Goal: Task Accomplishment & Management: Complete application form

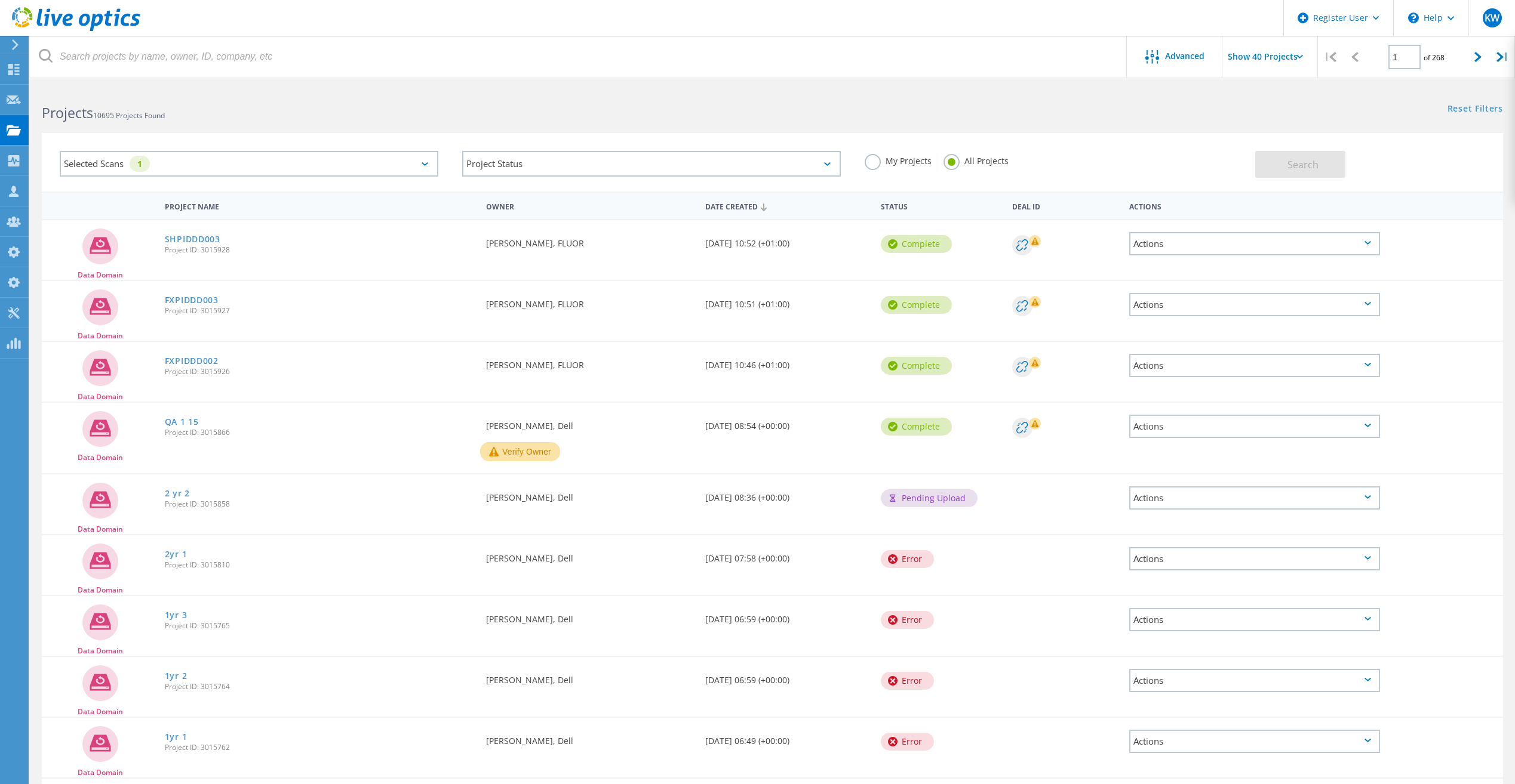
scroll to position [64, 0]
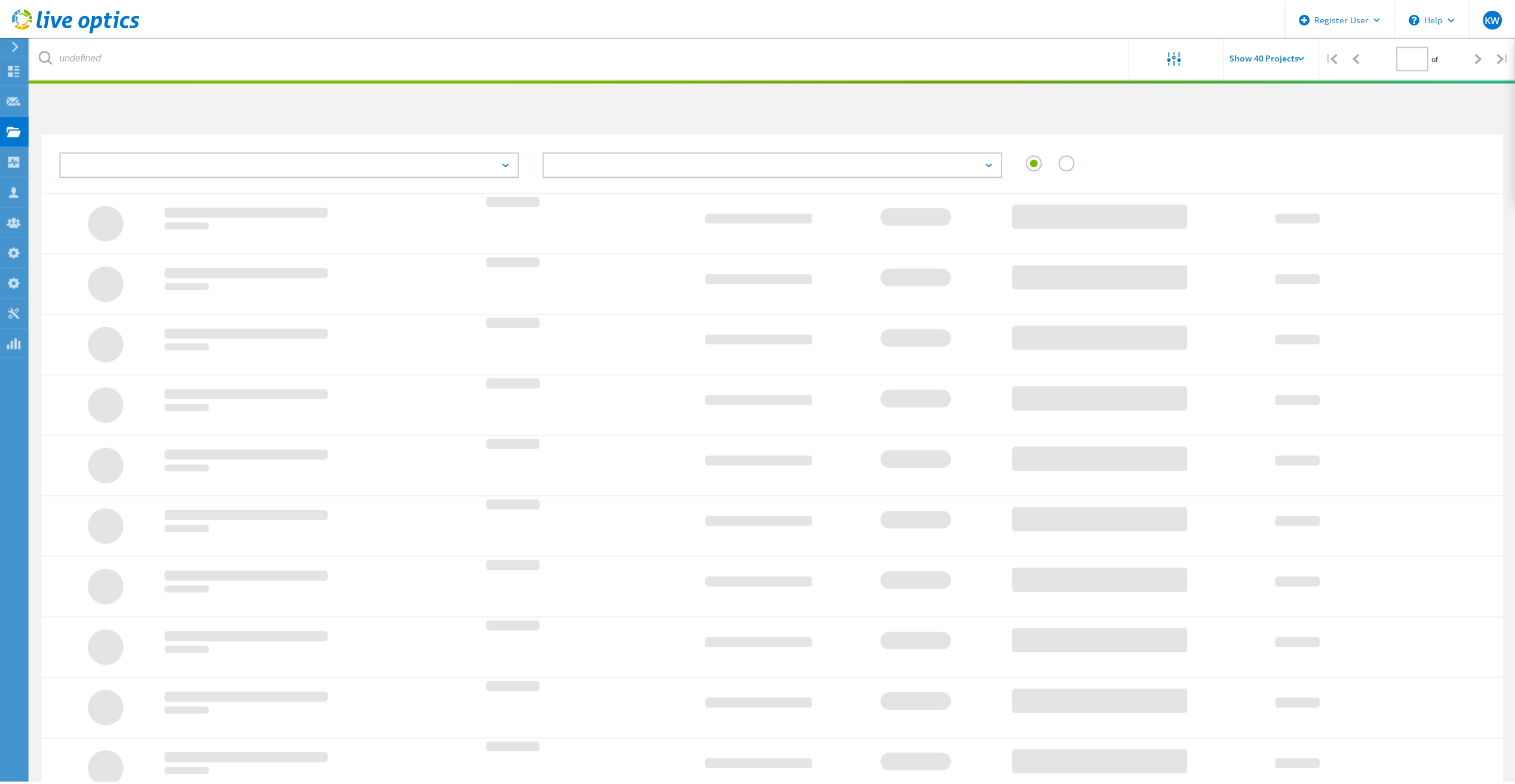
scroll to position [64, 0]
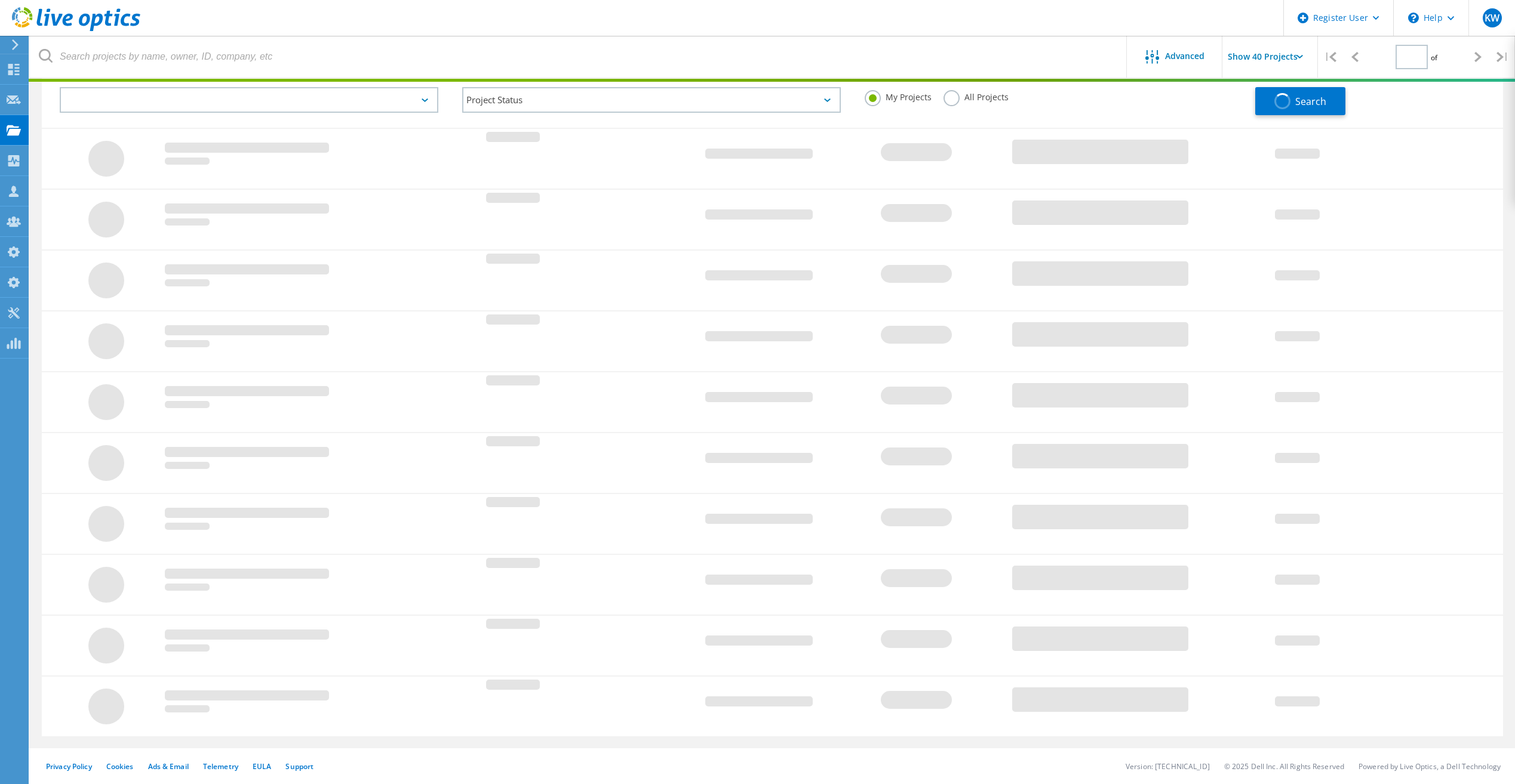
type input "1"
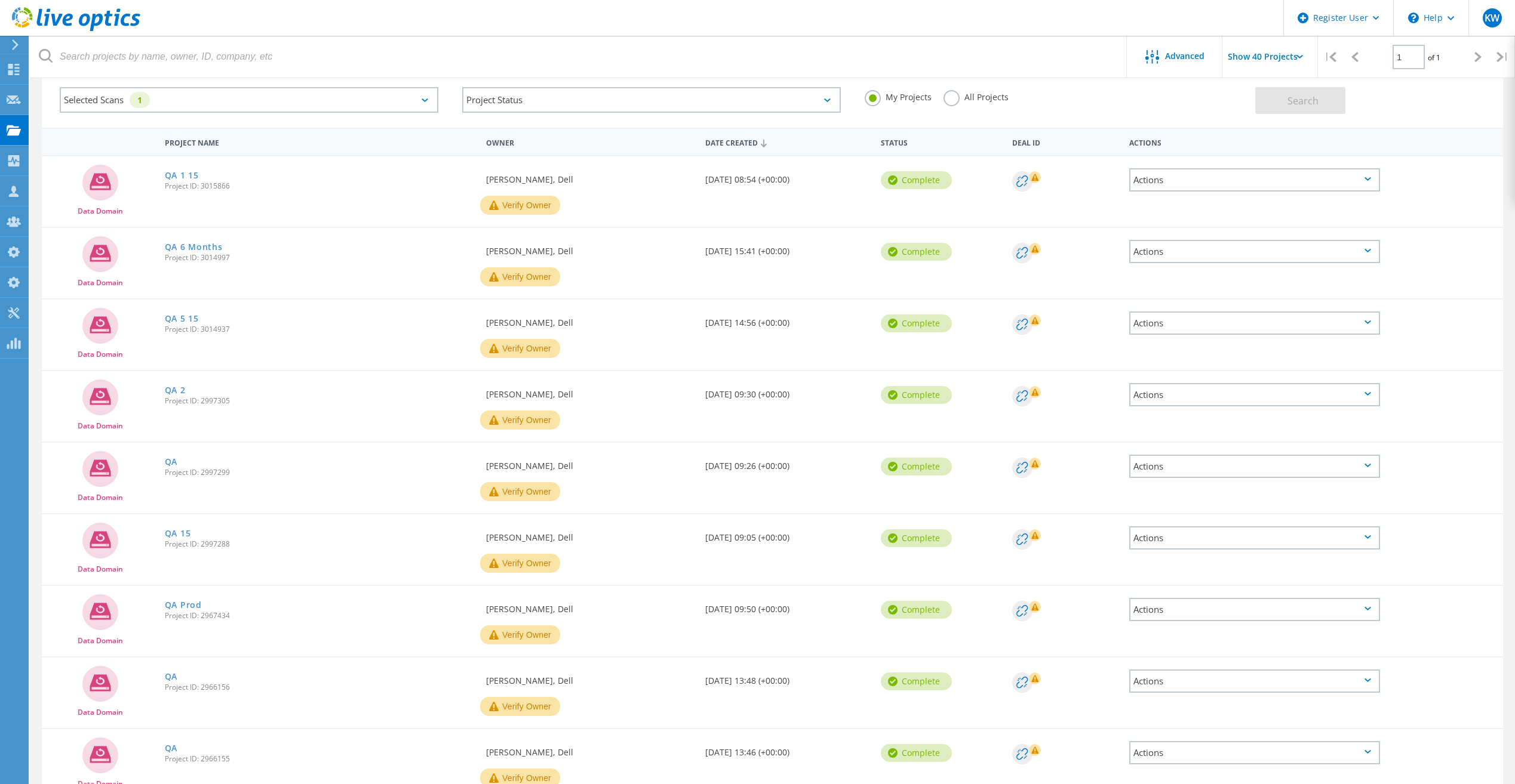
click at [948, 96] on label "All Projects" at bounding box center [976, 96] width 65 height 11
click at [0, 0] on input "All Projects" at bounding box center [0, 0] width 0 height 0
click at [1322, 100] on button "Search" at bounding box center [1300, 100] width 90 height 27
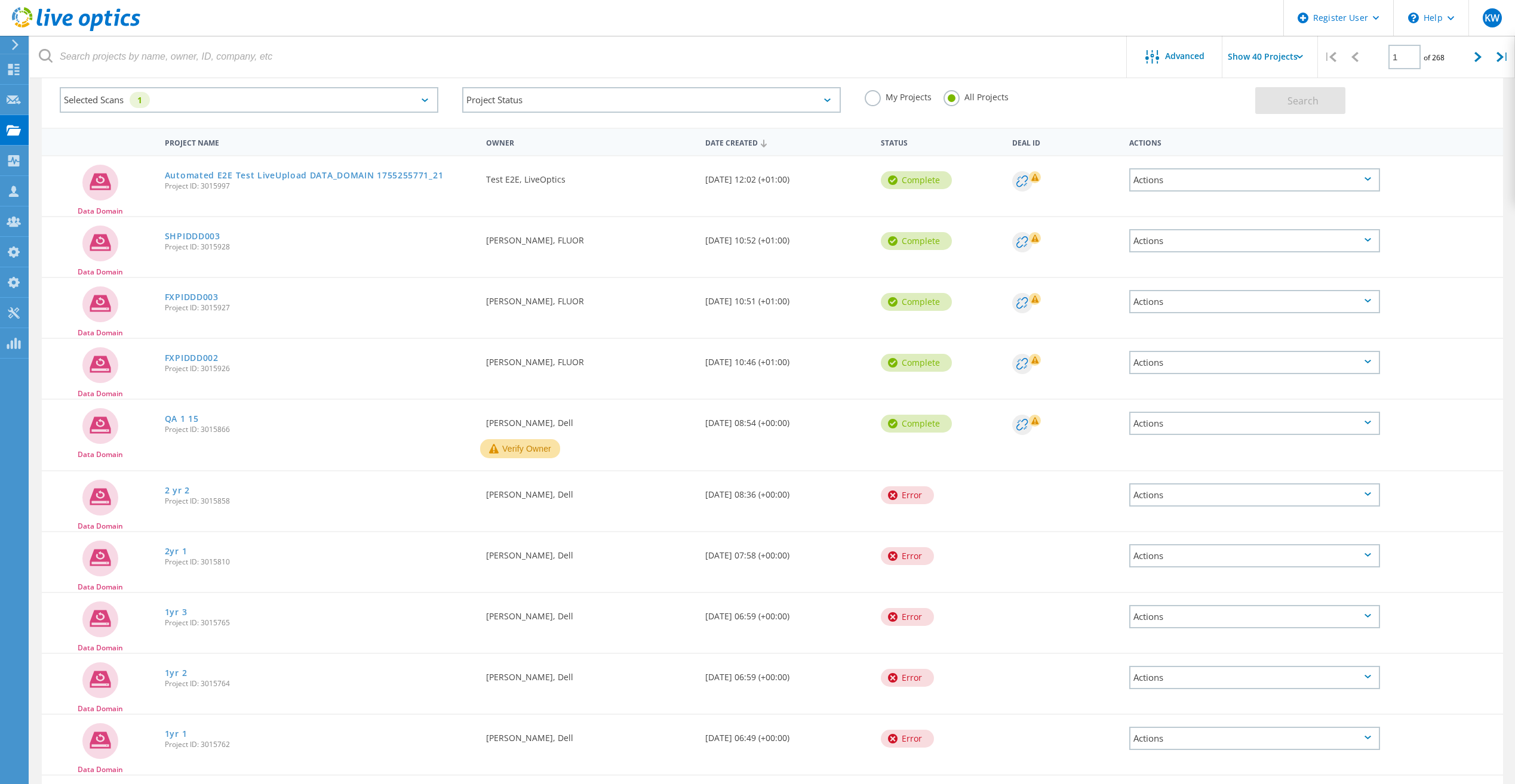
click at [662, 475] on div "Requested By Anthony Nyhan, Dell" at bounding box center [589, 491] width 219 height 39
click at [182, 493] on link "2 yr 2" at bounding box center [177, 491] width 25 height 8
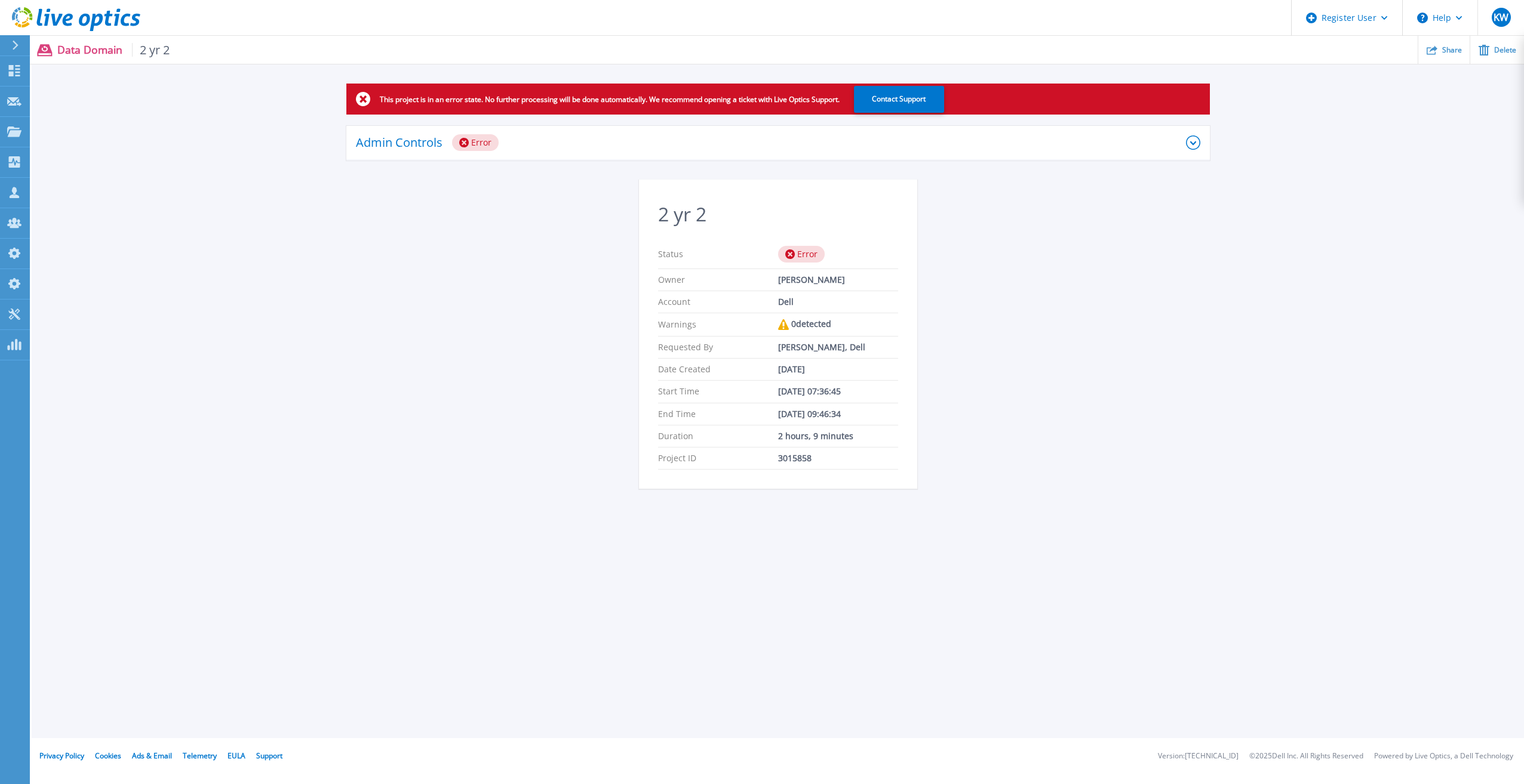
click at [883, 155] on div "Admin Controls Error" at bounding box center [778, 143] width 863 height 35
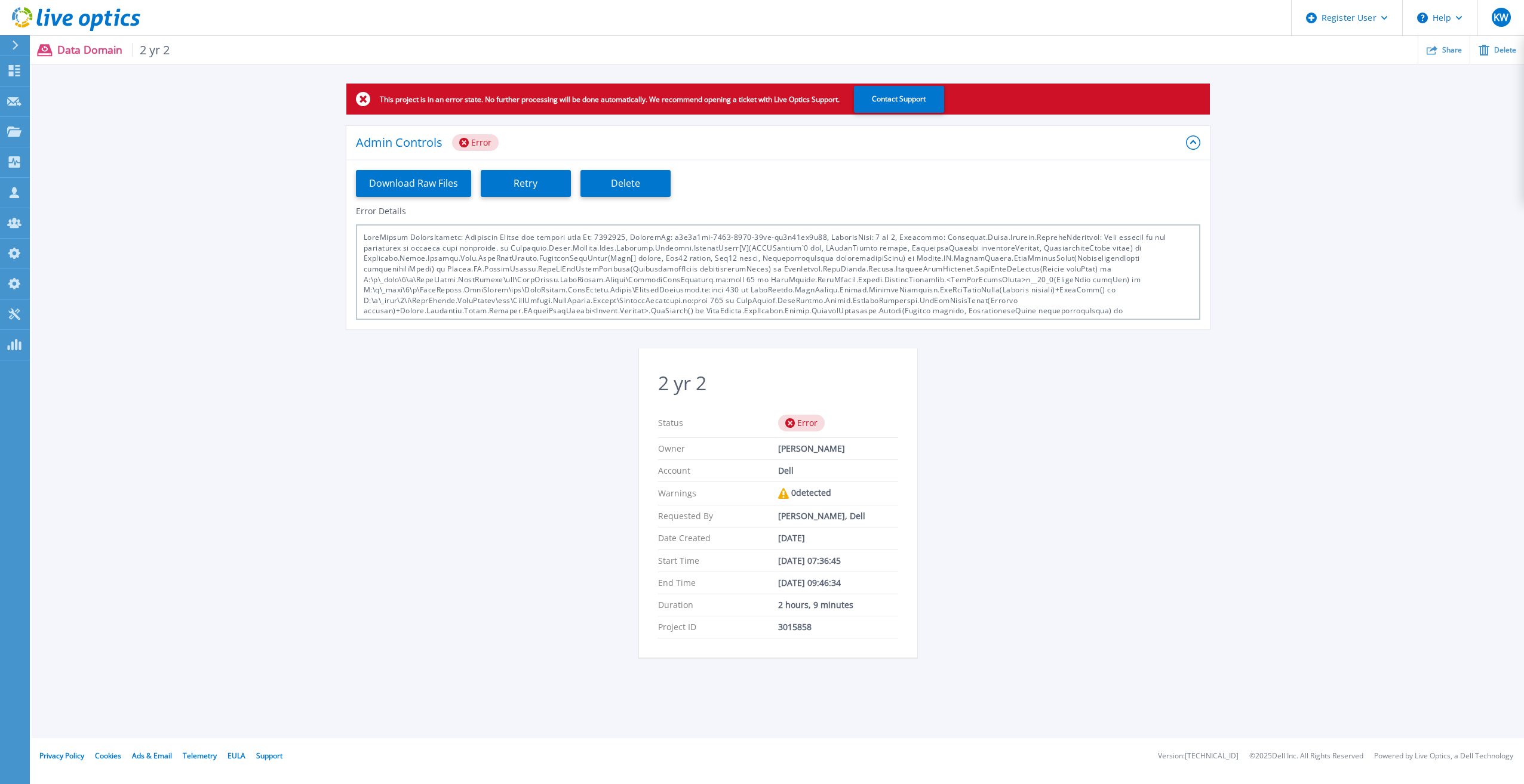
click at [885, 148] on div "Admin Controls Error" at bounding box center [771, 143] width 830 height 17
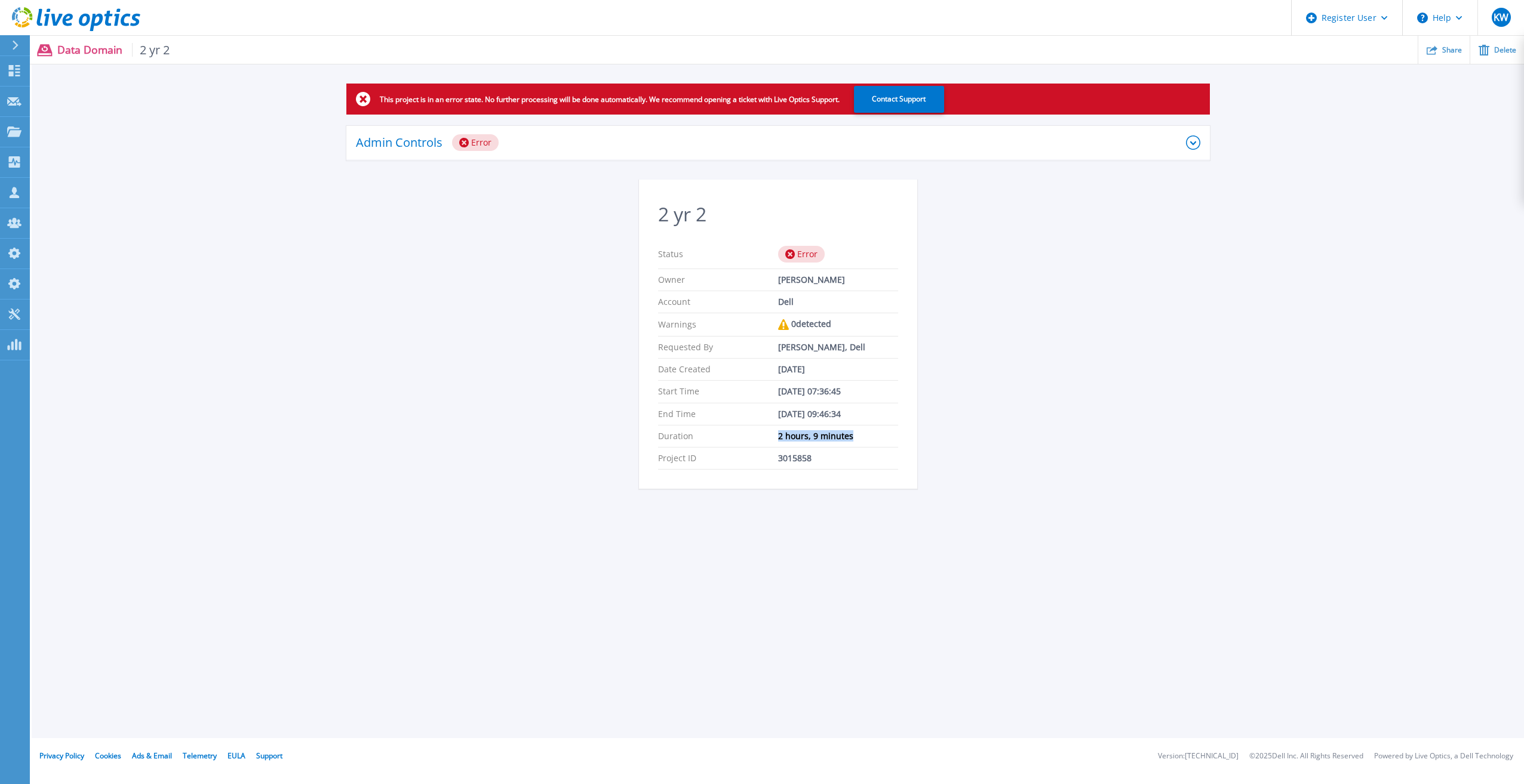
drag, startPoint x: 773, startPoint y: 439, endPoint x: 850, endPoint y: 440, distance: 77.0
click at [850, 440] on div "2 hours, 9 minutes" at bounding box center [838, 436] width 120 height 10
drag, startPoint x: 850, startPoint y: 440, endPoint x: 841, endPoint y: 442, distance: 9.2
click at [841, 442] on div "Duration 2 hours, 9 minutes" at bounding box center [778, 436] width 240 height 22
click at [768, 148] on div "Admin Controls Error" at bounding box center [771, 143] width 830 height 17
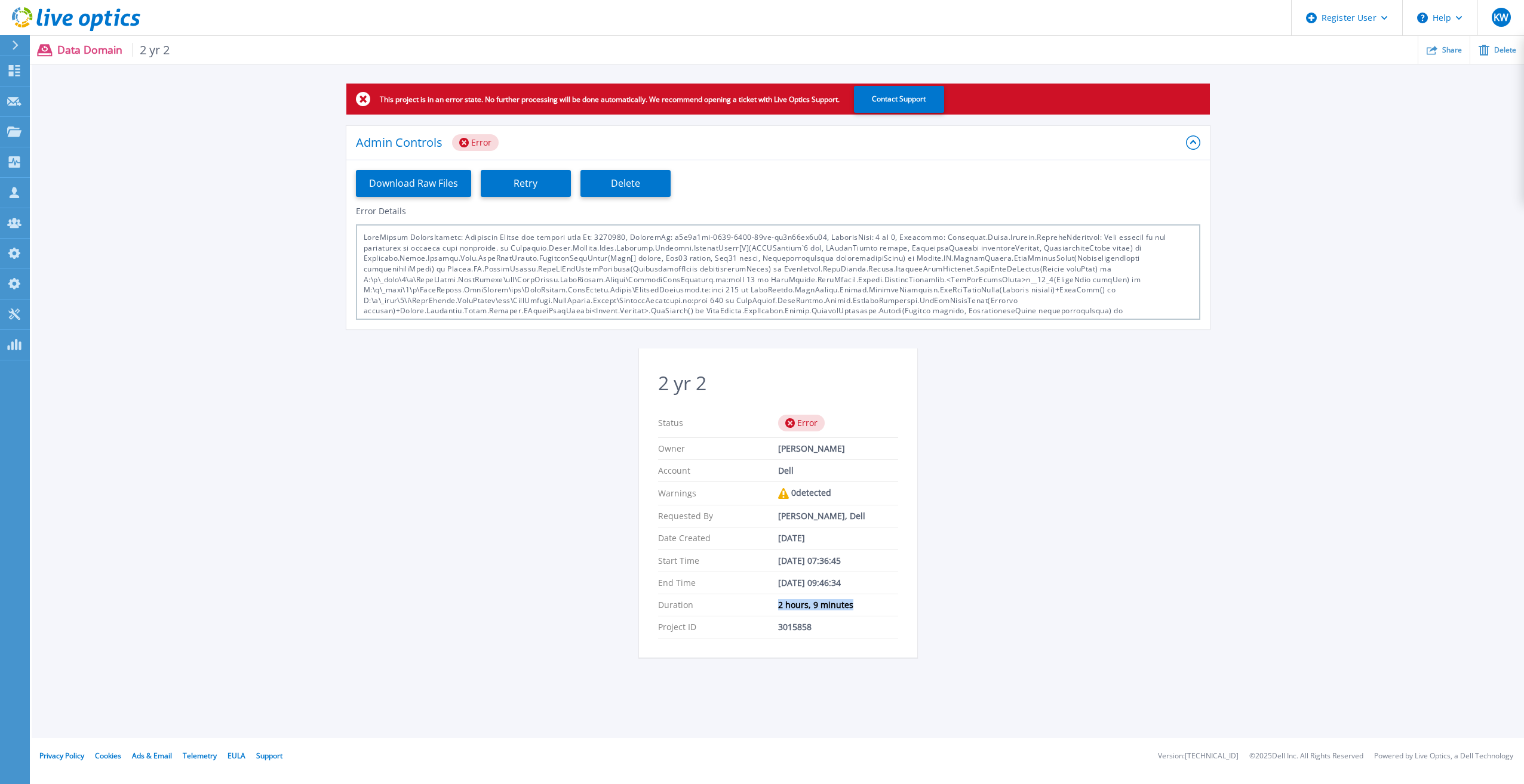
drag, startPoint x: 774, startPoint y: 602, endPoint x: 857, endPoint y: 595, distance: 83.3
click at [857, 595] on div "Duration 2 hours, 9 minutes" at bounding box center [778, 605] width 240 height 22
drag, startPoint x: 857, startPoint y: 595, endPoint x: 775, endPoint y: 604, distance: 82.5
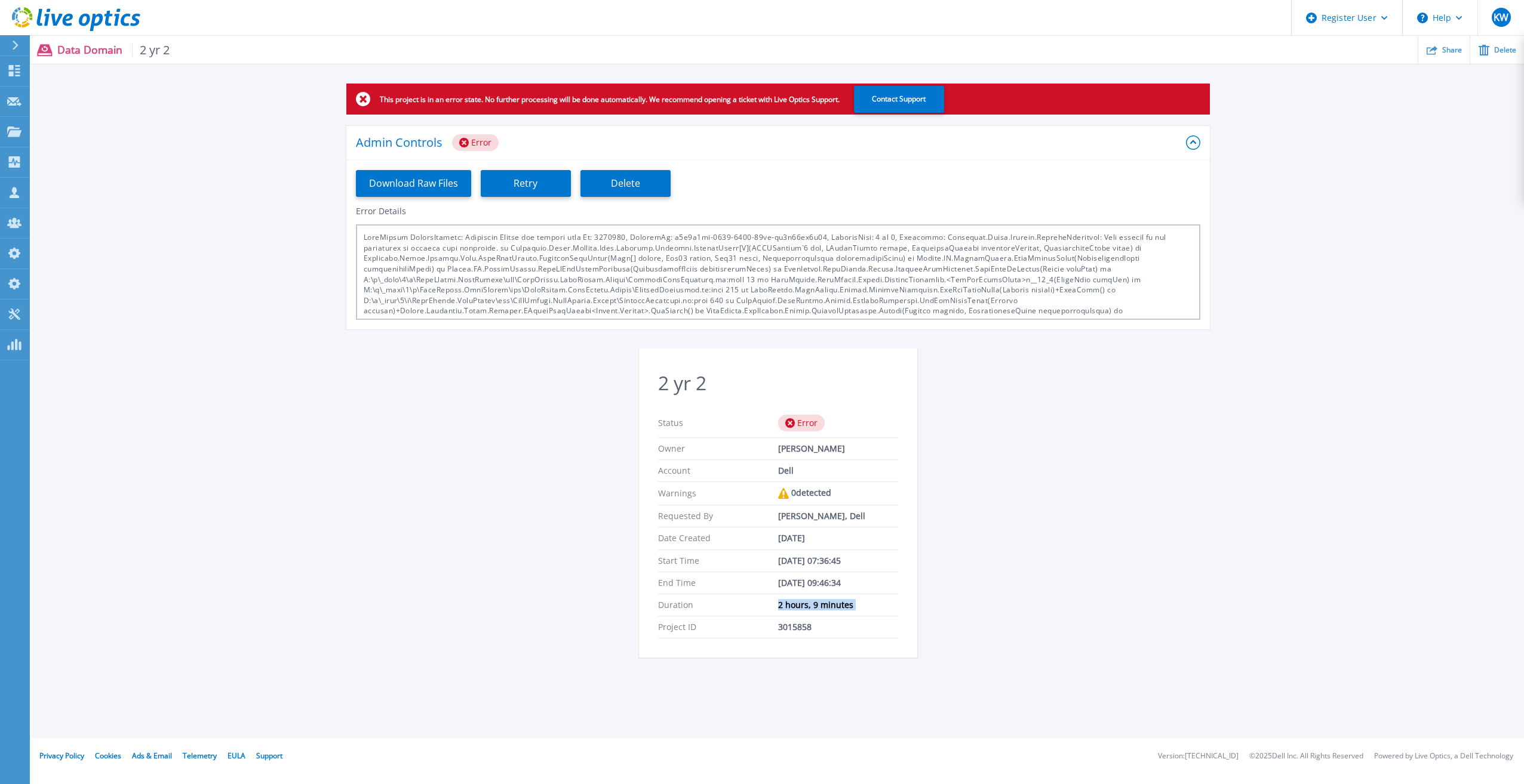
click at [775, 604] on div "Duration 2 hours, 9 minutes" at bounding box center [778, 605] width 240 height 22
click at [775, 604] on p "Duration" at bounding box center [718, 605] width 120 height 10
drag, startPoint x: 775, startPoint y: 604, endPoint x: 863, endPoint y: 609, distance: 88.1
click at [863, 609] on div "Duration 2 hours, 9 minutes" at bounding box center [778, 605] width 240 height 22
click at [863, 609] on div "2 hours, 9 minutes" at bounding box center [838, 605] width 120 height 10
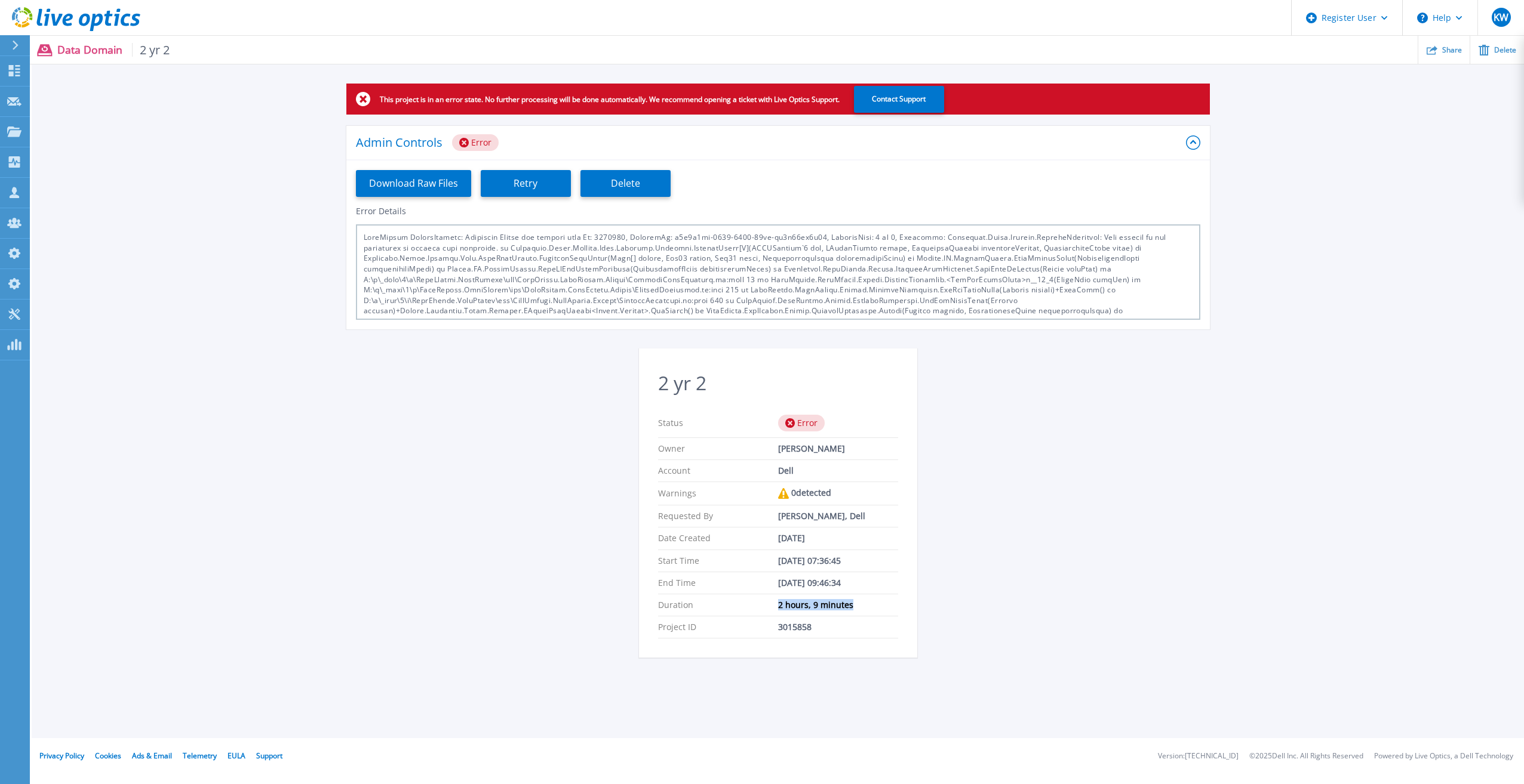
drag, startPoint x: 778, startPoint y: 604, endPoint x: 854, endPoint y: 602, distance: 76.0
click at [854, 602] on div "2 hours, 9 minutes" at bounding box center [838, 605] width 120 height 10
drag, startPoint x: 854, startPoint y: 602, endPoint x: 962, endPoint y: 440, distance: 194.7
click at [962, 440] on div "This project is in an error state. No further processing will be done automatic…" at bounding box center [778, 378] width 1492 height 588
drag, startPoint x: 779, startPoint y: 604, endPoint x: 858, endPoint y: 602, distance: 79.0
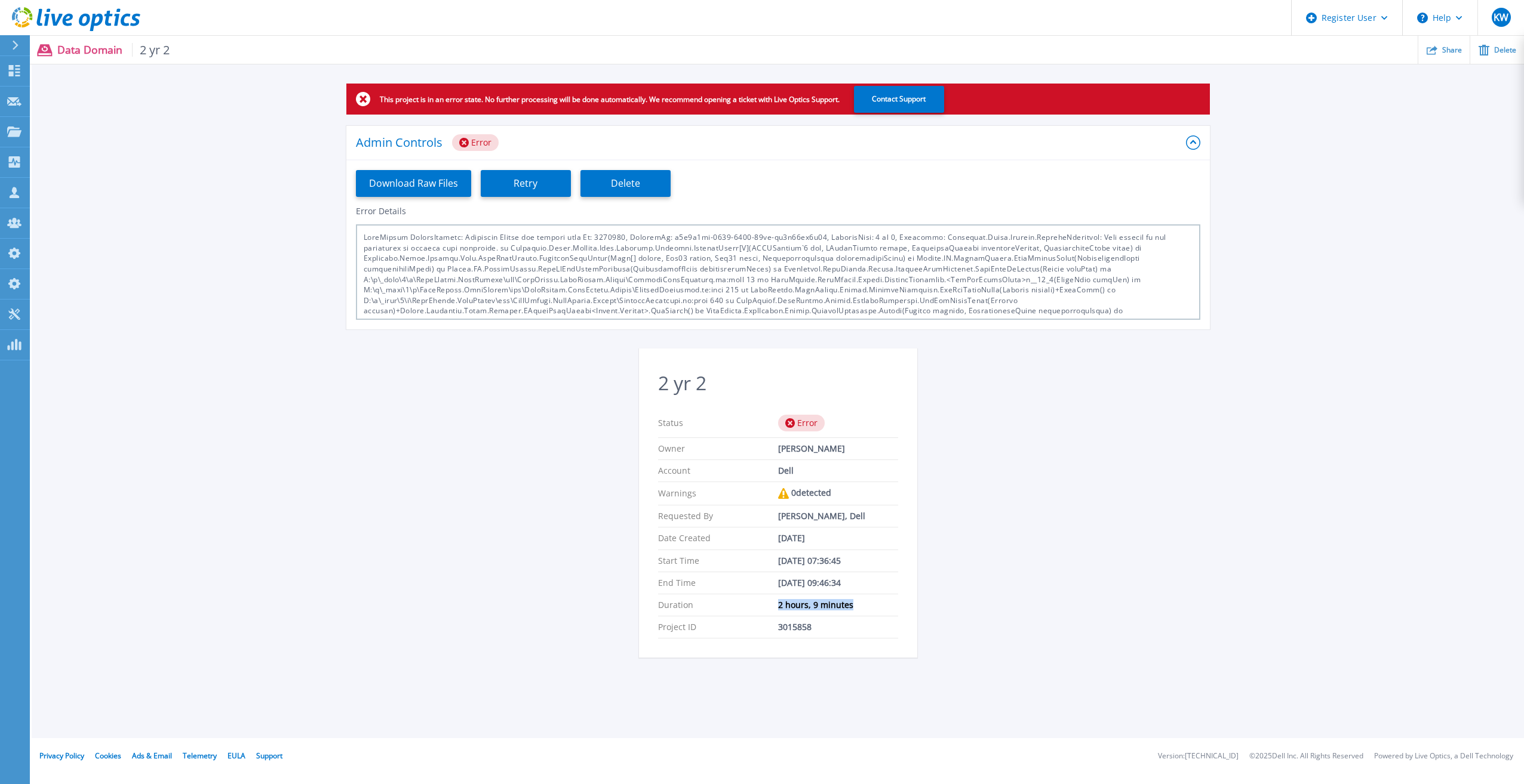
click at [858, 602] on div "2 hours, 9 minutes" at bounding box center [838, 605] width 120 height 10
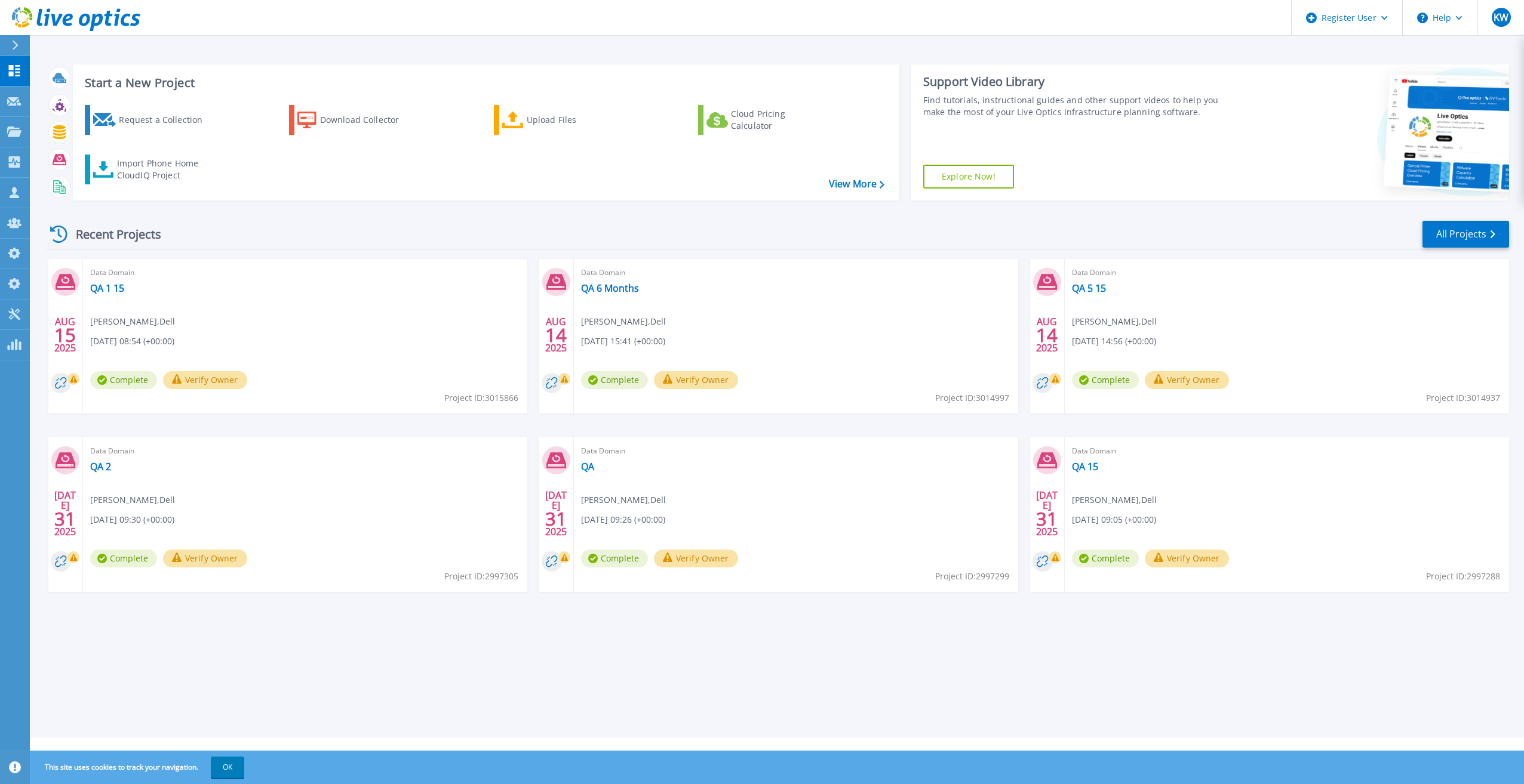
click at [594, 196] on div "Start a New Project Request a Collection Download Collector Upload Files Cloud …" at bounding box center [486, 132] width 827 height 136
click at [1425, 218] on div "Recent Projects All Projects AUG 15 2025 Data Domain QA 1 15 Kieran Whooley , D…" at bounding box center [778, 418] width 1463 height 416
click at [1461, 235] on link "All Projects" at bounding box center [1466, 234] width 86 height 27
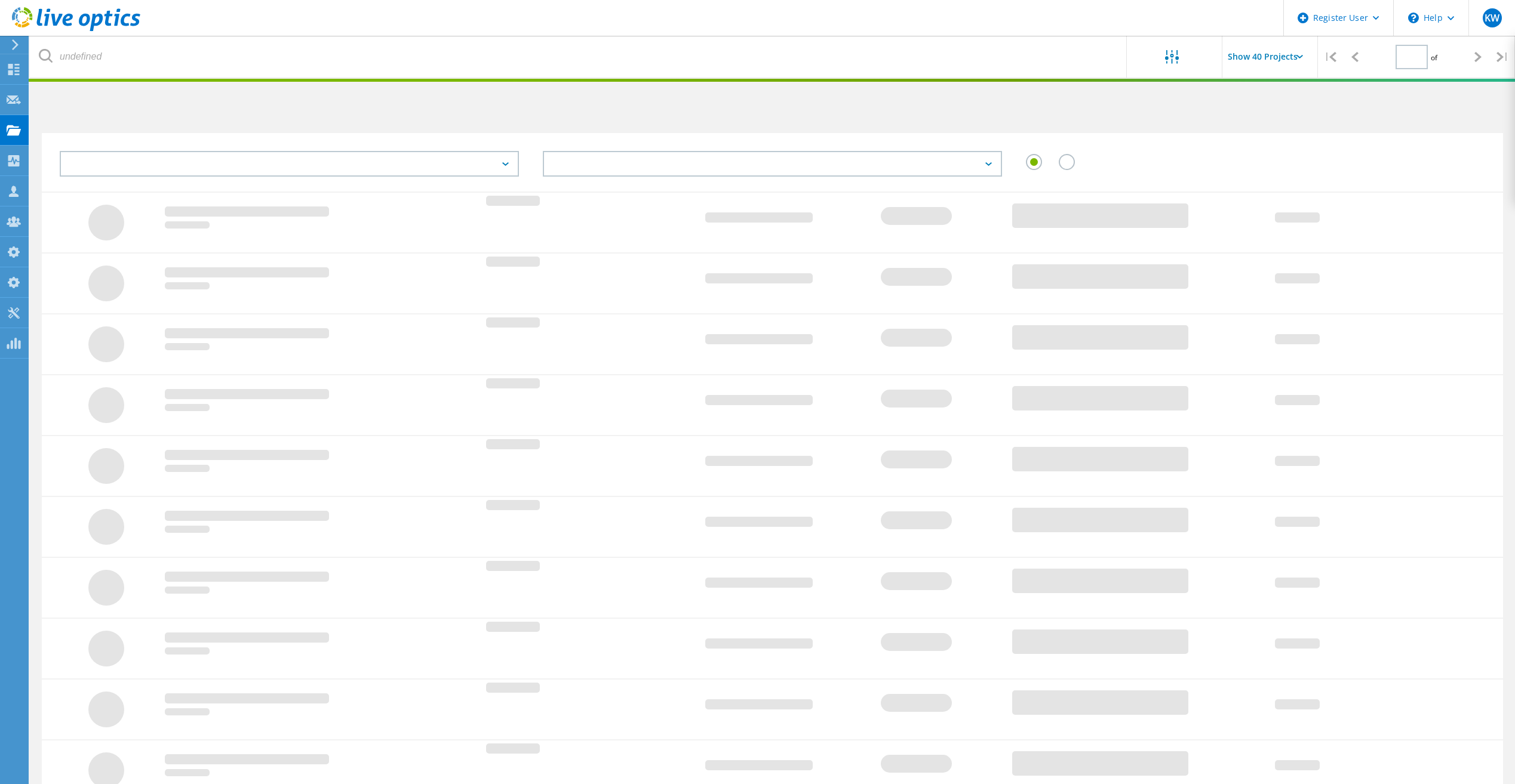
type input "1"
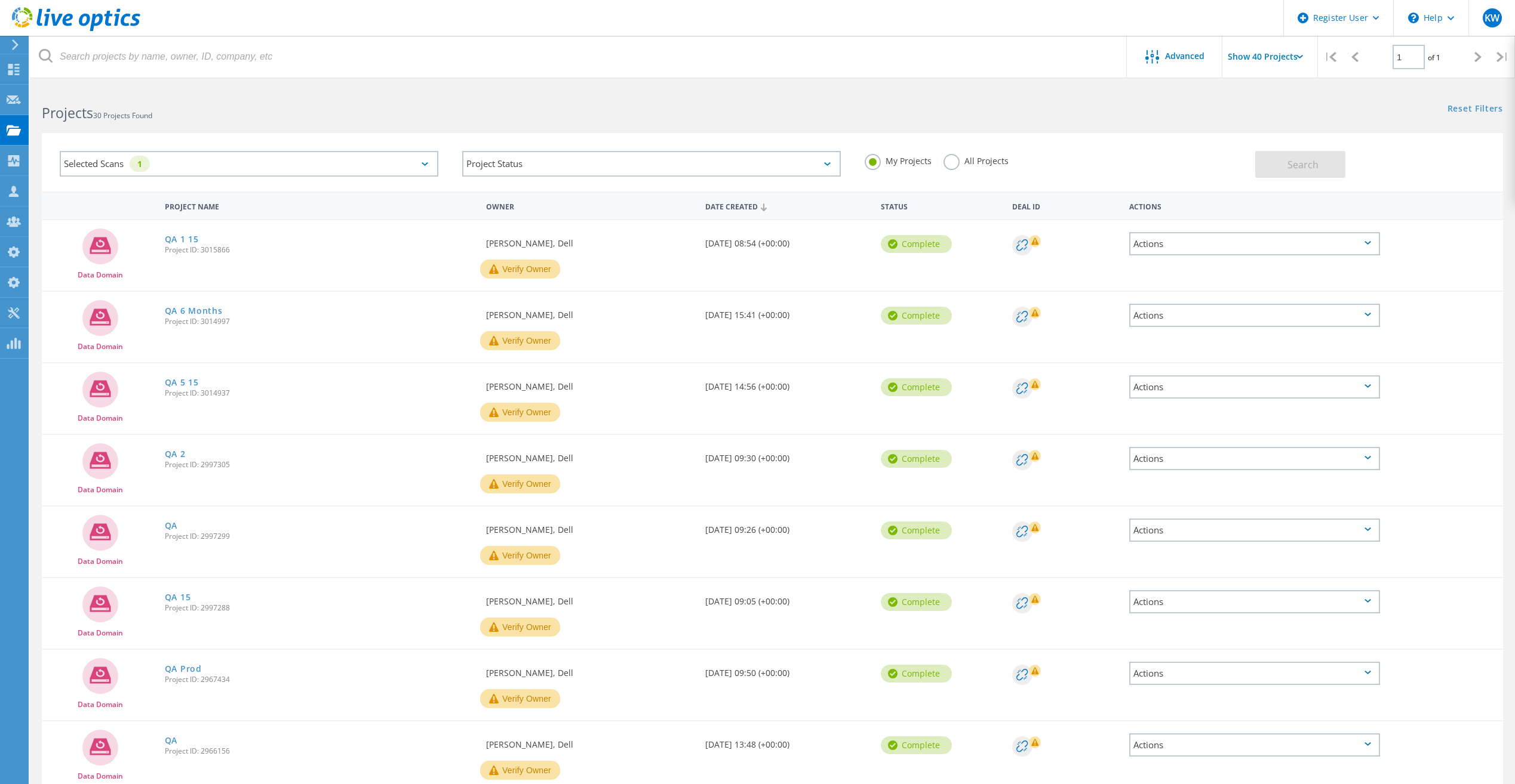
click at [945, 158] on label "All Projects" at bounding box center [976, 159] width 65 height 11
click at [0, 0] on input "All Projects" at bounding box center [0, 0] width 0 height 0
click at [1268, 170] on button "Search" at bounding box center [1300, 164] width 90 height 27
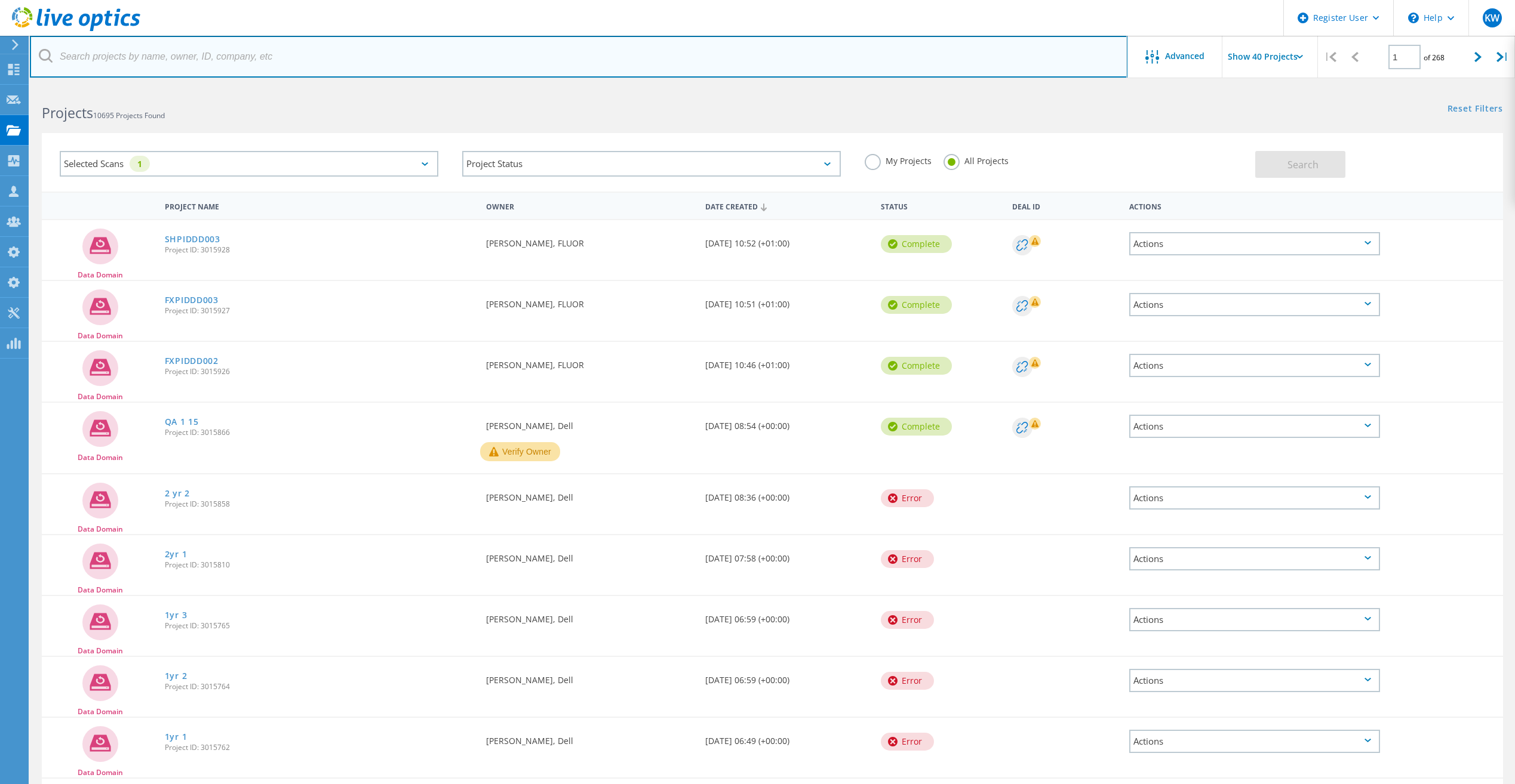
click at [1039, 53] on input "text" at bounding box center [578, 56] width 1098 height 42
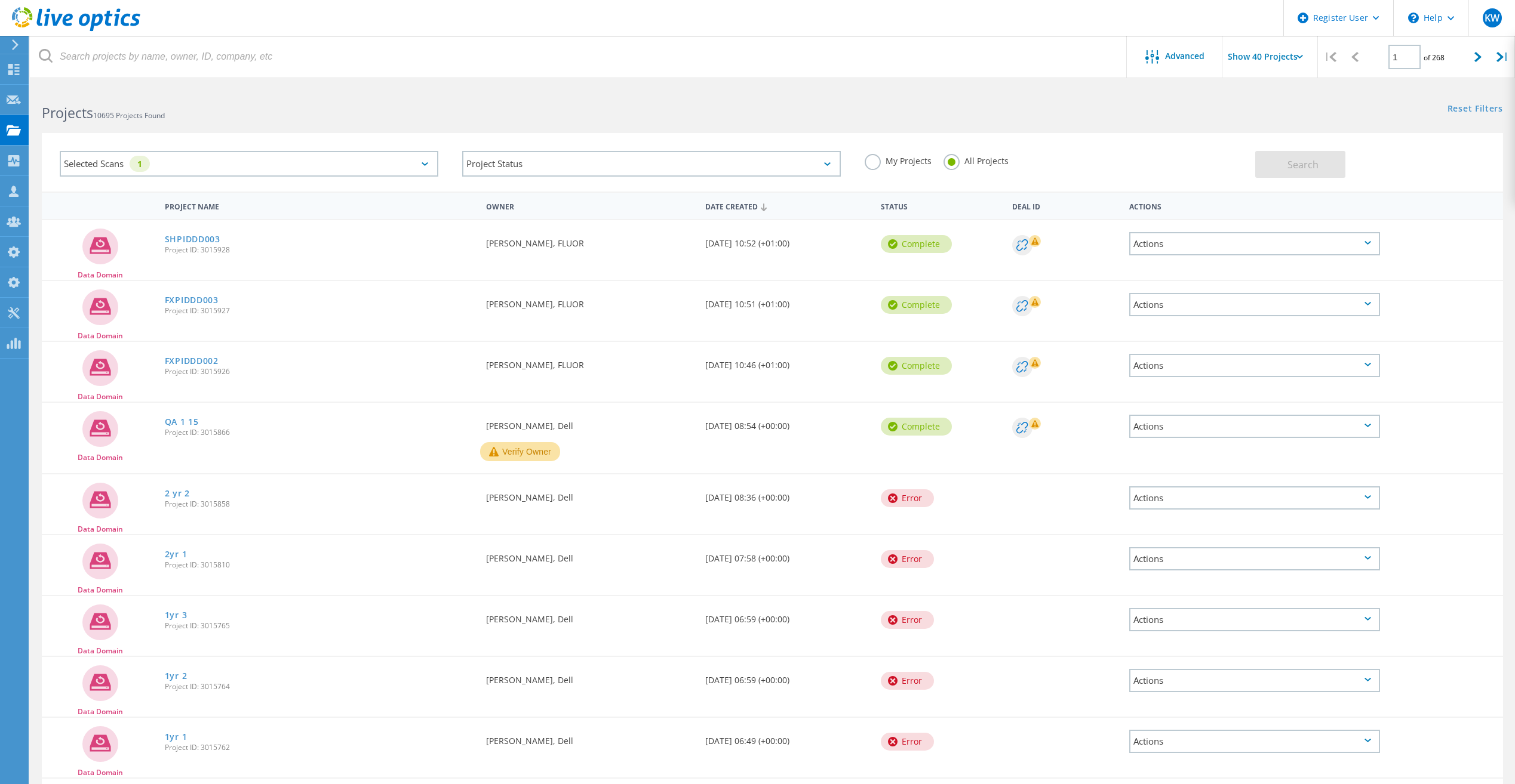
click at [989, 104] on div "Reset Filters Show Filters" at bounding box center [1143, 97] width 743 height 22
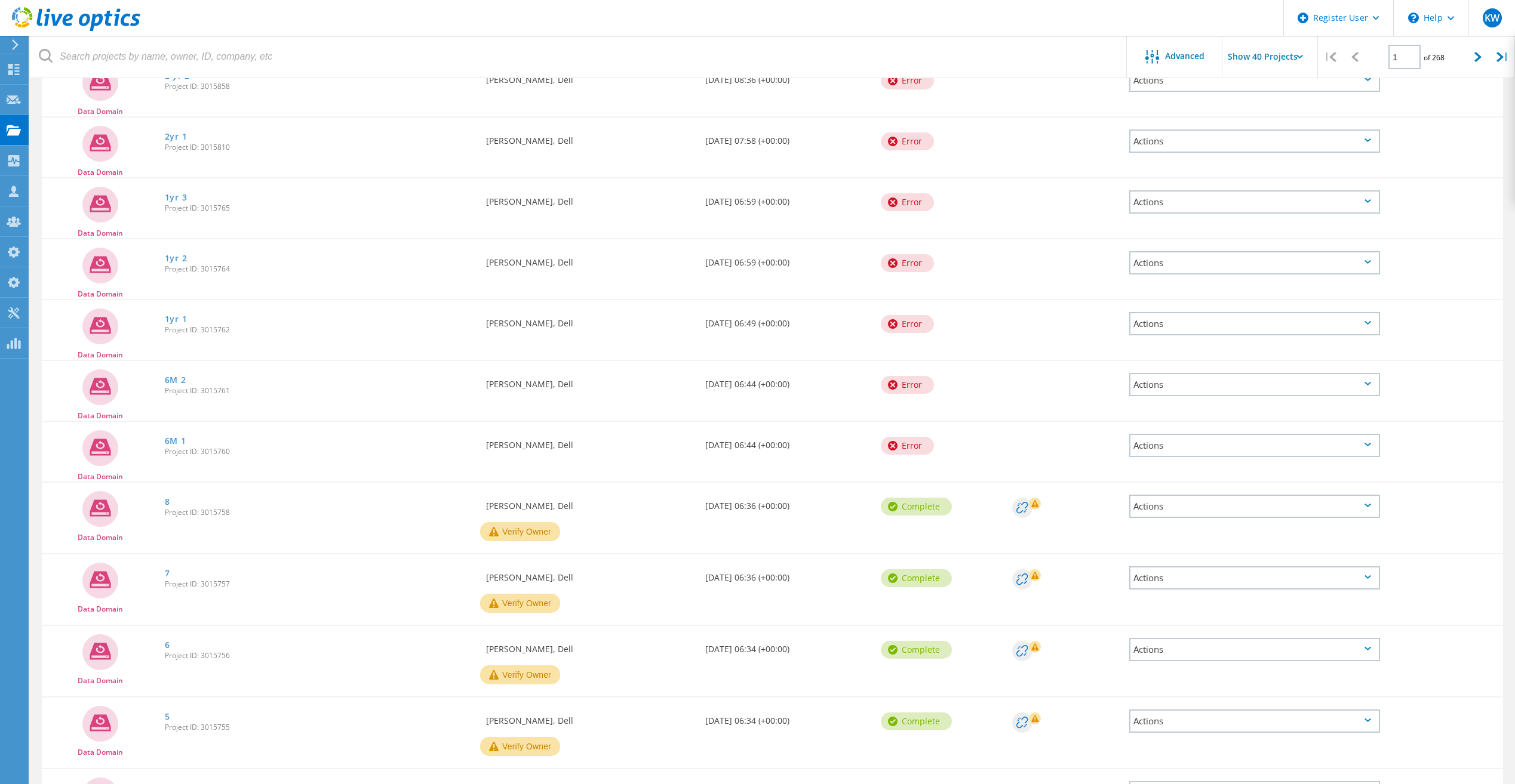
scroll to position [358, 0]
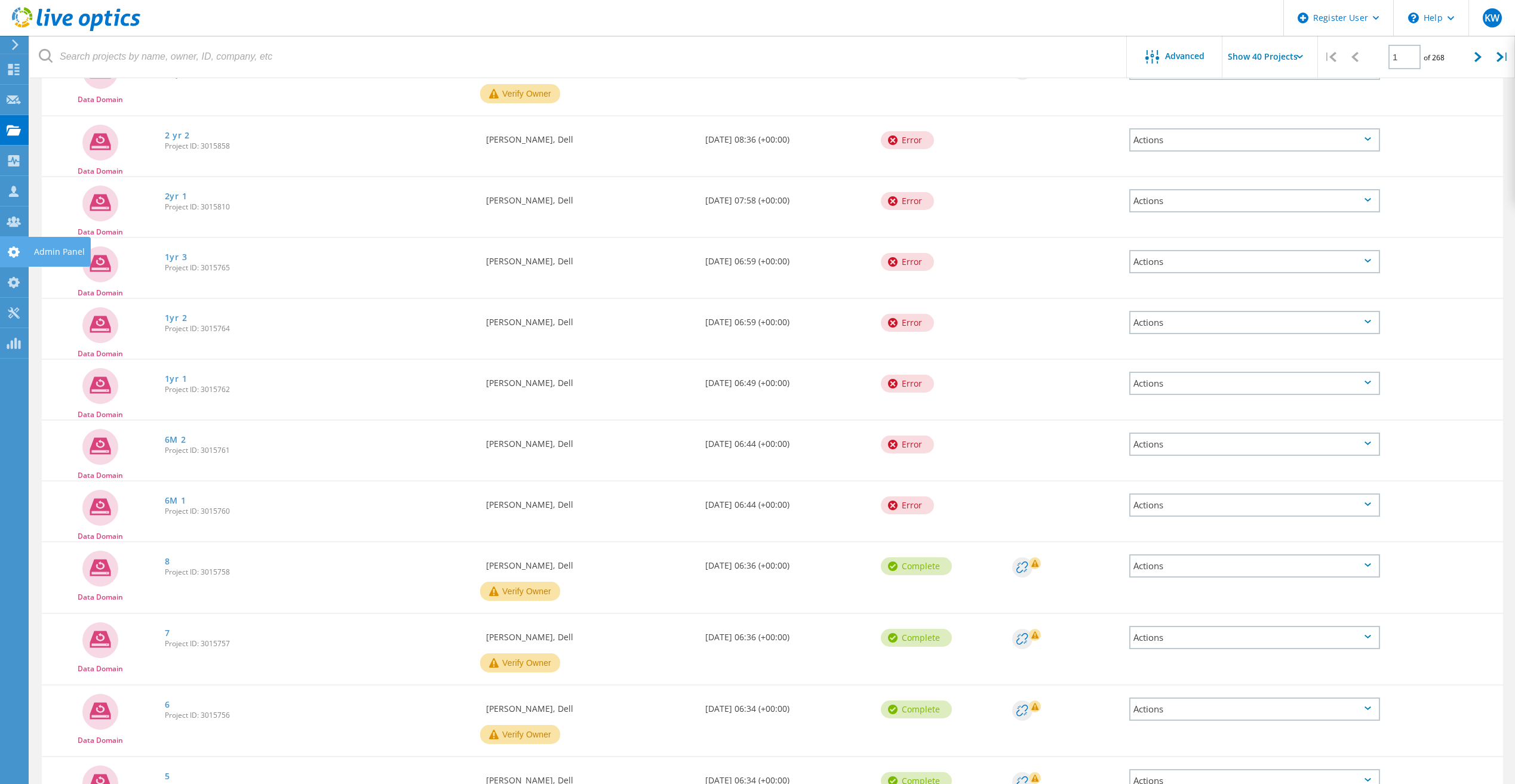
click at [11, 256] on use at bounding box center [14, 252] width 12 height 11
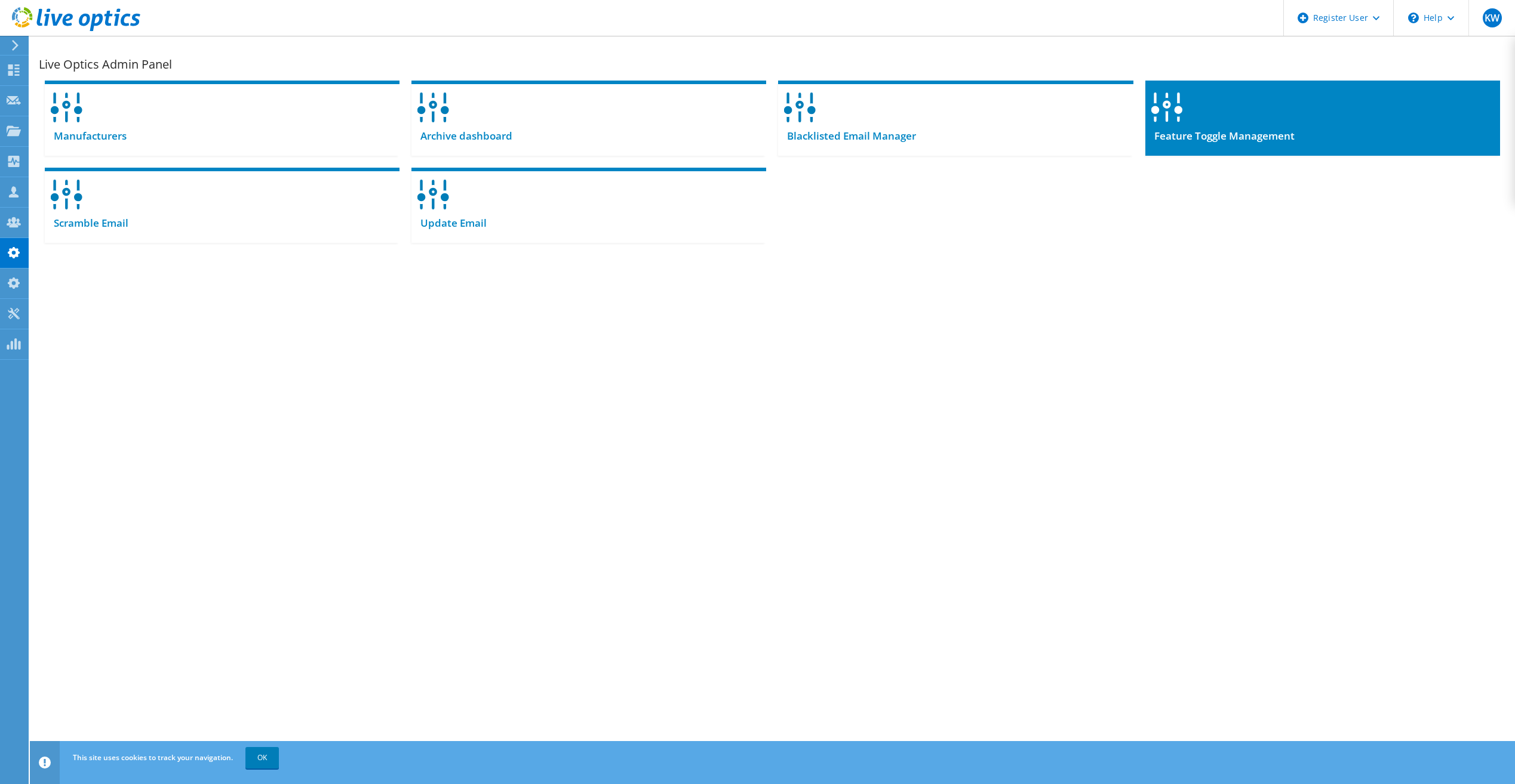
click at [1266, 133] on span "Feature Toggle Management" at bounding box center [1220, 136] width 149 height 13
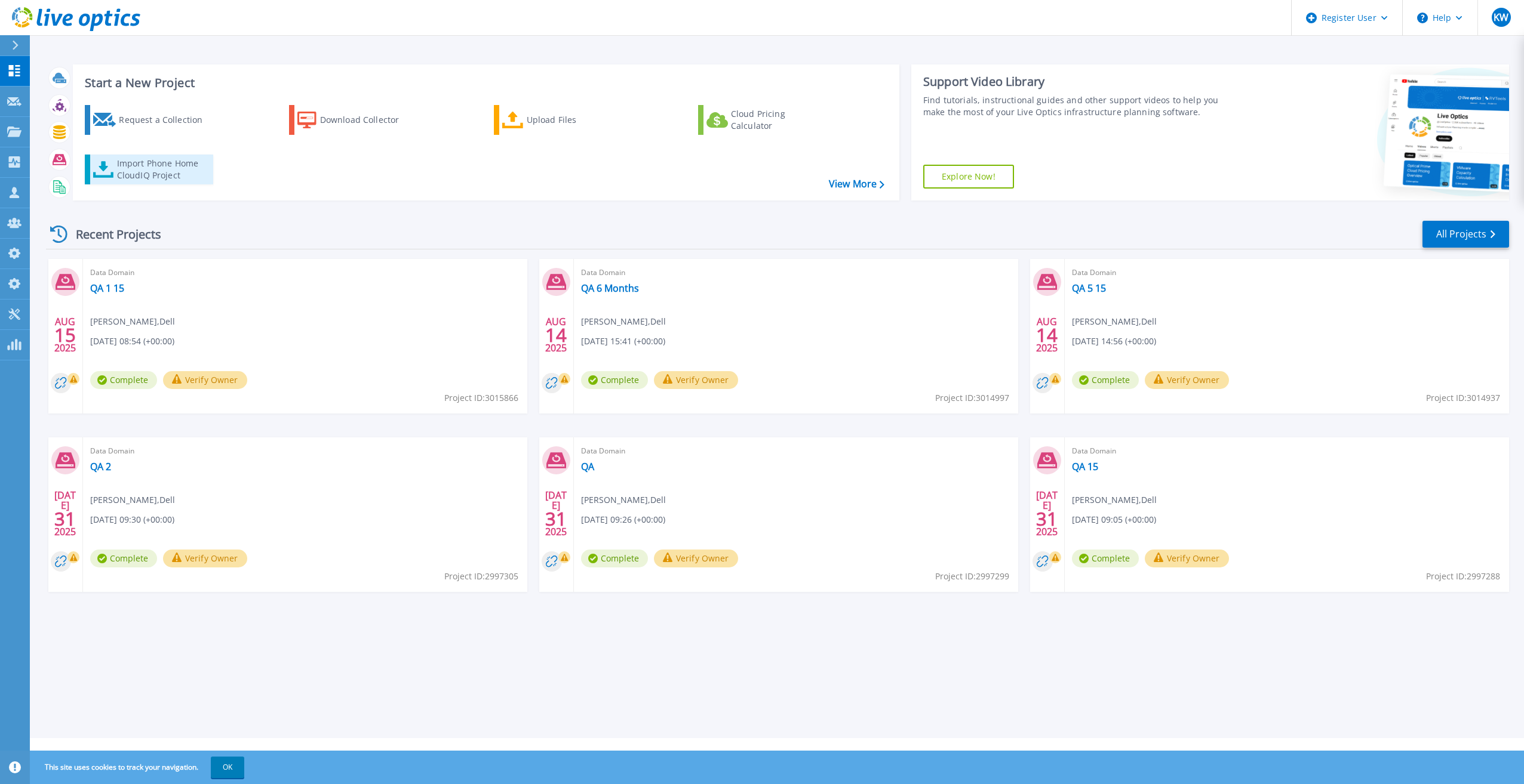
click at [195, 166] on div "Import Phone Home CloudIQ Project" at bounding box center [163, 169] width 93 height 24
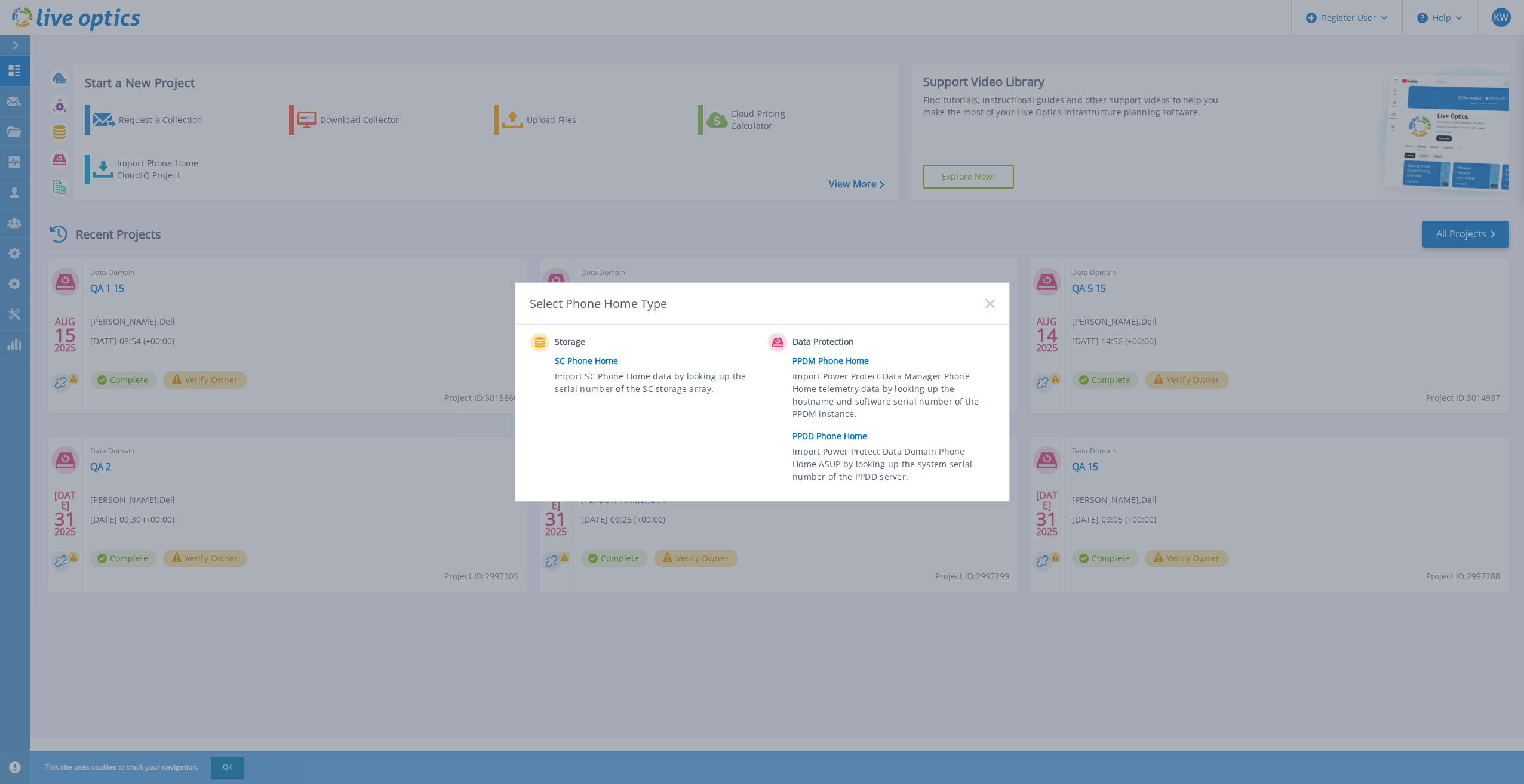
click at [802, 425] on div "Data Protection PPDM Phone Home Import Power Protect Data Manager Phone Home te…" at bounding box center [884, 410] width 232 height 155
click at [812, 439] on link "PPDD Phone Home" at bounding box center [897, 437] width 208 height 18
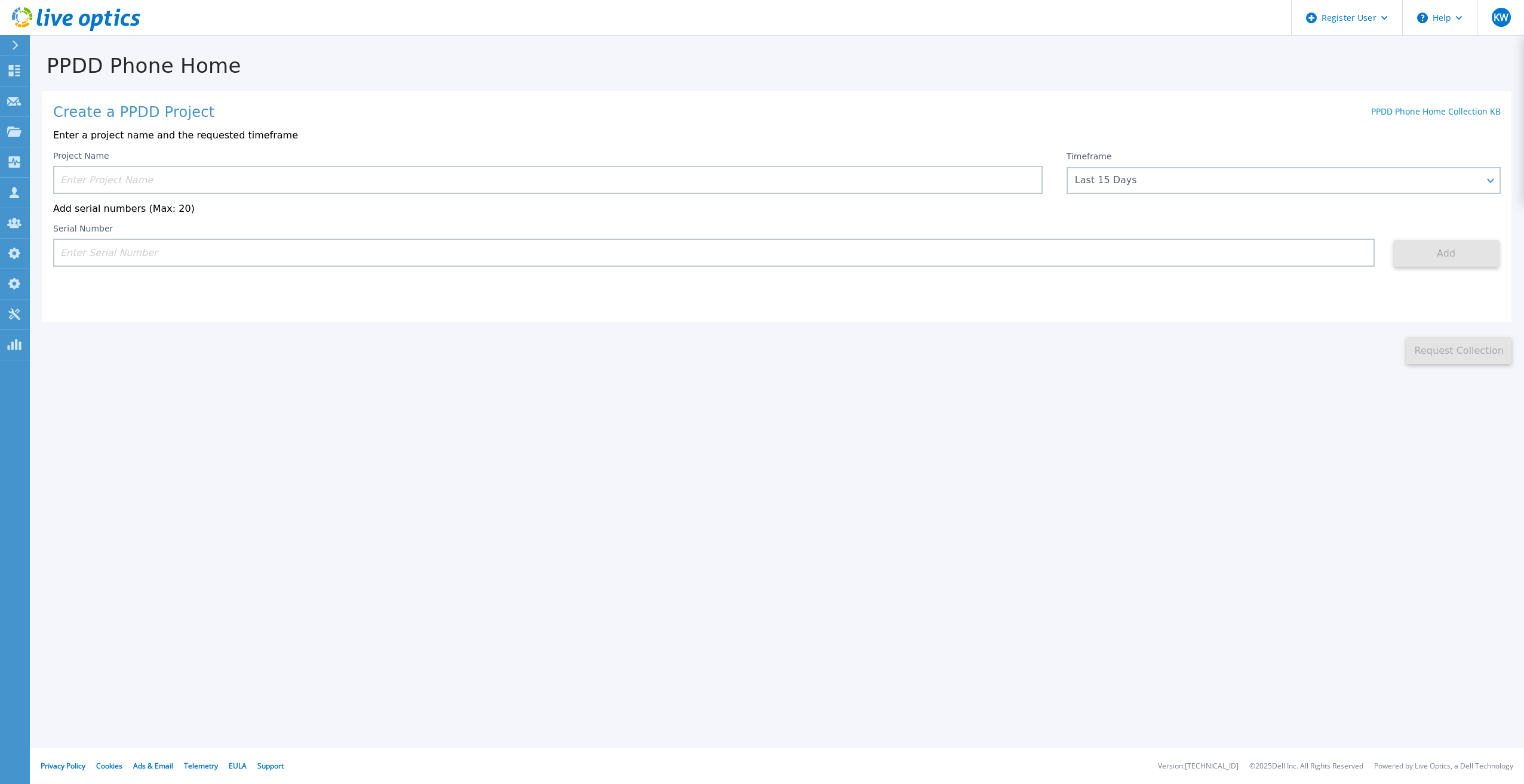
click at [453, 183] on input at bounding box center [548, 180] width 989 height 28
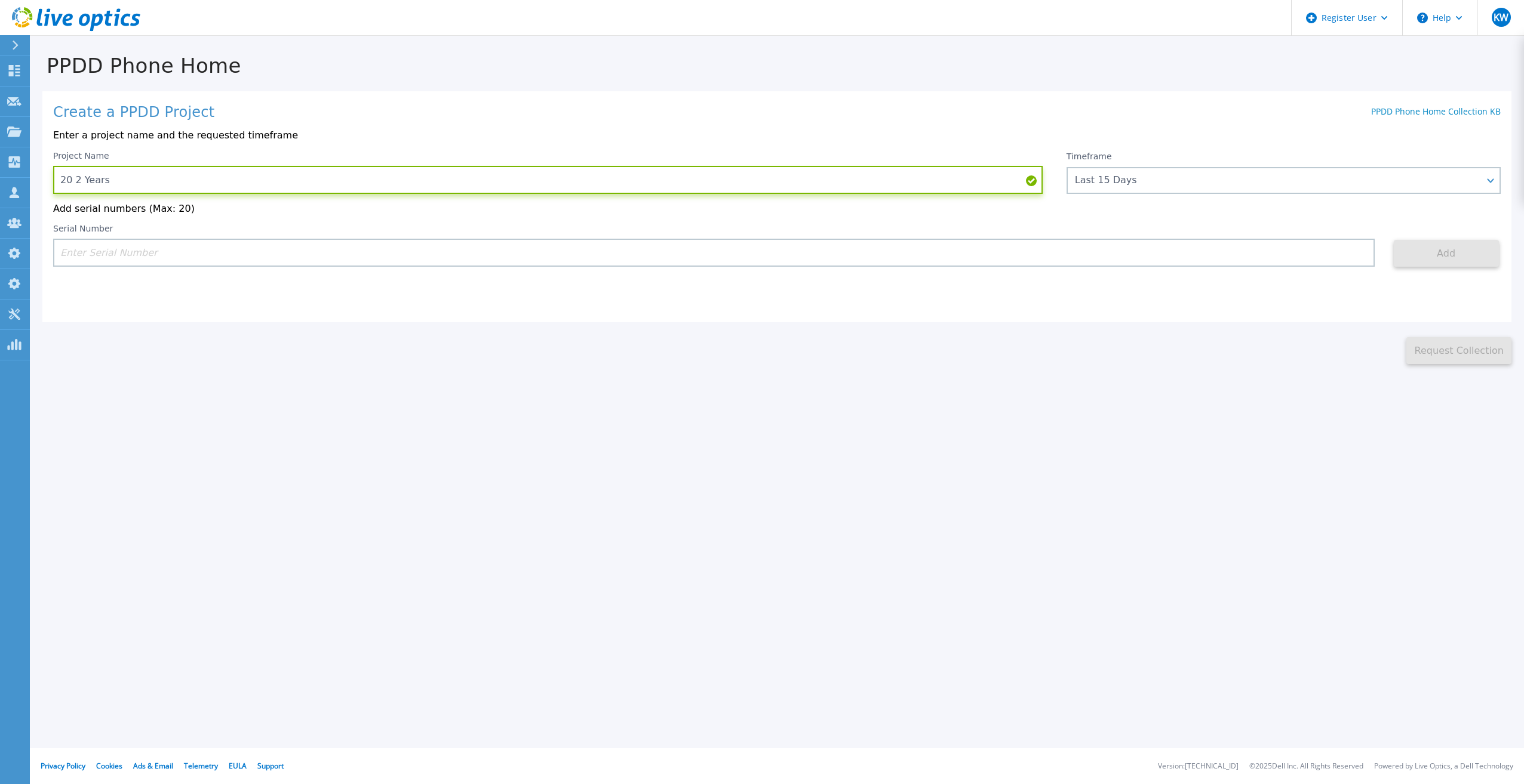
type input "20 2 Years"
click at [539, 290] on div "Create a PPDD Project PPDD Phone Home Collection KB Enter a project name and th…" at bounding box center [777, 206] width 1469 height 231
click at [570, 257] on input at bounding box center [714, 252] width 1321 height 28
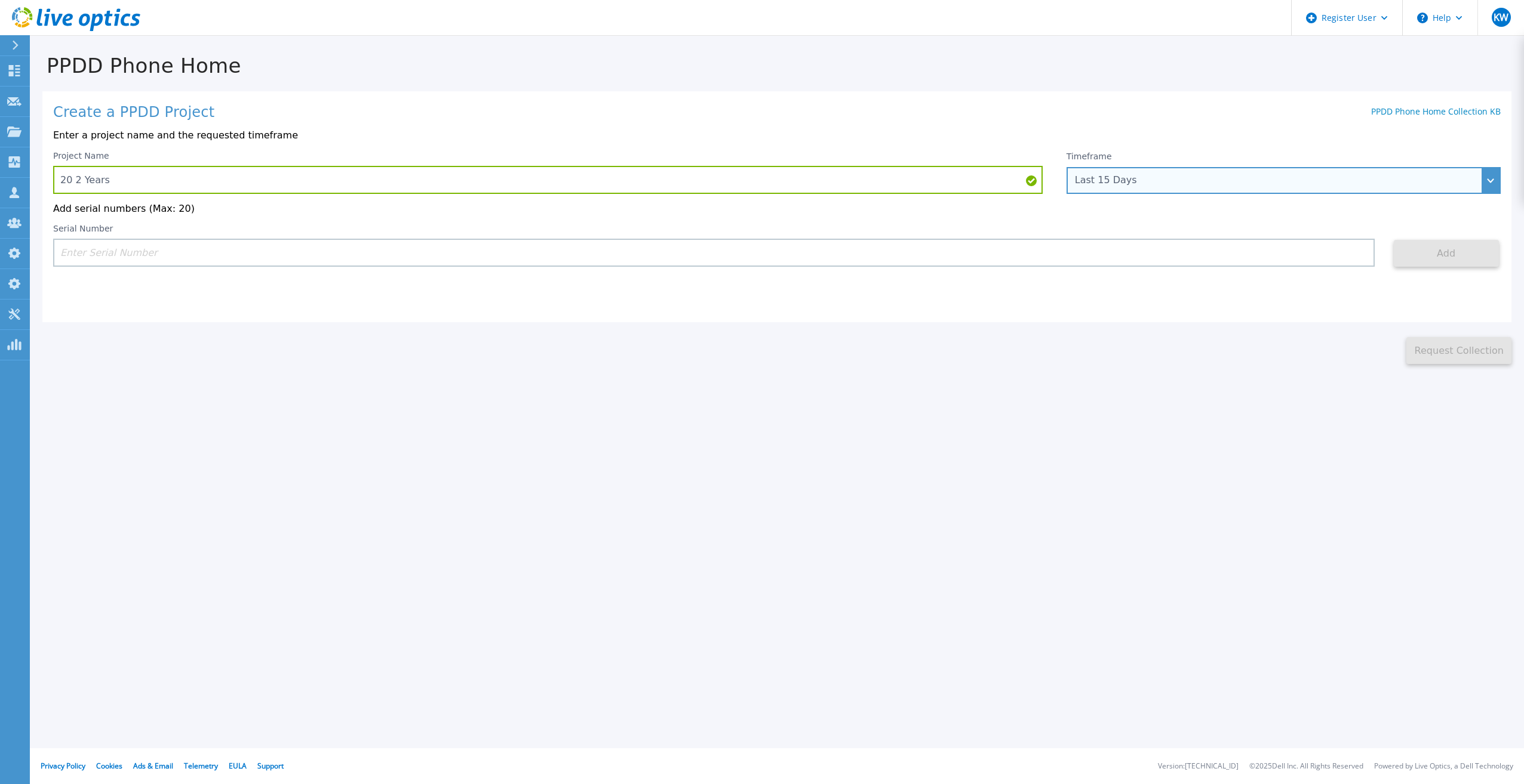
click at [1114, 181] on div "Last 15 Days" at bounding box center [1277, 180] width 404 height 11
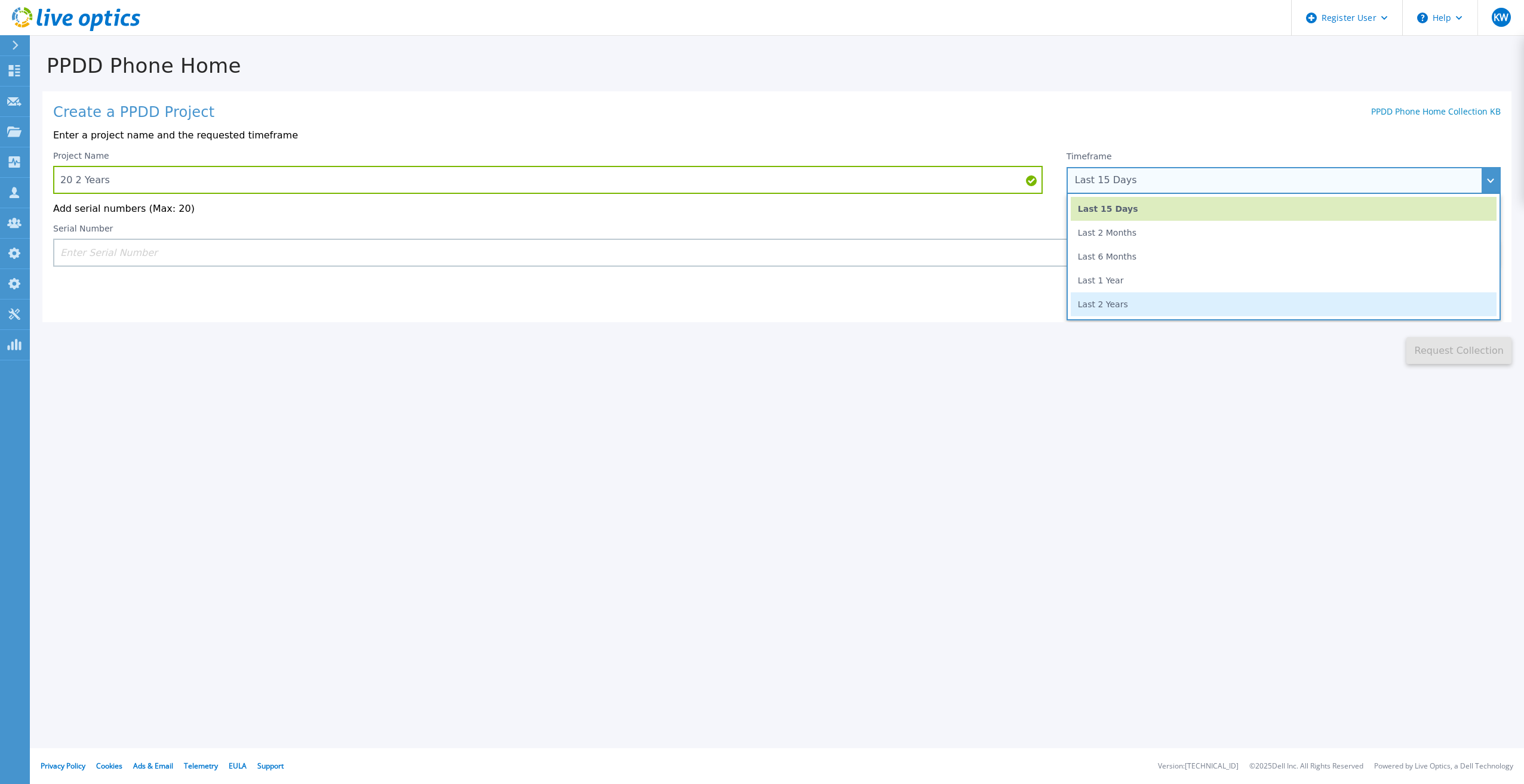
click at [1093, 310] on li "Last 2 Years" at bounding box center [1283, 304] width 426 height 24
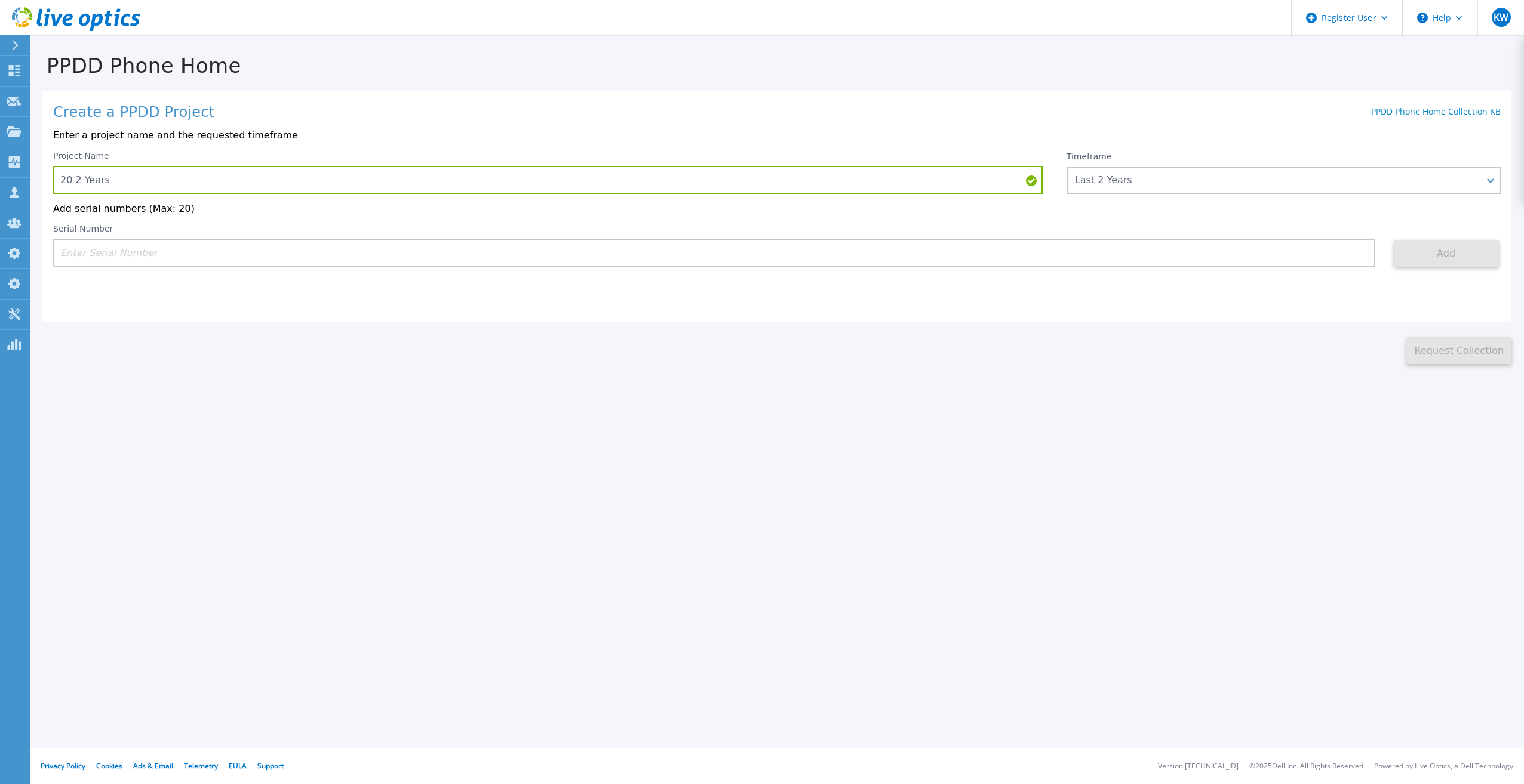
click at [960, 261] on input at bounding box center [714, 252] width 1321 height 28
paste input "APM00133543104"
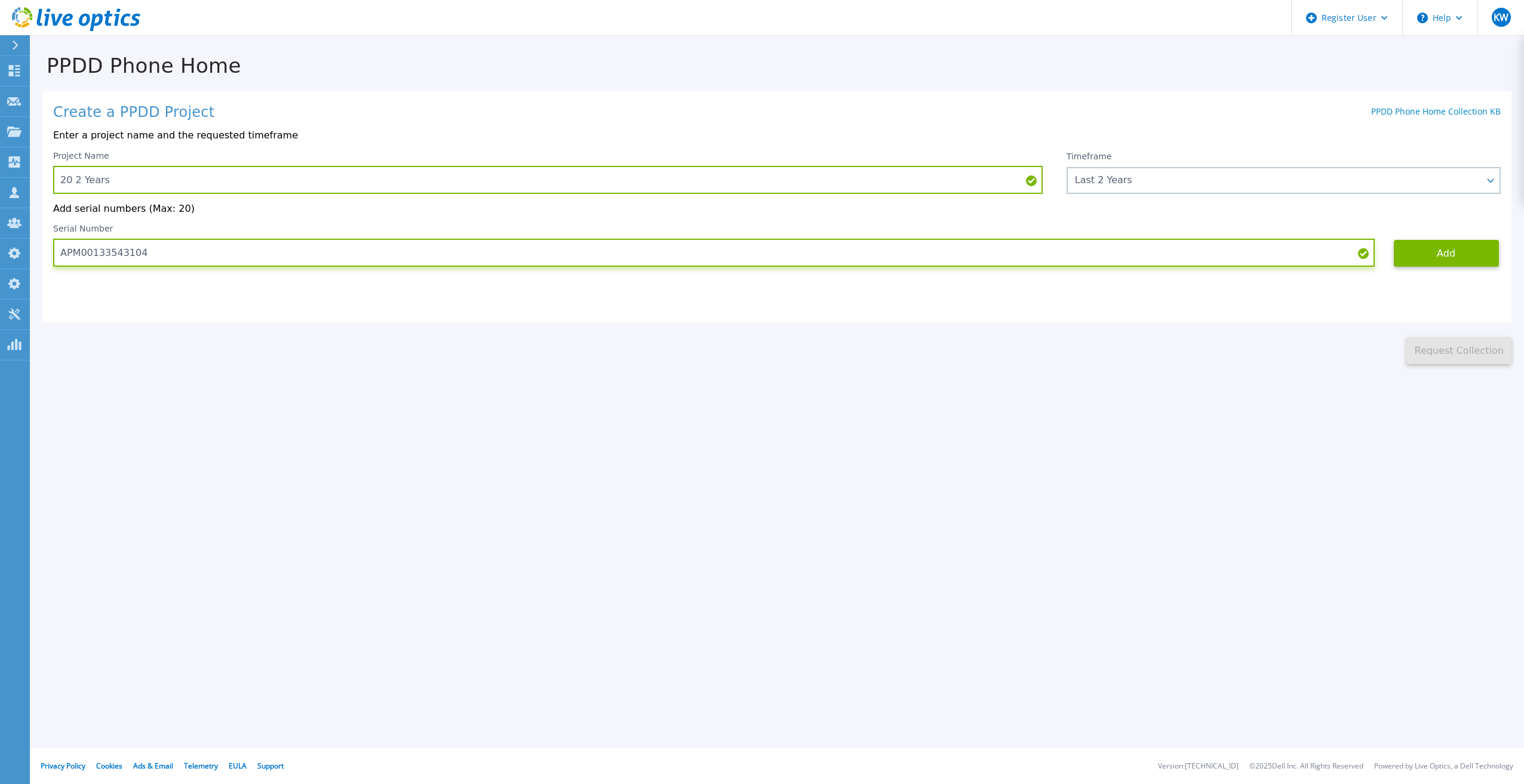
type input "APM00133543104"
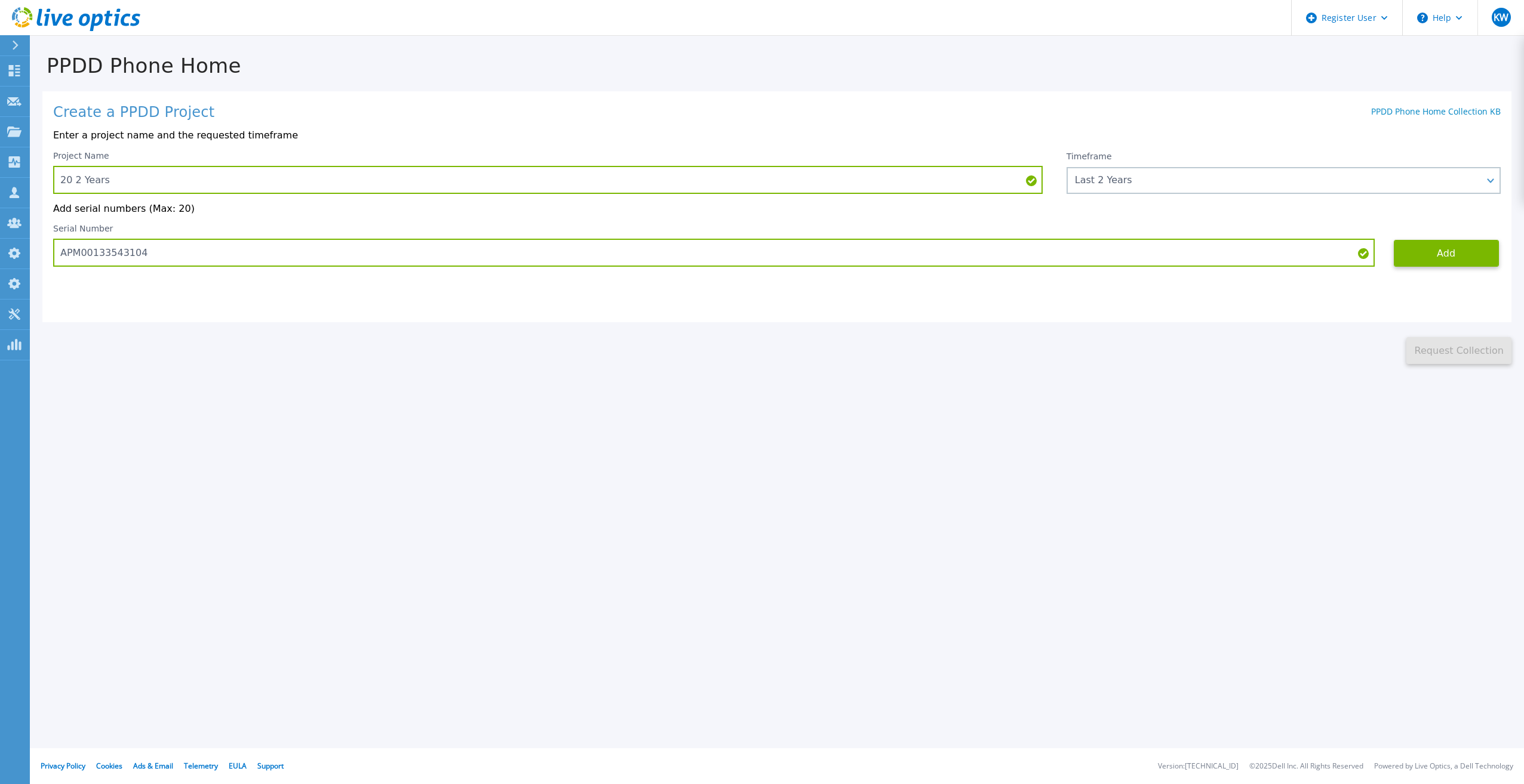
click at [1393, 260] on div "Serial Number APM00133543104" at bounding box center [723, 245] width 1340 height 43
click at [1423, 254] on button "Add" at bounding box center [1446, 252] width 105 height 27
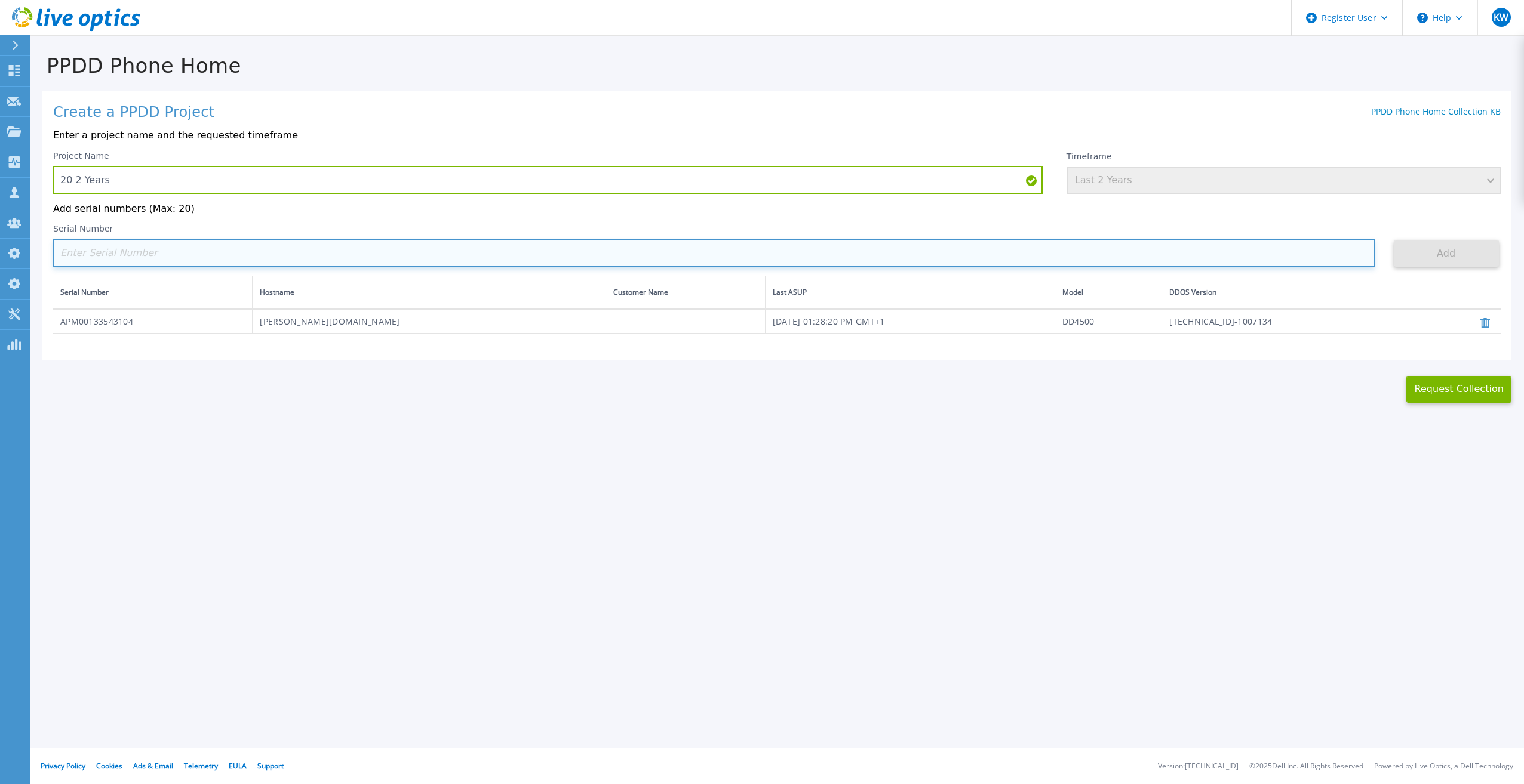
click at [687, 267] on input at bounding box center [714, 252] width 1321 height 28
paste input "CKM00192200277"
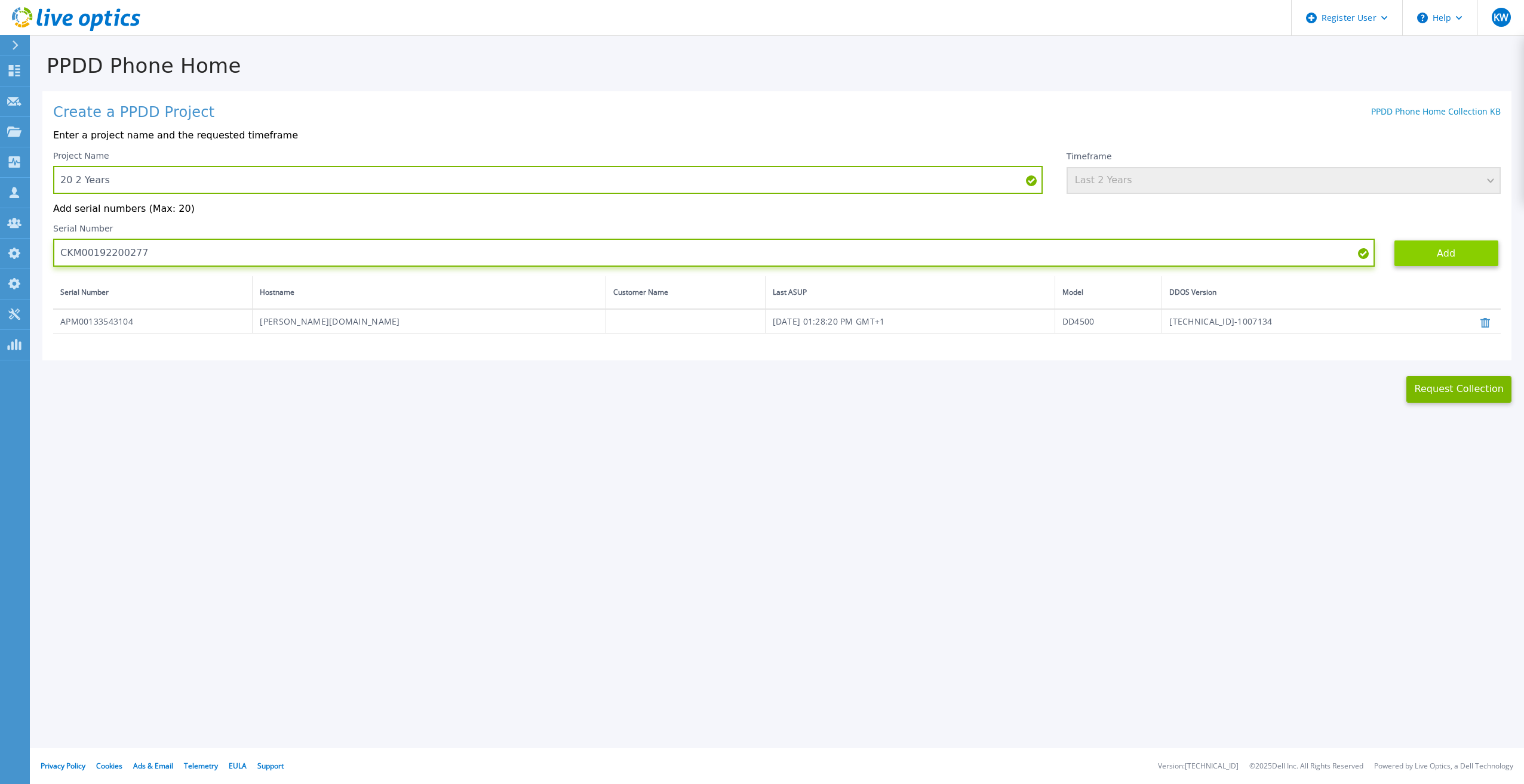
type input "CKM00192200277"
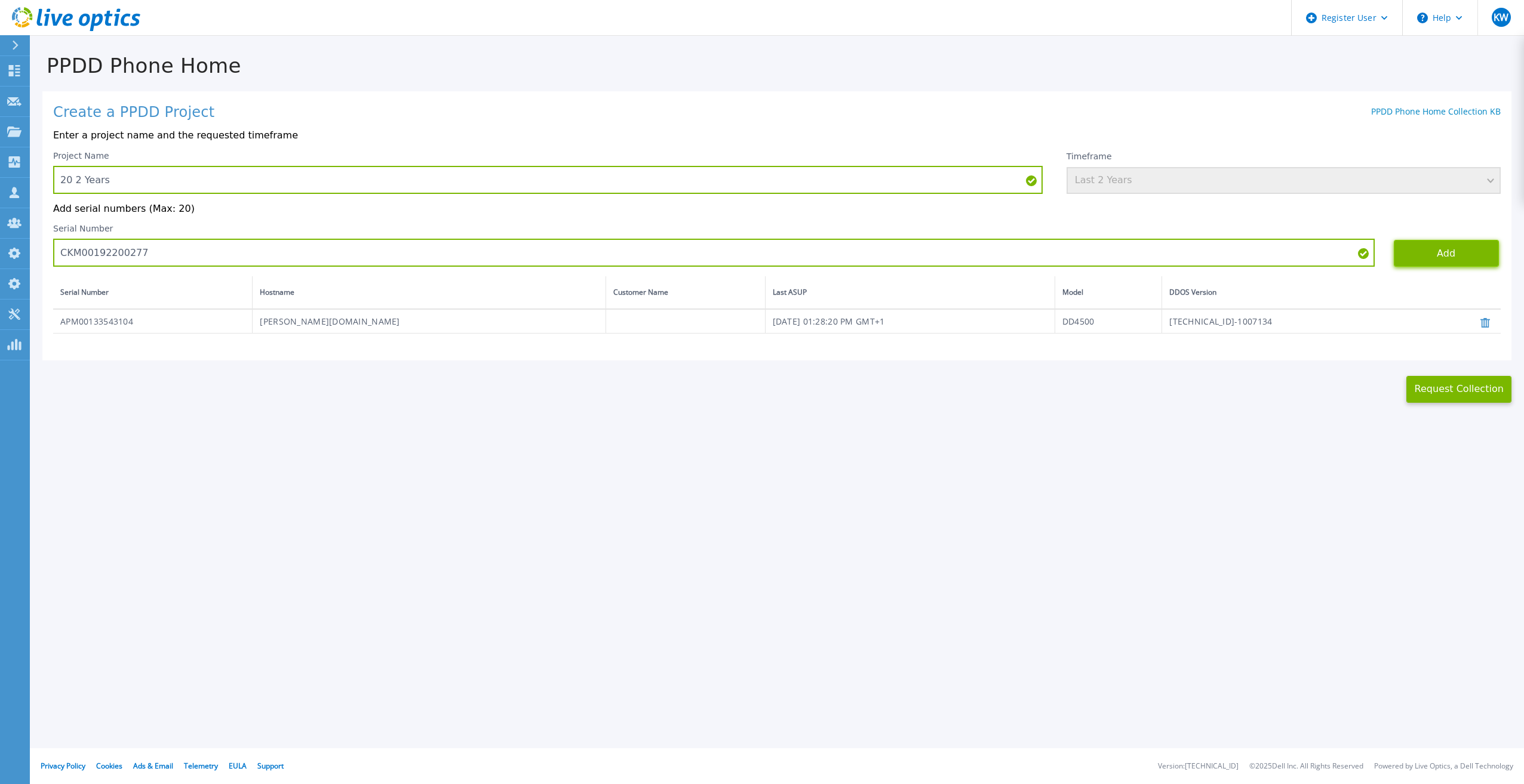
click at [1435, 250] on button "Add" at bounding box center [1446, 252] width 105 height 27
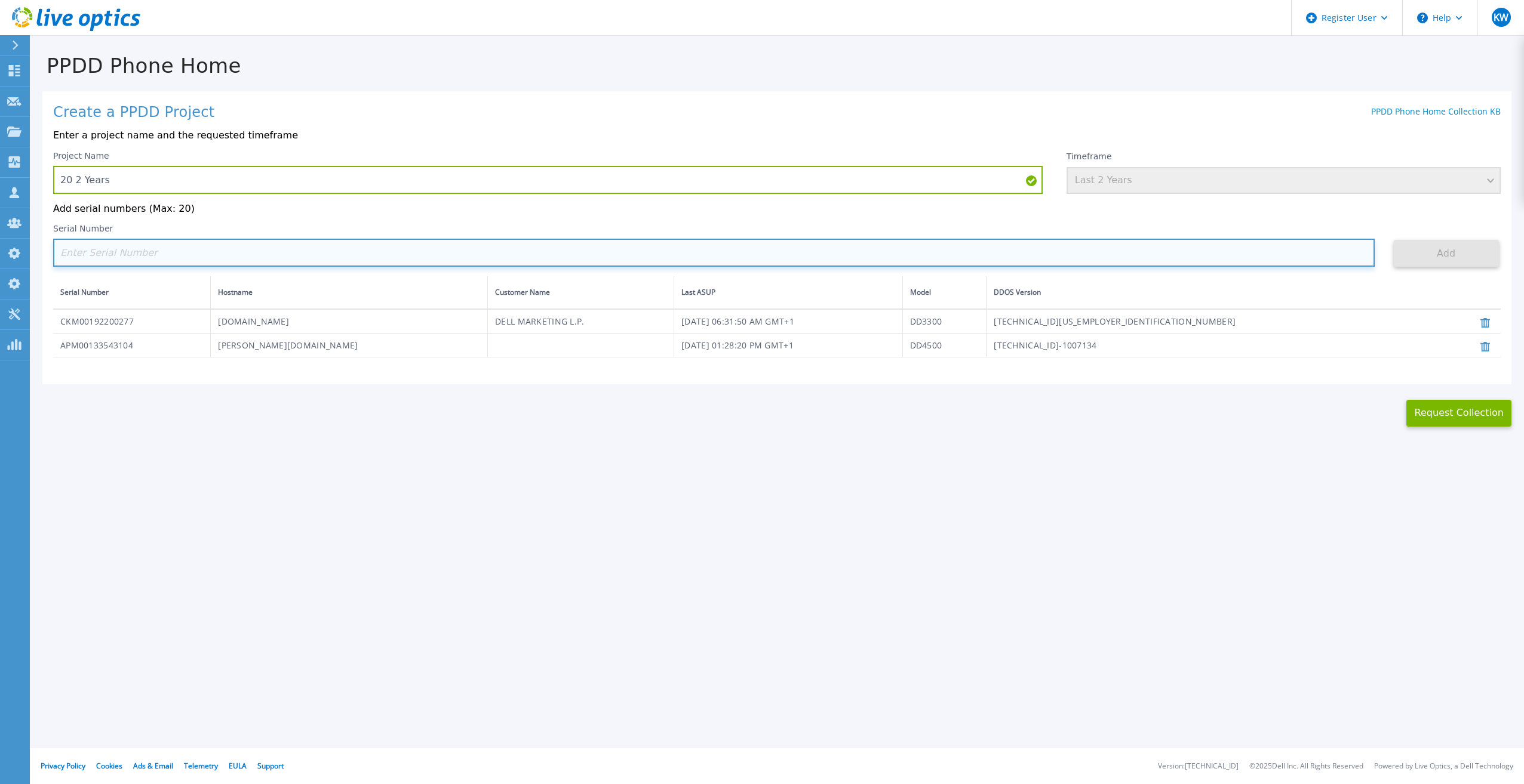
click at [505, 264] on input at bounding box center [714, 252] width 1321 height 28
paste input "CKM00181001809"
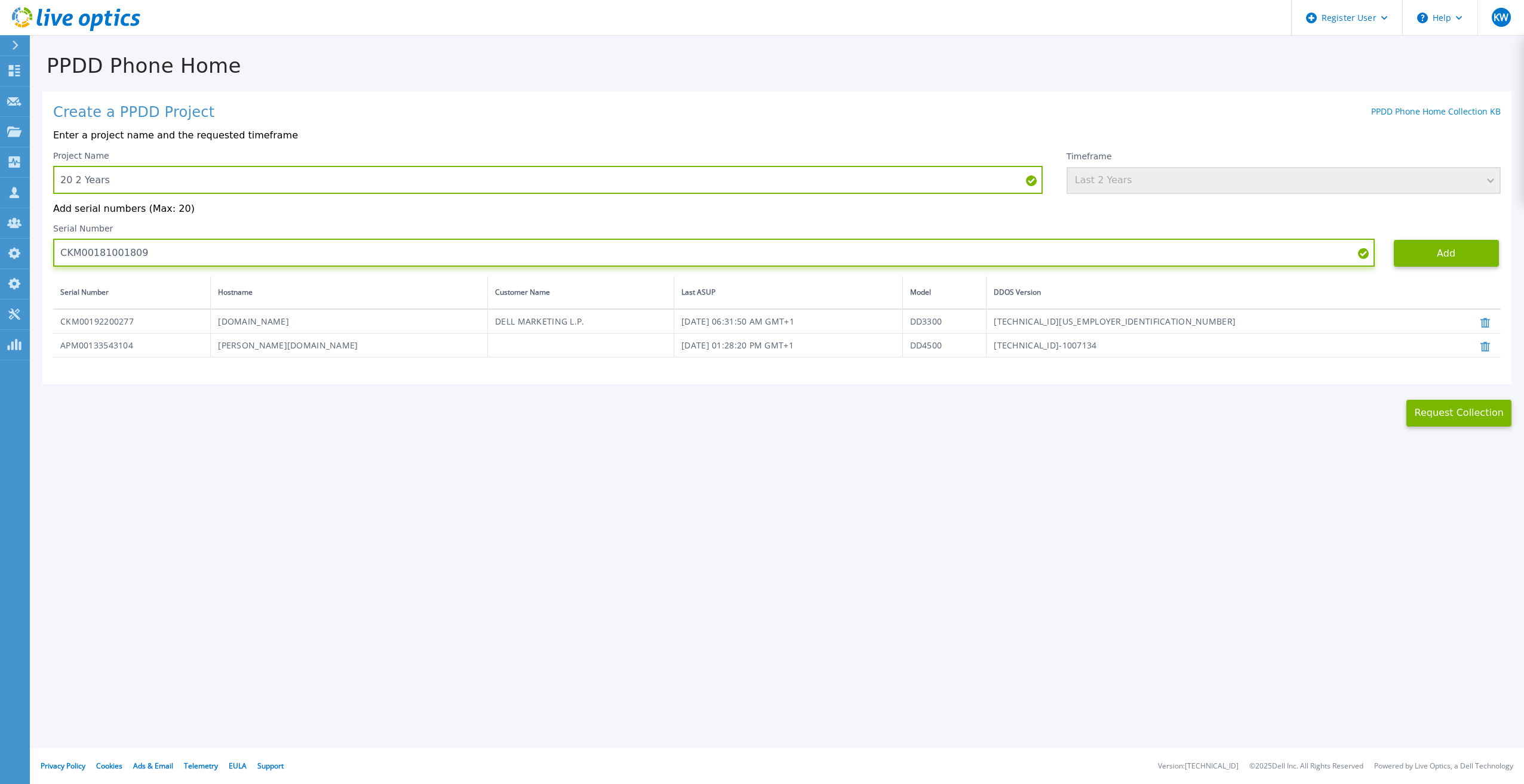
type input "CKM00181001809"
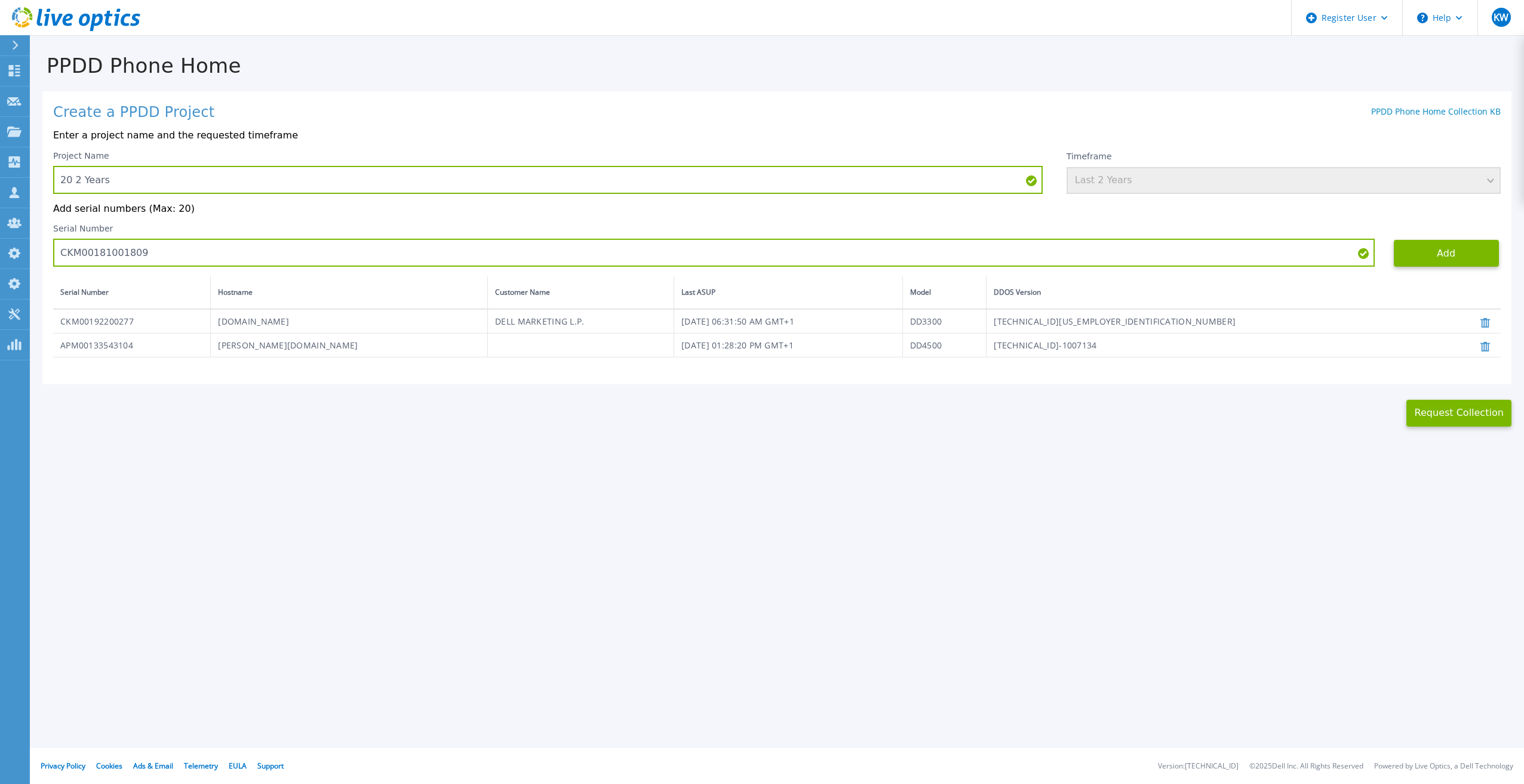
click at [1435, 267] on div "Add" at bounding box center [1446, 252] width 105 height 27
click at [1440, 261] on button "Add" at bounding box center [1446, 252] width 105 height 27
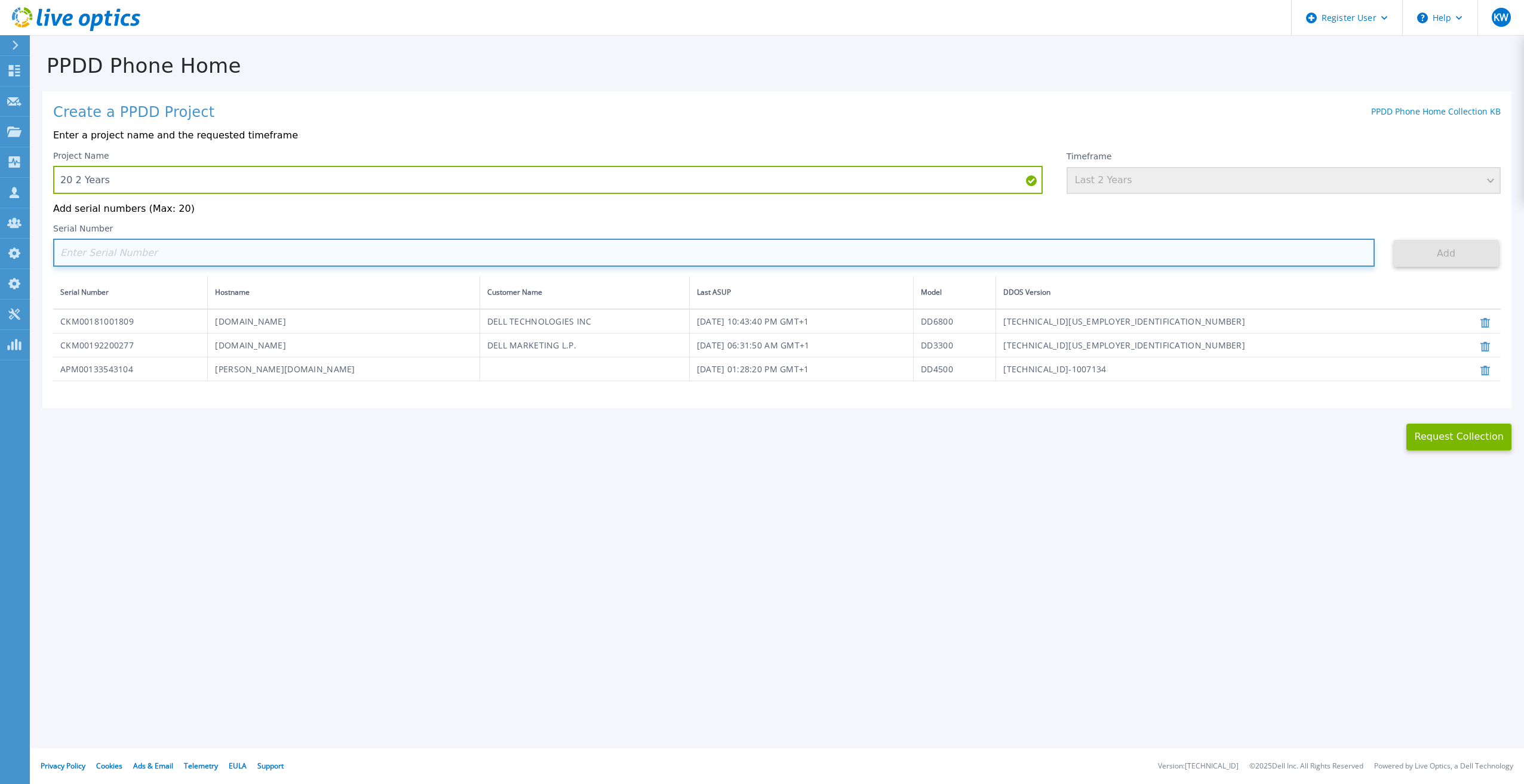
click at [203, 245] on input at bounding box center [714, 252] width 1321 height 28
paste input "APM00223002069"
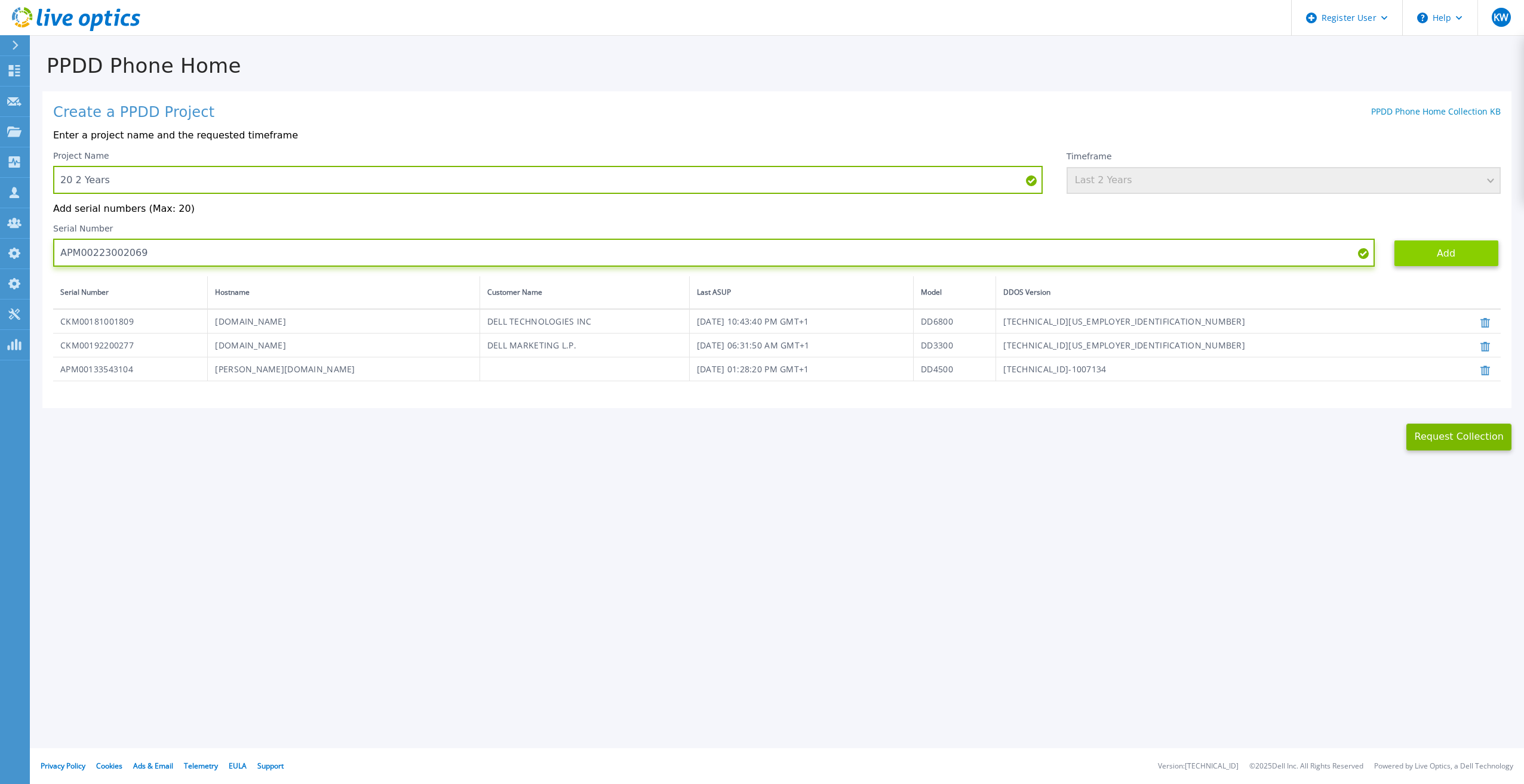
type input "APM00223002069"
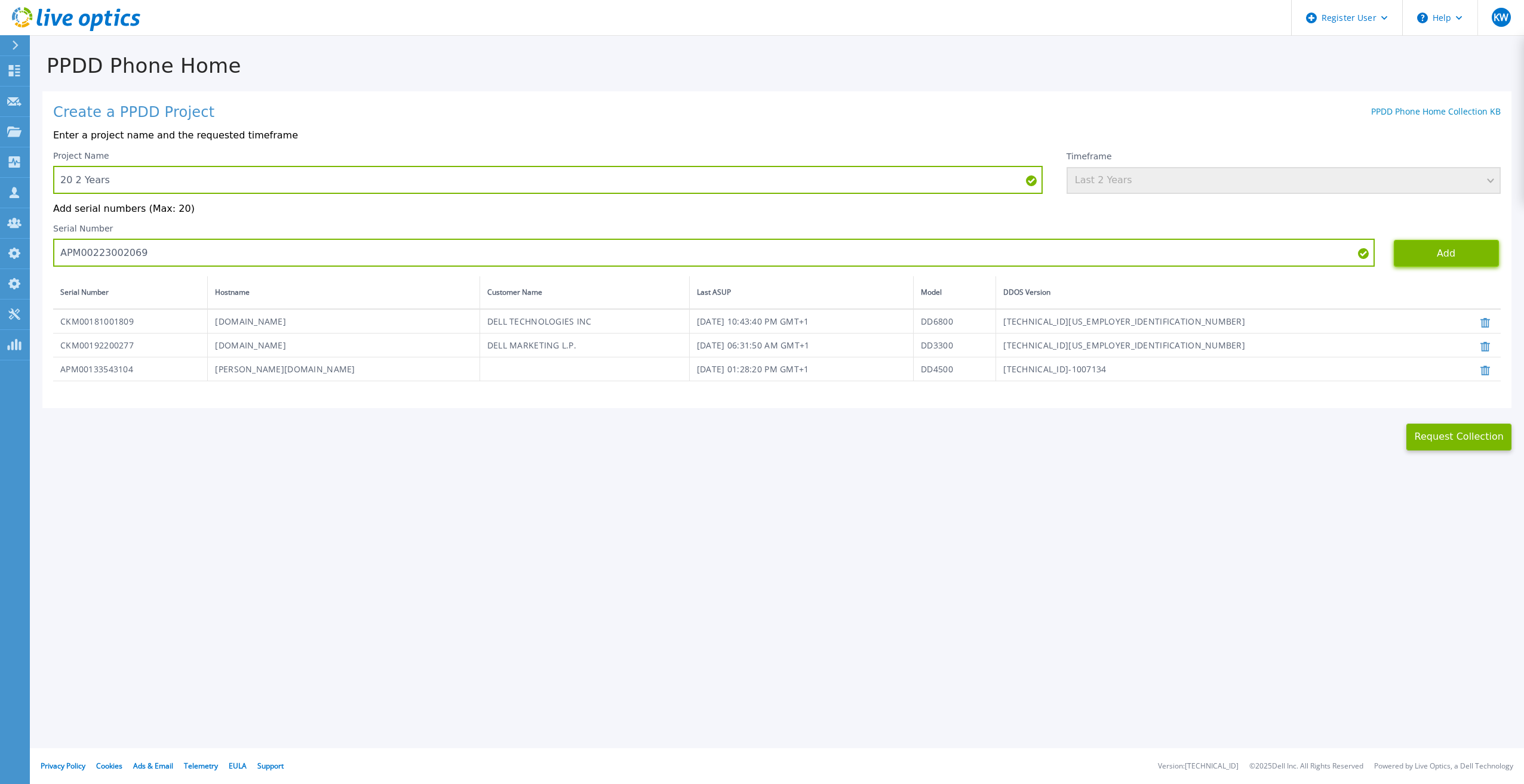
click at [1431, 262] on button "Add" at bounding box center [1446, 252] width 105 height 27
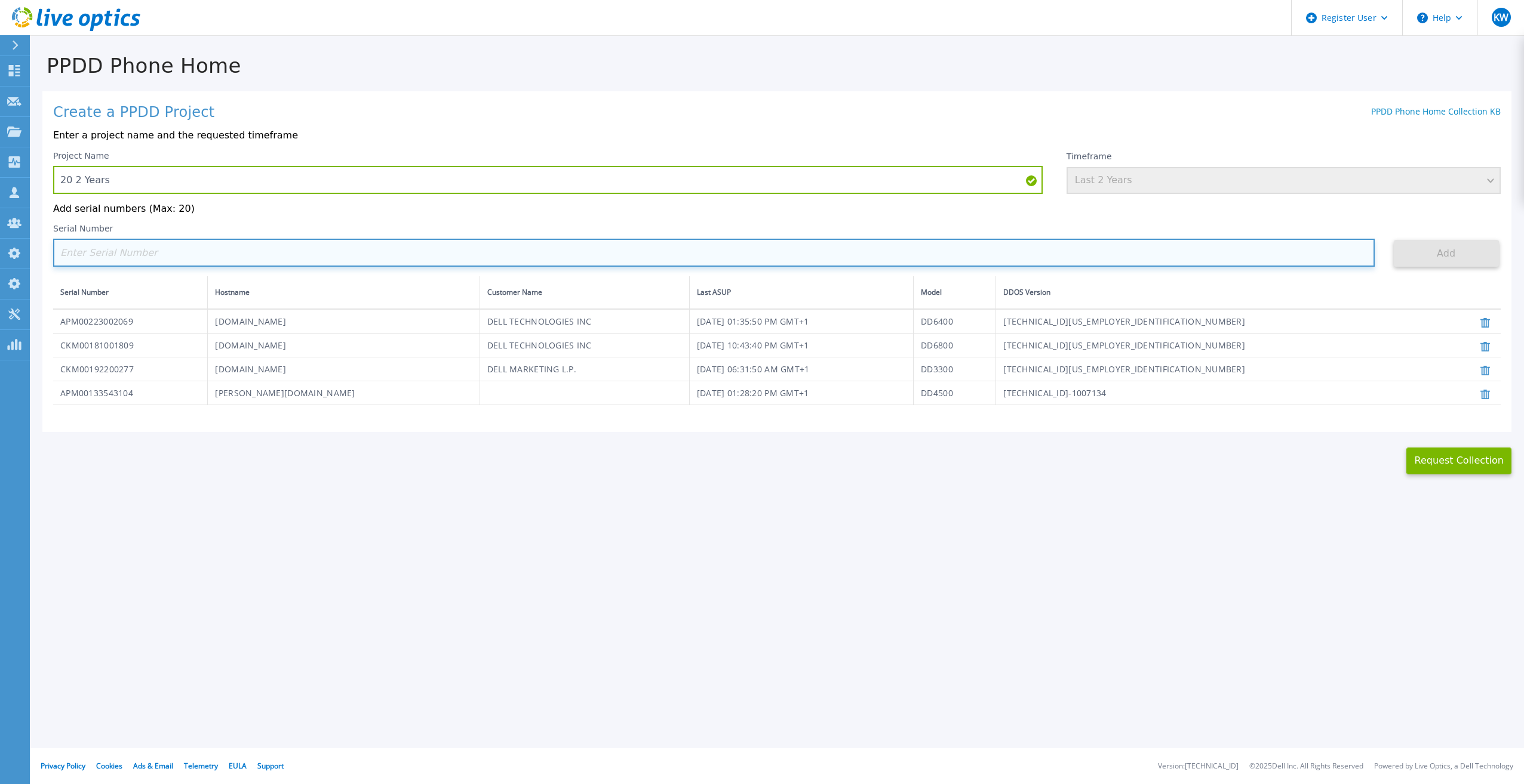
click at [358, 249] on input at bounding box center [714, 252] width 1321 height 28
paste input "CKM00183202848"
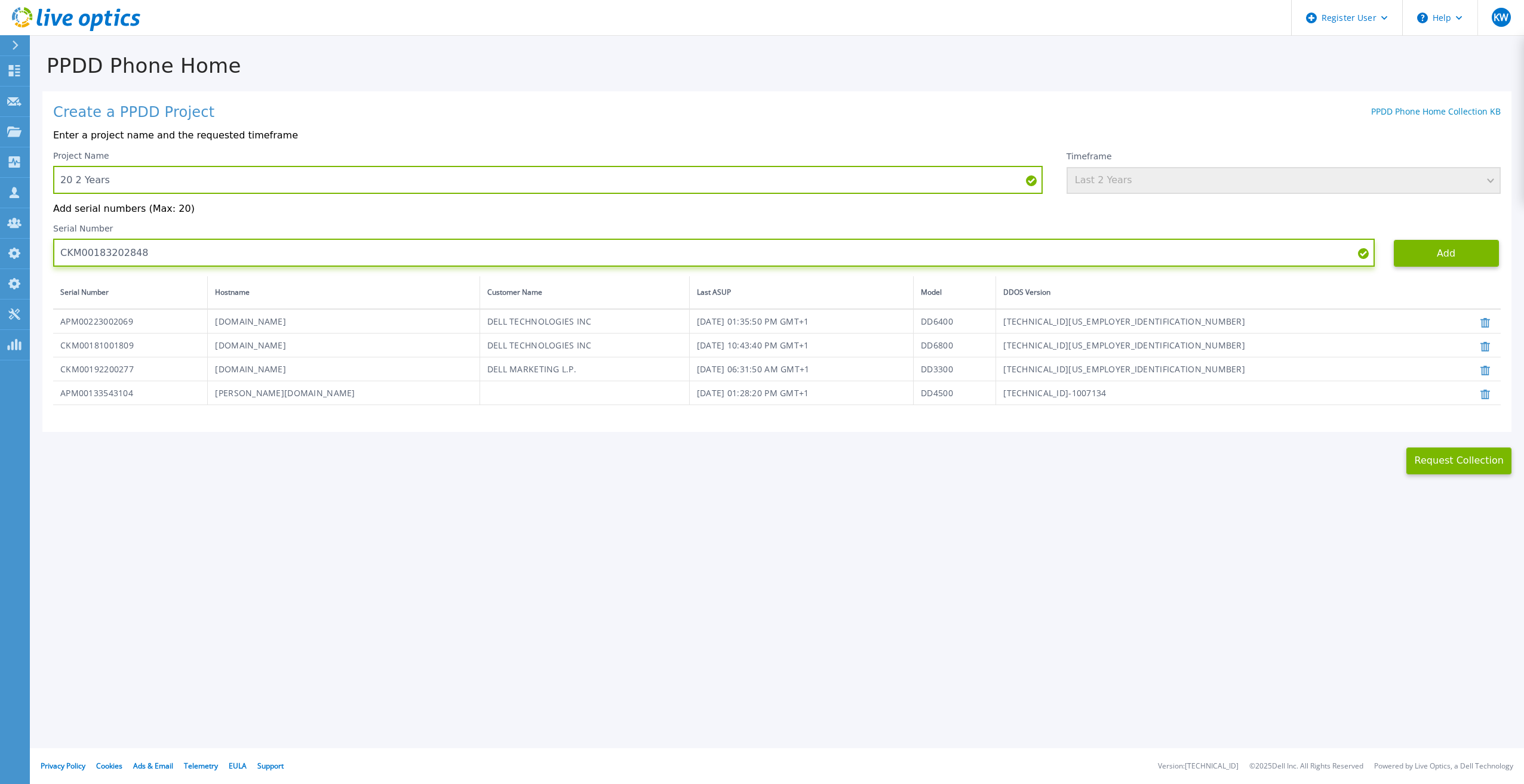
type input "CKM00183202848"
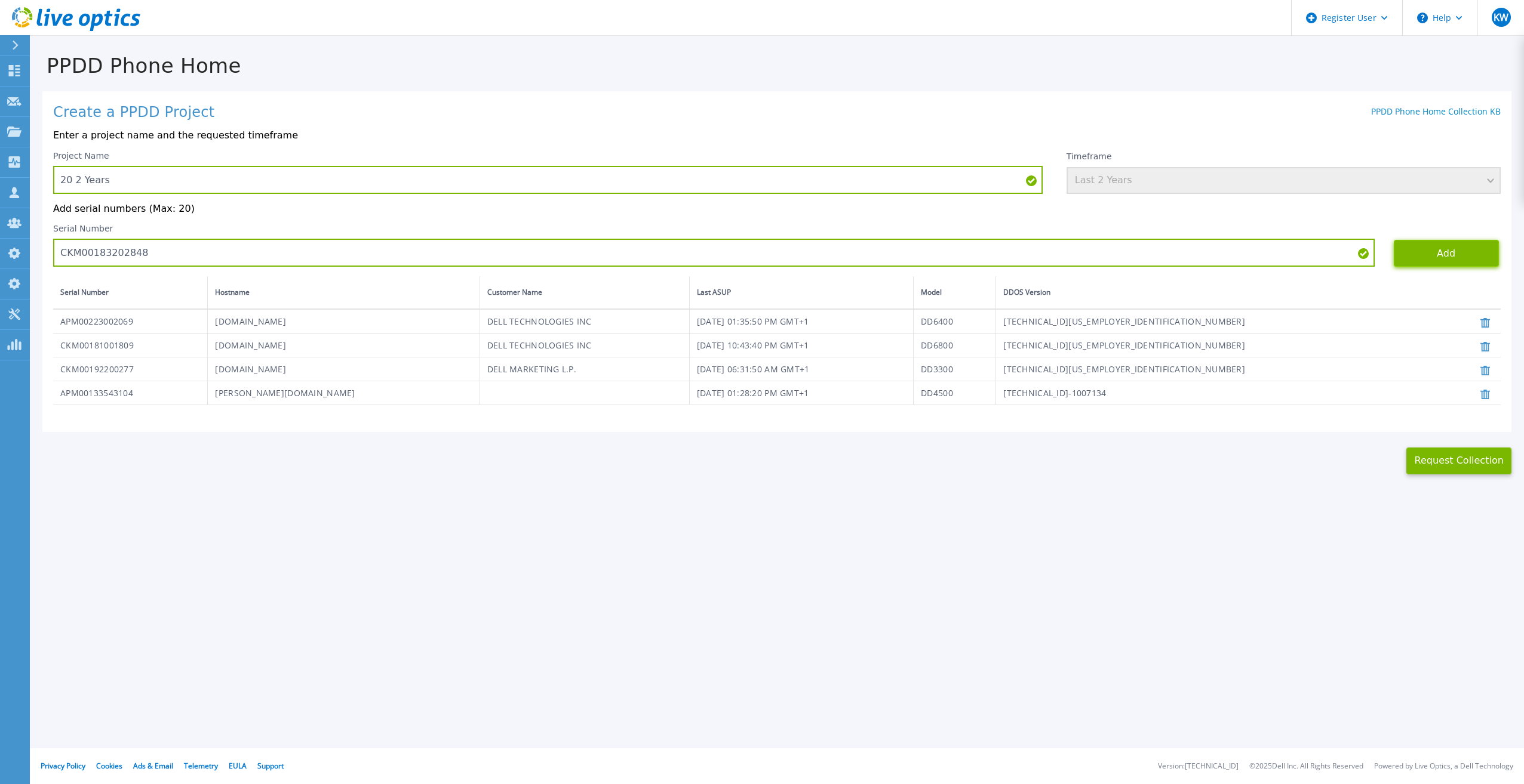
click at [1430, 253] on button "Add" at bounding box center [1446, 252] width 105 height 27
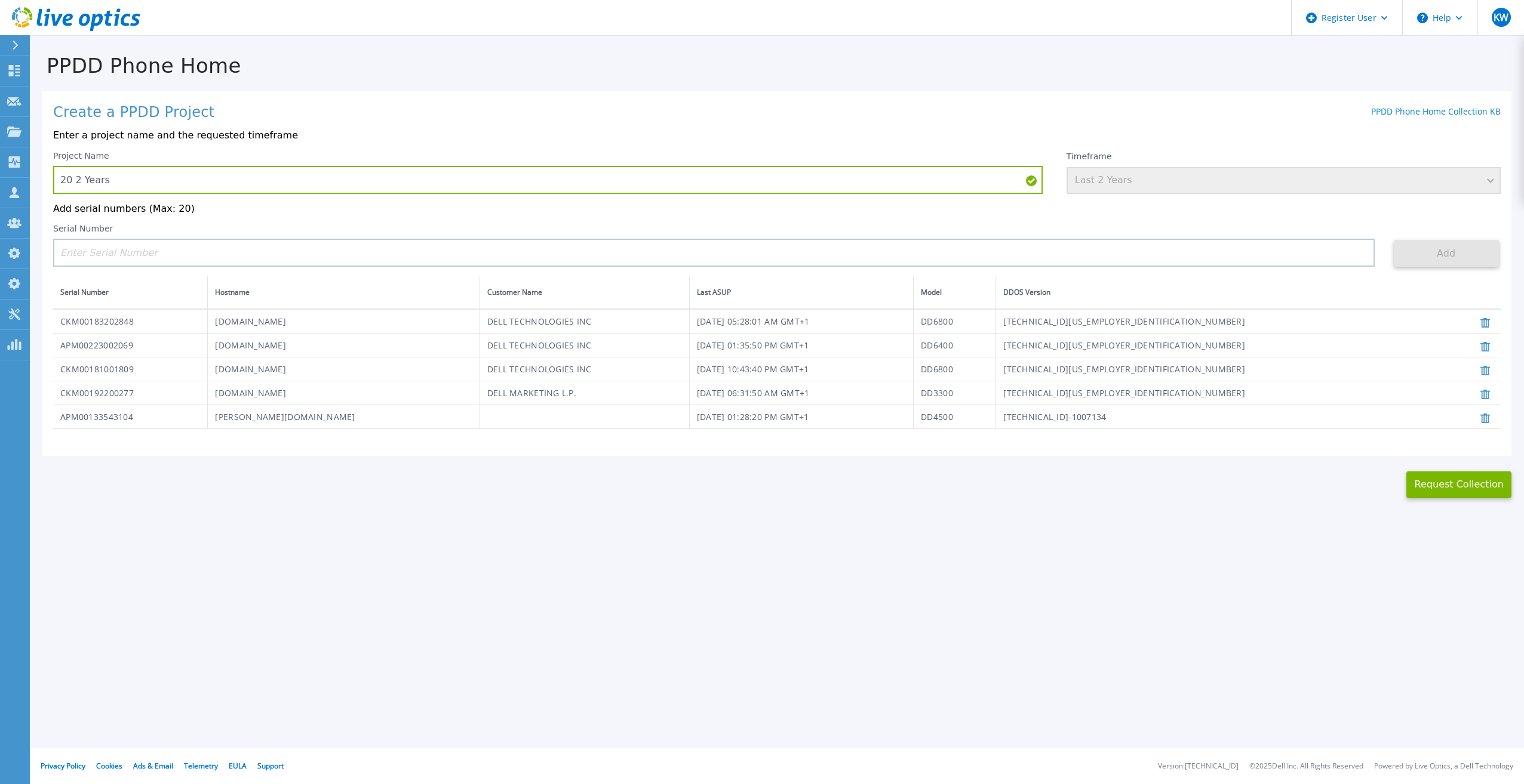
click at [98, 26] on icon at bounding box center [76, 19] width 128 height 24
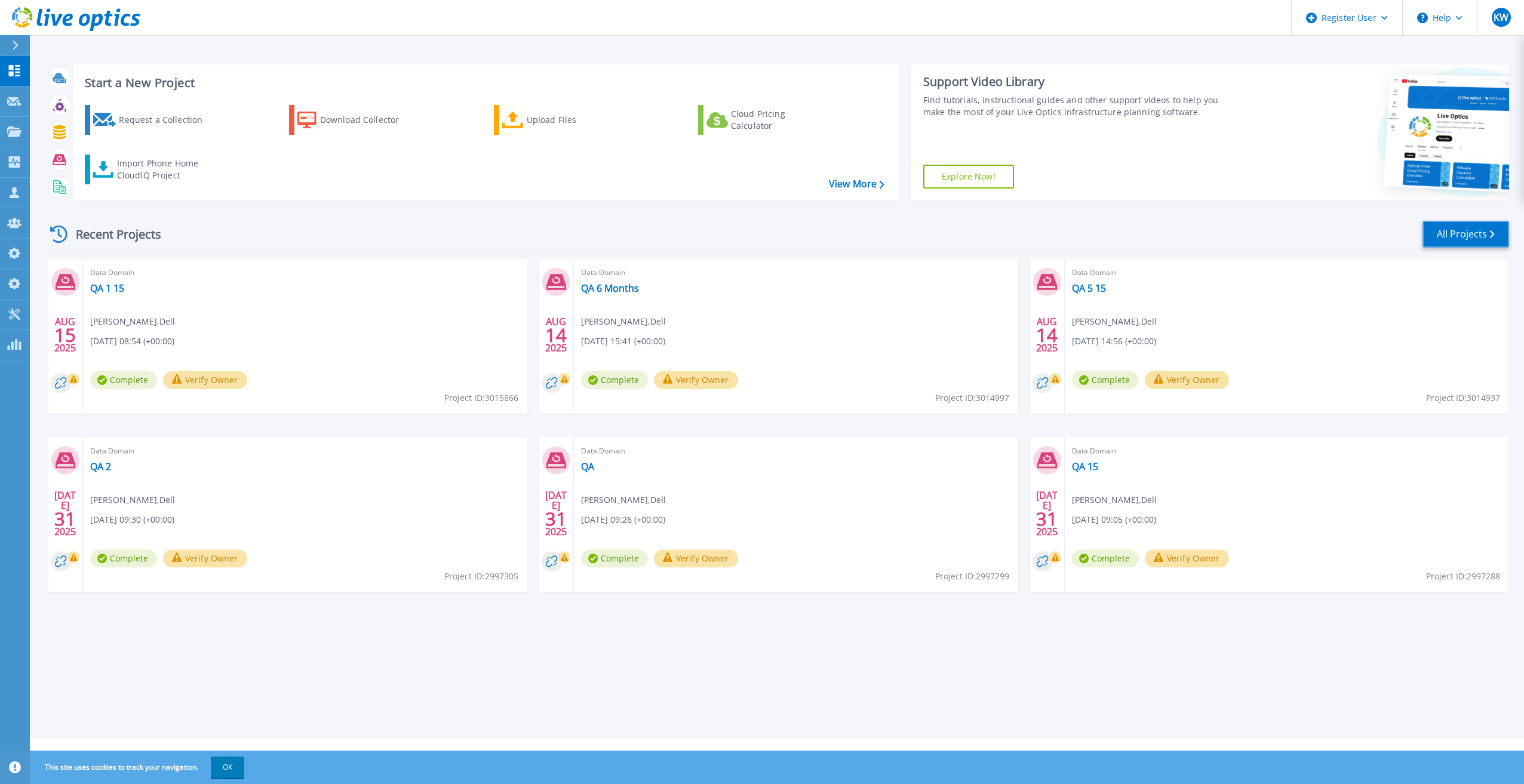
click at [1447, 240] on link "All Projects" at bounding box center [1466, 234] width 86 height 27
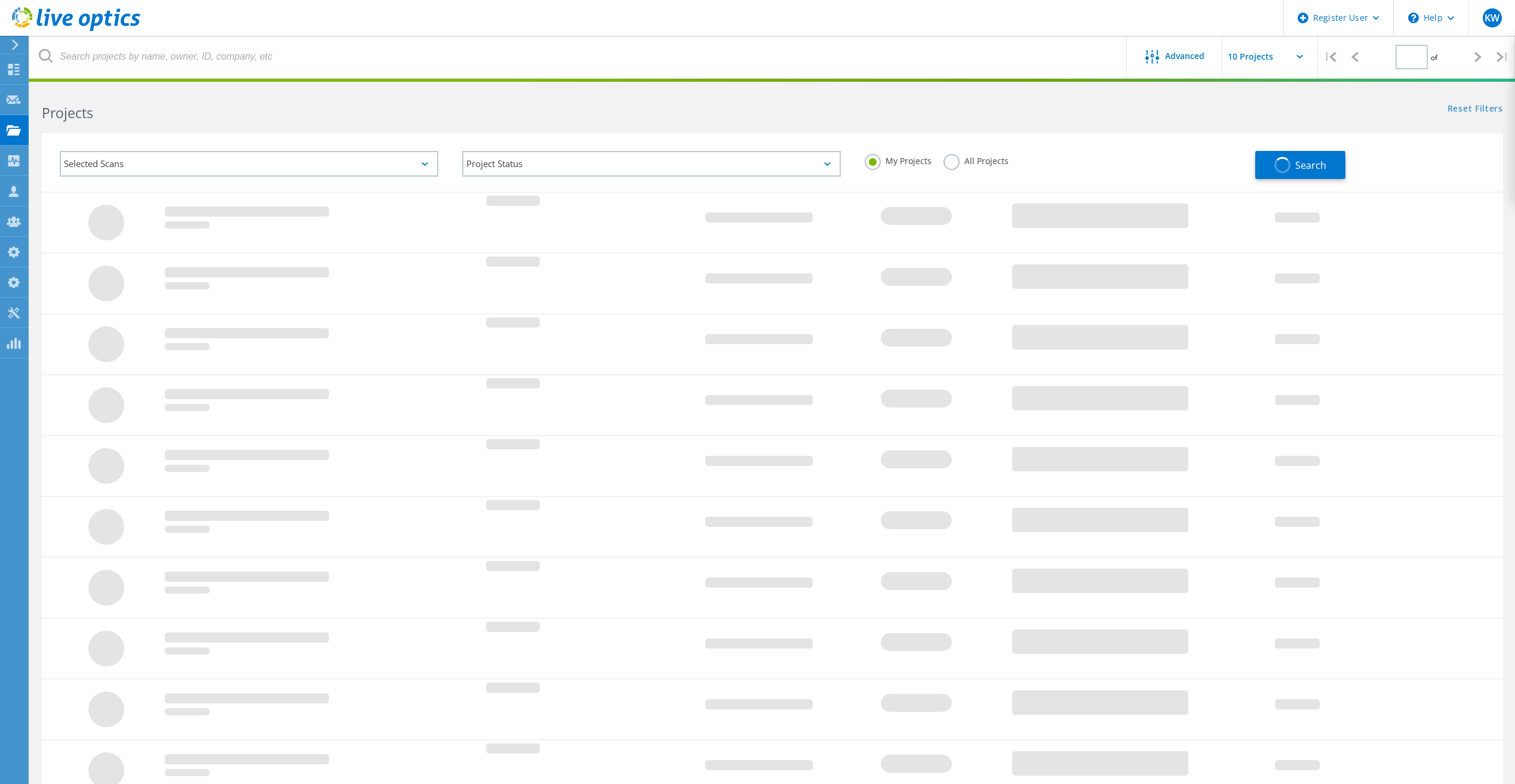
type input "1"
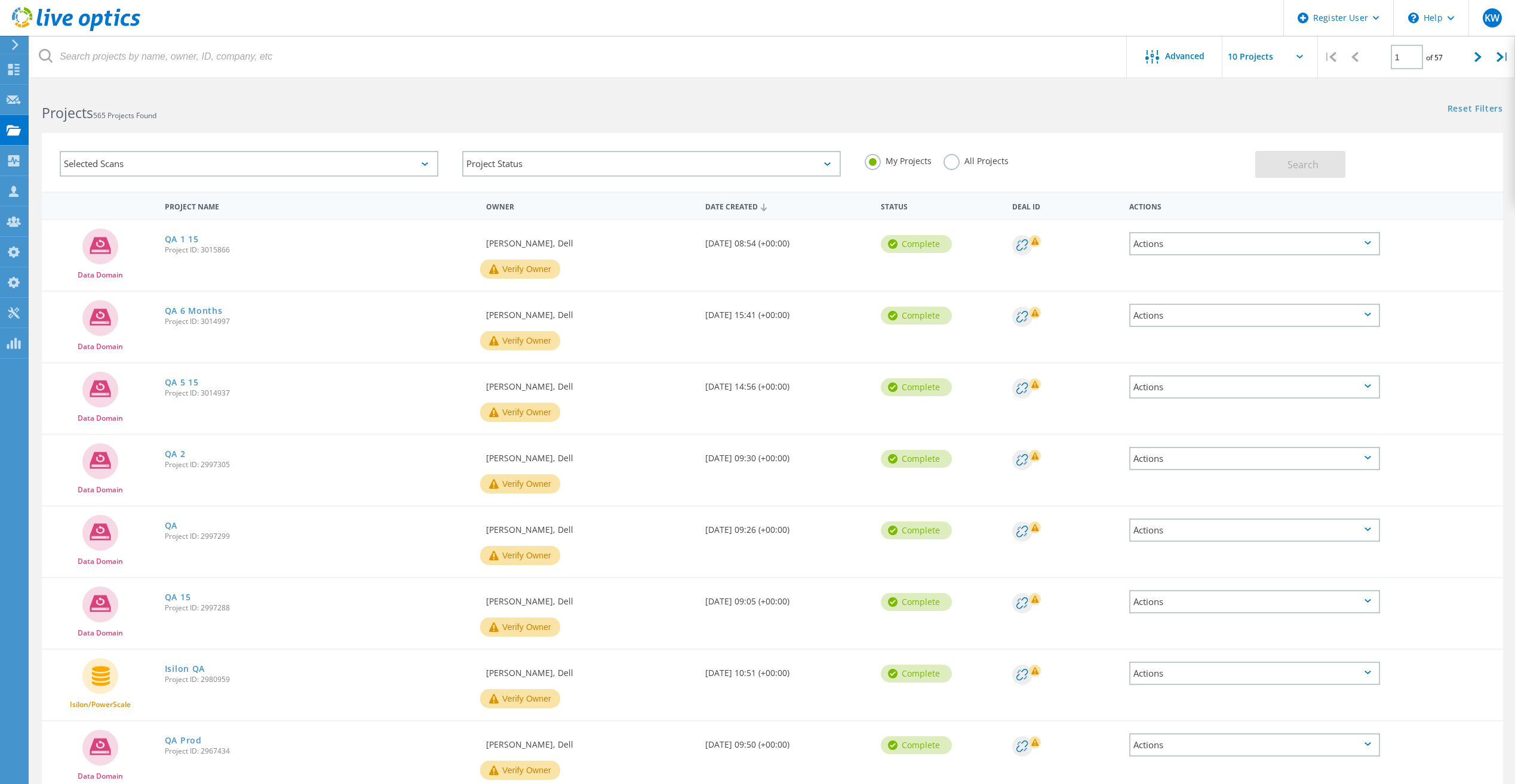
click at [947, 162] on label "All Projects" at bounding box center [976, 159] width 65 height 11
click at [0, 0] on input "All Projects" at bounding box center [0, 0] width 0 height 0
click at [1402, 158] on div "Search" at bounding box center [1376, 158] width 241 height 39
click at [1344, 164] on button "Search" at bounding box center [1300, 164] width 90 height 27
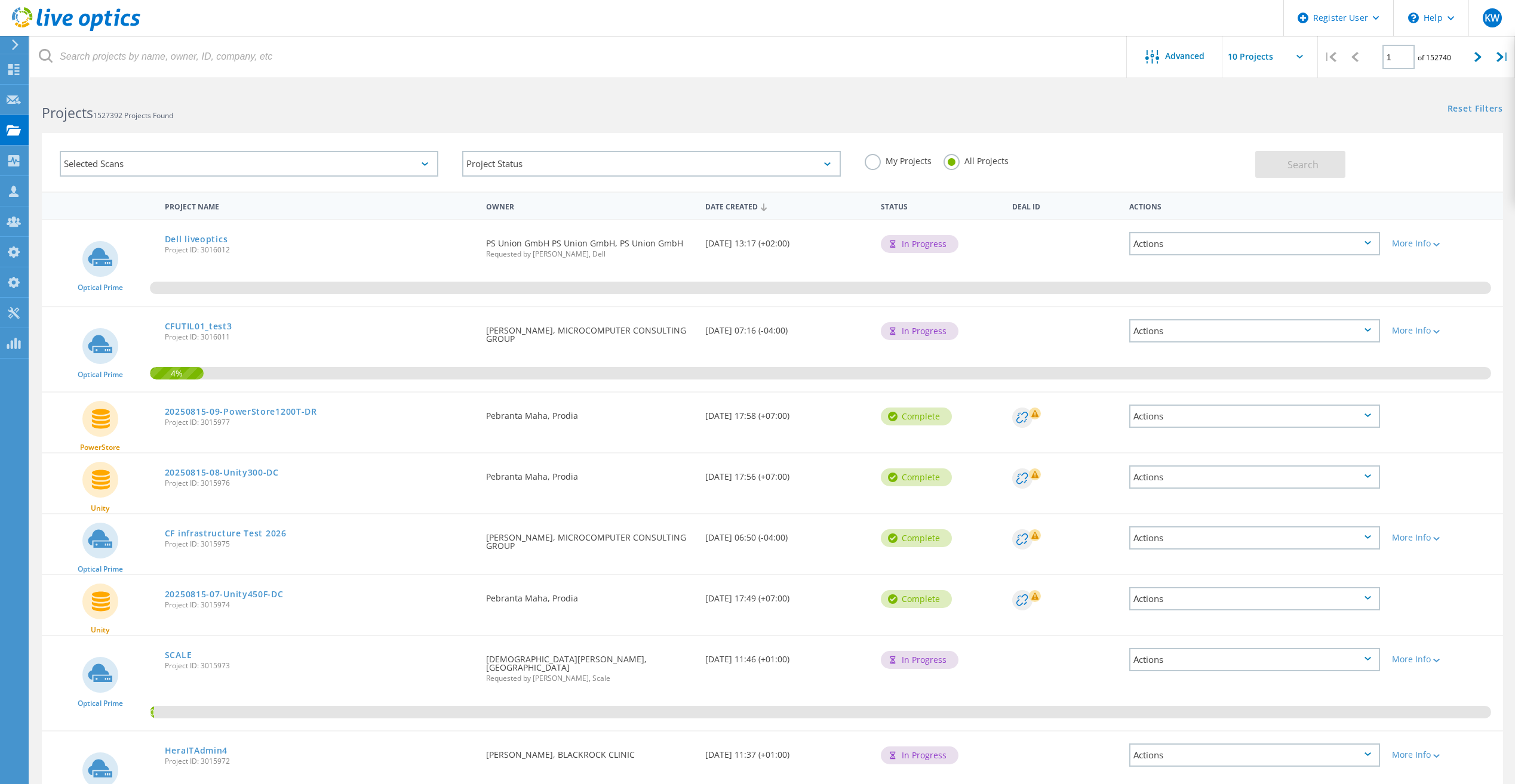
click at [281, 170] on div "Selected Scans" at bounding box center [249, 164] width 379 height 26
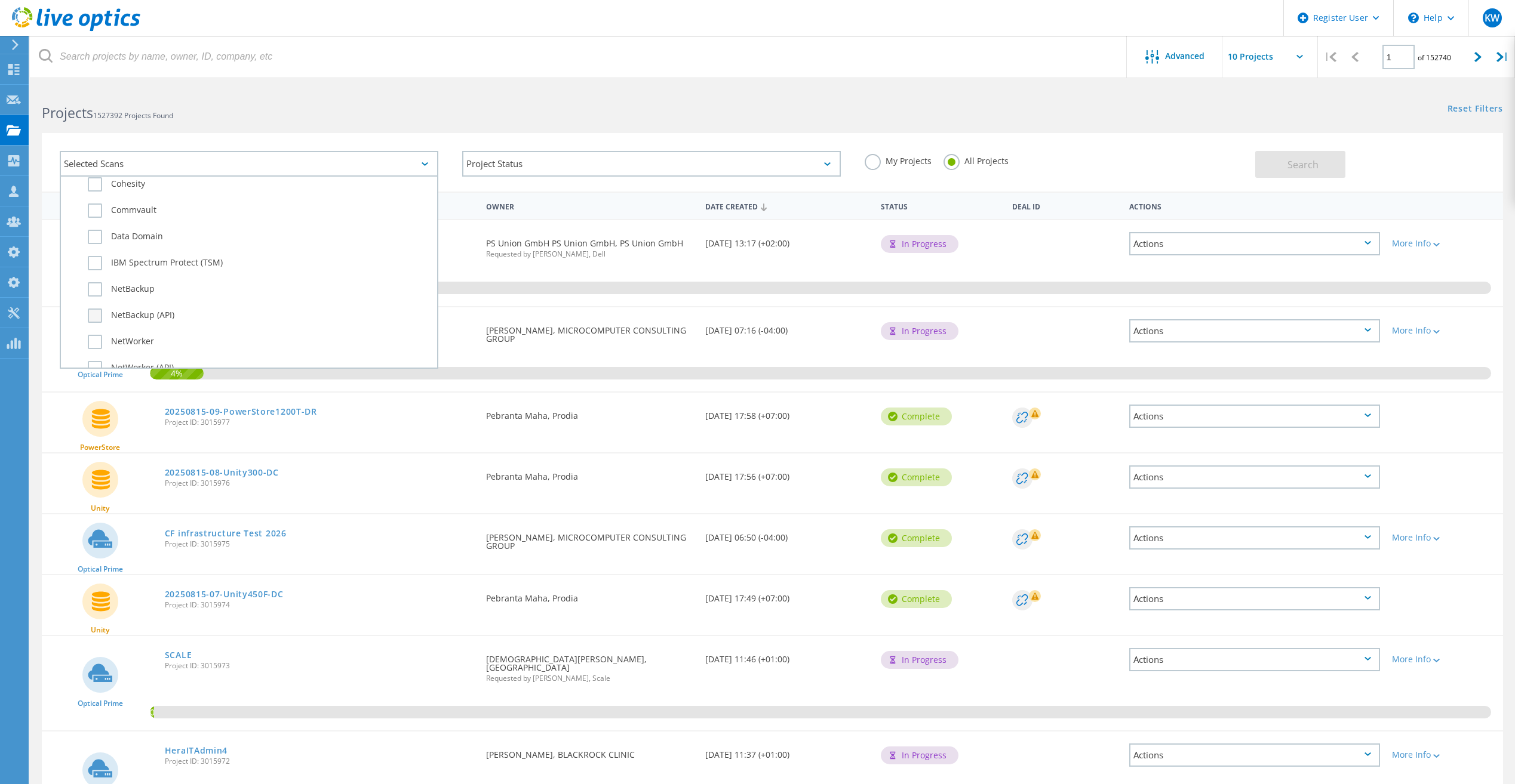
scroll to position [717, 0]
click at [117, 236] on label "Data Domain" at bounding box center [259, 233] width 344 height 14
click at [0, 0] on input "Data Domain" at bounding box center [0, 0] width 0 height 0
click at [1326, 170] on button "Search" at bounding box center [1300, 164] width 90 height 27
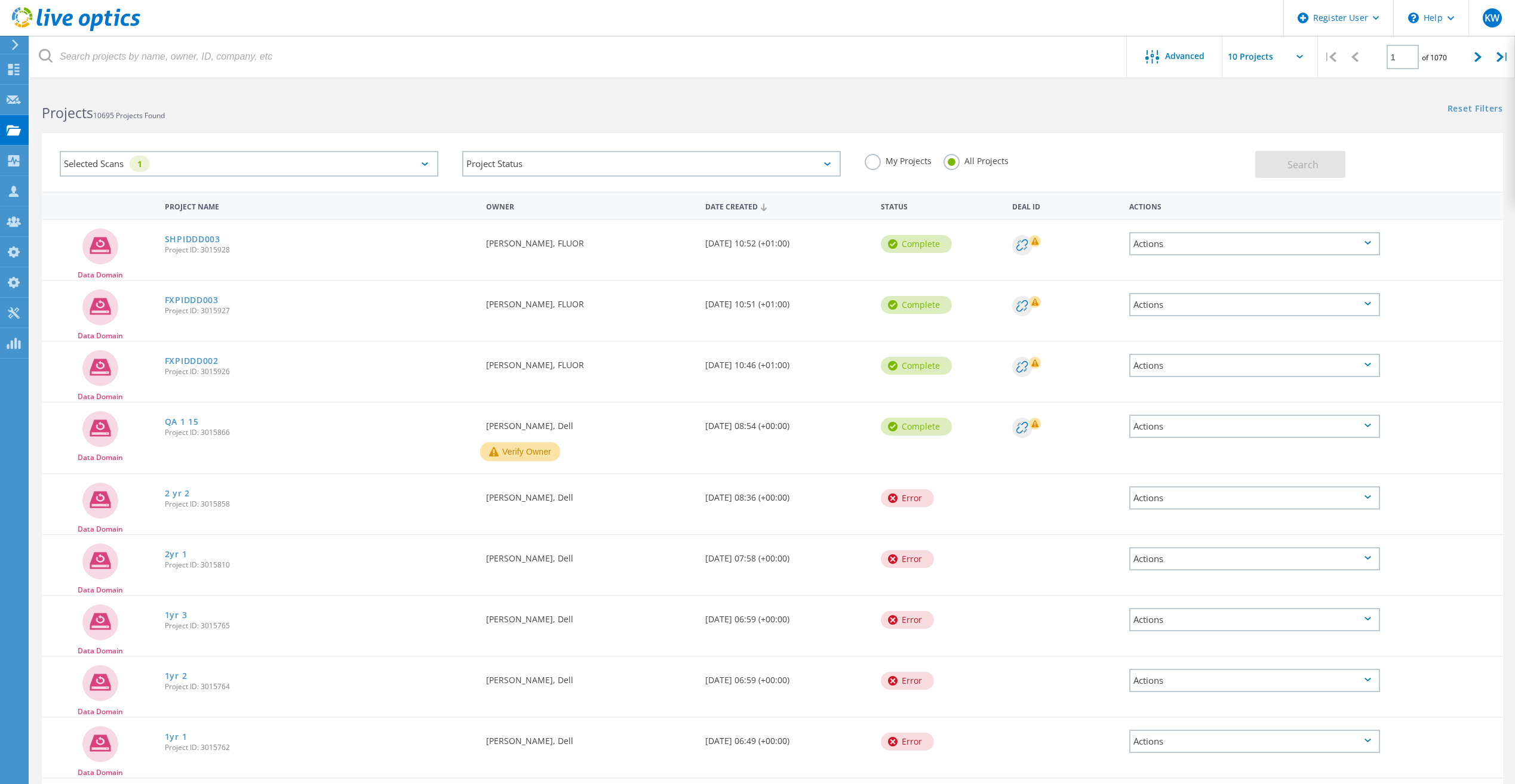
scroll to position [102, 0]
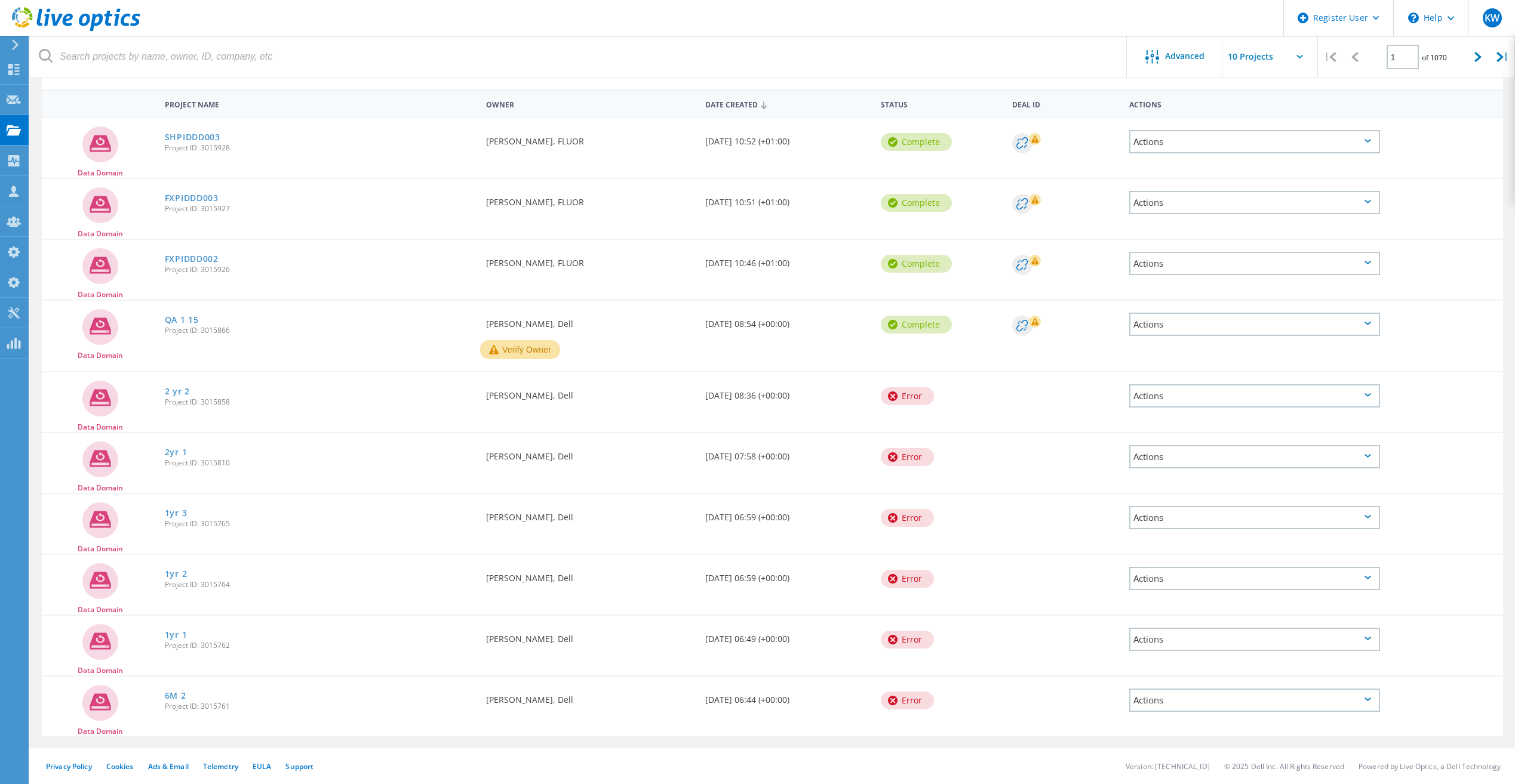
click at [1245, 64] on input "text" at bounding box center [1281, 56] width 119 height 42
click at [1246, 130] on div "Show 30 Projects" at bounding box center [1282, 127] width 118 height 20
type input "Show 30 Projects"
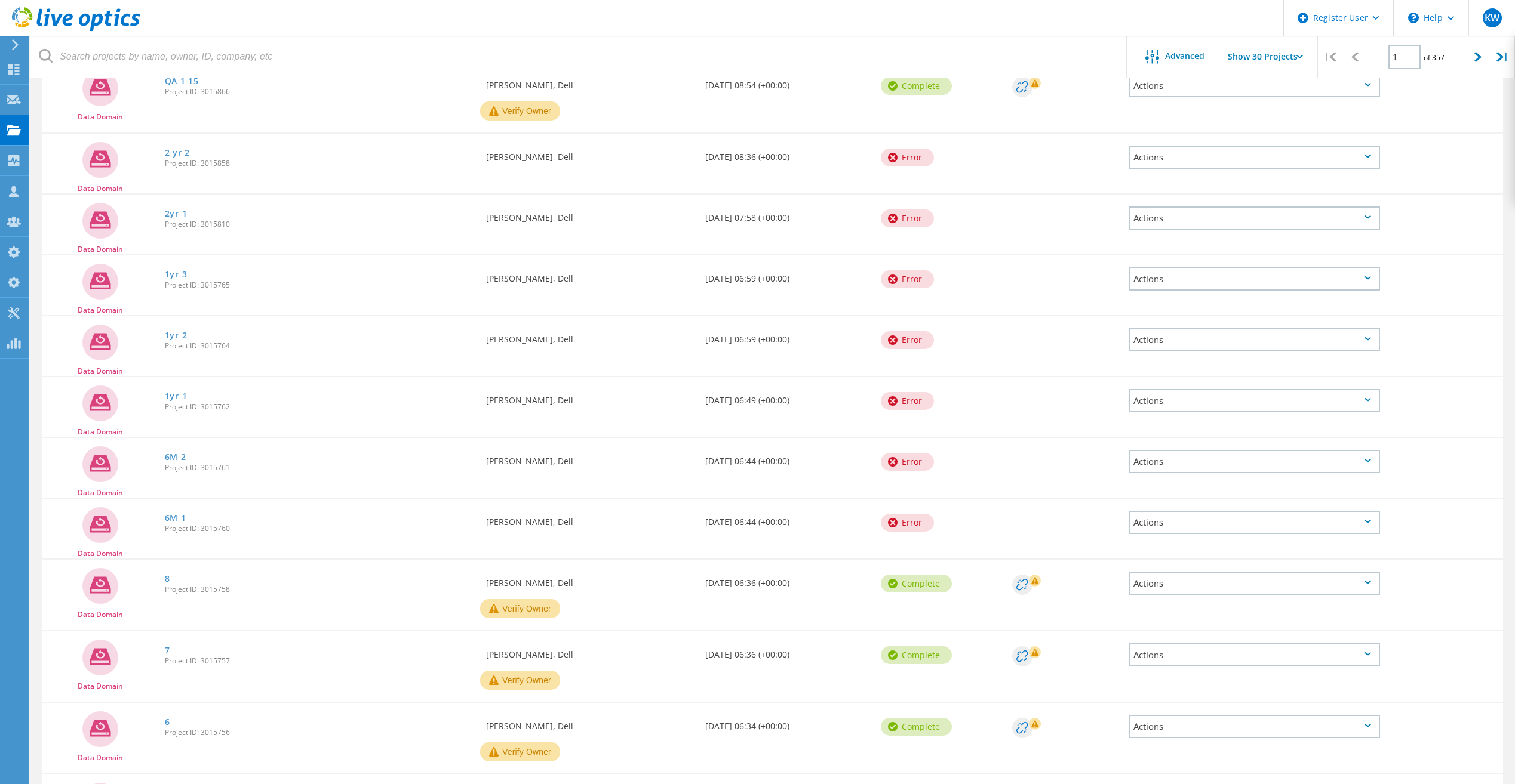
scroll to position [281, 0]
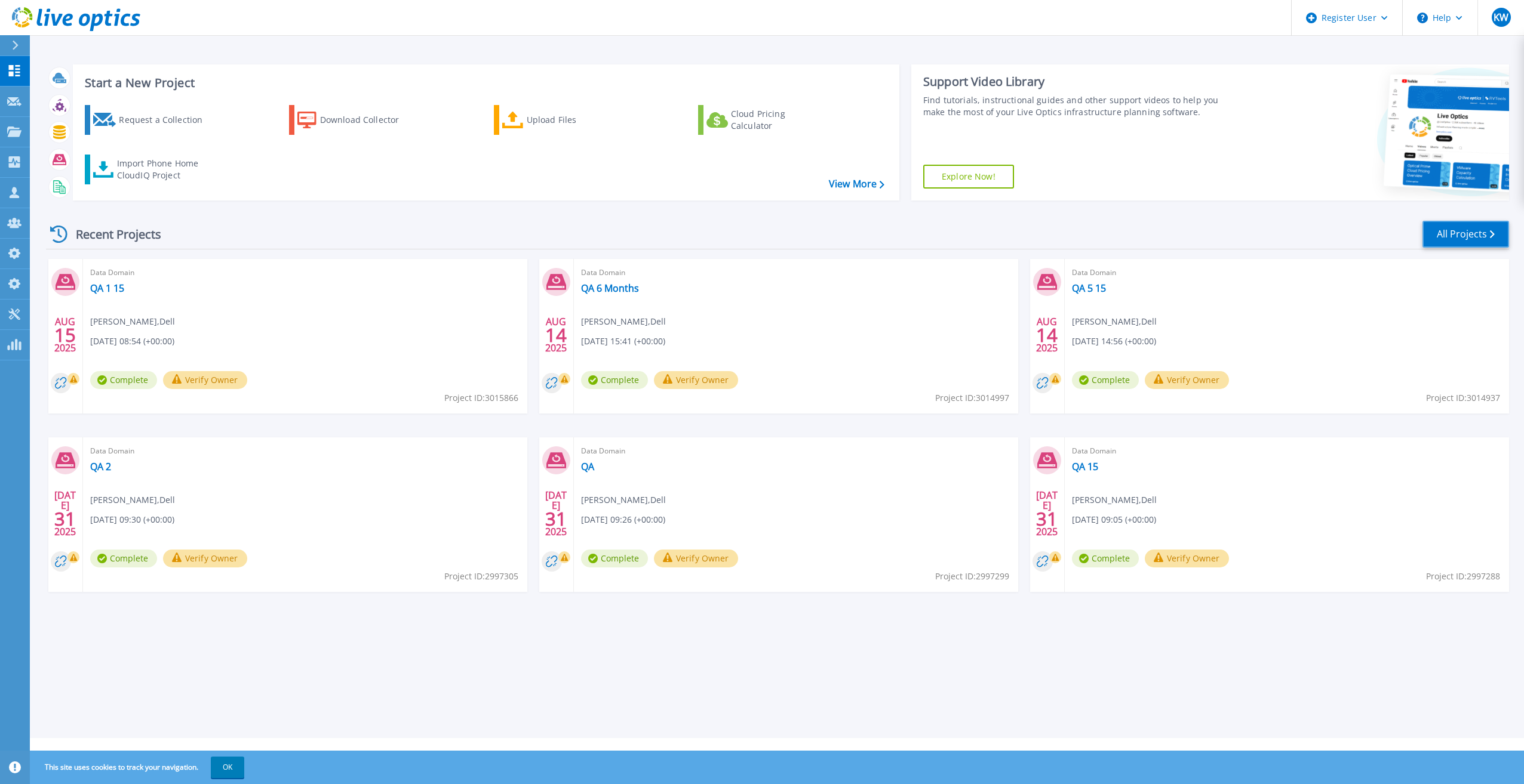
click at [1453, 234] on link "All Projects" at bounding box center [1466, 234] width 86 height 27
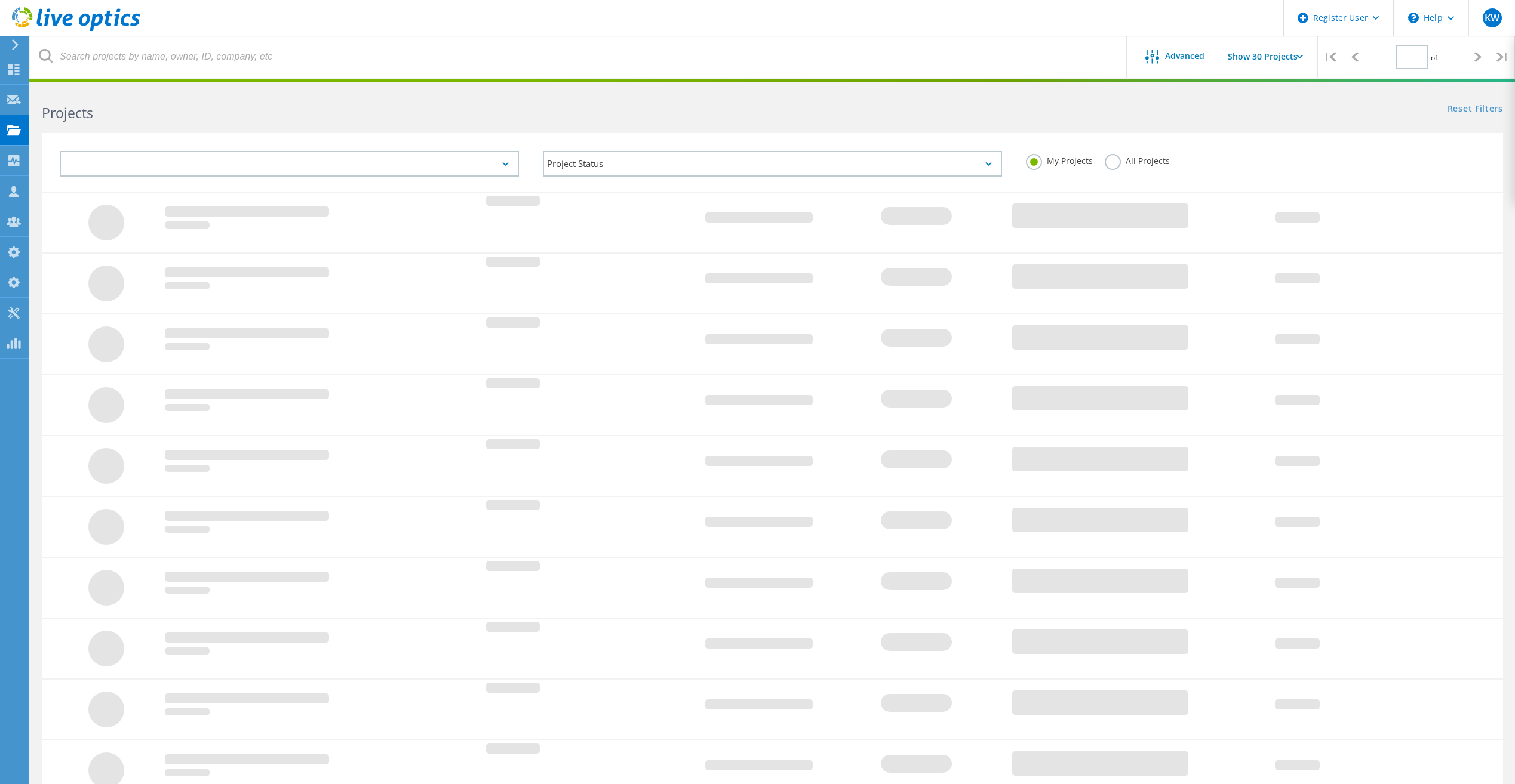
type input "1"
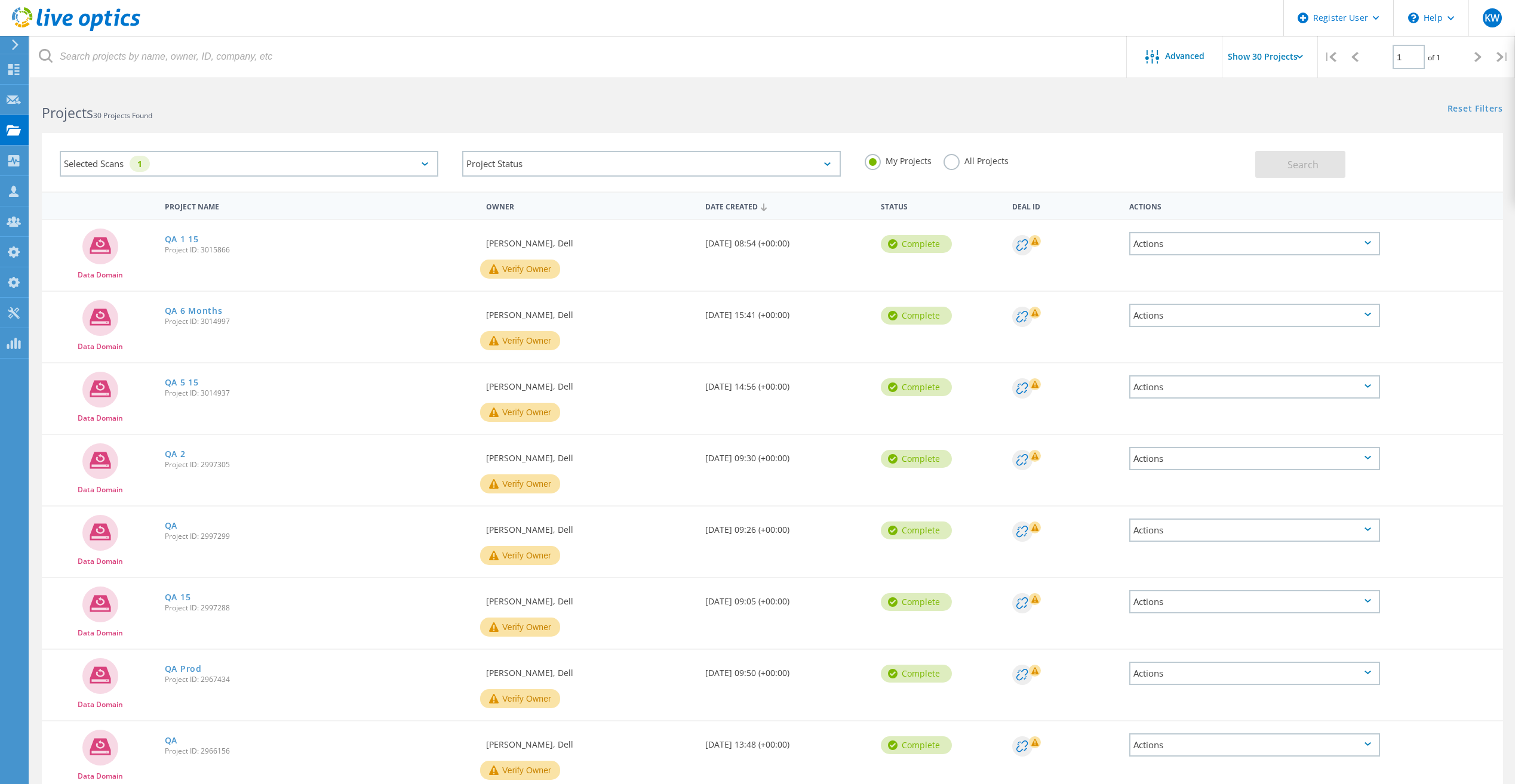
click at [964, 164] on label "All Projects" at bounding box center [976, 159] width 65 height 11
click at [0, 0] on input "All Projects" at bounding box center [0, 0] width 0 height 0
click at [1302, 173] on button "Search" at bounding box center [1300, 164] width 90 height 27
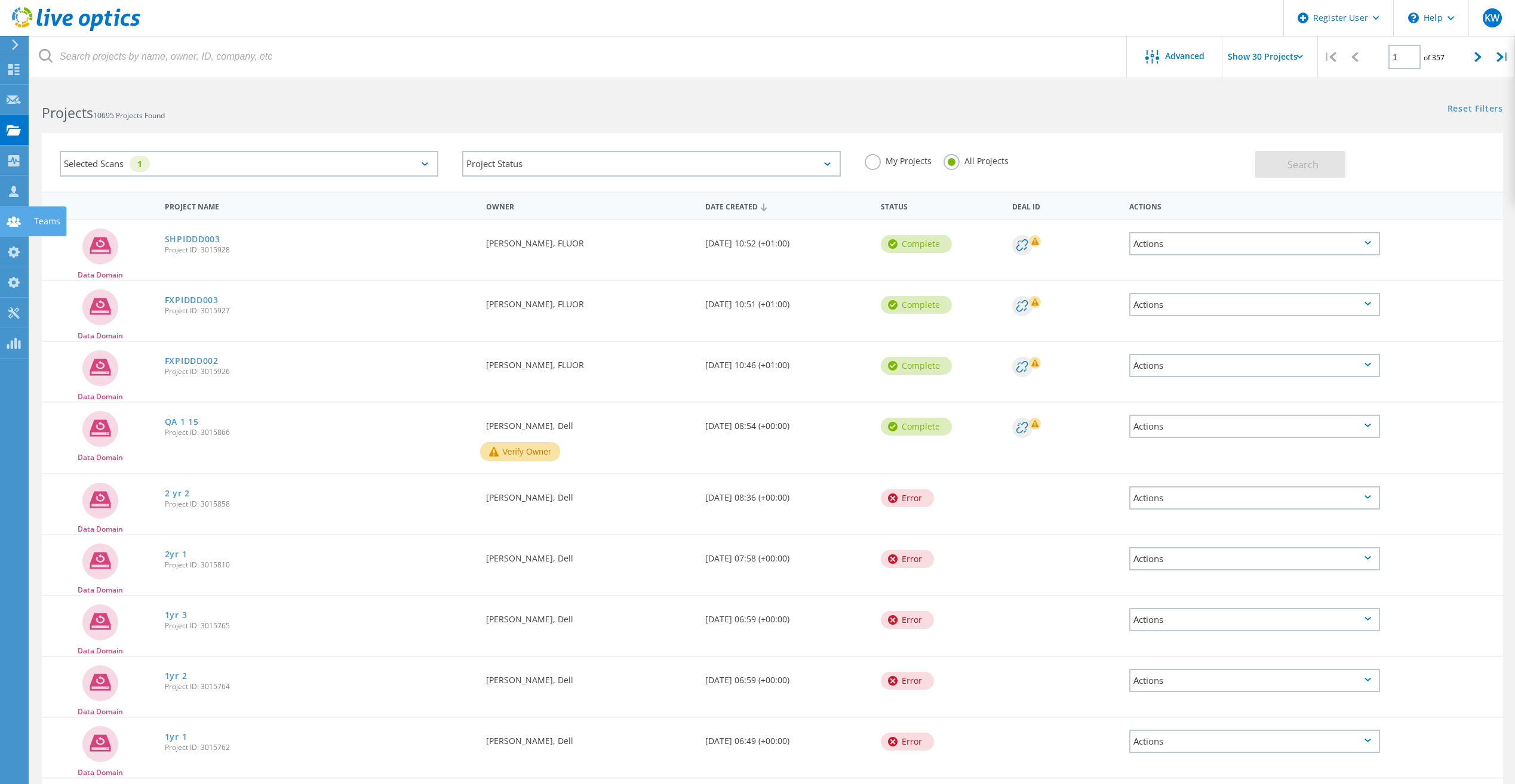
click at [11, 226] on use at bounding box center [14, 221] width 14 height 10
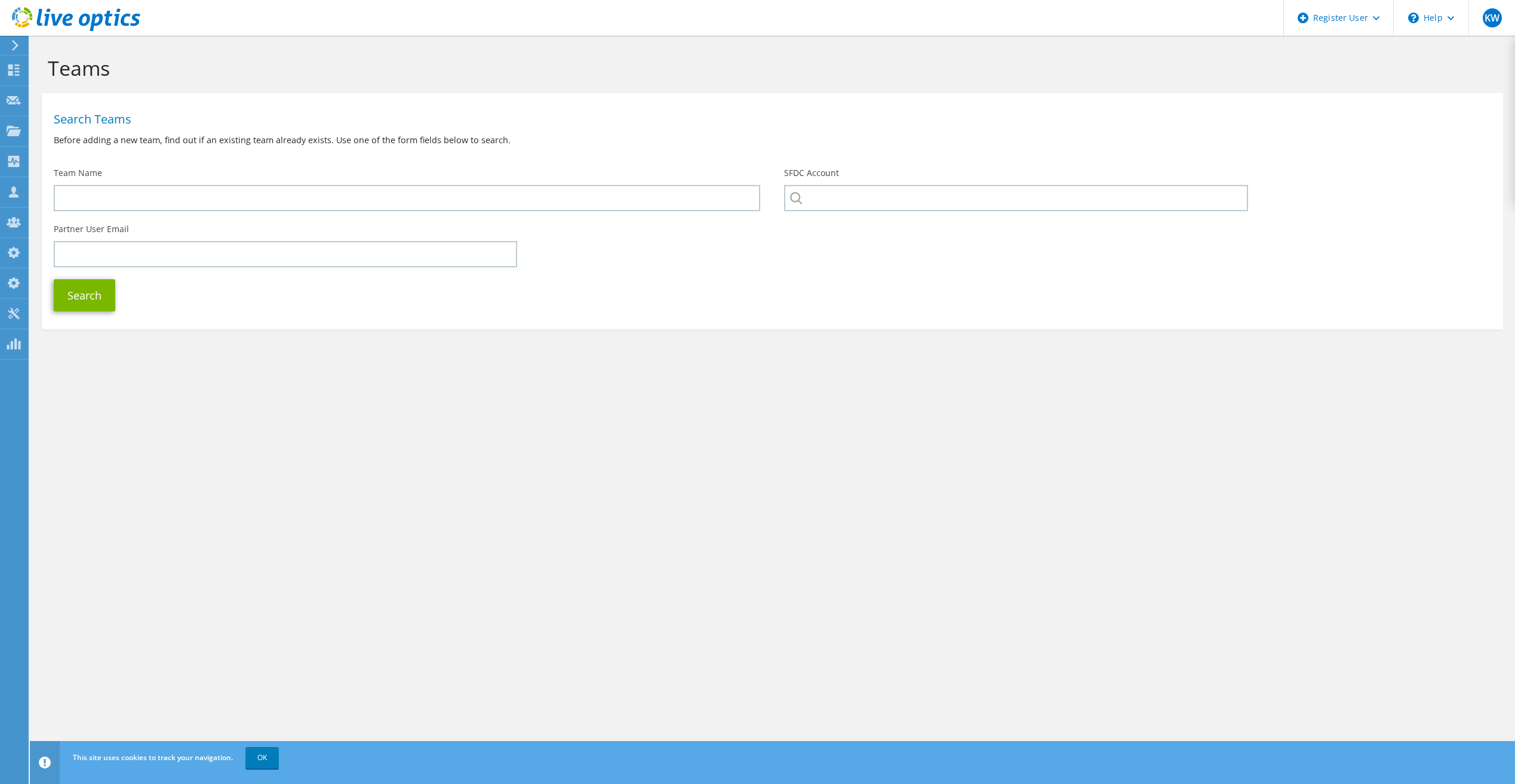
click at [75, 42] on div "Teams" at bounding box center [772, 64] width 1473 height 58
click at [80, 37] on div at bounding box center [70, 20] width 140 height 40
click at [87, 21] on use at bounding box center [76, 18] width 128 height 24
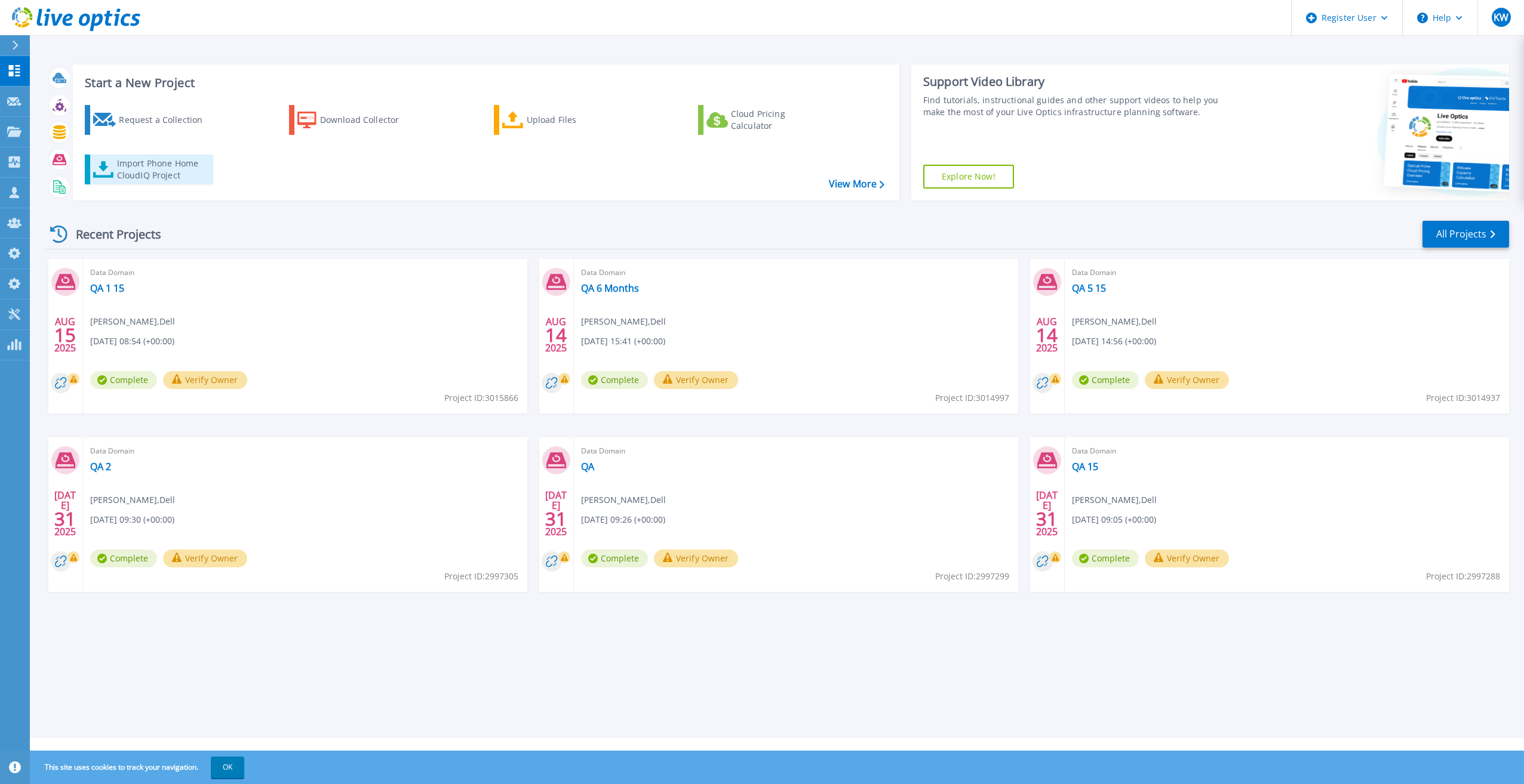
click at [142, 162] on div "Import Phone Home CloudIQ Project" at bounding box center [163, 169] width 93 height 24
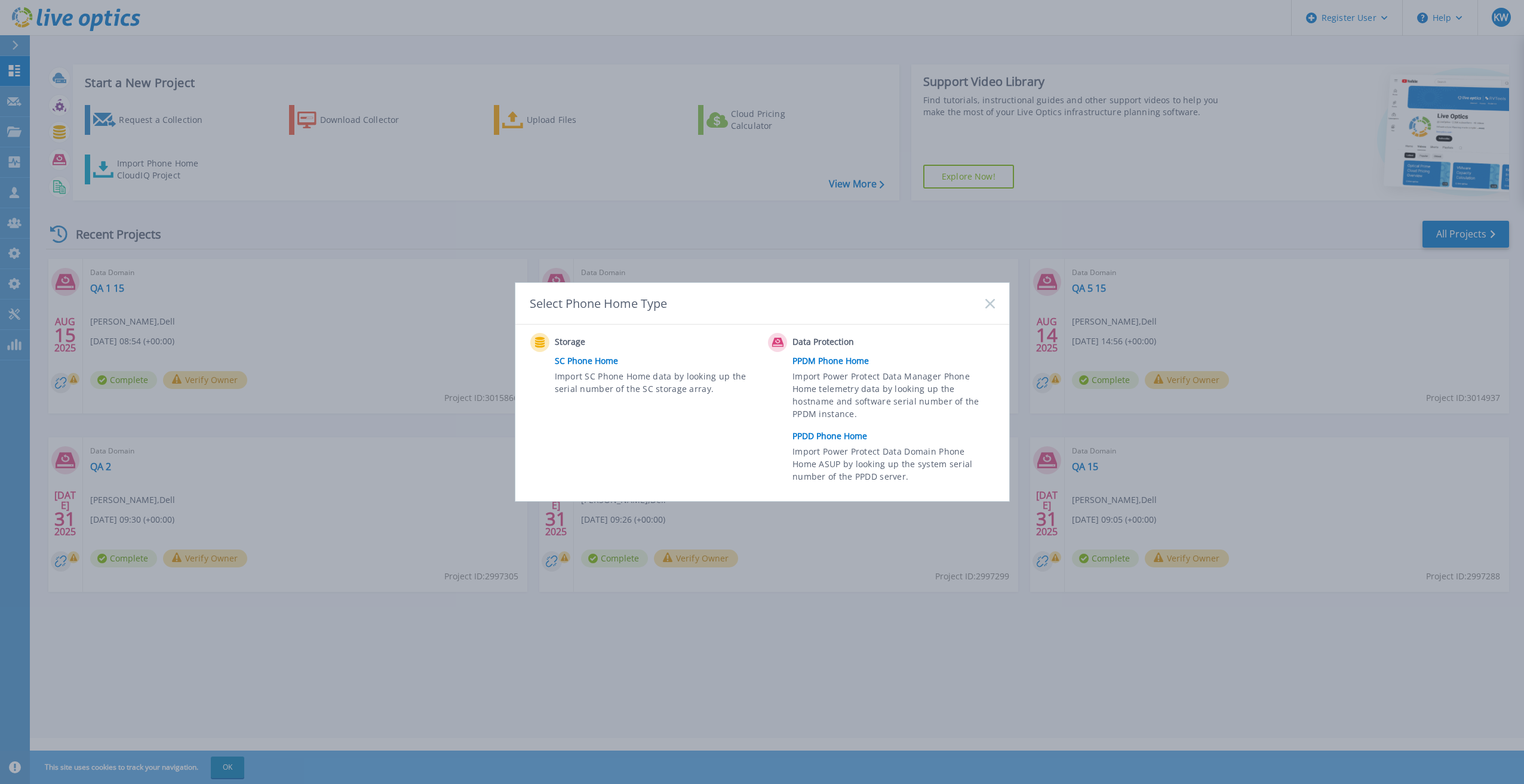
click at [822, 430] on link "PPDD Phone Home" at bounding box center [897, 437] width 208 height 18
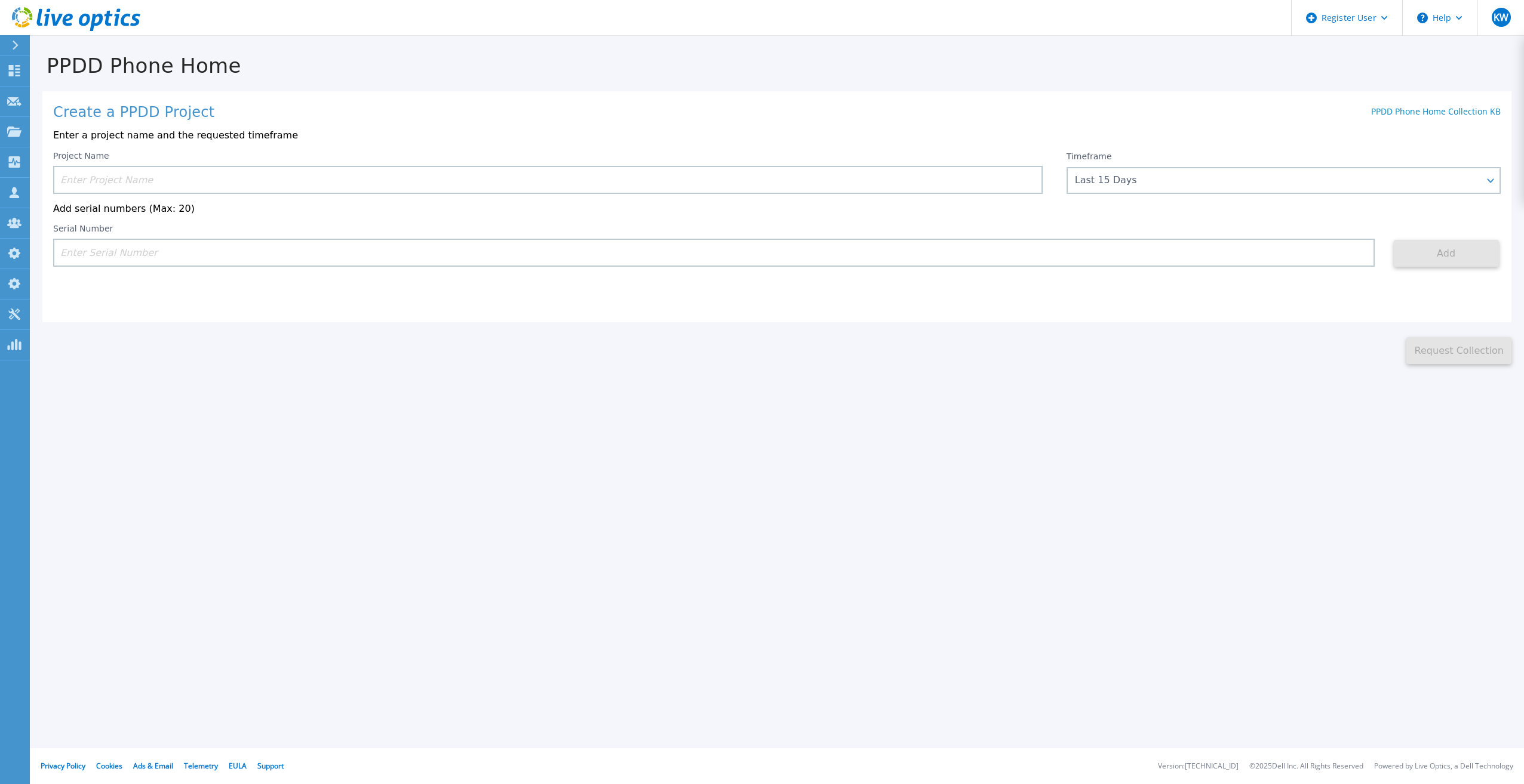
click at [392, 187] on input at bounding box center [548, 180] width 989 height 28
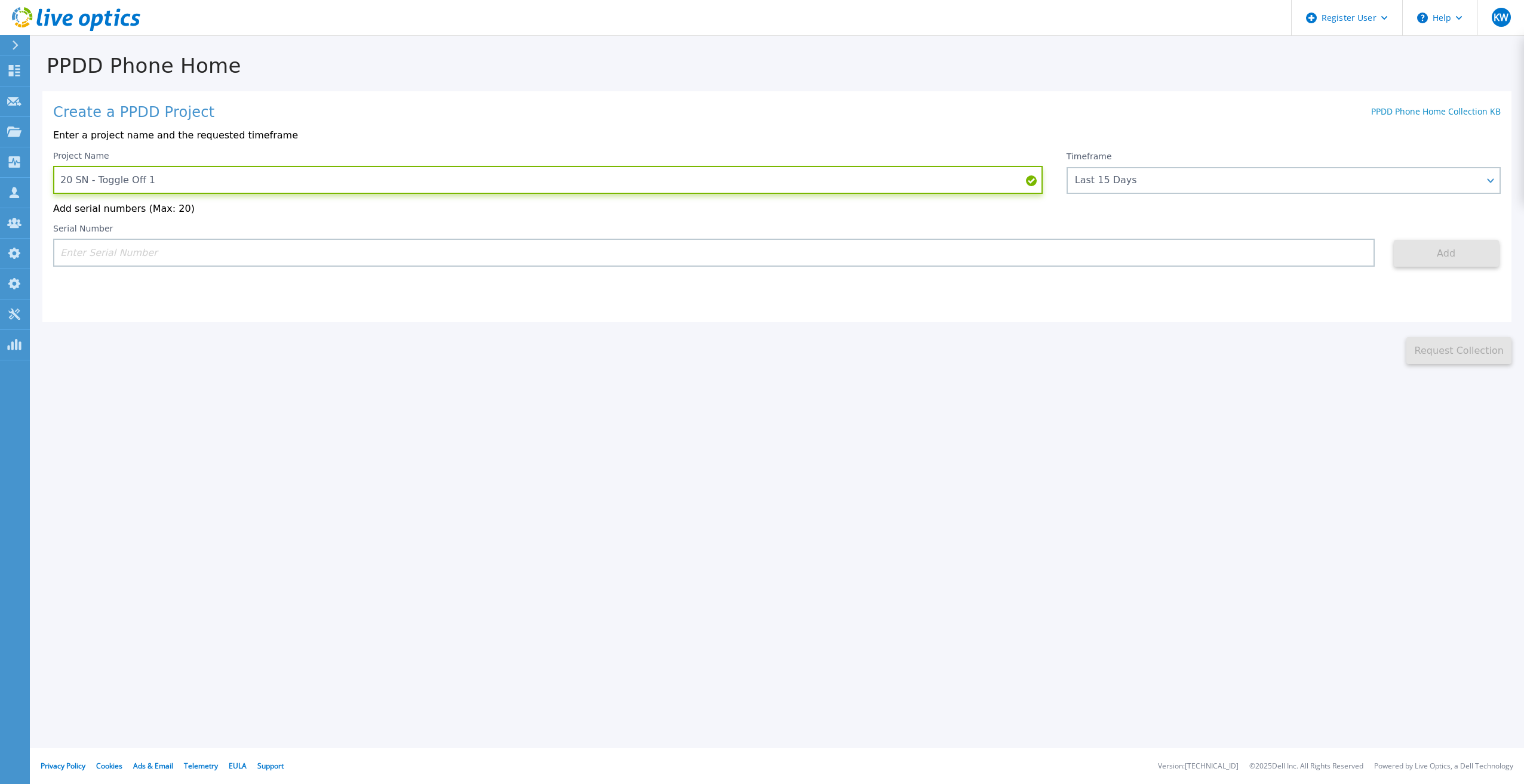
type input "20 SN - Toggle Off 1"
click at [293, 253] on input at bounding box center [714, 252] width 1321 height 28
paste input "APM00182527487"
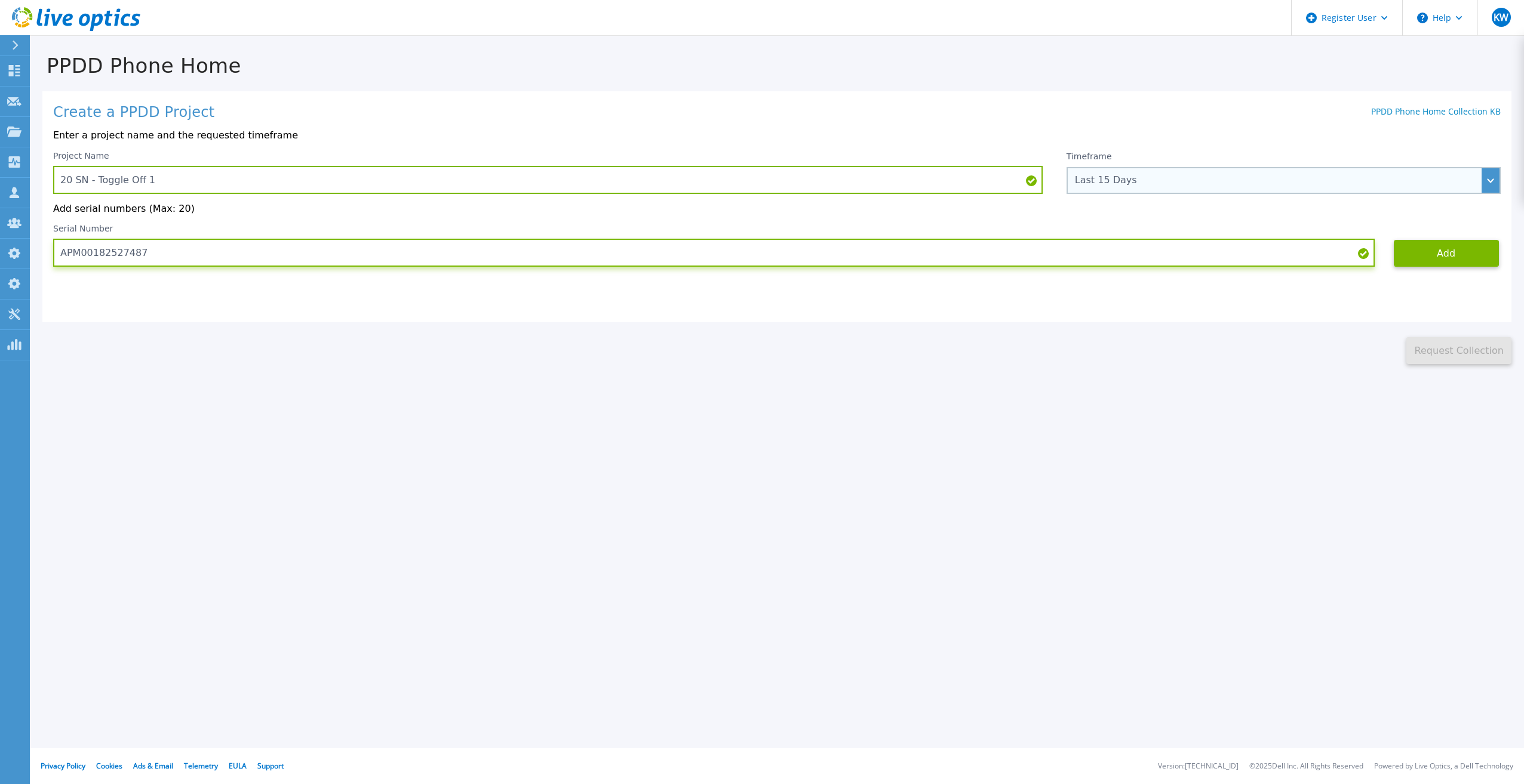
type input "APM00182527487"
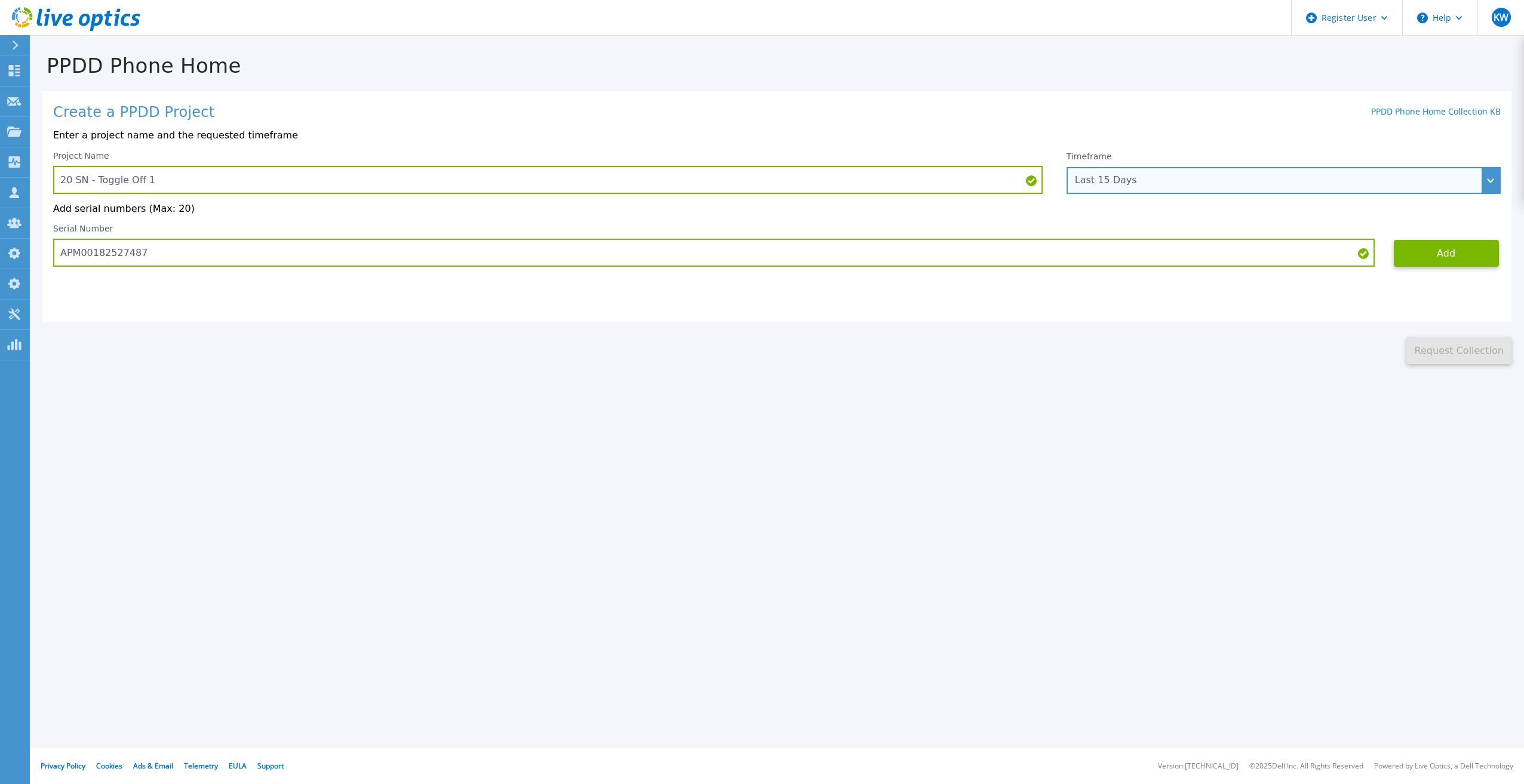
click at [1084, 170] on div "Last 15 Days" at bounding box center [1284, 180] width 434 height 27
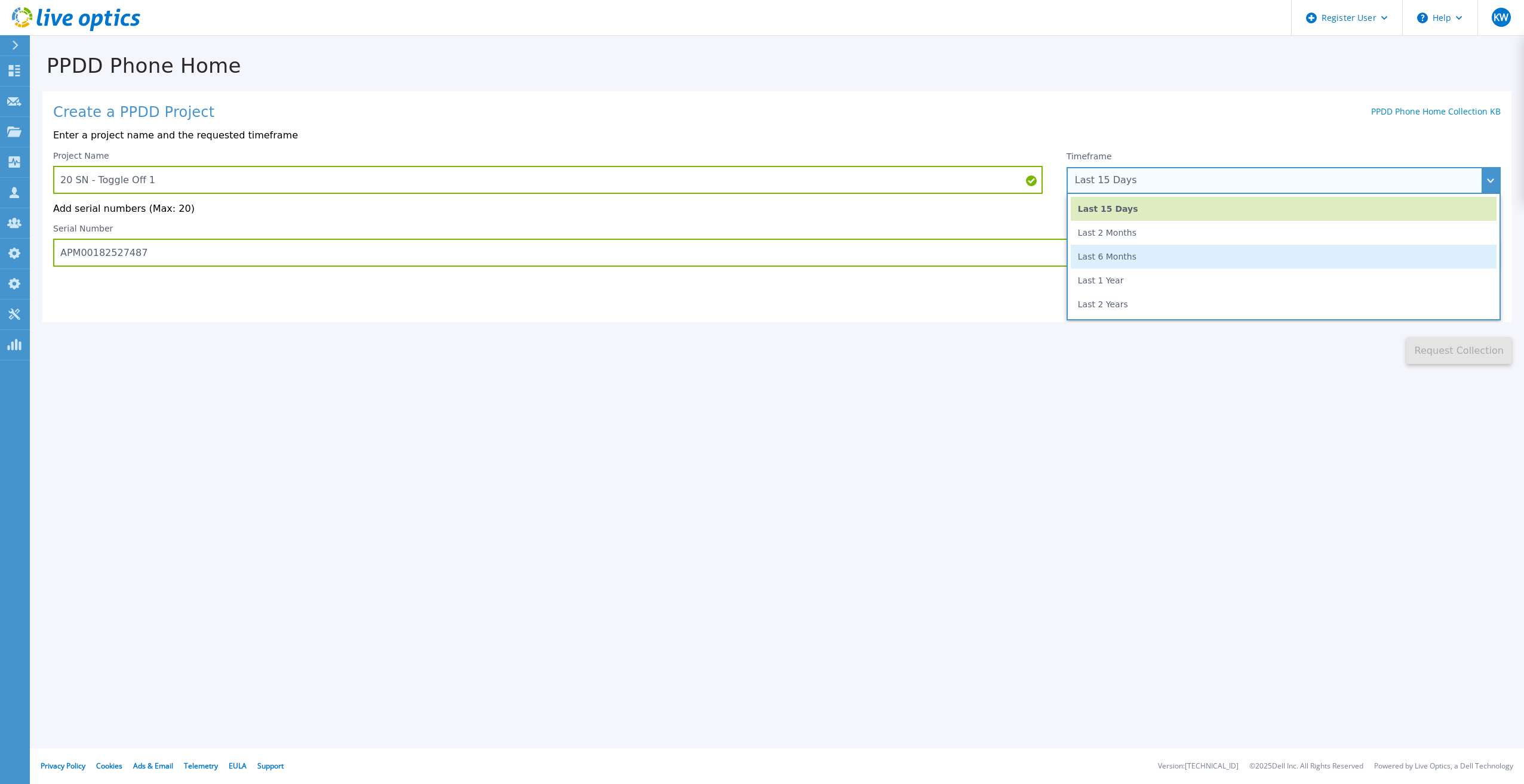
click at [1116, 262] on li "Last 6 Months" at bounding box center [1283, 256] width 426 height 24
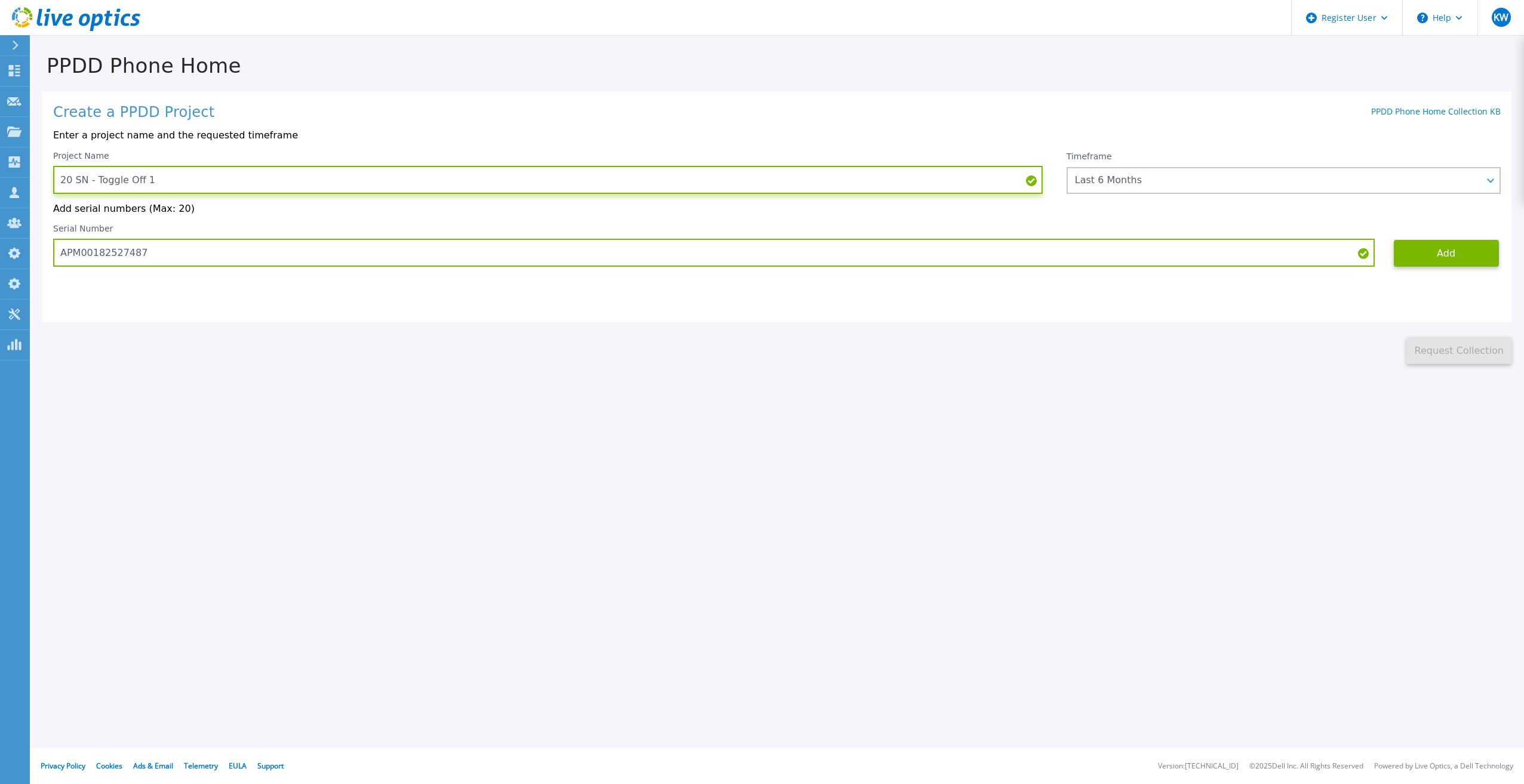
click at [90, 180] on input "20 SN - Toggle Off 1" at bounding box center [548, 180] width 989 height 28
drag, startPoint x: 203, startPoint y: 181, endPoint x: 46, endPoint y: 183, distance: 157.0
click at [46, 183] on div "Create a PPDD Project PPDD Phone Home Collection KB Enter a project name and th…" at bounding box center [777, 206] width 1469 height 231
type input "20 SN 6 Months - Toggle Off 1"
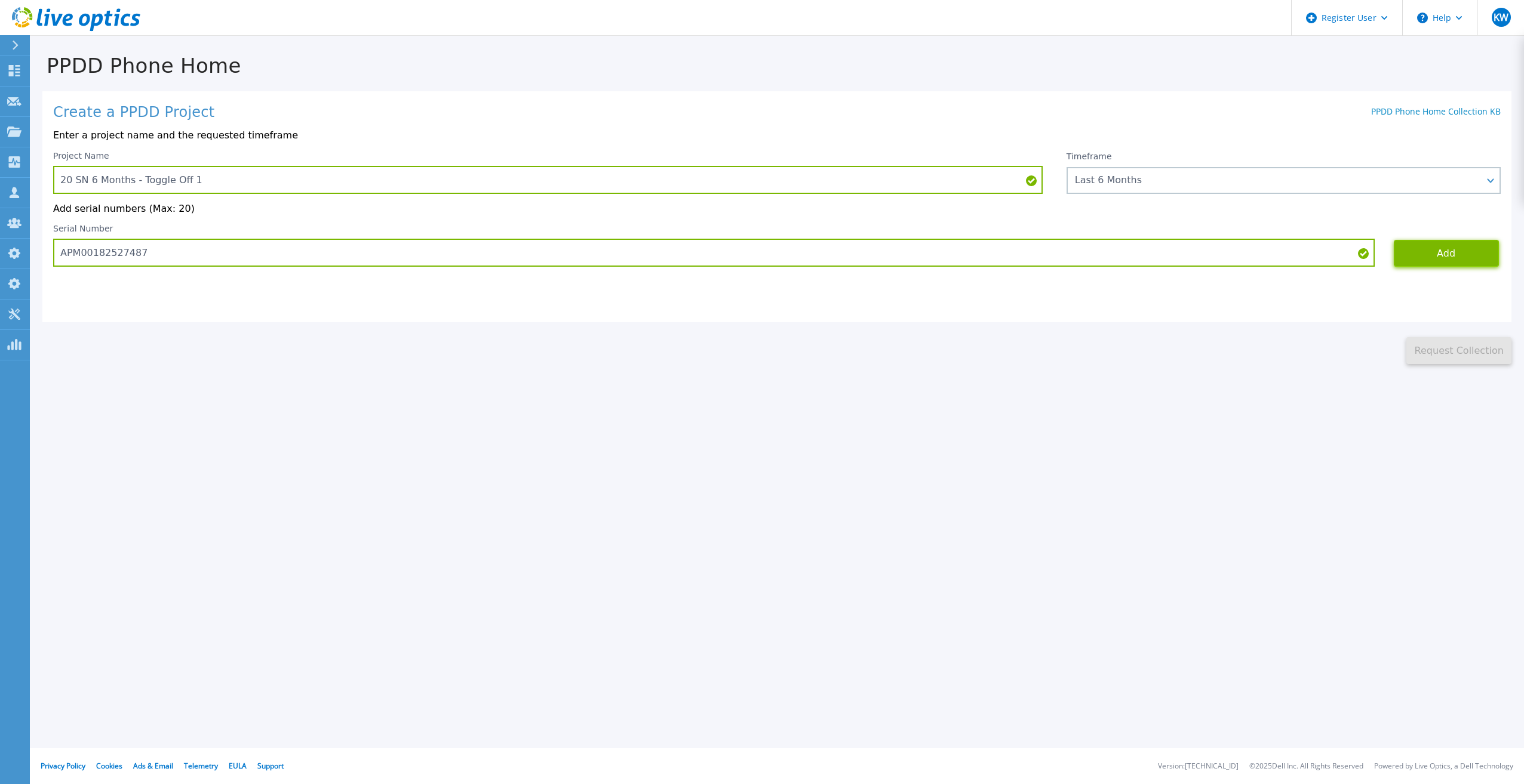
click at [1437, 262] on button "Add" at bounding box center [1446, 252] width 105 height 27
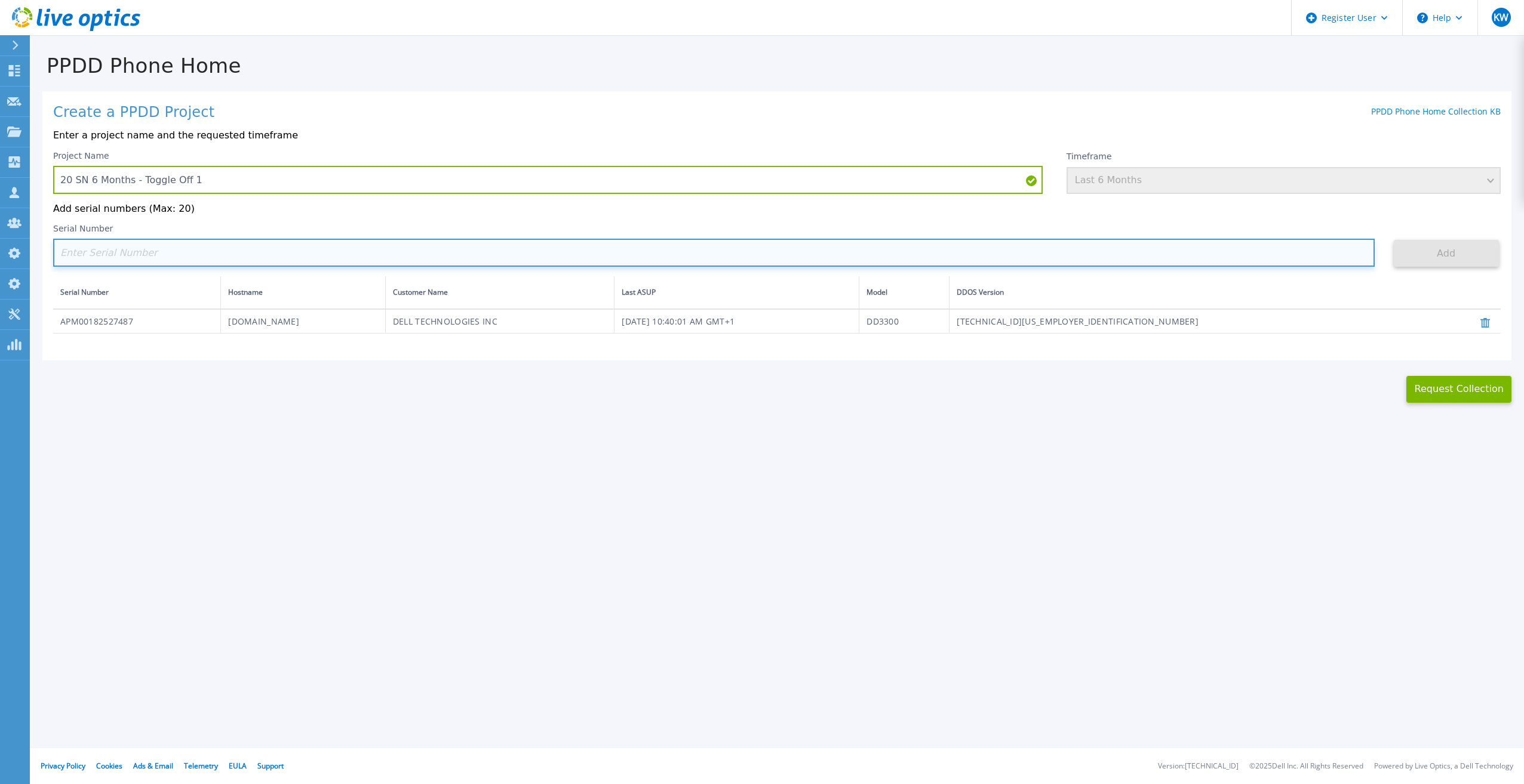
click at [360, 252] on input at bounding box center [714, 252] width 1321 height 28
paste input "FNM00173740080"
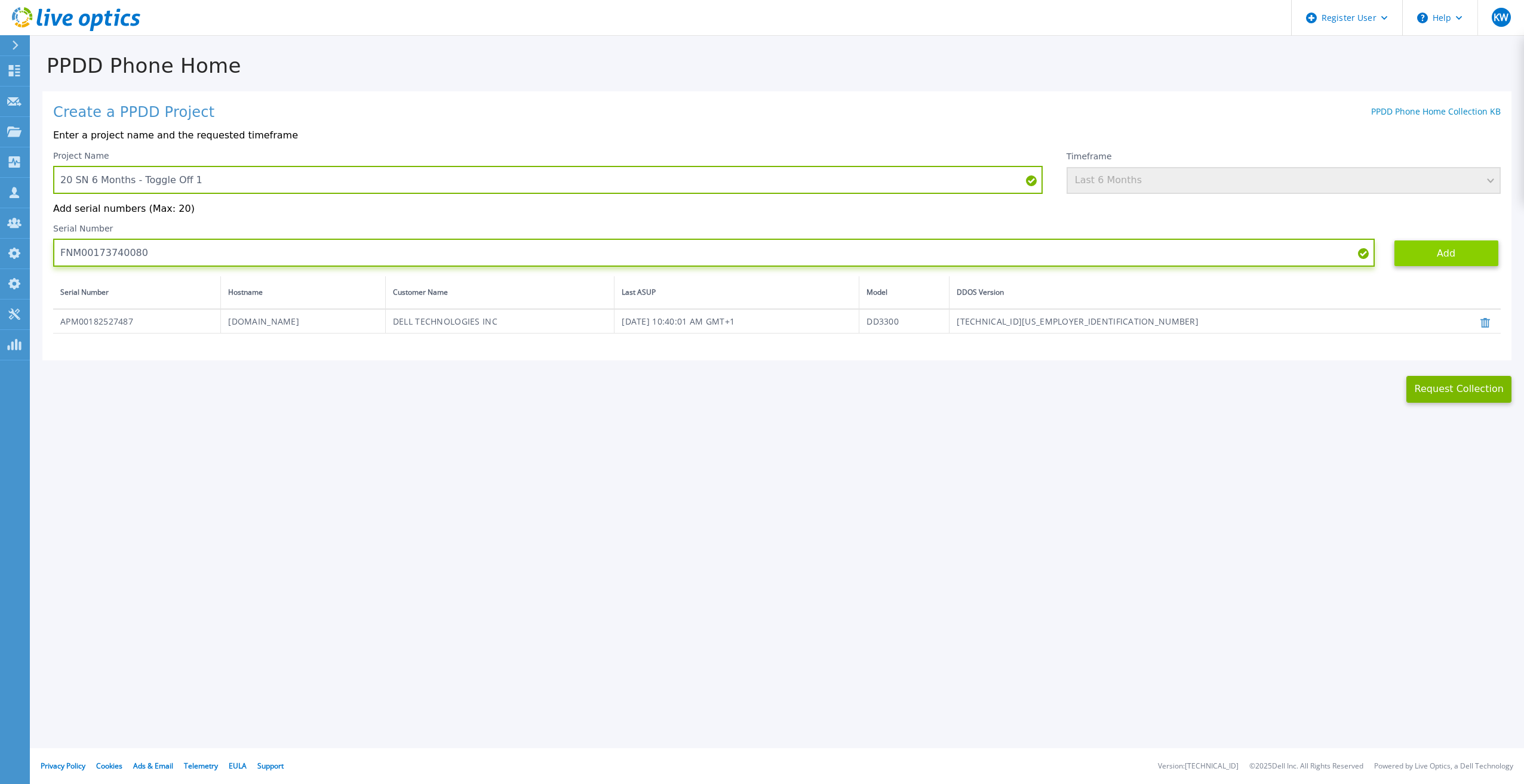
type input "FNM00173740080"
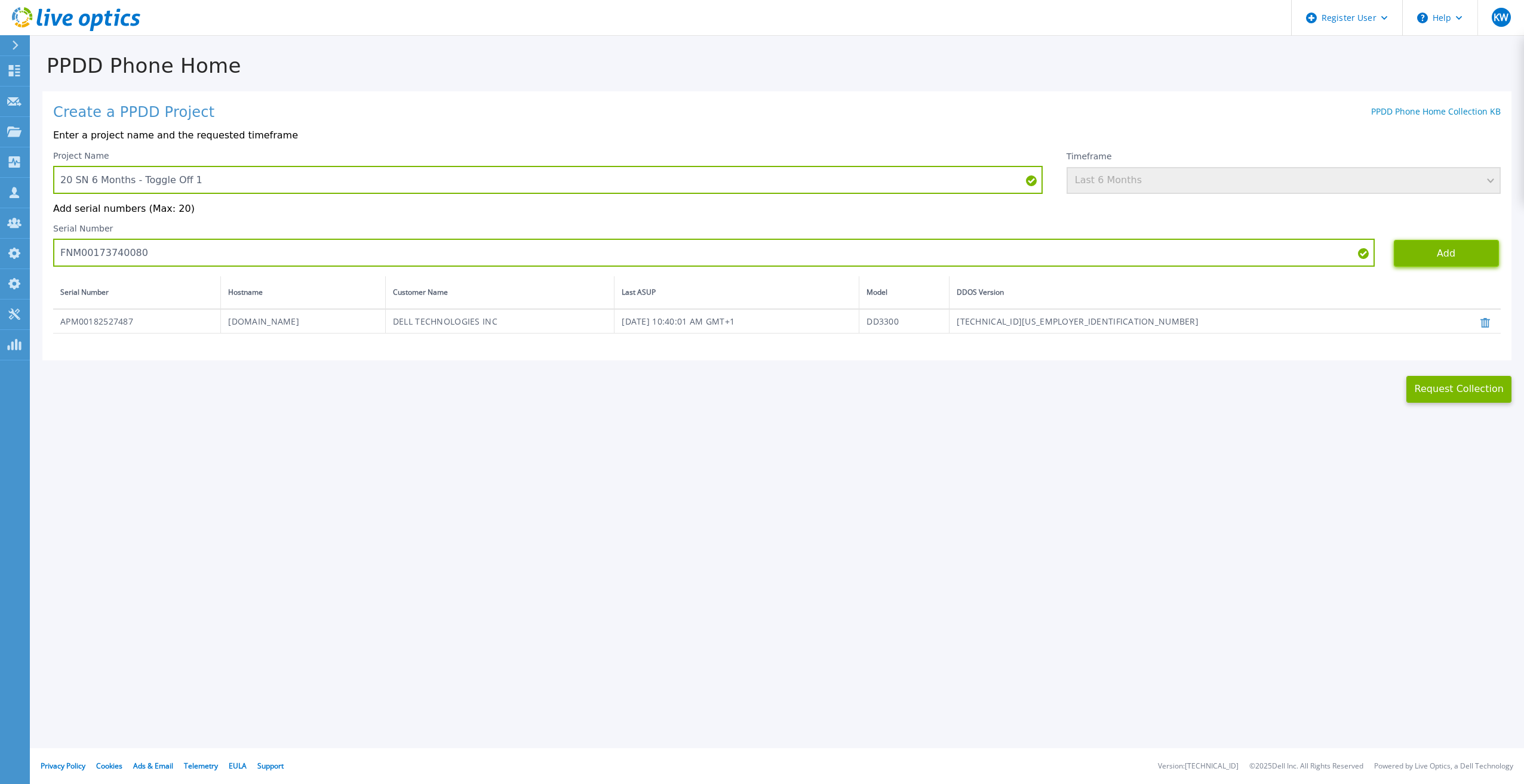
click at [1419, 252] on button "Add" at bounding box center [1446, 252] width 105 height 27
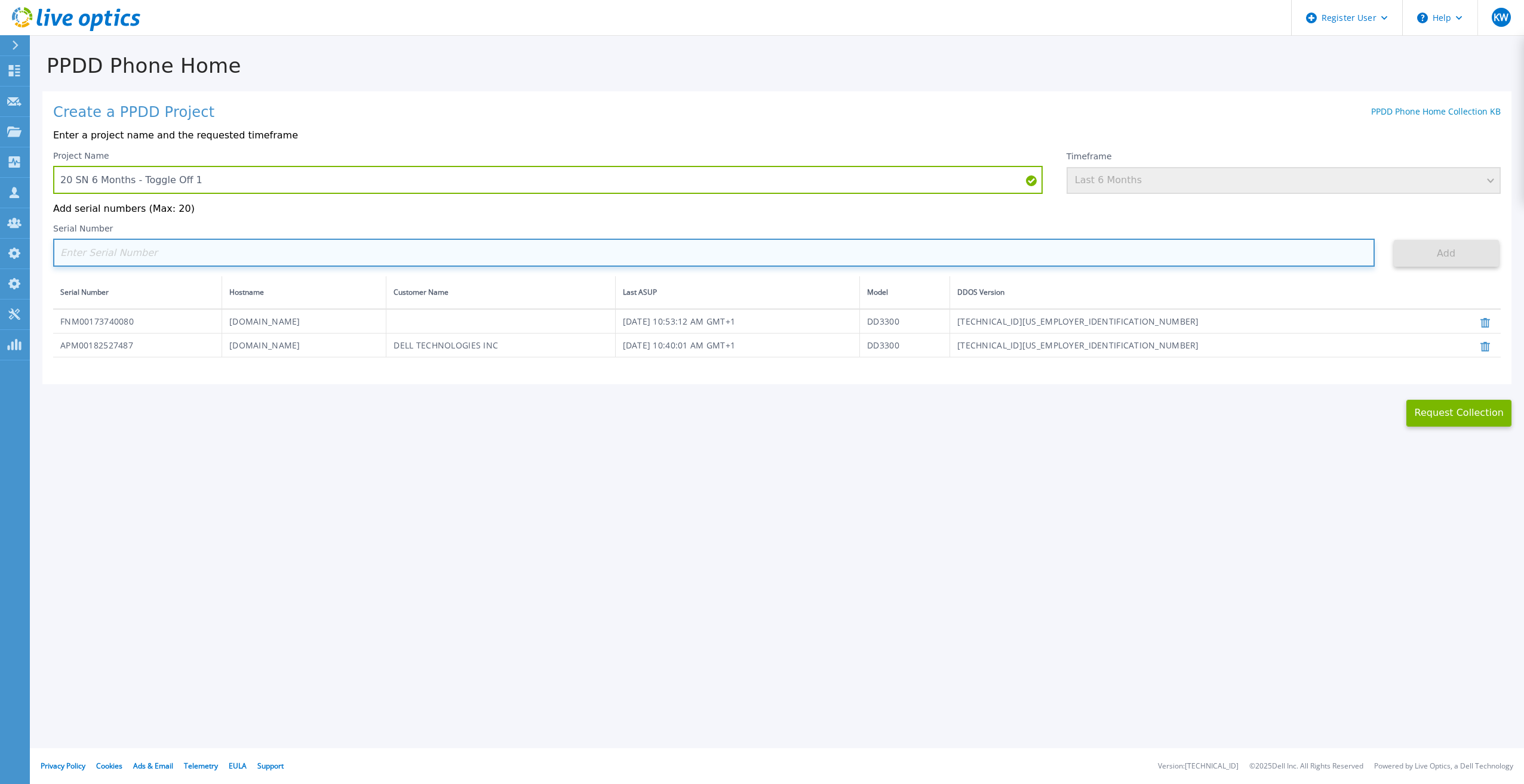
click at [487, 255] on input at bounding box center [714, 252] width 1321 height 28
paste input "APM00171417851"
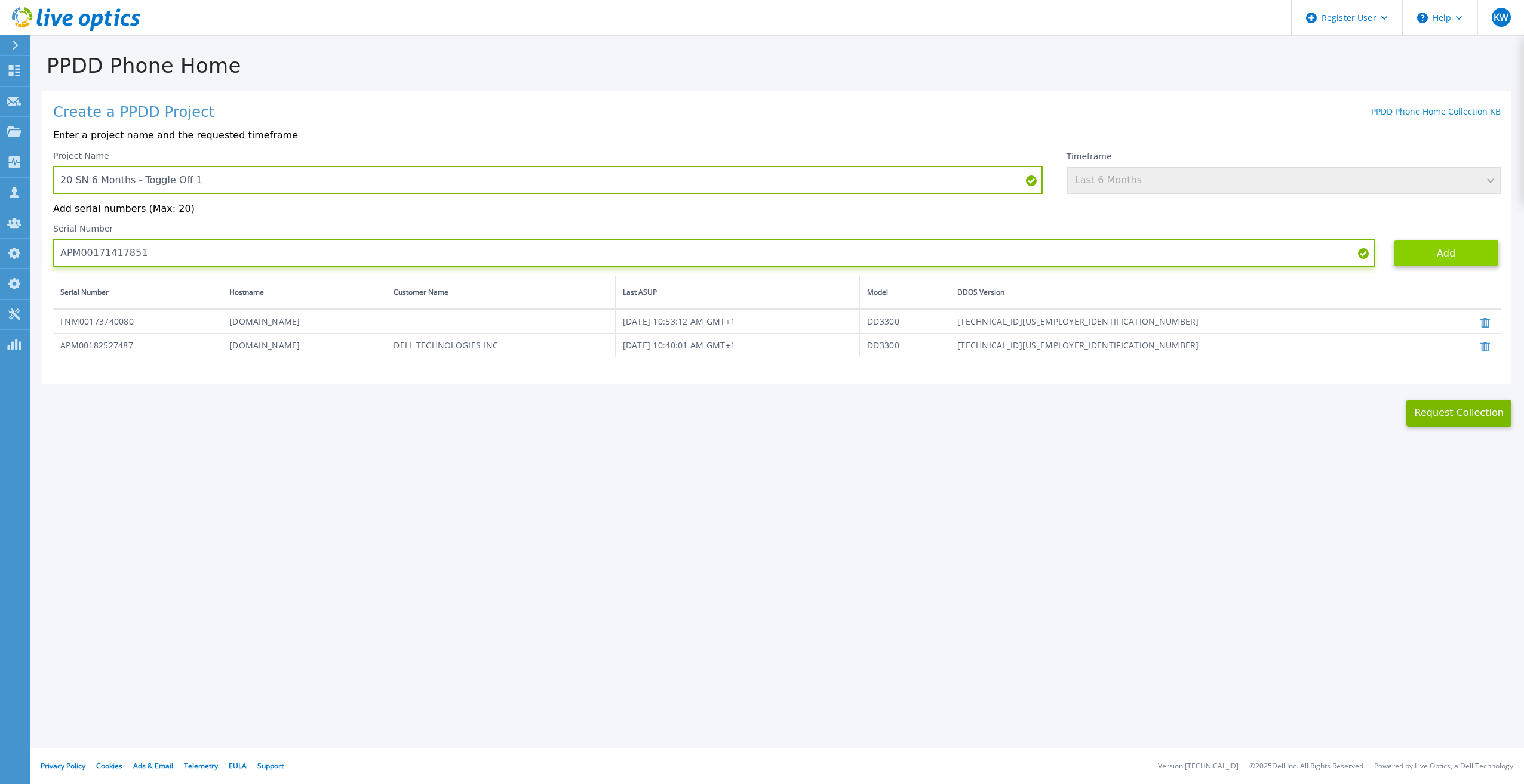
type input "APM00171417851"
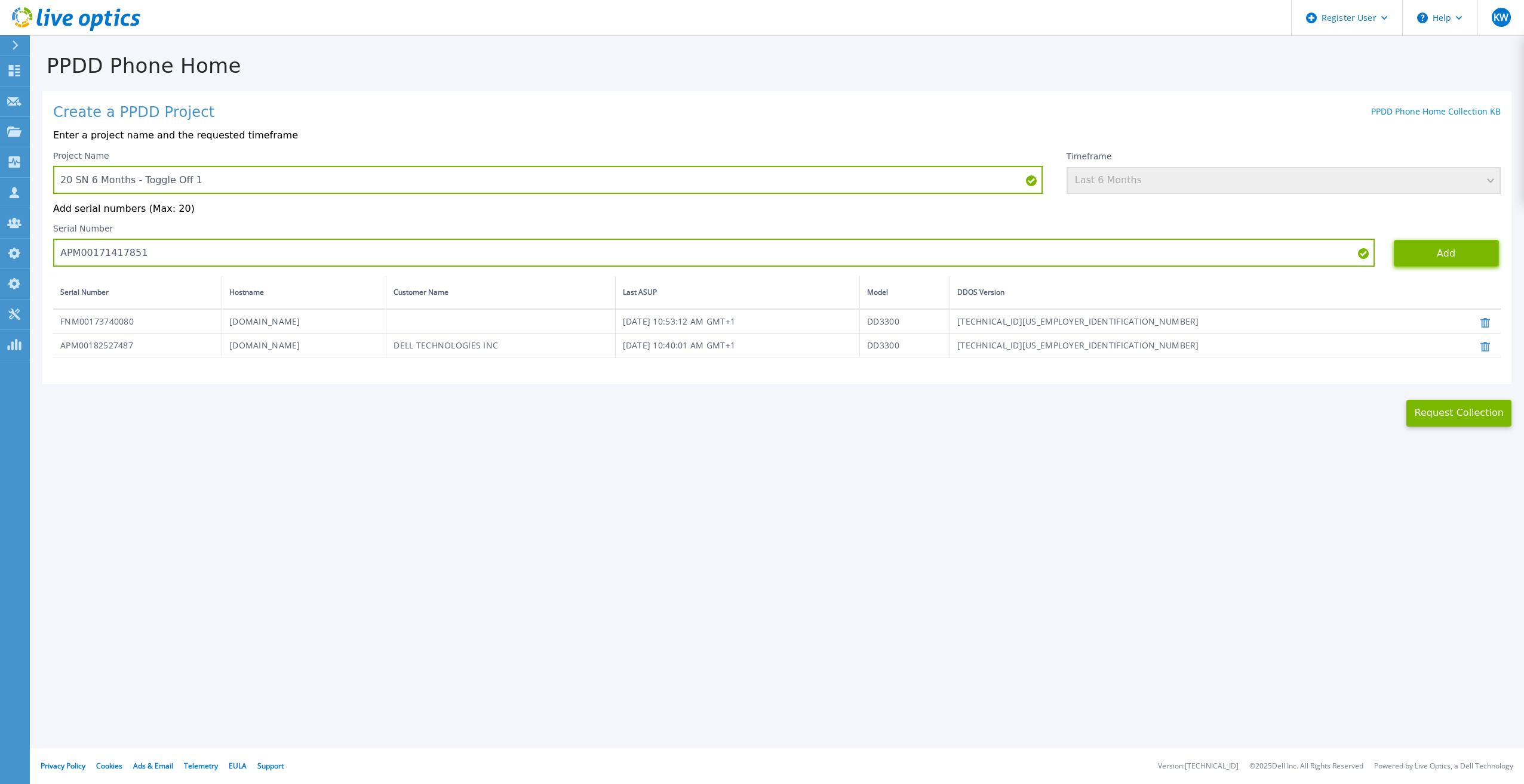
click at [1398, 259] on button "Add" at bounding box center [1446, 252] width 105 height 27
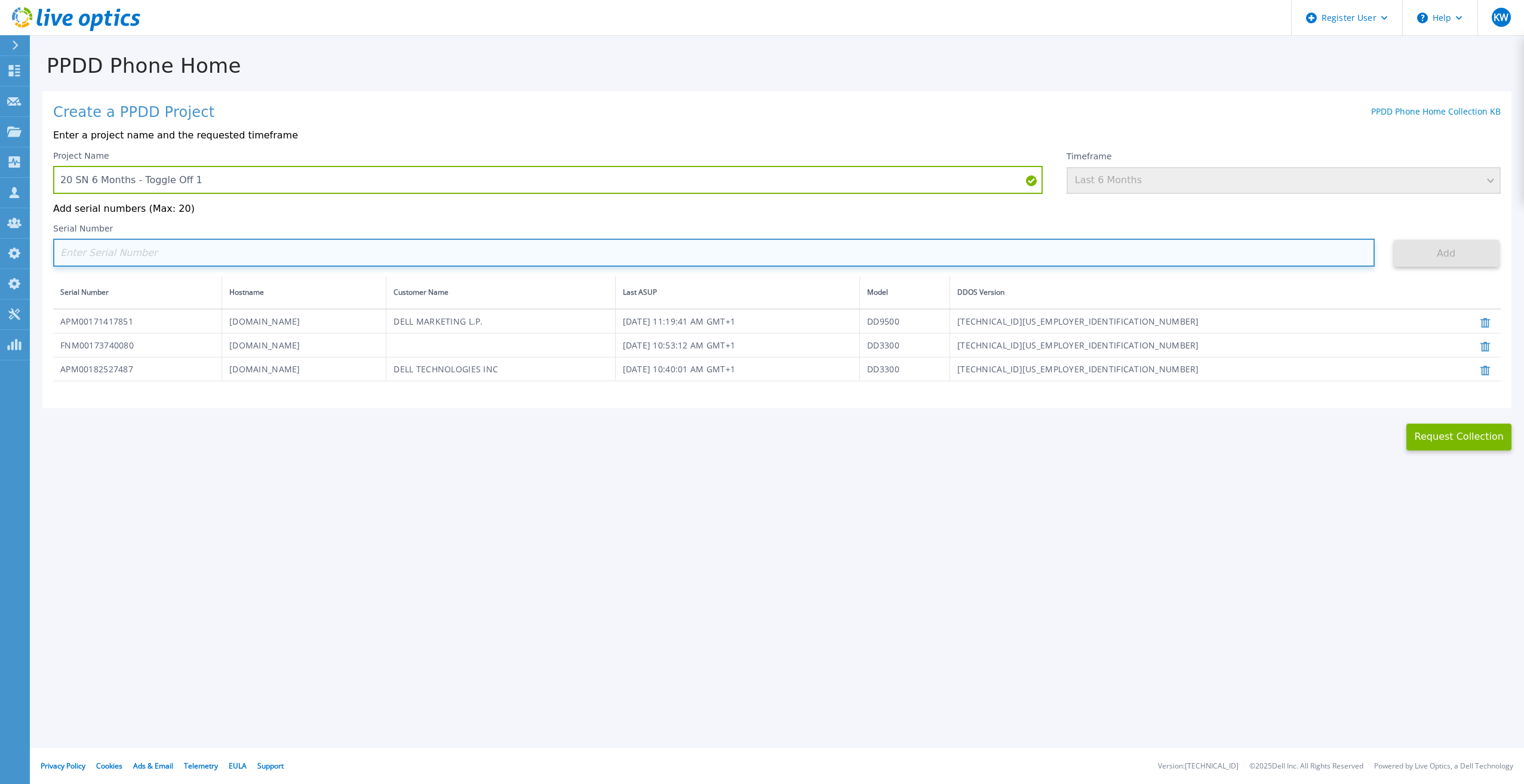
click at [400, 244] on input at bounding box center [714, 252] width 1321 height 28
paste input "APM00214907936"
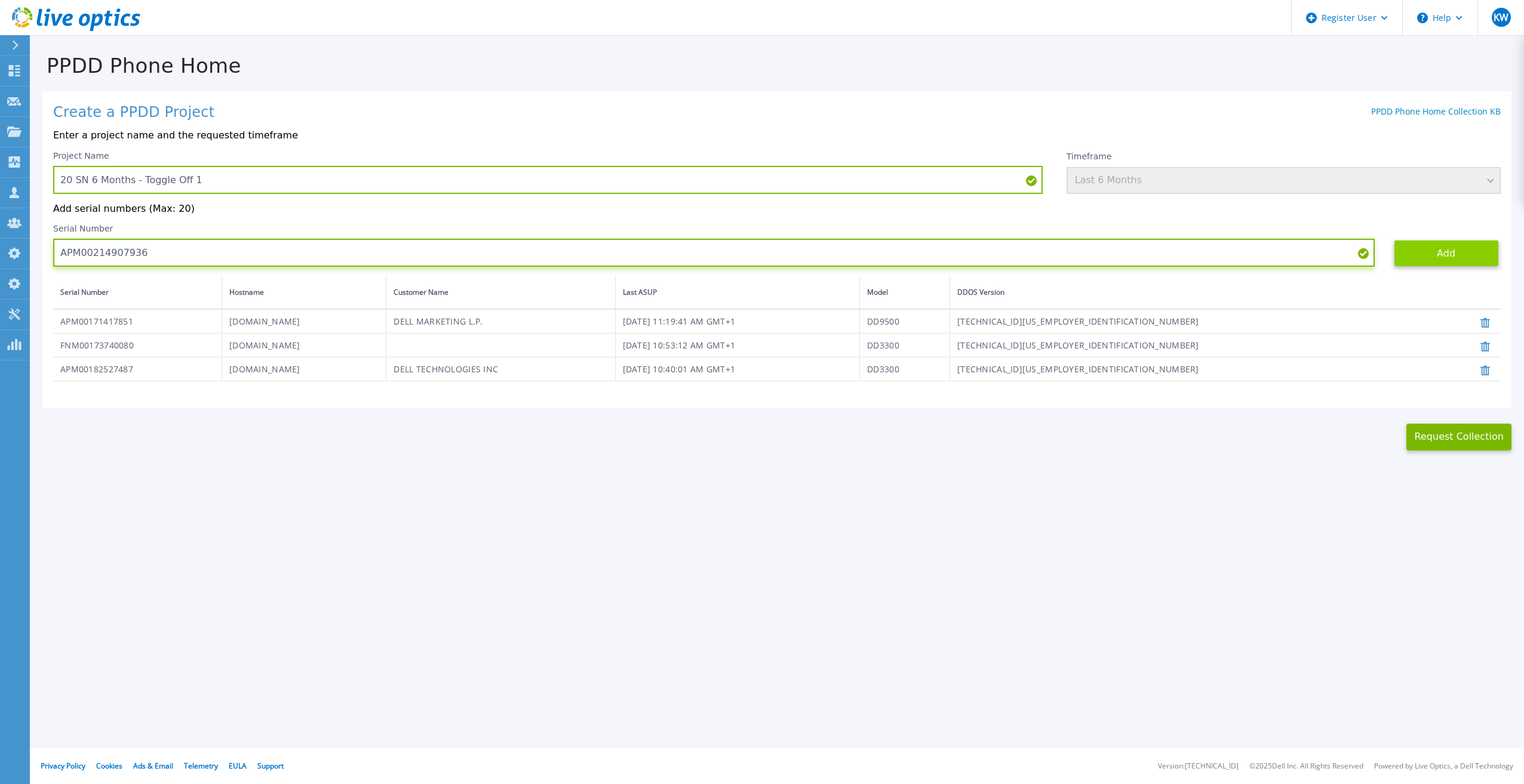
type input "APM00214907936"
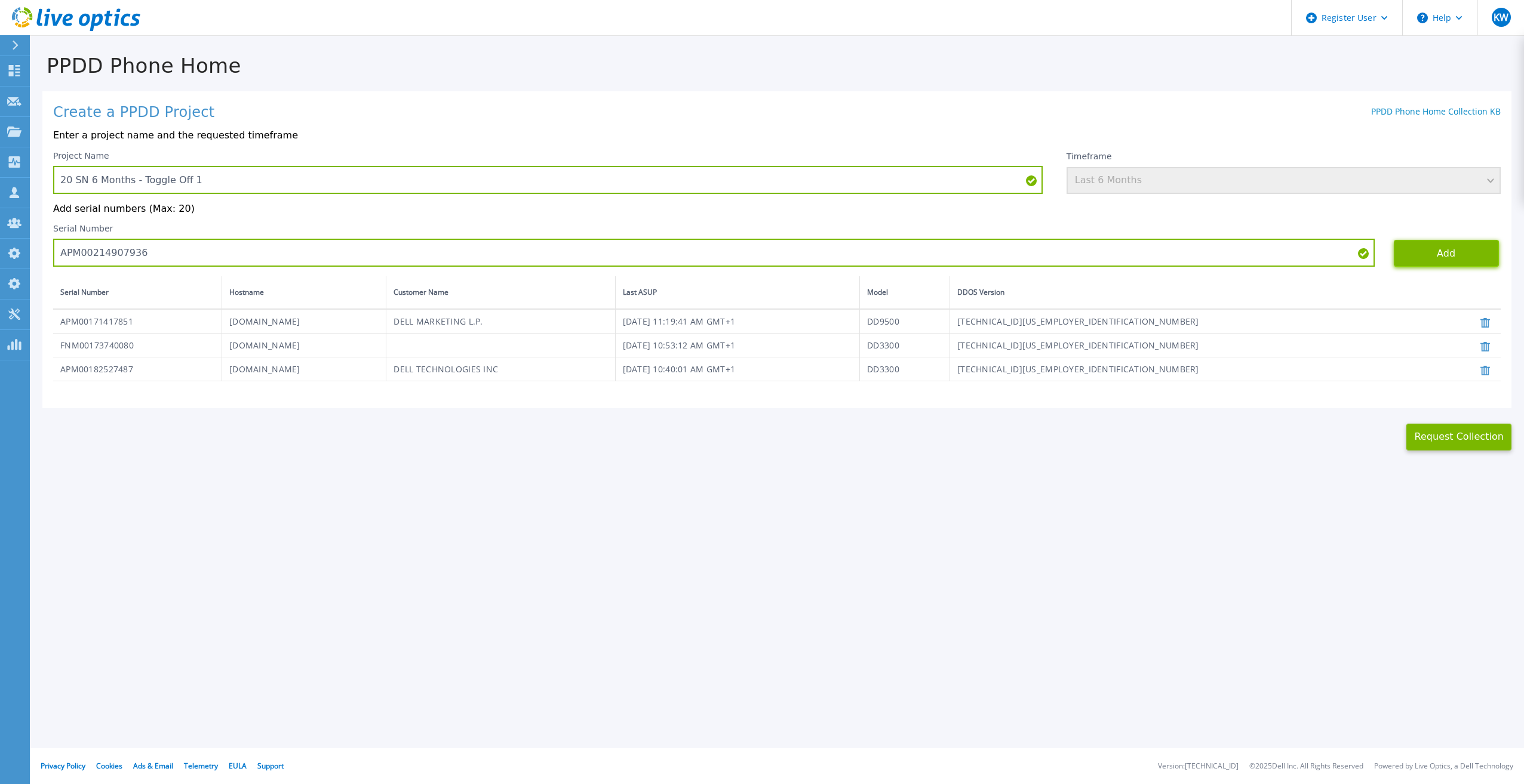
click at [1458, 262] on button "Add" at bounding box center [1446, 252] width 105 height 27
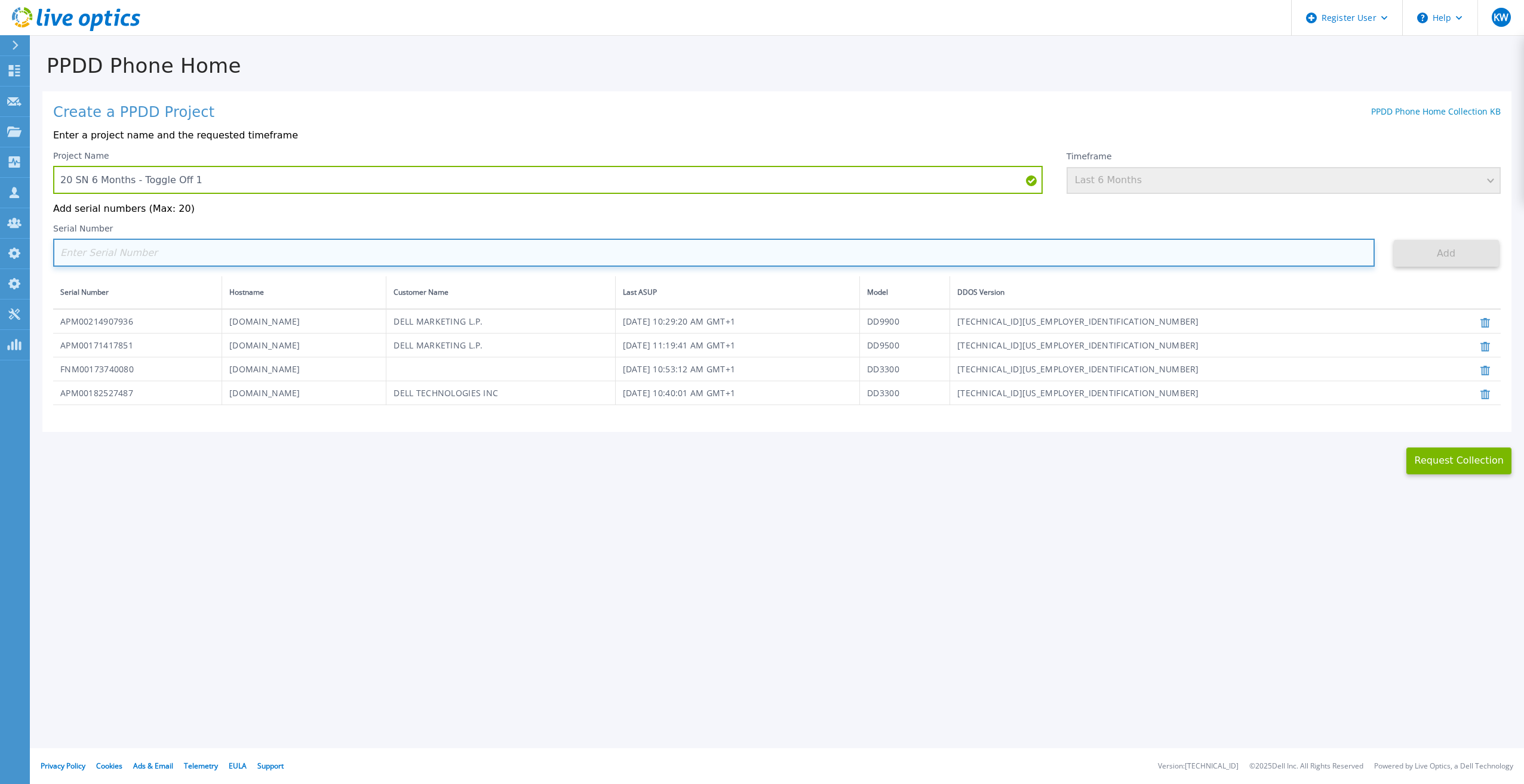
click at [532, 244] on input at bounding box center [714, 252] width 1321 height 28
paste input "ANDROS0T4161-D"
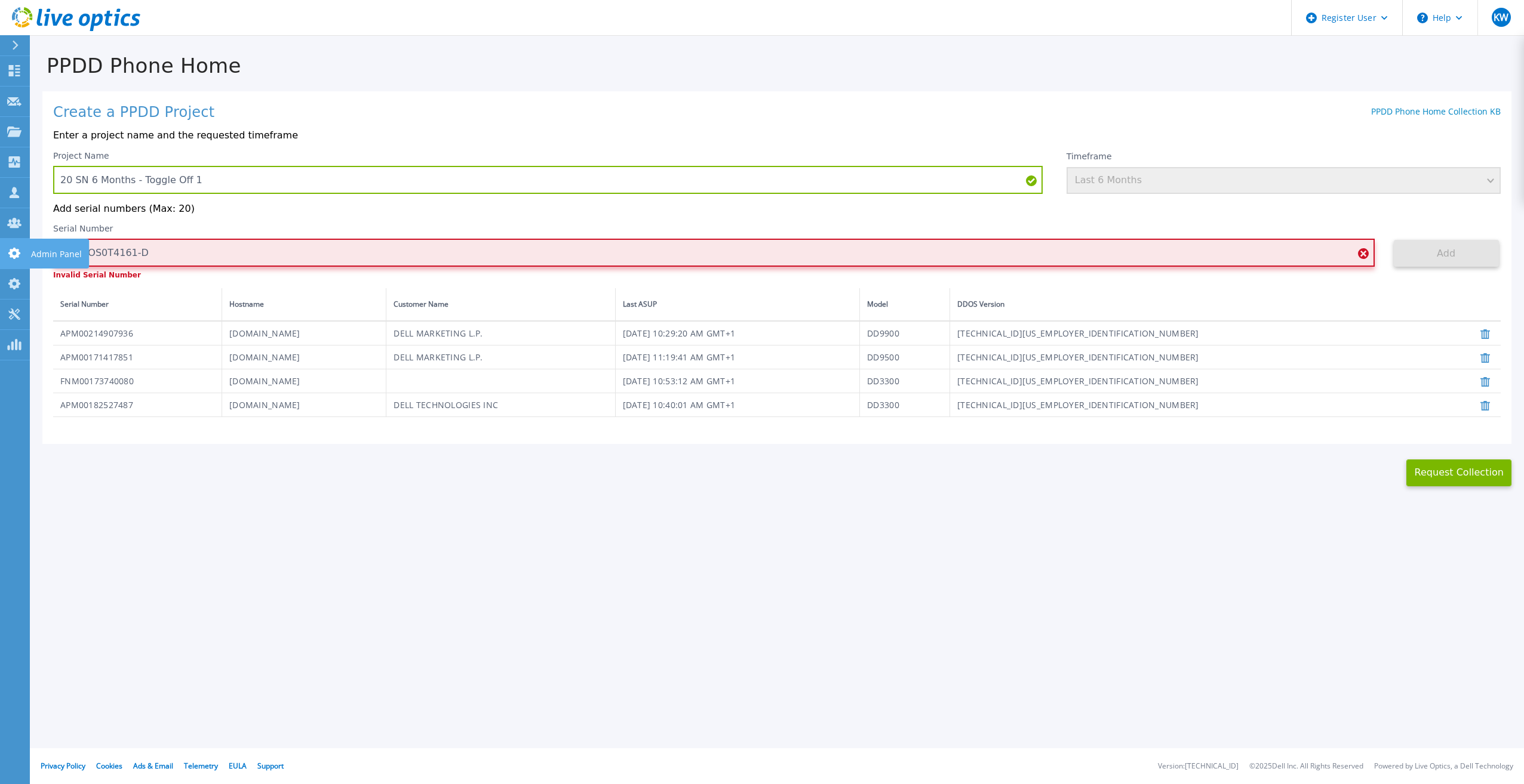
drag, startPoint x: 202, startPoint y: 256, endPoint x: 11, endPoint y: 262, distance: 191.1
click at [11, 262] on div "Dashboard Dashboard Request Capture Request Capture Projects Projects Search Pr…" at bounding box center [762, 392] width 1524 height 784
paste input "PX00232004279"
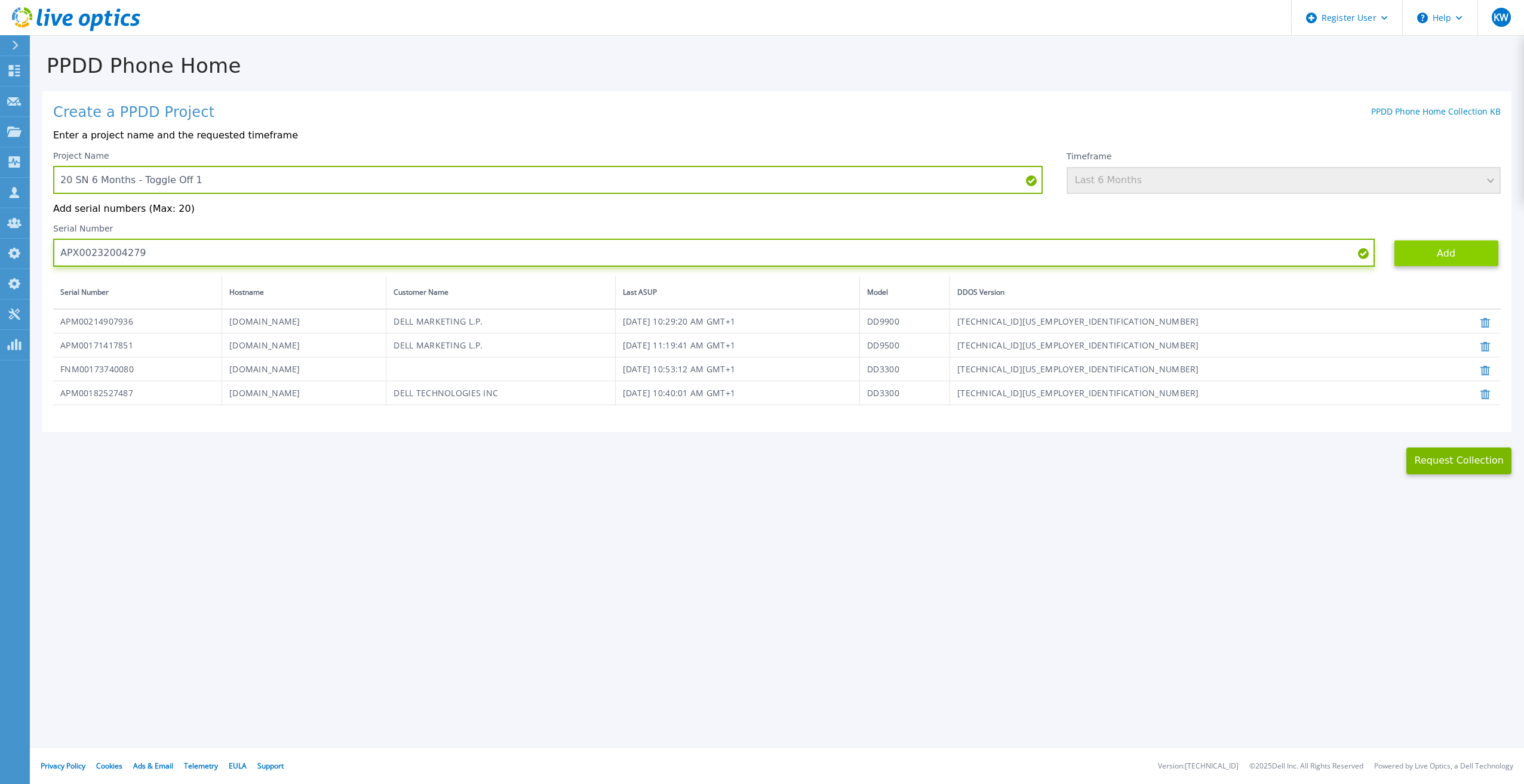
type input "APX00232004279"
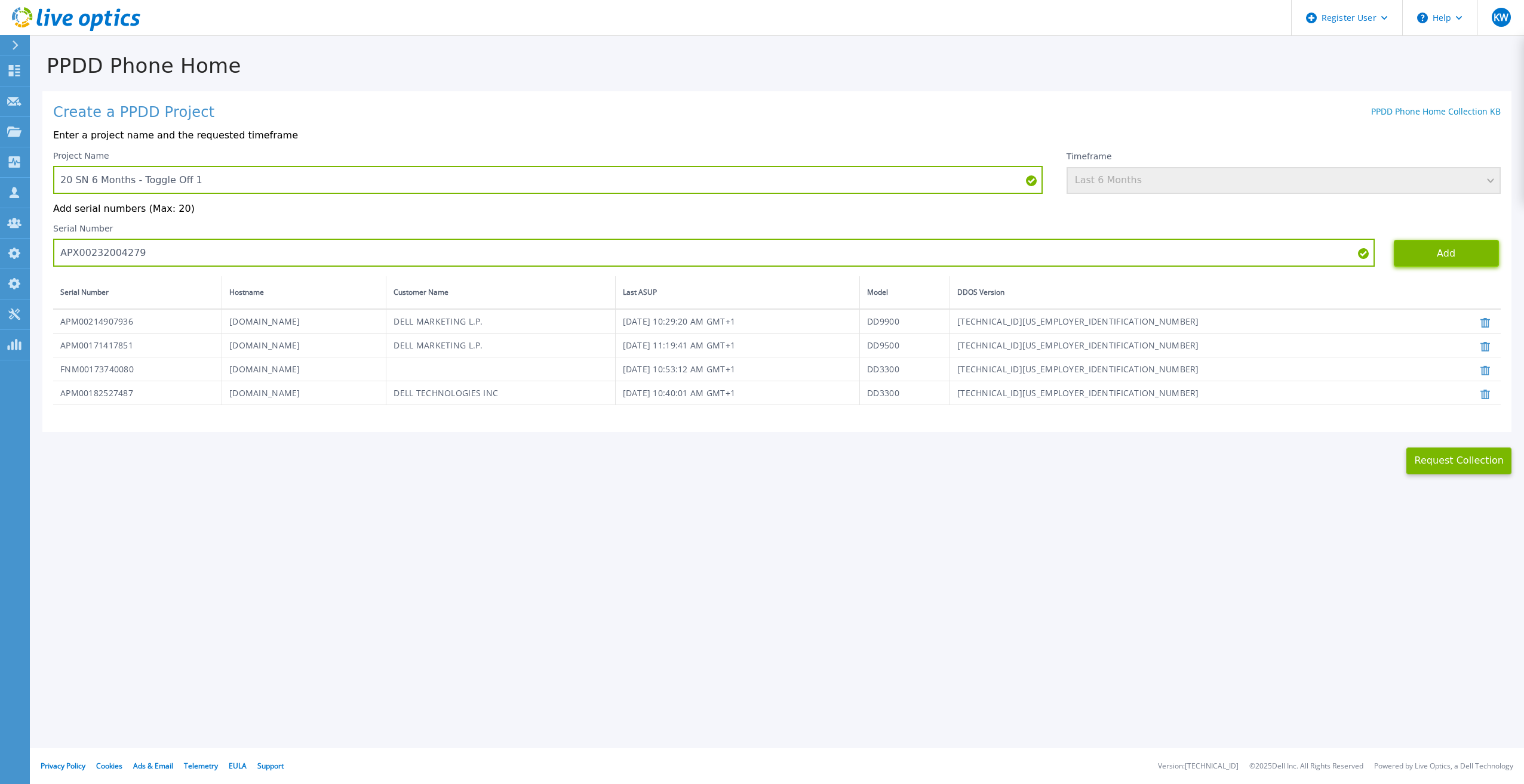
click at [1428, 262] on button "Add" at bounding box center [1446, 252] width 105 height 27
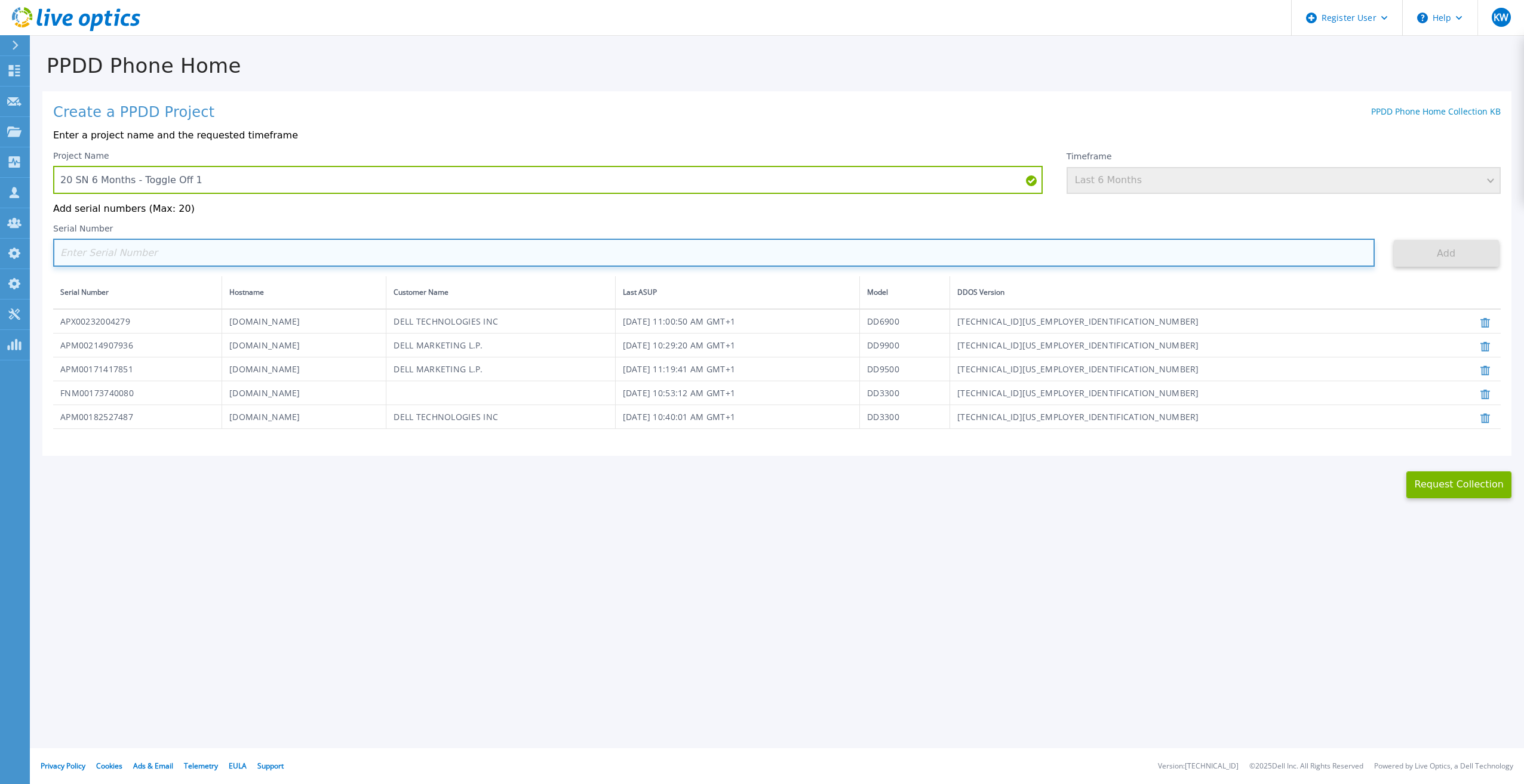
click at [996, 248] on input at bounding box center [714, 252] width 1321 height 28
paste input "APM00171836328"
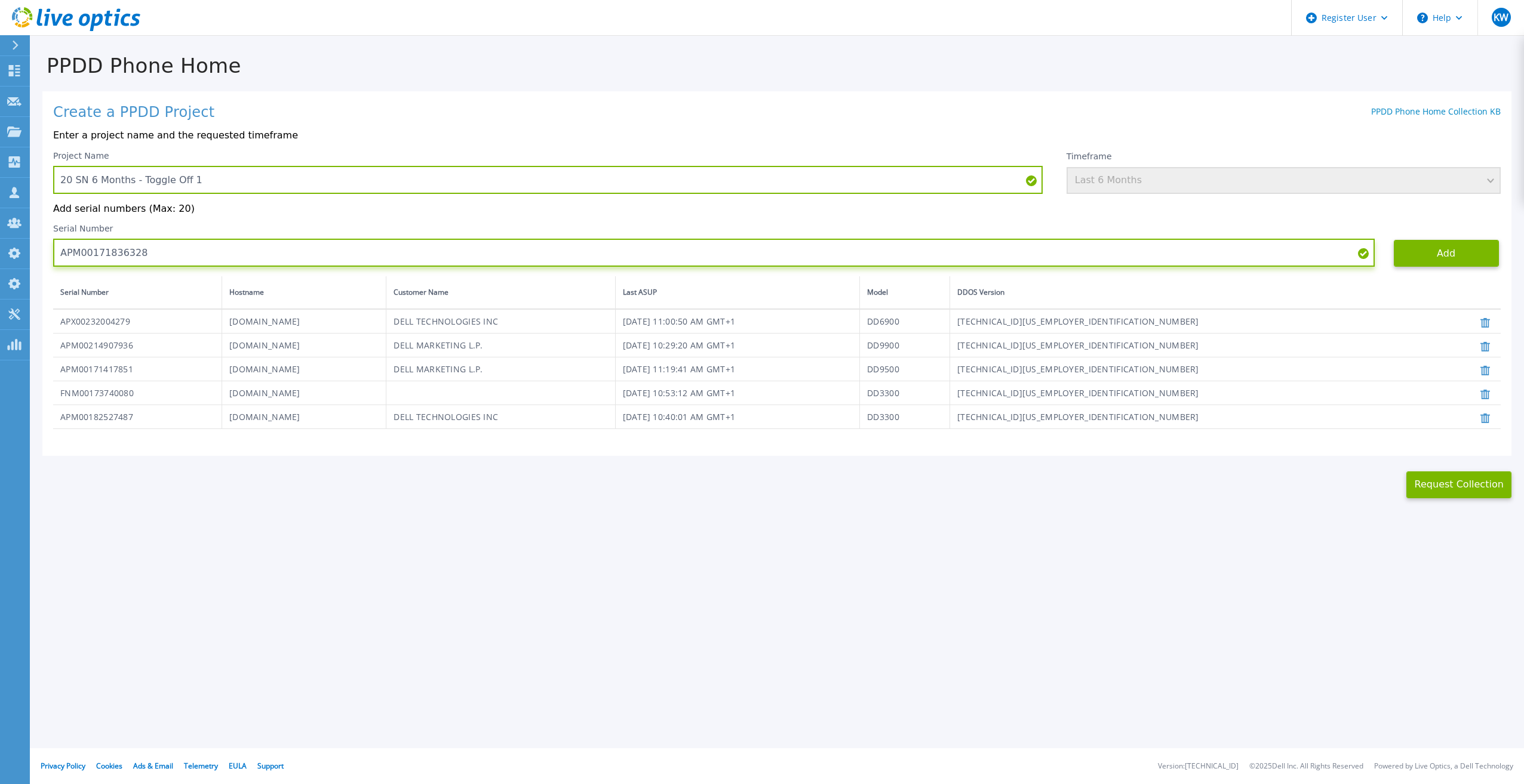
type input "APM00171836328"
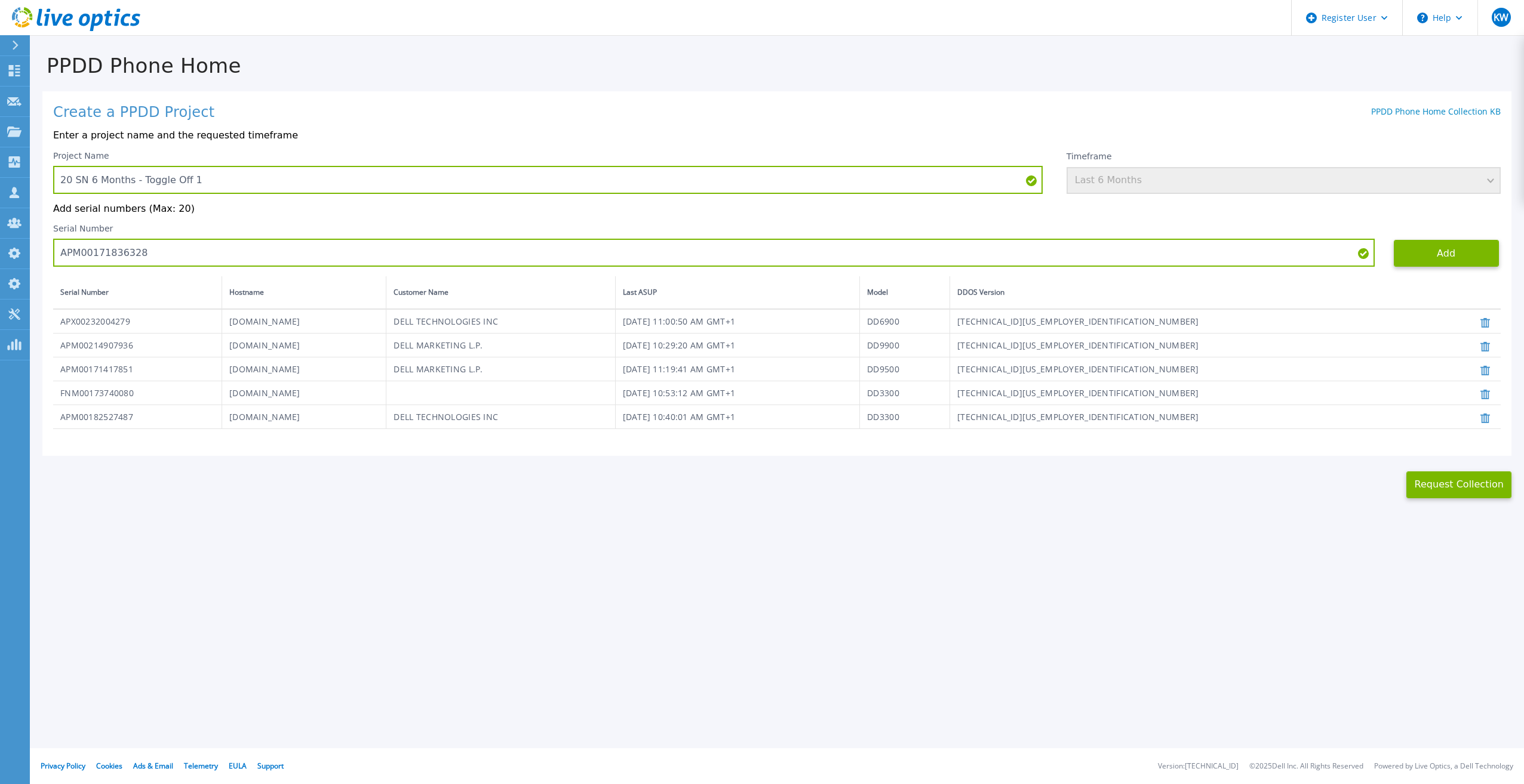
click at [1399, 237] on div "Serial Number APM00171836328 Add" at bounding box center [777, 245] width 1447 height 43
click at [1407, 246] on button "Add" at bounding box center [1446, 252] width 105 height 27
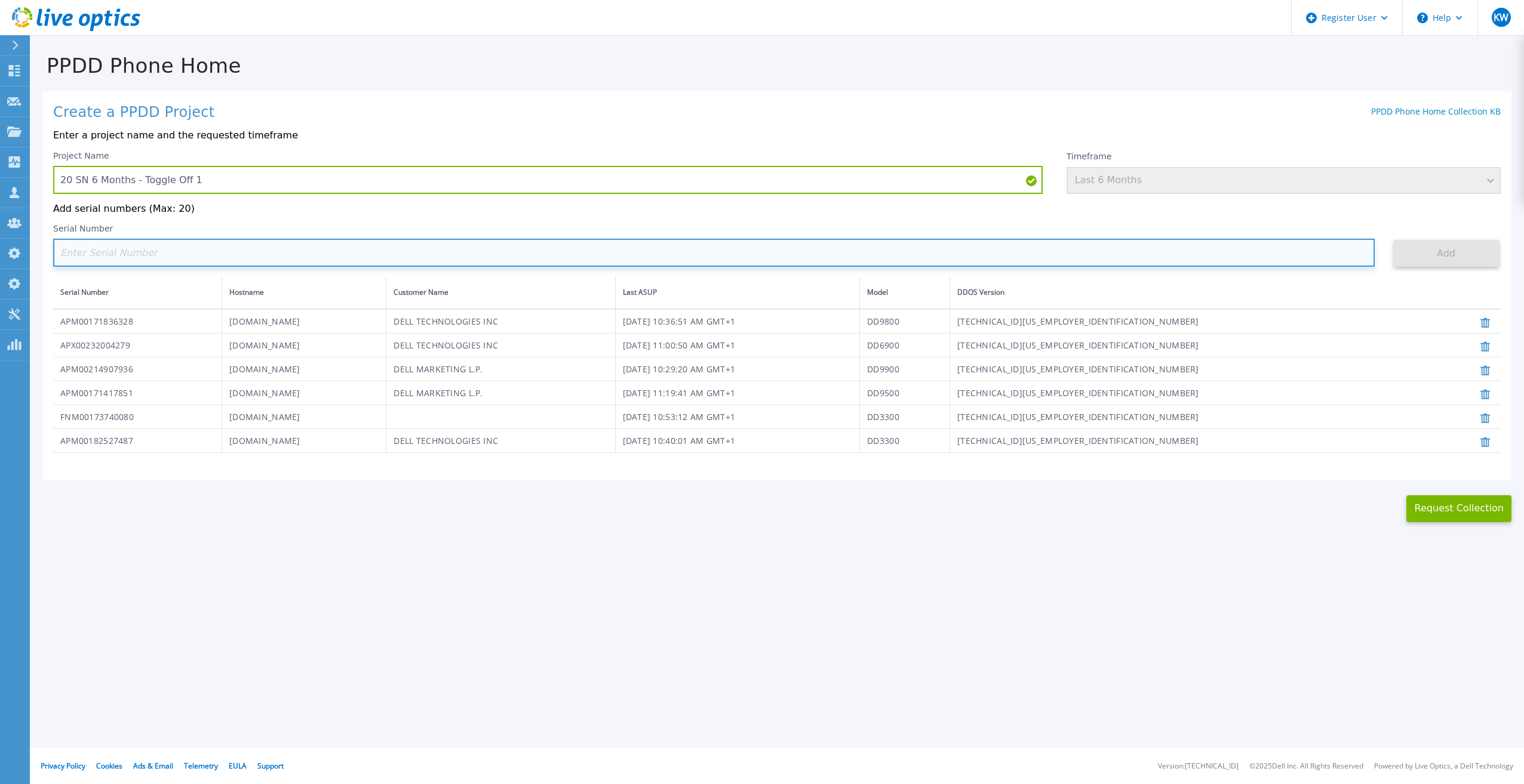
click at [1046, 262] on input at bounding box center [714, 252] width 1321 height 28
paste input "APM00171417852"
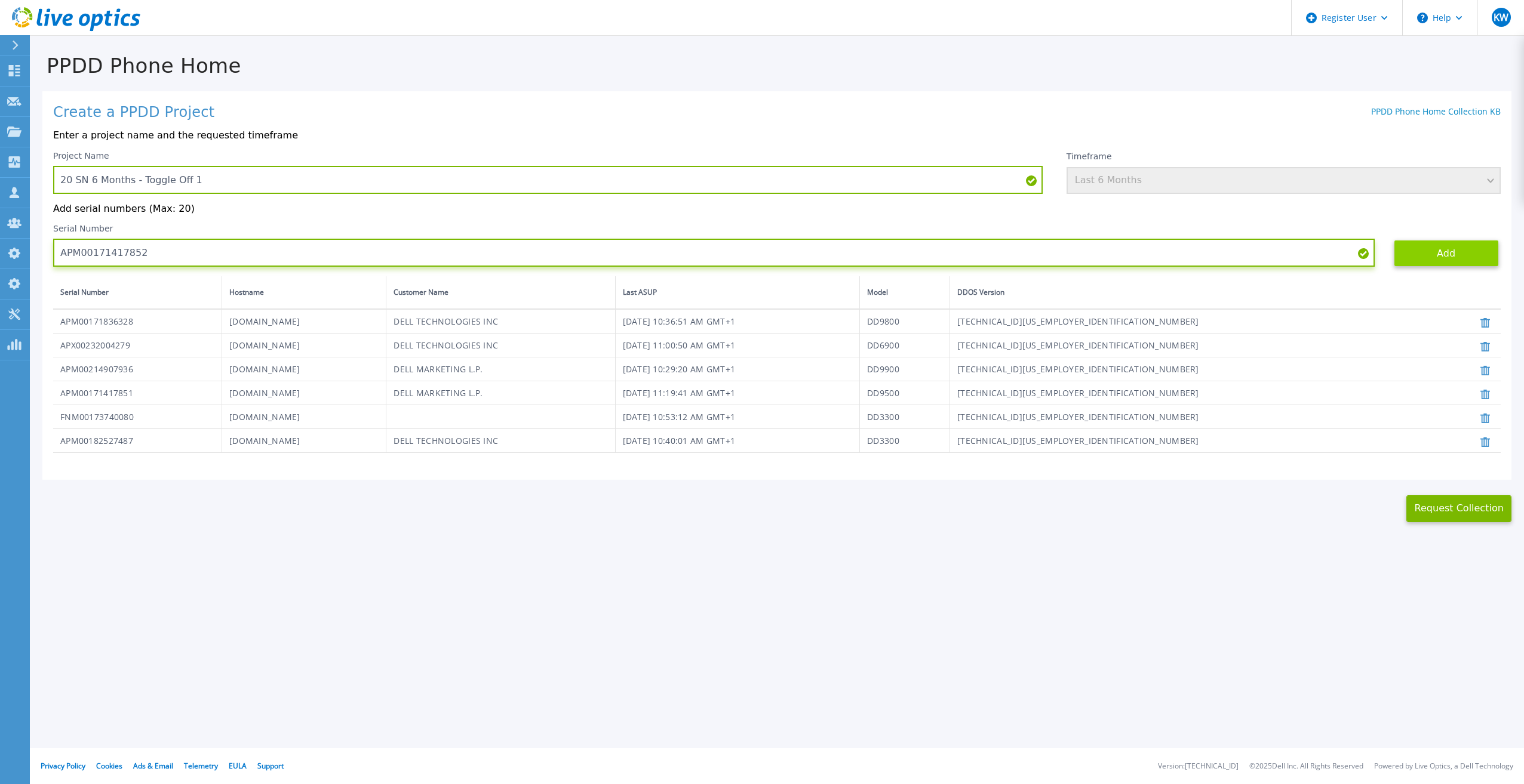
type input "APM00171417852"
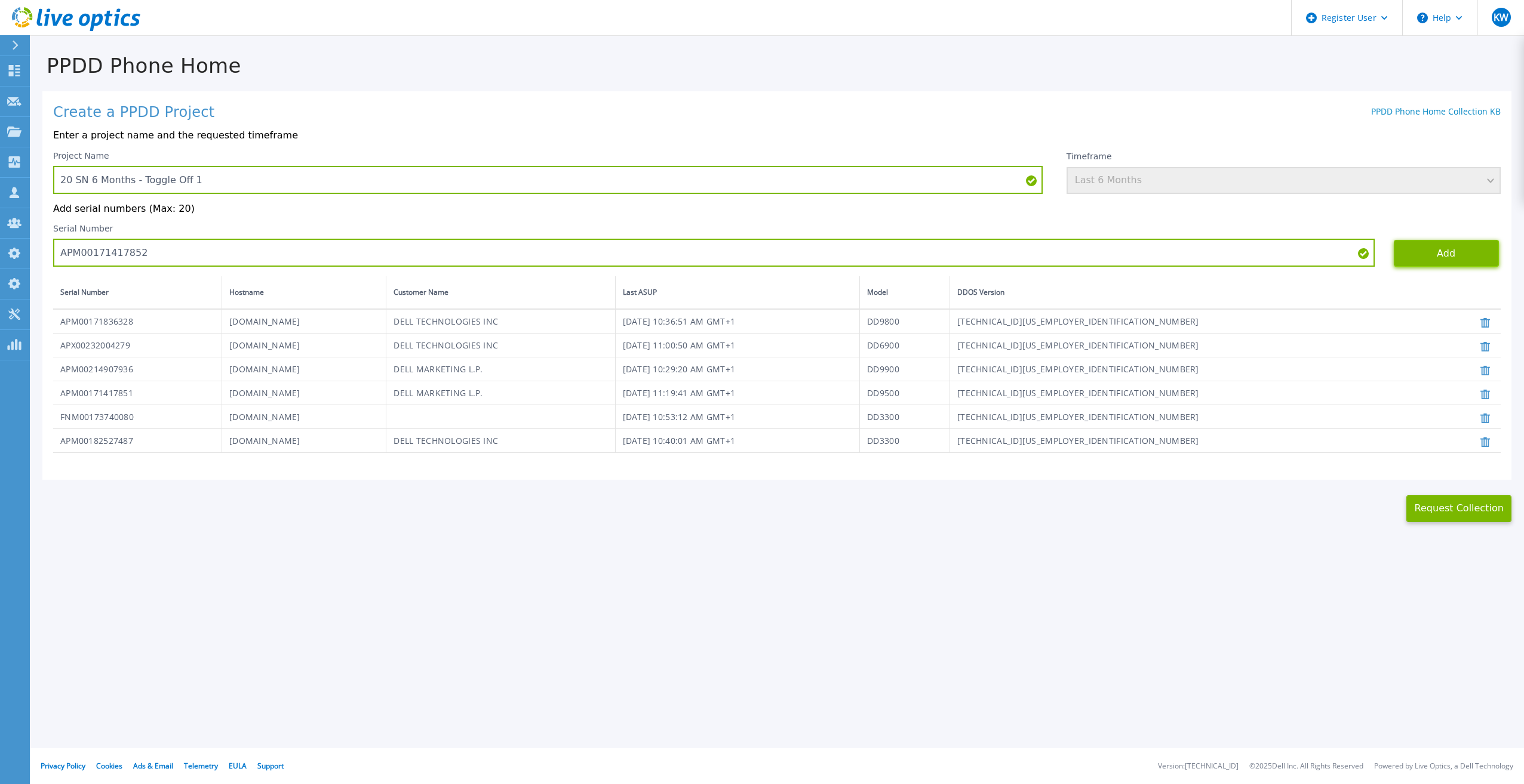
click at [1422, 259] on button "Add" at bounding box center [1446, 252] width 105 height 27
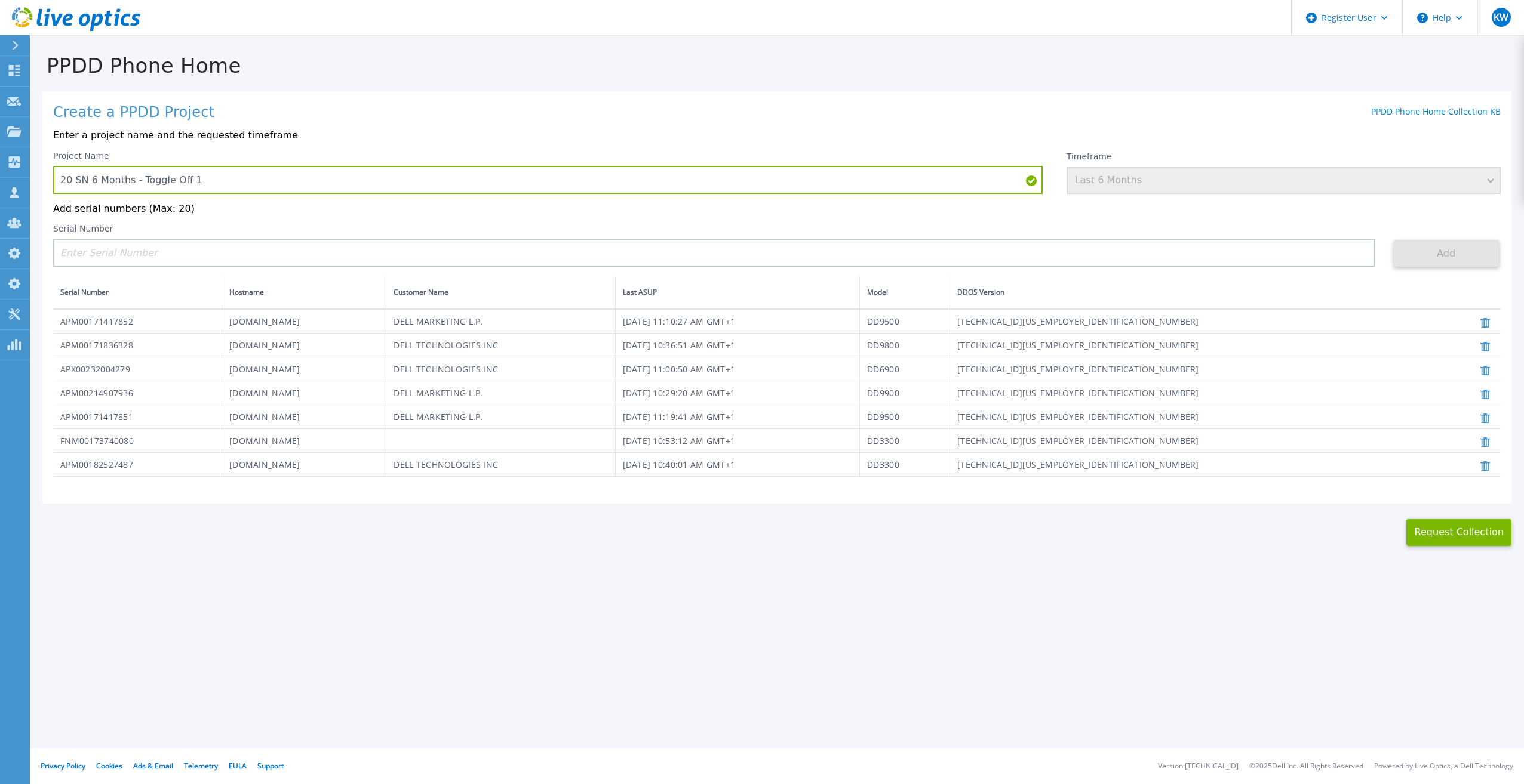
click at [623, 240] on div "Serial Number" at bounding box center [714, 245] width 1321 height 43
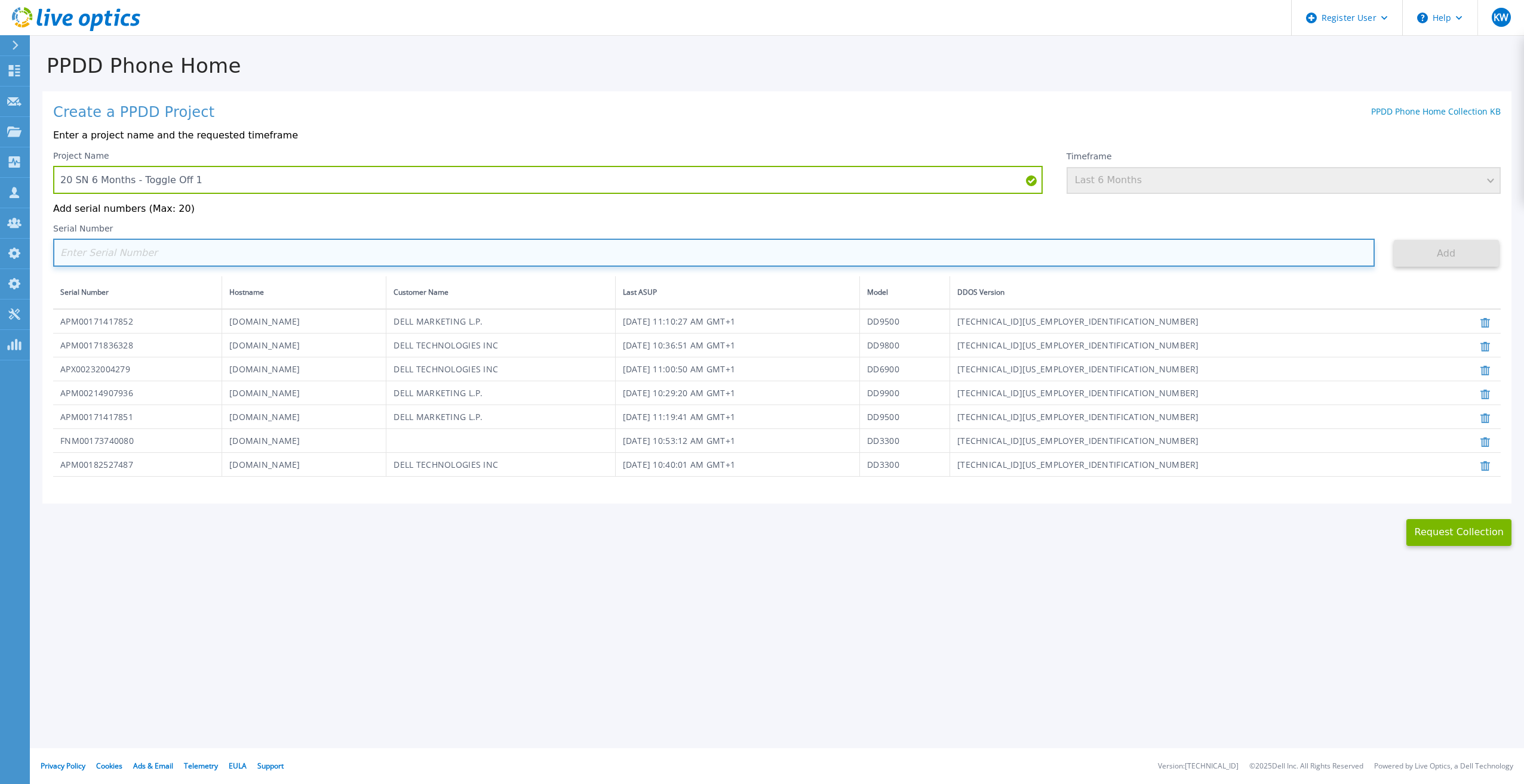
click at [621, 241] on input at bounding box center [714, 252] width 1321 height 28
click at [1123, 257] on input at bounding box center [714, 252] width 1321 height 28
paste input "AUDVZBFR65DB5U"
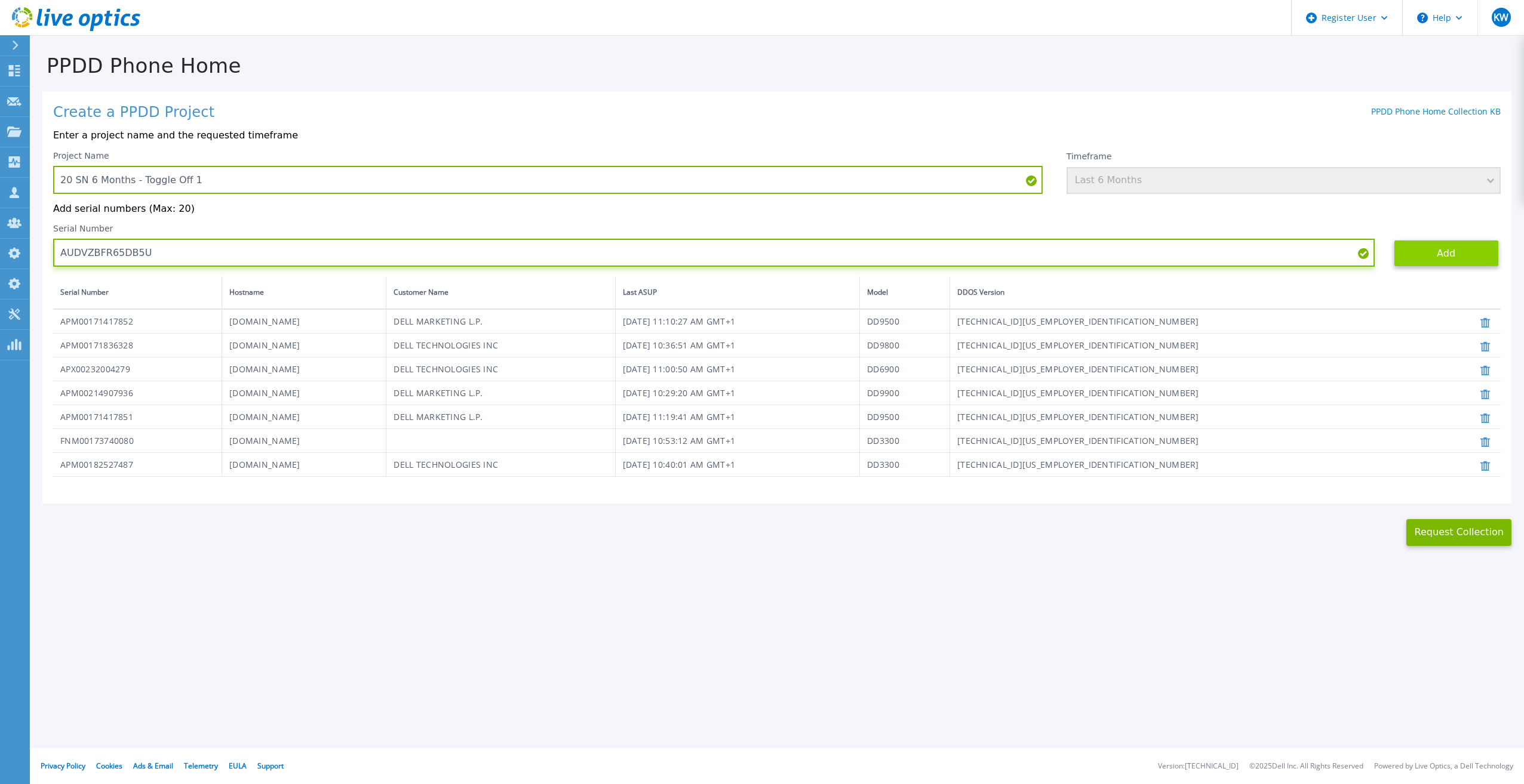
type input "AUDVZBFR65DB5U"
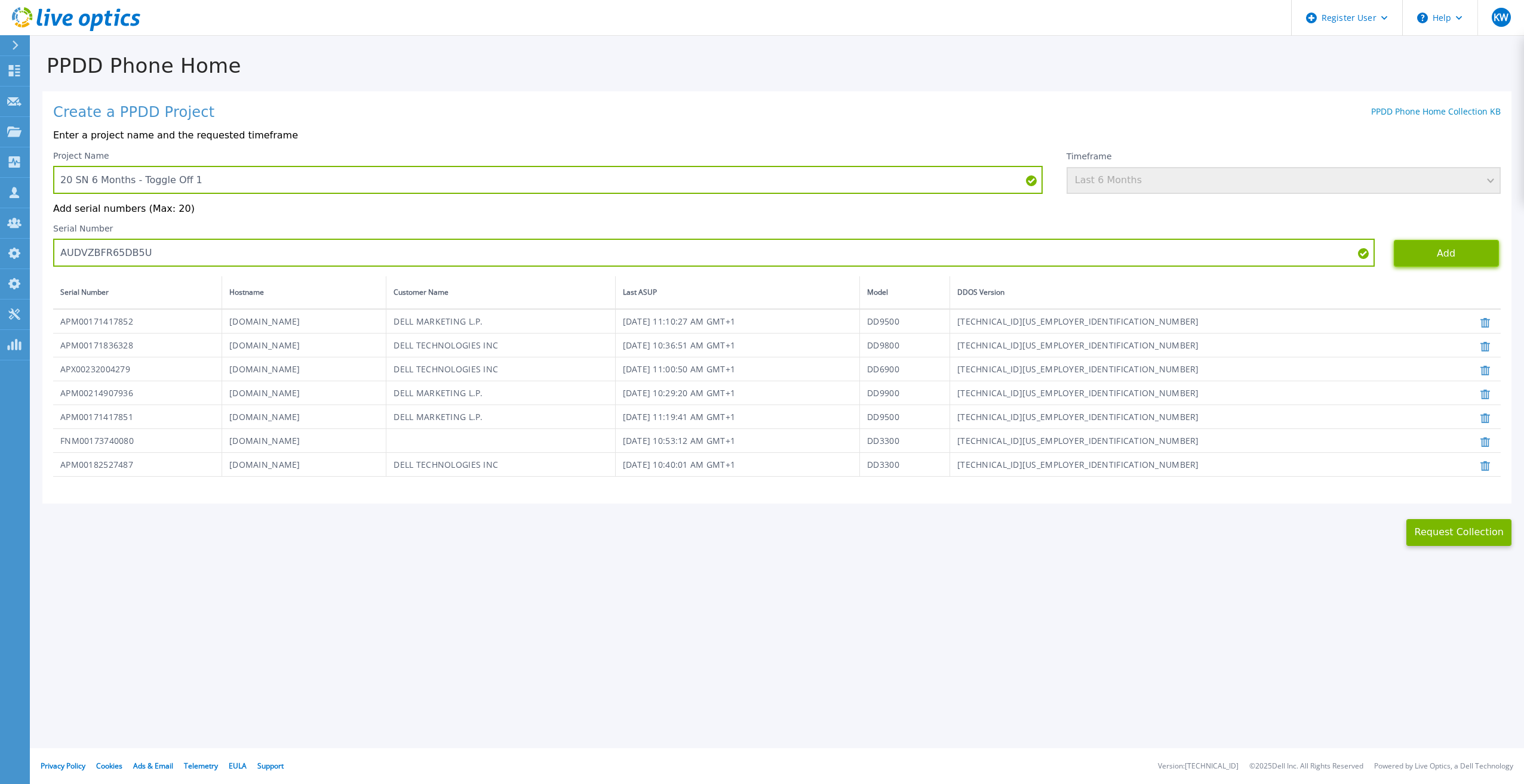
click at [1426, 265] on button "Add" at bounding box center [1446, 252] width 105 height 27
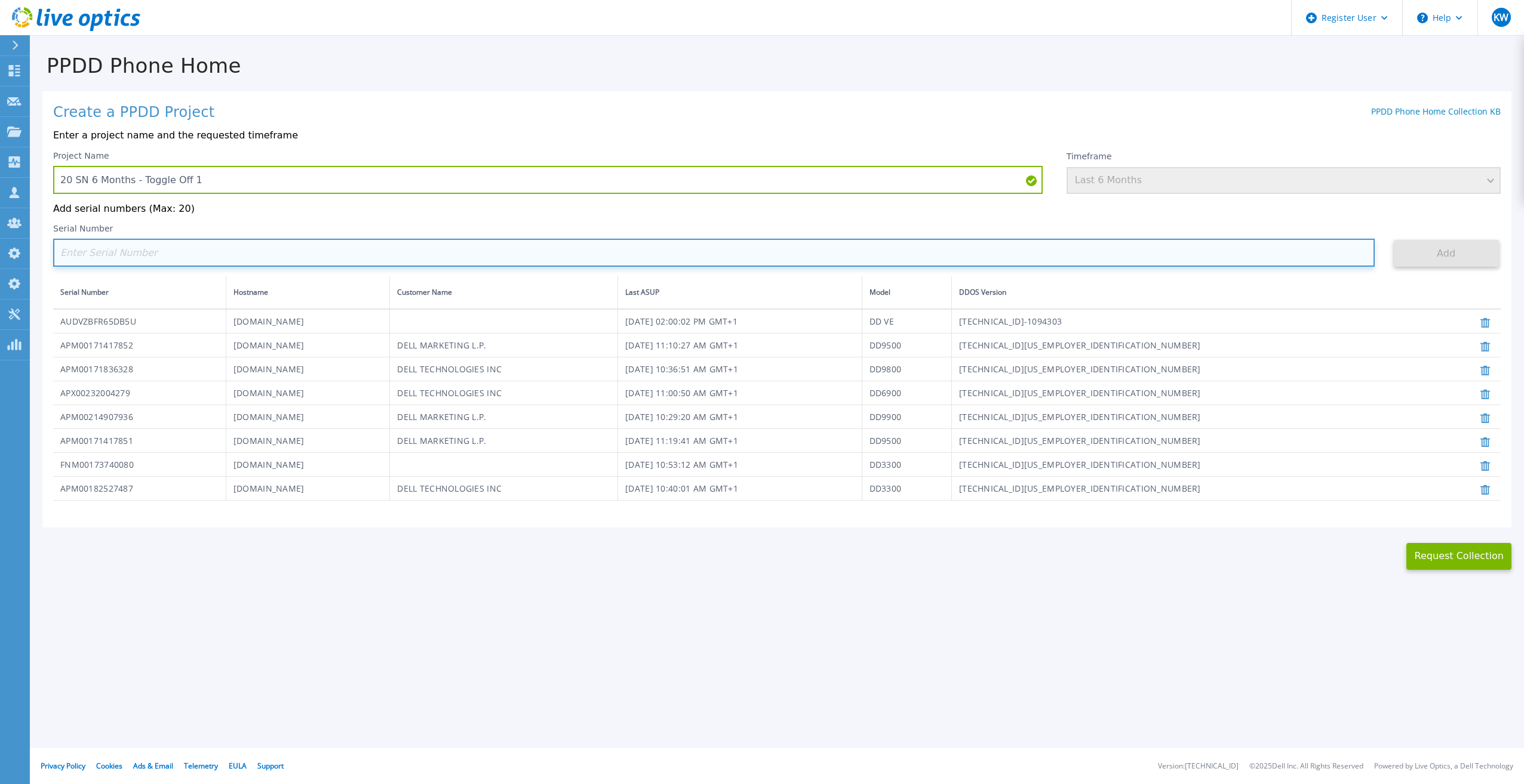
click at [517, 242] on input at bounding box center [714, 252] width 1321 height 28
paste input "CRK00241916749"
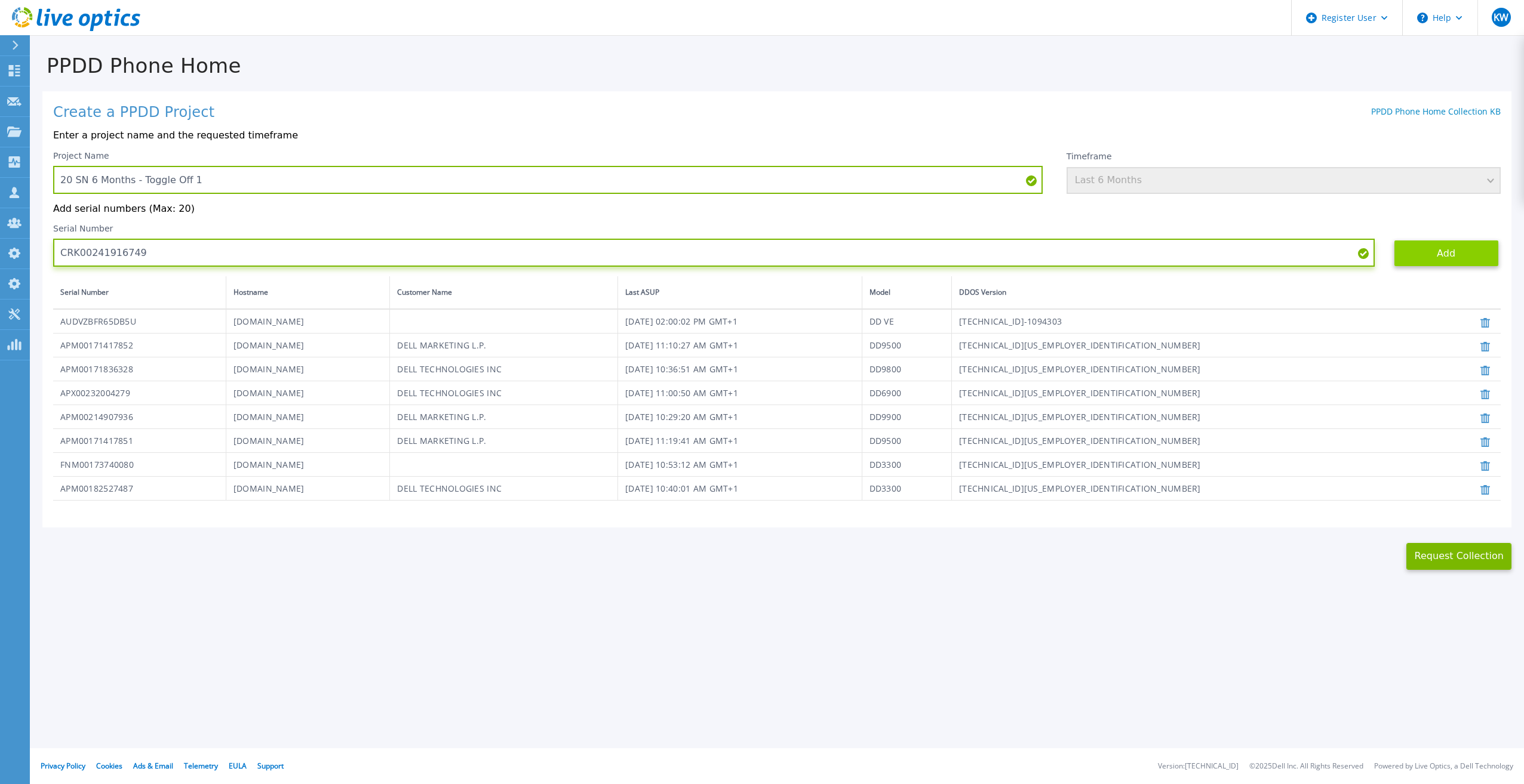
type input "CRK00241916749"
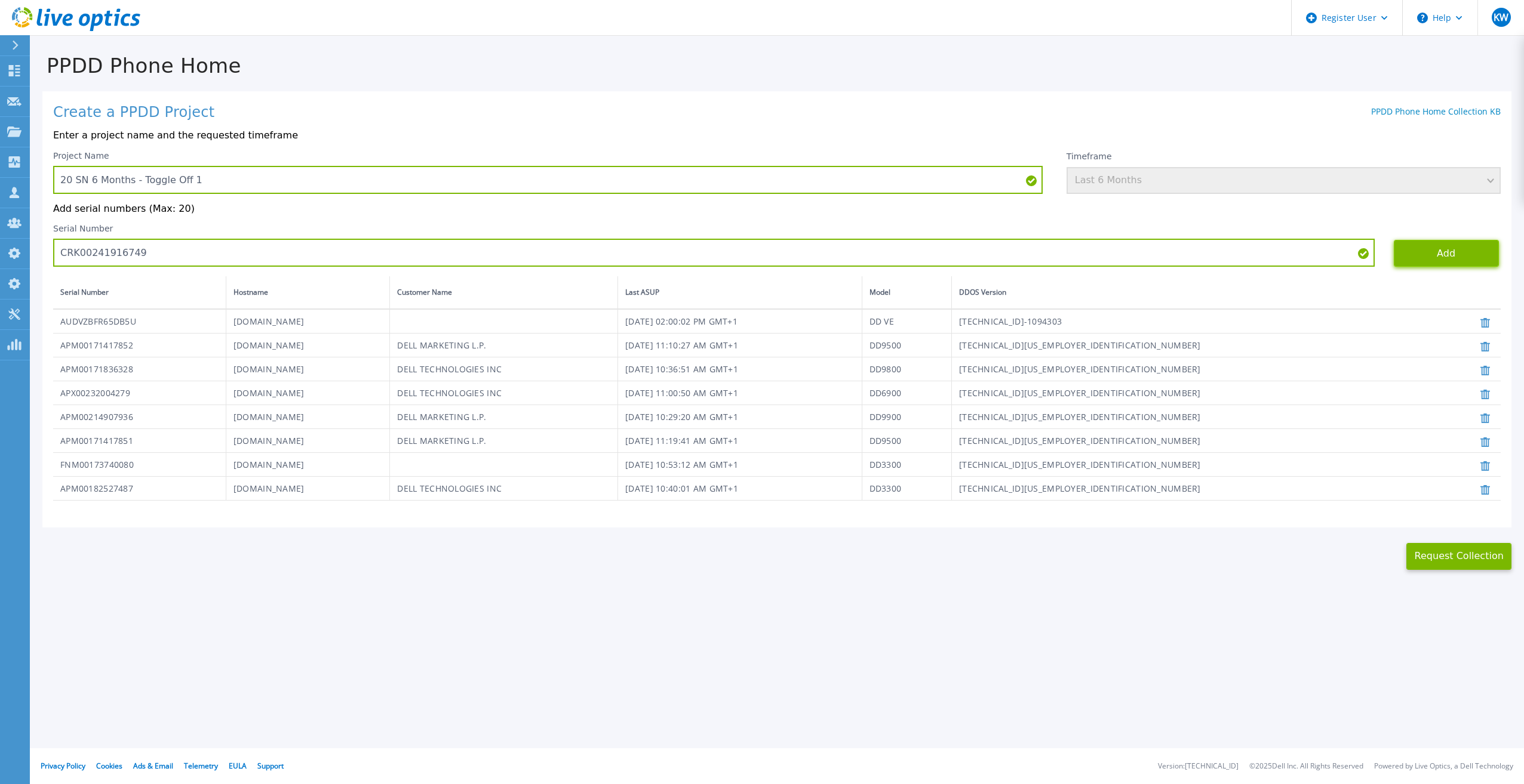
click at [1420, 246] on button "Add" at bounding box center [1446, 252] width 105 height 27
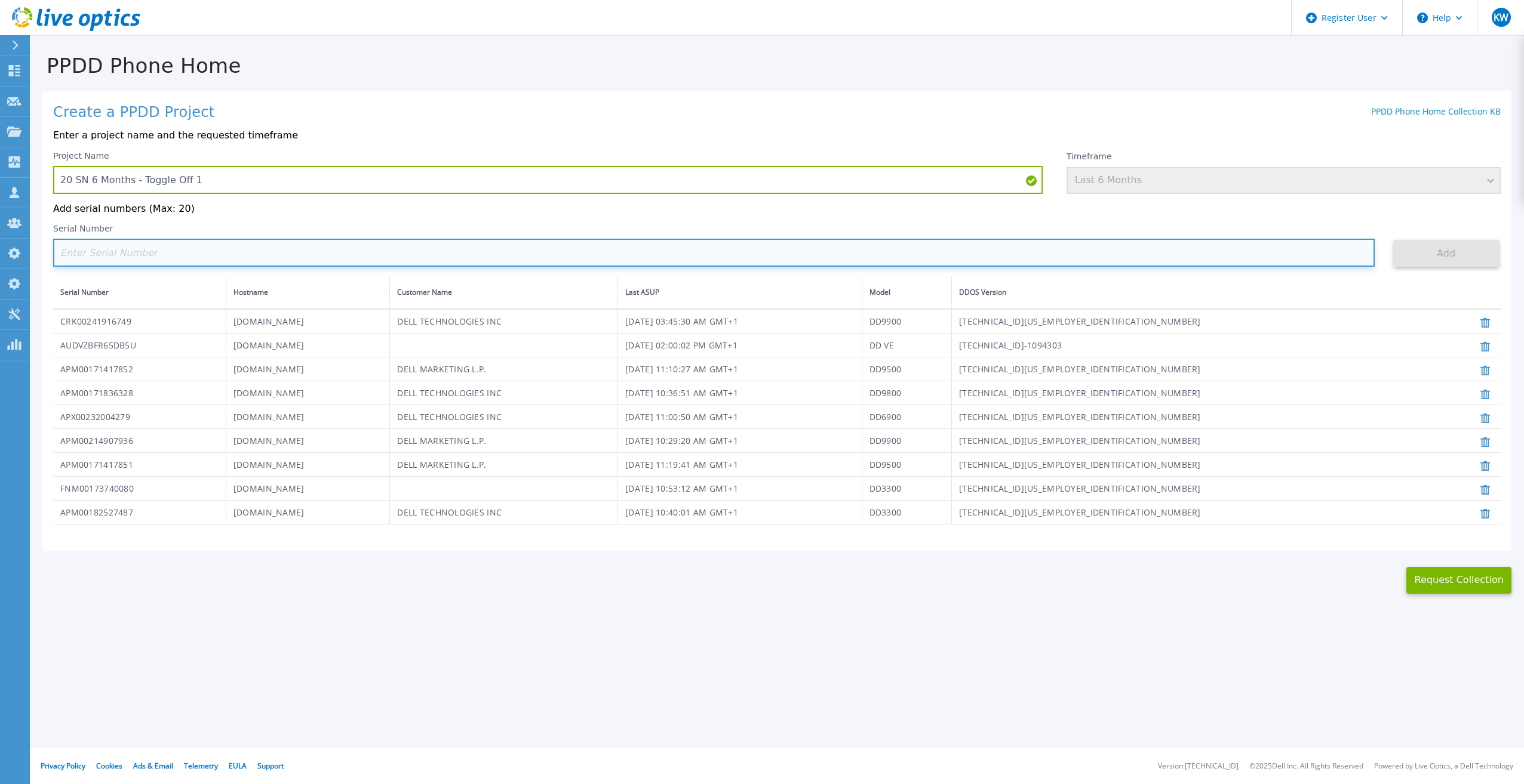
click at [902, 256] on input at bounding box center [714, 252] width 1321 height 28
paste input "APX00231205149"
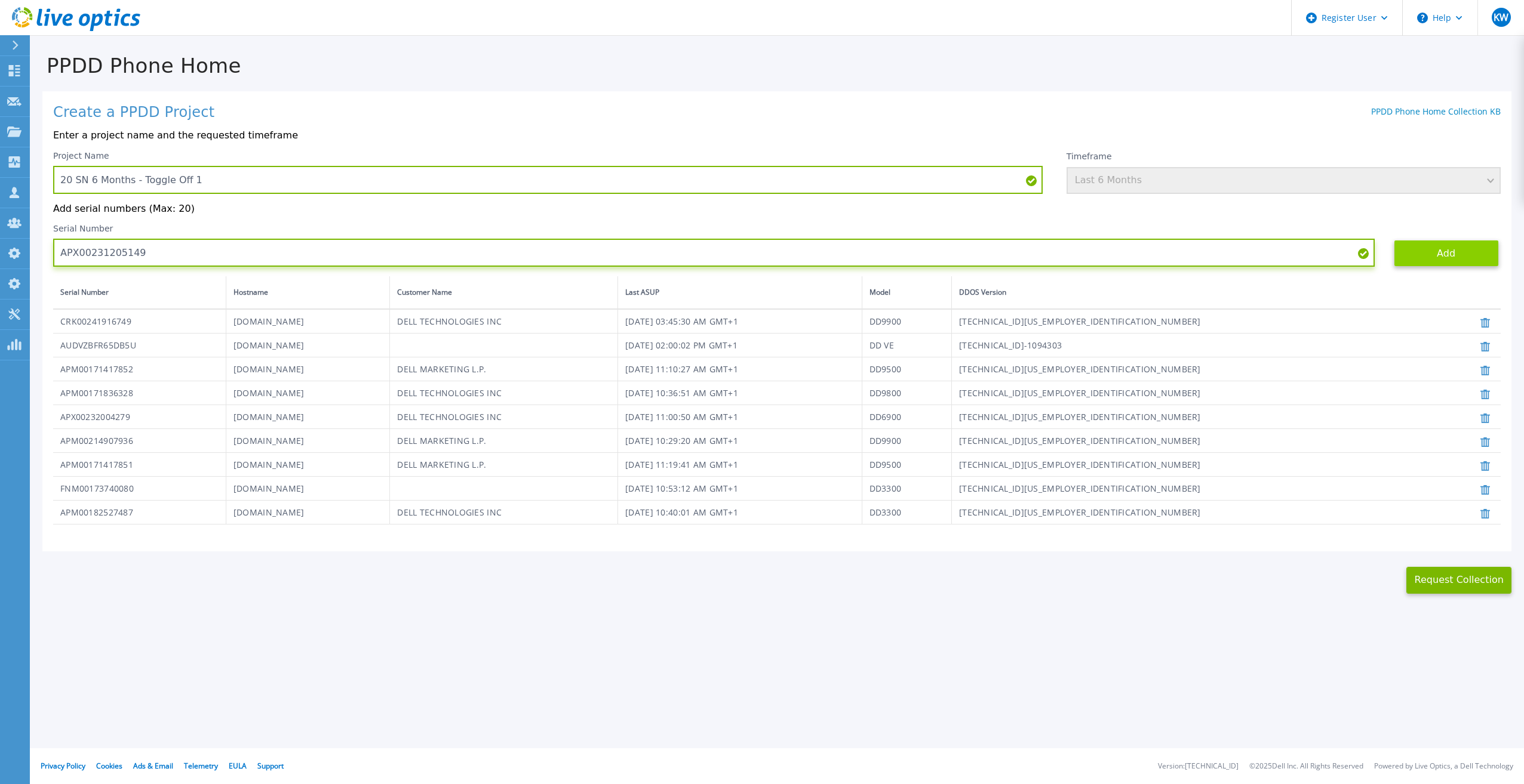
type input "APX00231205149"
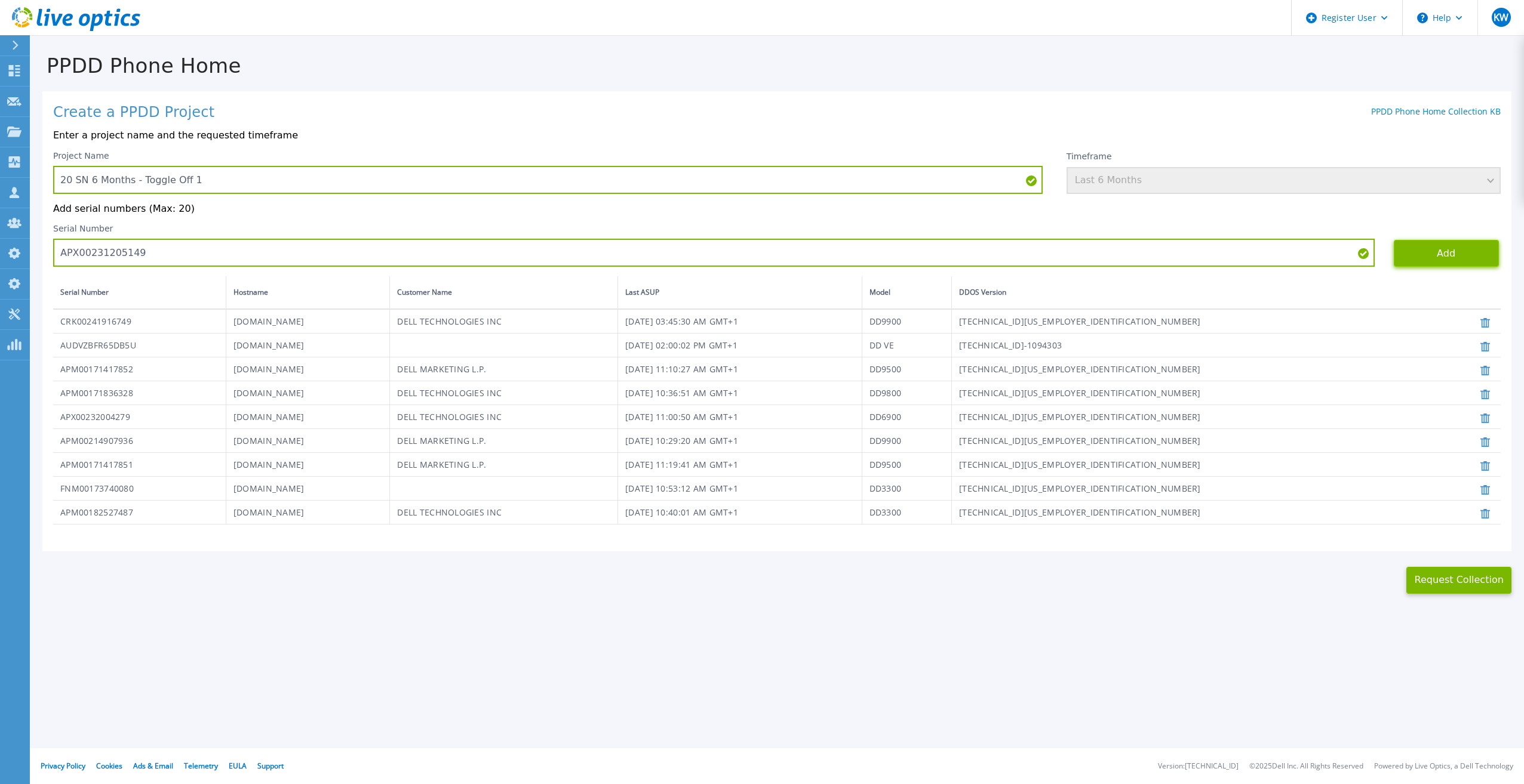
click at [1453, 252] on button "Add" at bounding box center [1446, 252] width 105 height 27
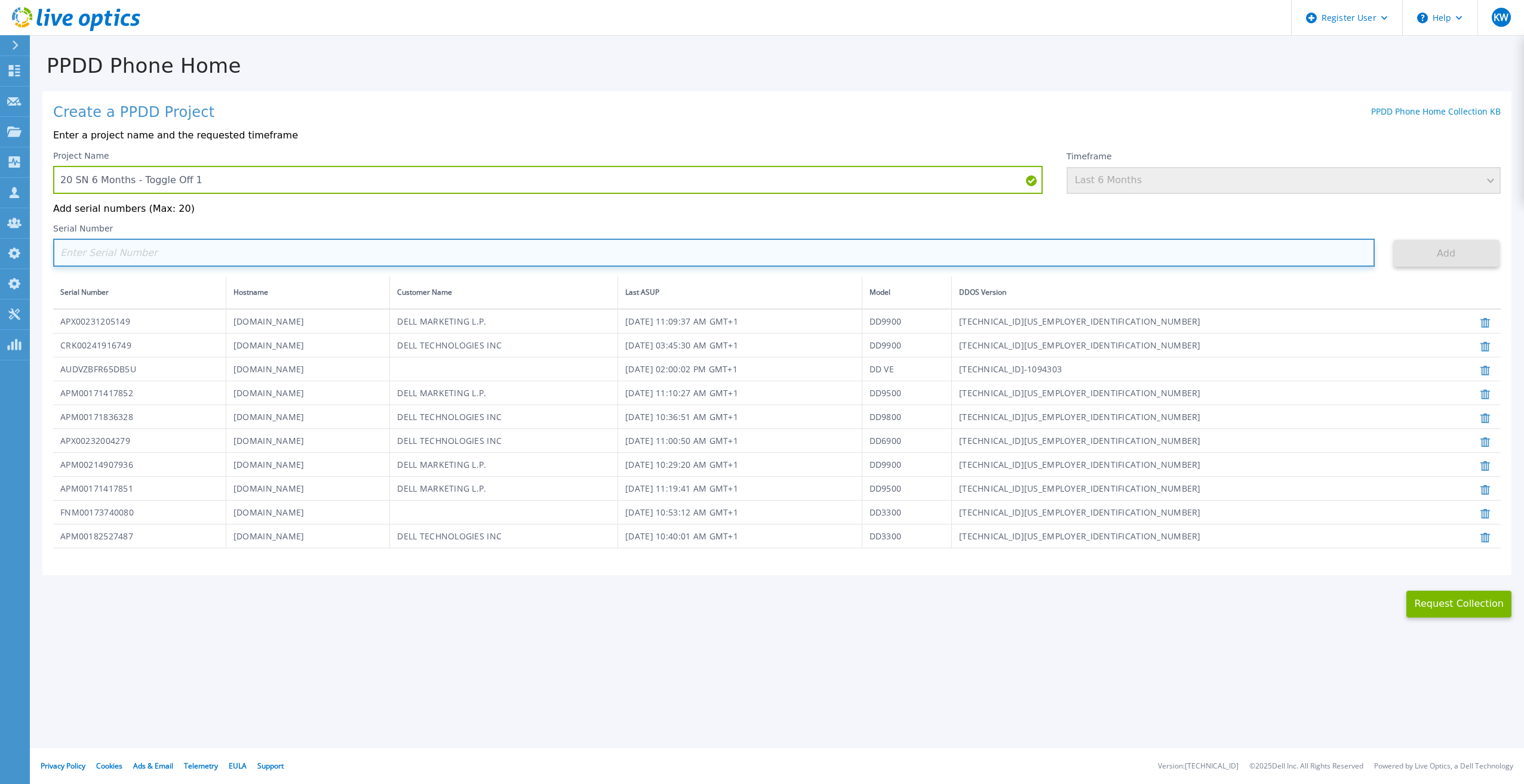
click at [169, 256] on input at bounding box center [714, 252] width 1321 height 28
paste input "APM00181819857"
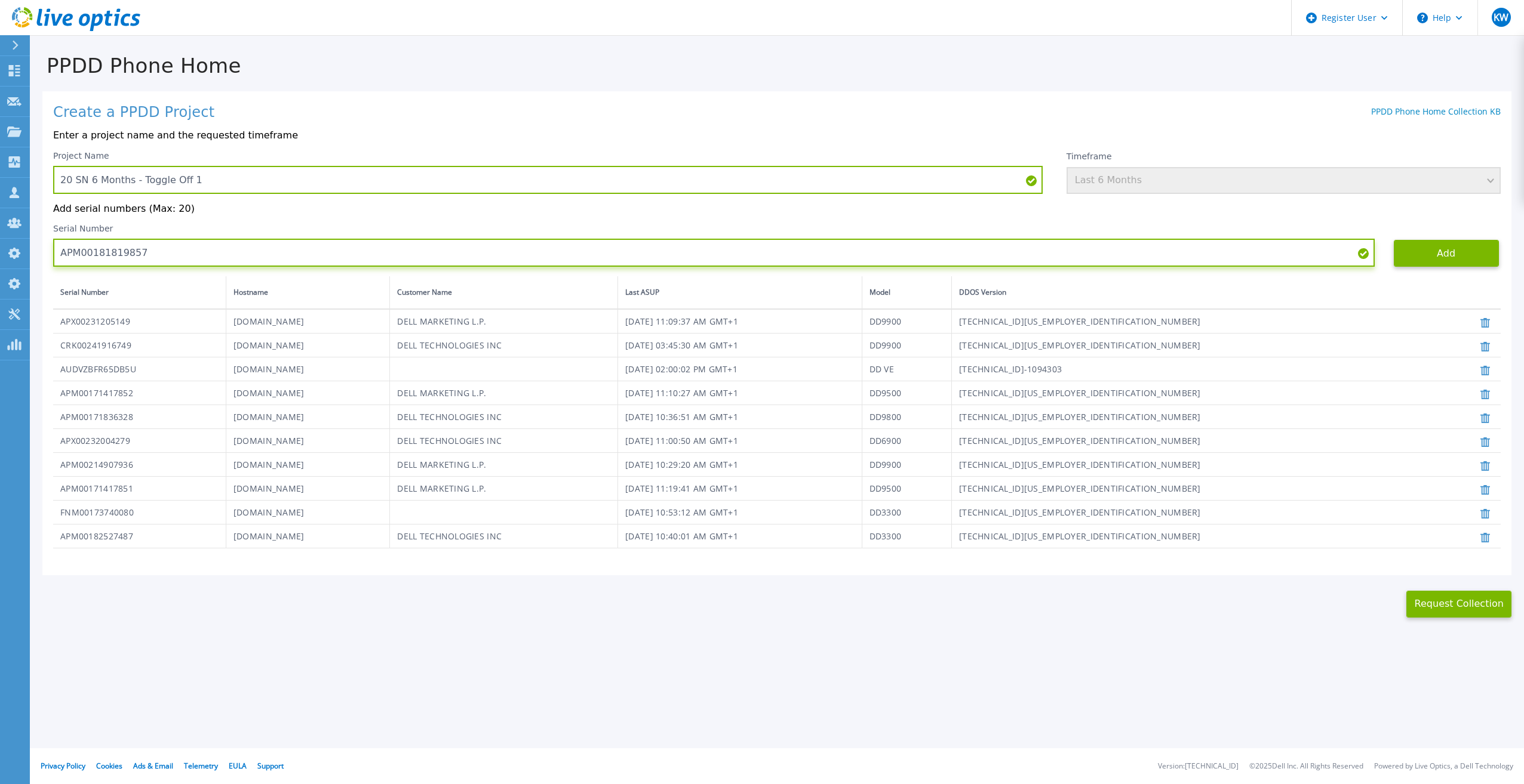
type input "APM00181819857"
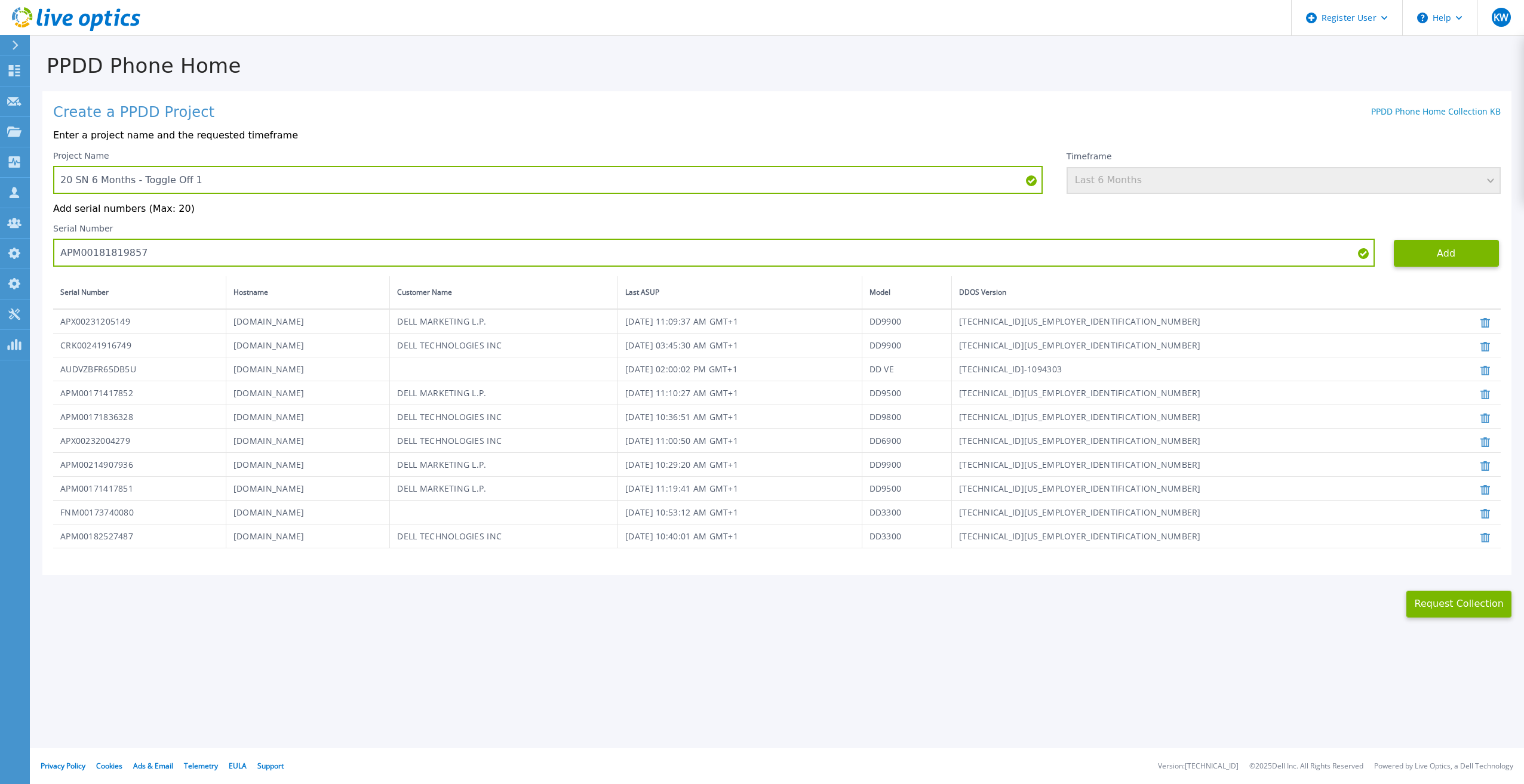
click at [1446, 271] on div "Project Name 20 SN 6 Months - Toggle Off 1 Timeframe Last 6 Months Add serial n…" at bounding box center [777, 350] width 1447 height 398
click at [1449, 259] on button "Add" at bounding box center [1446, 252] width 105 height 27
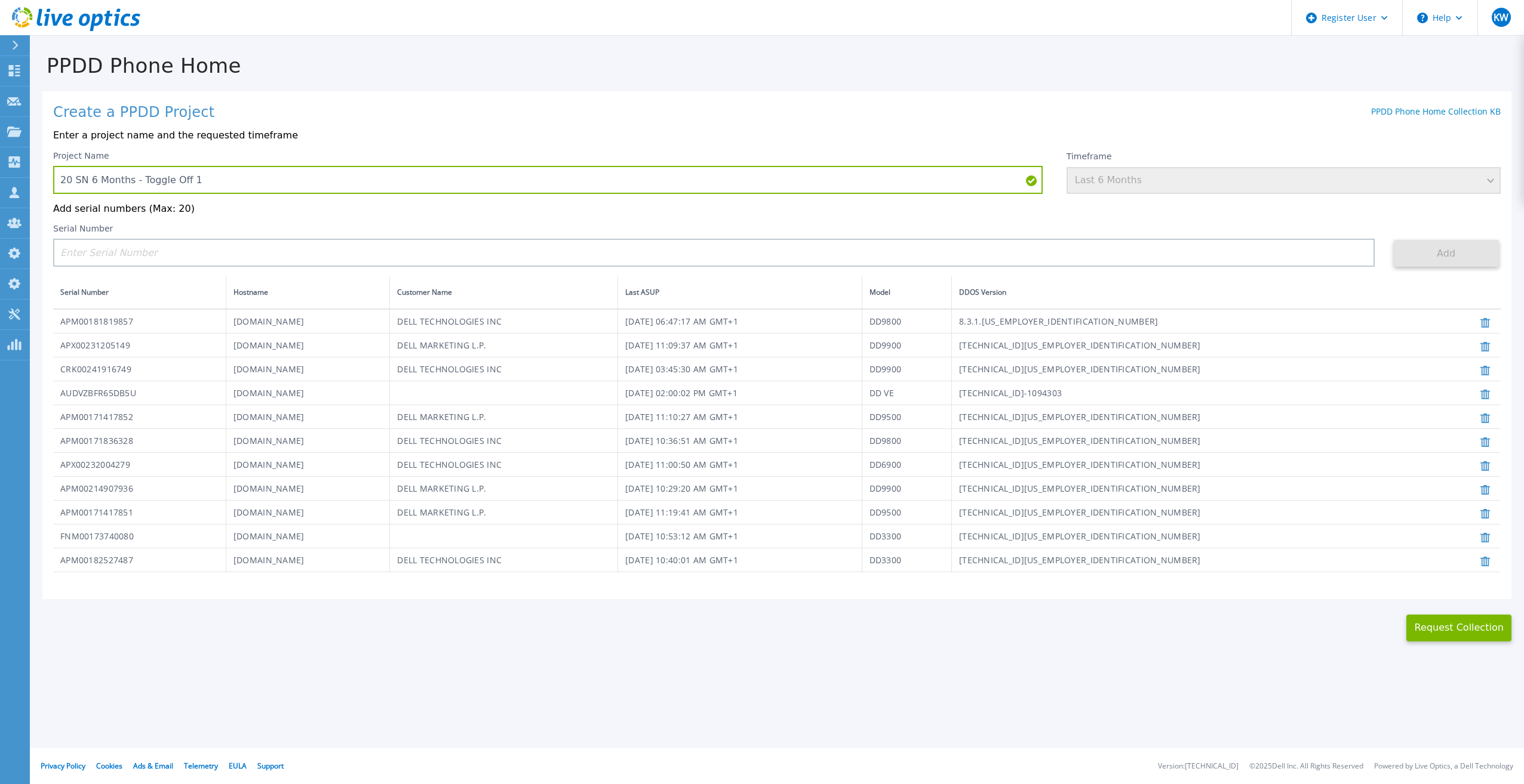
drag, startPoint x: 1026, startPoint y: 221, endPoint x: 1020, endPoint y: 240, distance: 19.9
click at [1025, 224] on div "Project Name 20 SN 6 Months - Toggle Off 1 Timeframe Last 6 Months Add serial n…" at bounding box center [777, 362] width 1447 height 422
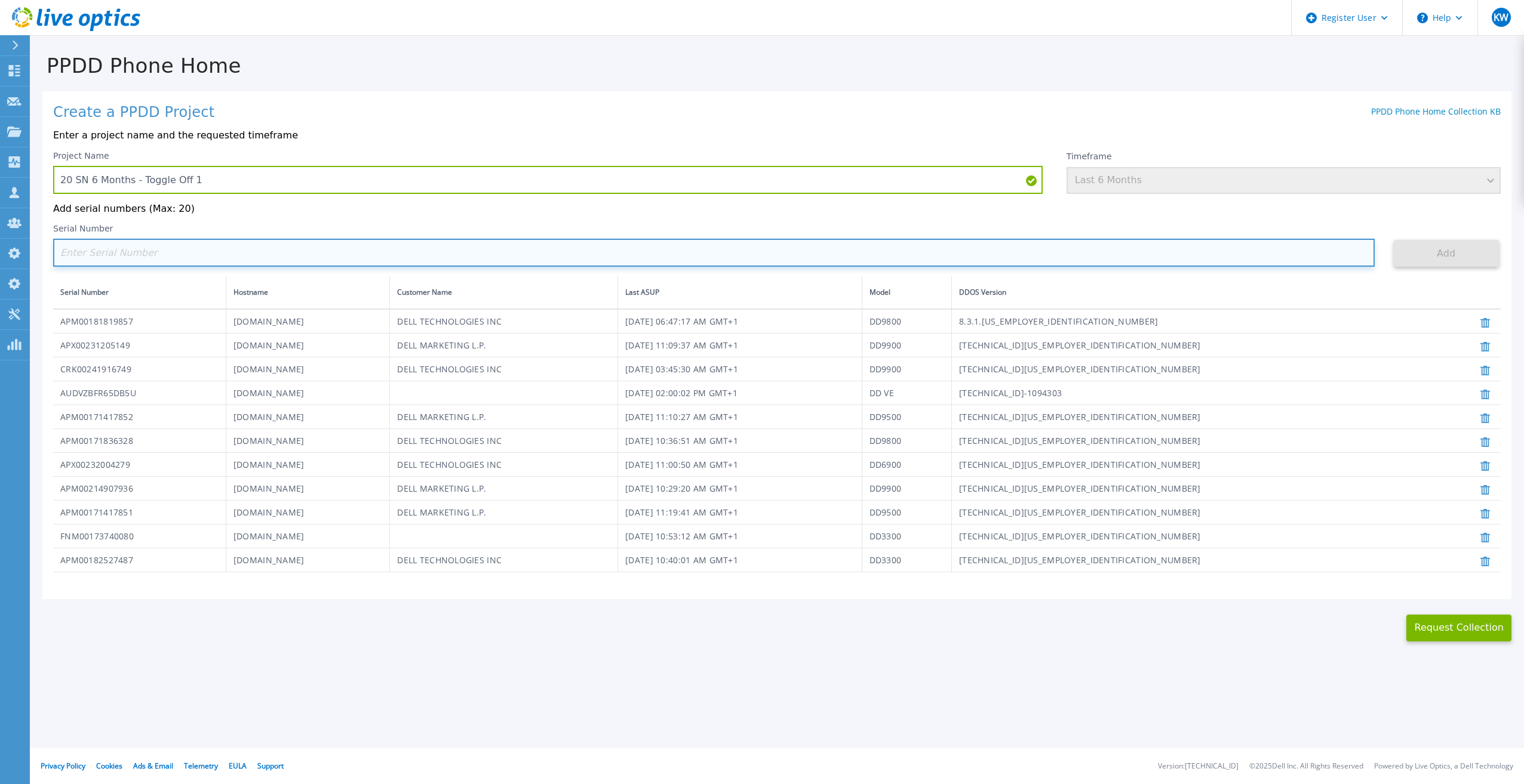
click at [1020, 243] on input at bounding box center [714, 252] width 1321 height 28
paste input "CKM00180702043"
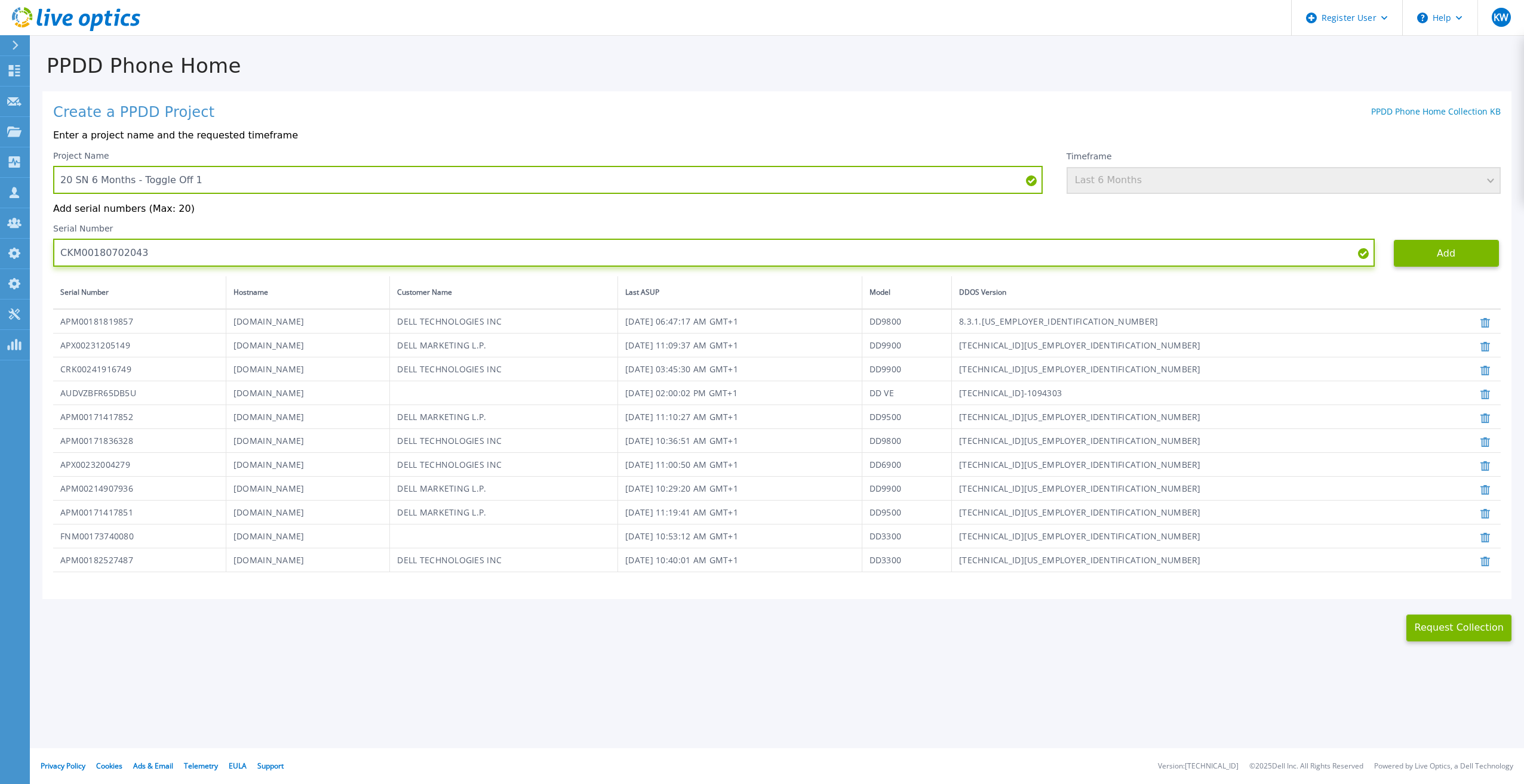
type input "CKM00180702043"
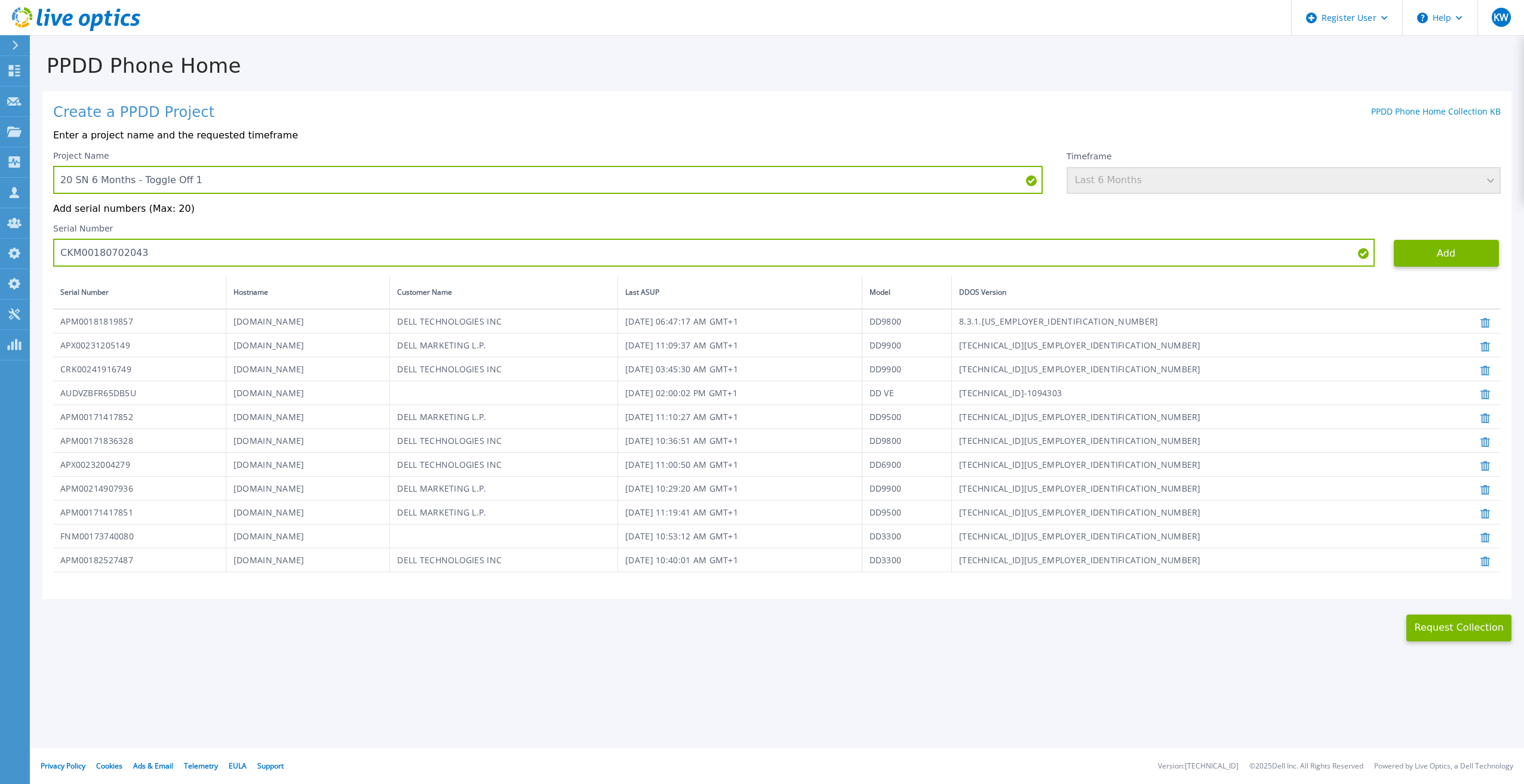
click at [1386, 245] on div "Serial Number CKM00180702043" at bounding box center [723, 245] width 1340 height 43
click at [1402, 246] on button "Add" at bounding box center [1446, 252] width 105 height 27
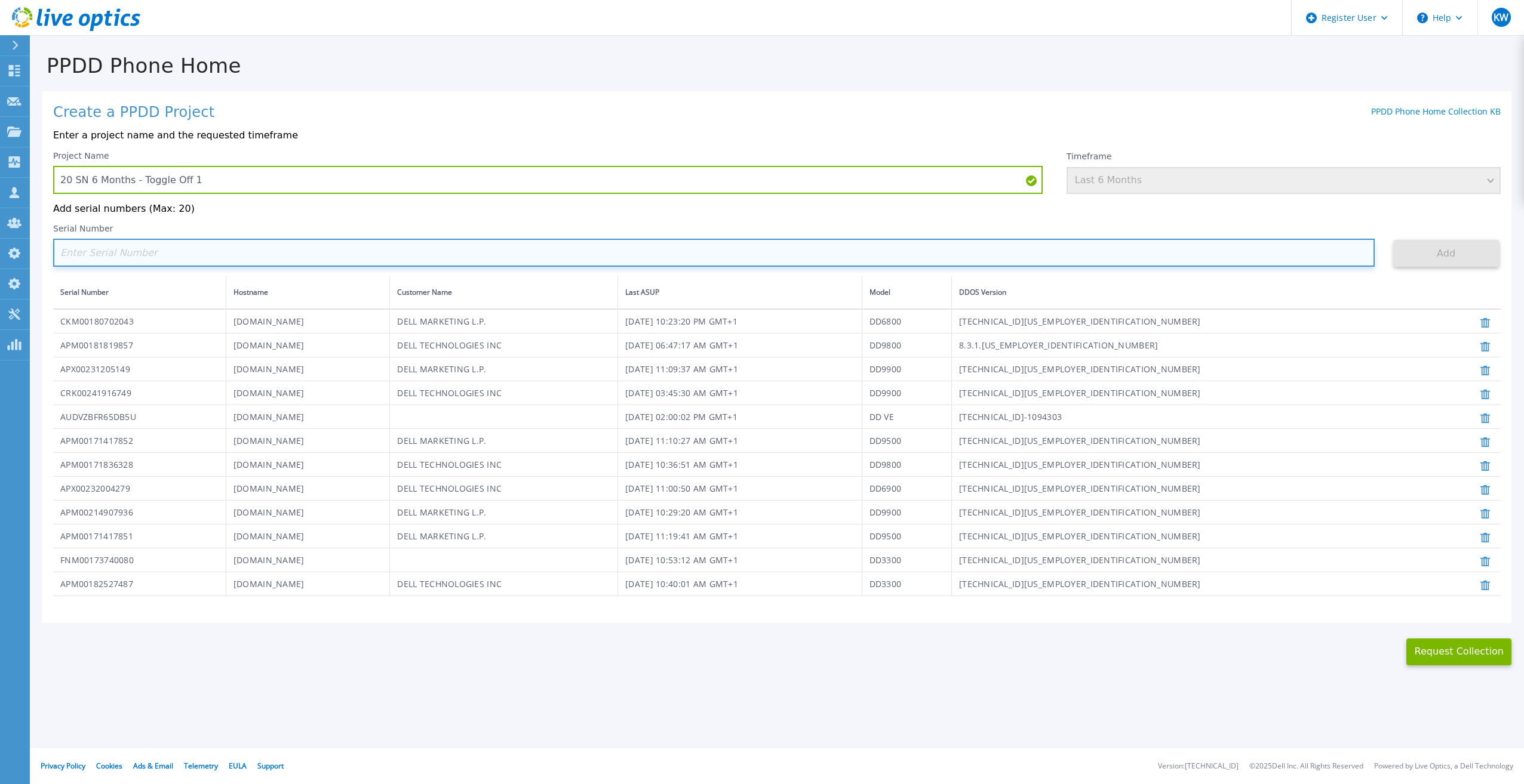
click at [1124, 256] on input at bounding box center [714, 252] width 1321 height 28
paste input "APM00182123209"
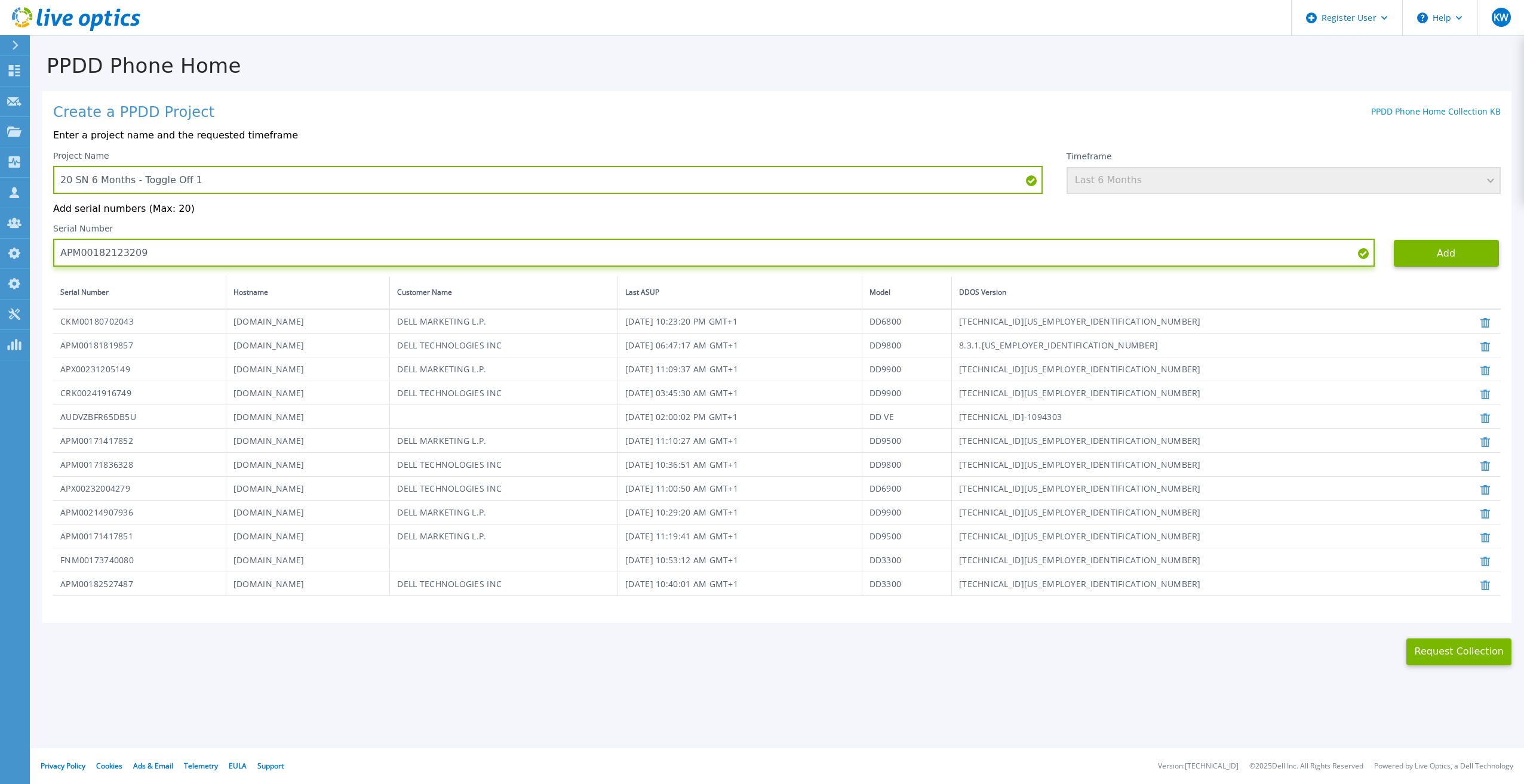
type input "APM00182123209"
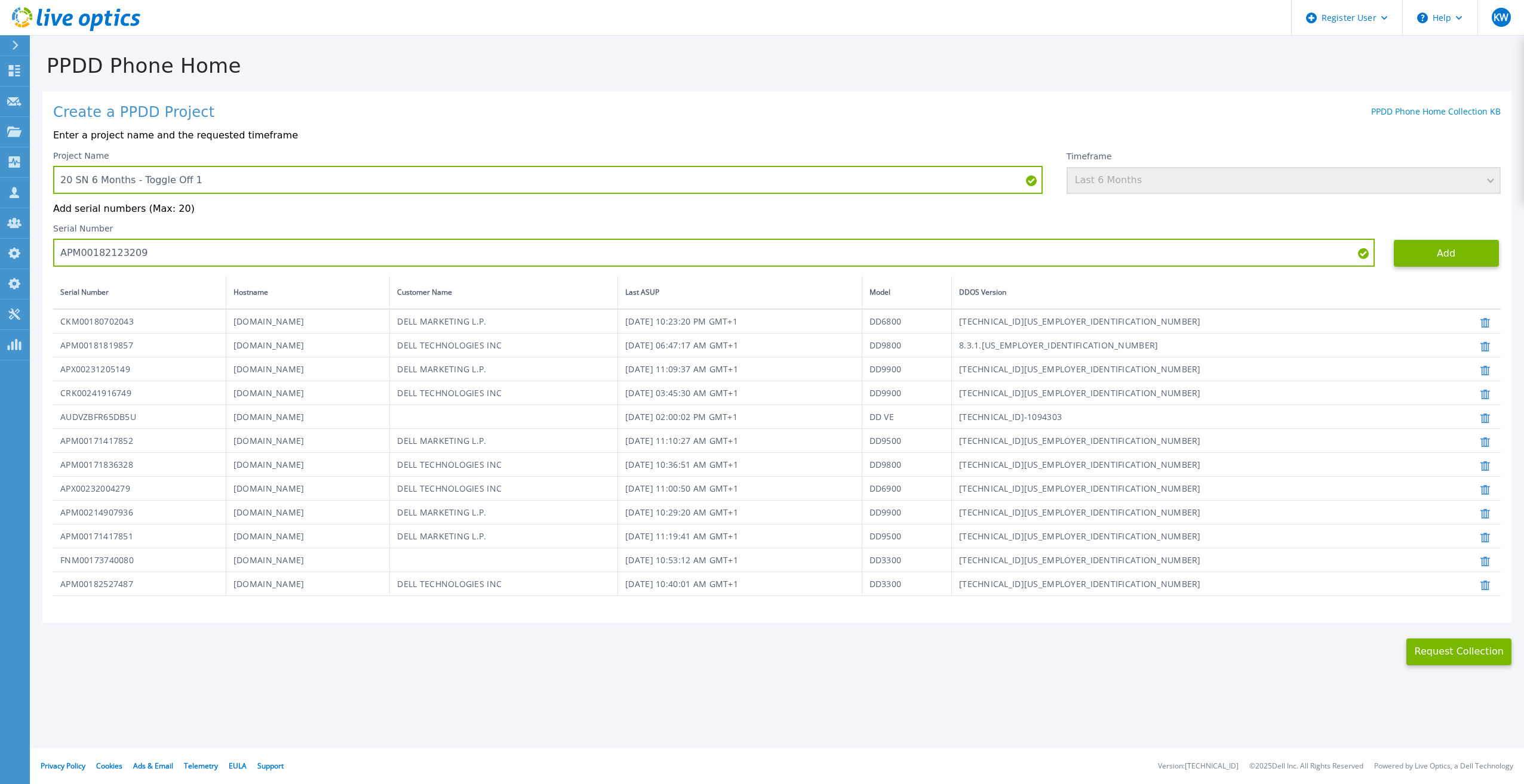
drag, startPoint x: 1382, startPoint y: 255, endPoint x: 1388, endPoint y: 254, distance: 6.1
click at [1383, 255] on div "Serial Number APM00182123209" at bounding box center [723, 245] width 1340 height 43
click at [1403, 256] on button "Add" at bounding box center [1446, 252] width 105 height 27
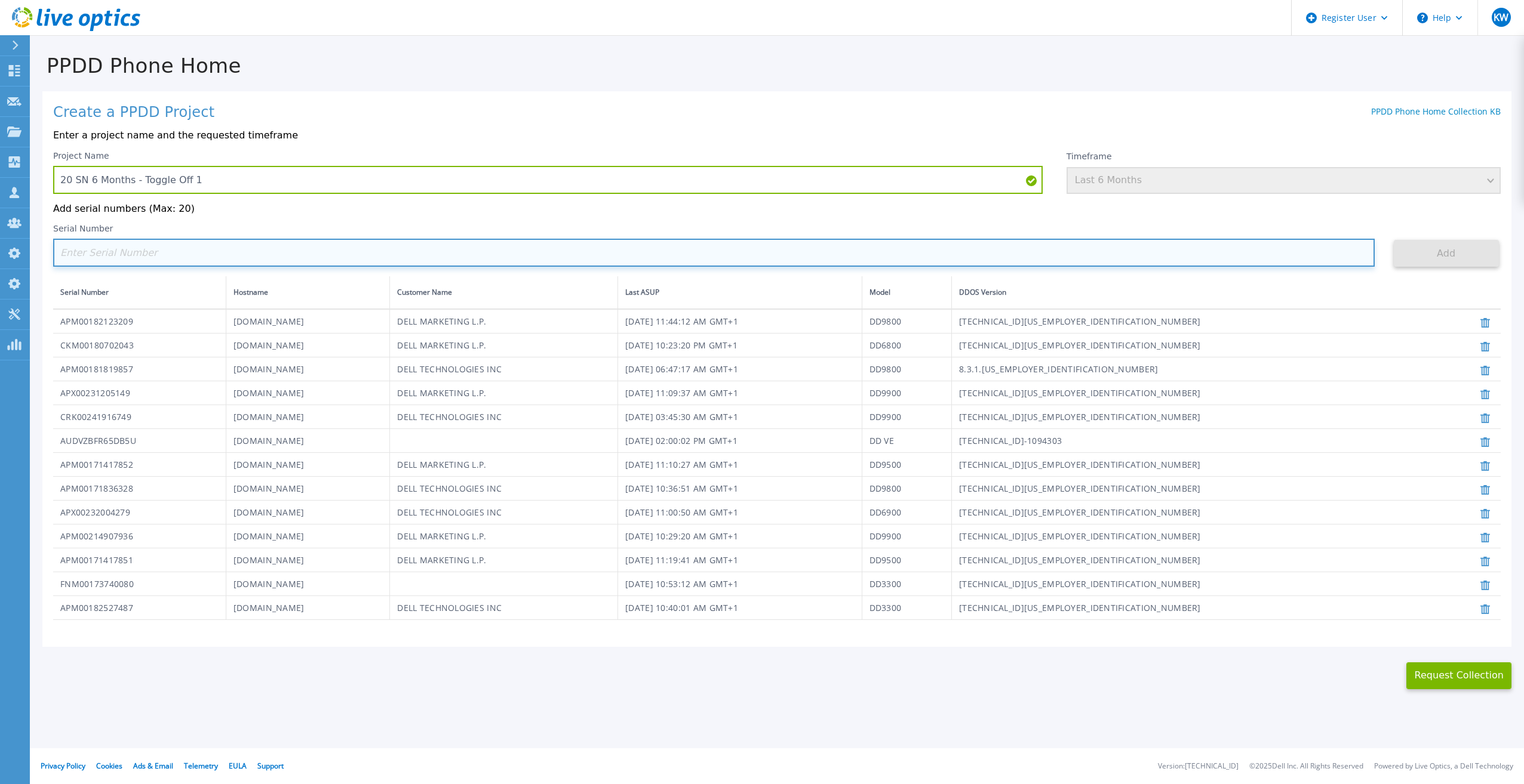
click at [1057, 262] on input at bounding box center [714, 252] width 1321 height 28
paste input "TF3J4180100136"
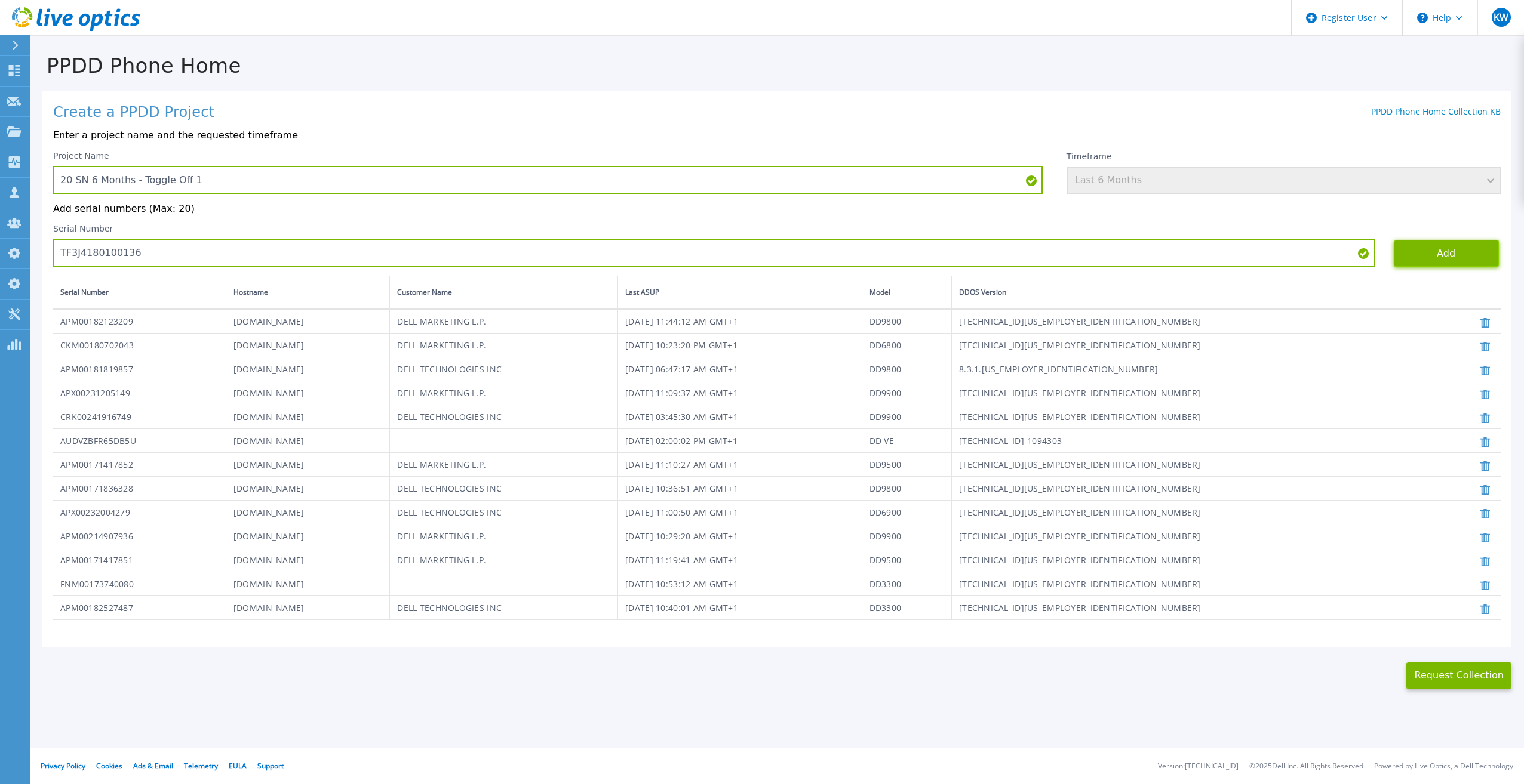
click at [1463, 258] on button "Add" at bounding box center [1446, 252] width 105 height 27
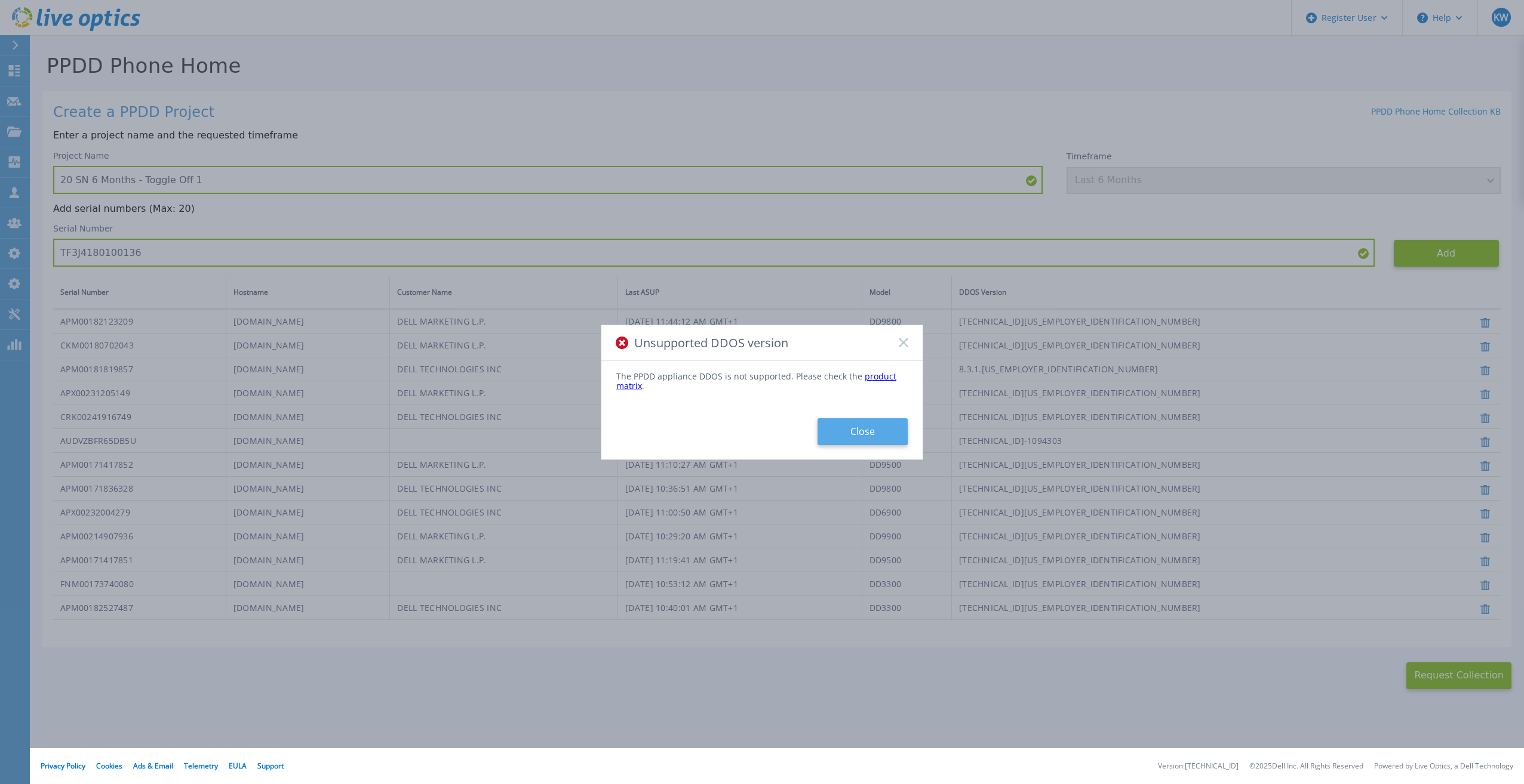
click at [866, 439] on button "Close" at bounding box center [863, 431] width 90 height 27
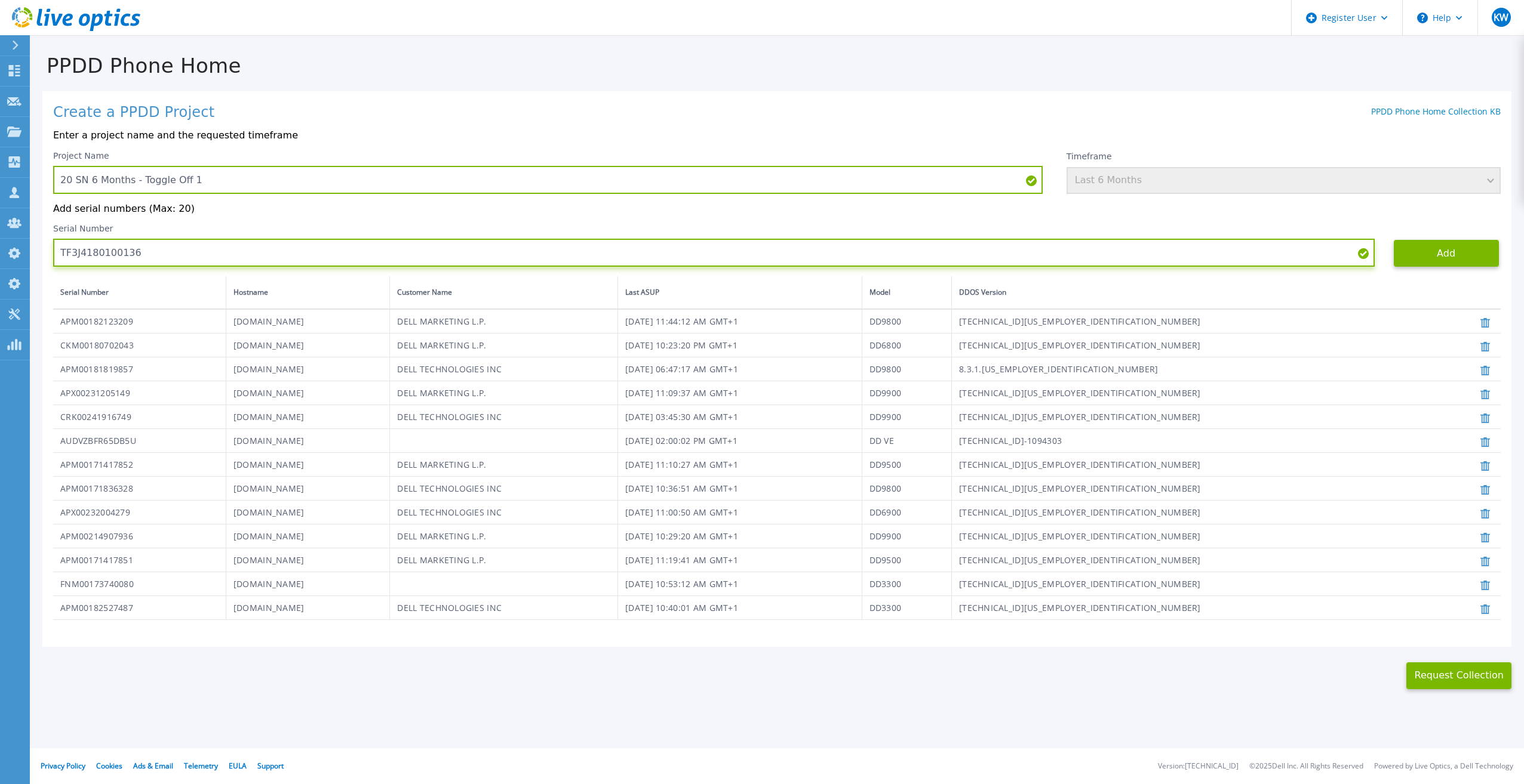
drag, startPoint x: 275, startPoint y: 259, endPoint x: 37, endPoint y: 257, distance: 238.0
click at [37, 257] on div "PPDD Phone Home Create a PPDD Project PPDD Phone Home Collection KB Enter a pro…" at bounding box center [777, 362] width 1494 height 653
paste input "APM00214914093"
type input "APM00214914093"
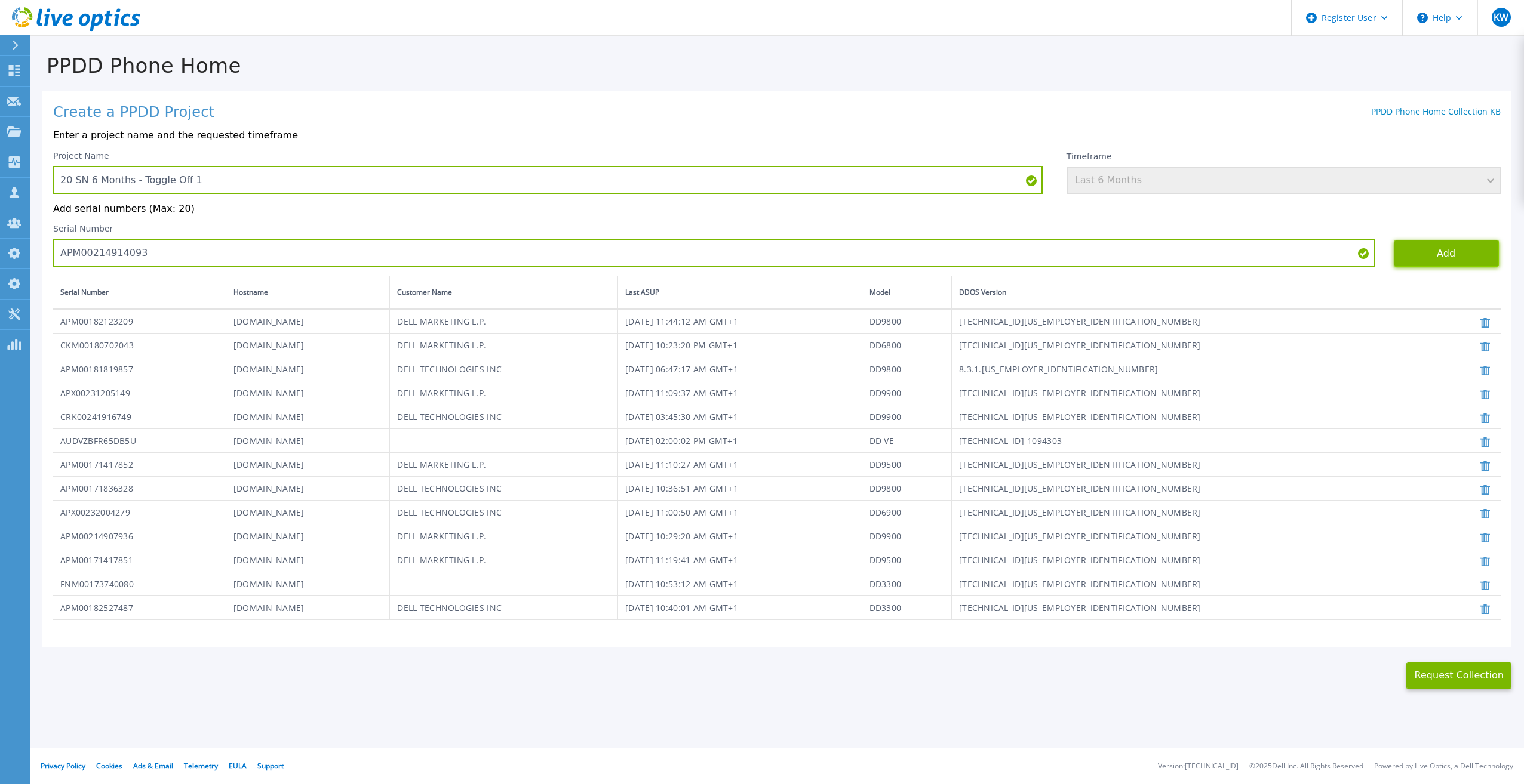
click at [1412, 243] on button "Add" at bounding box center [1446, 252] width 105 height 27
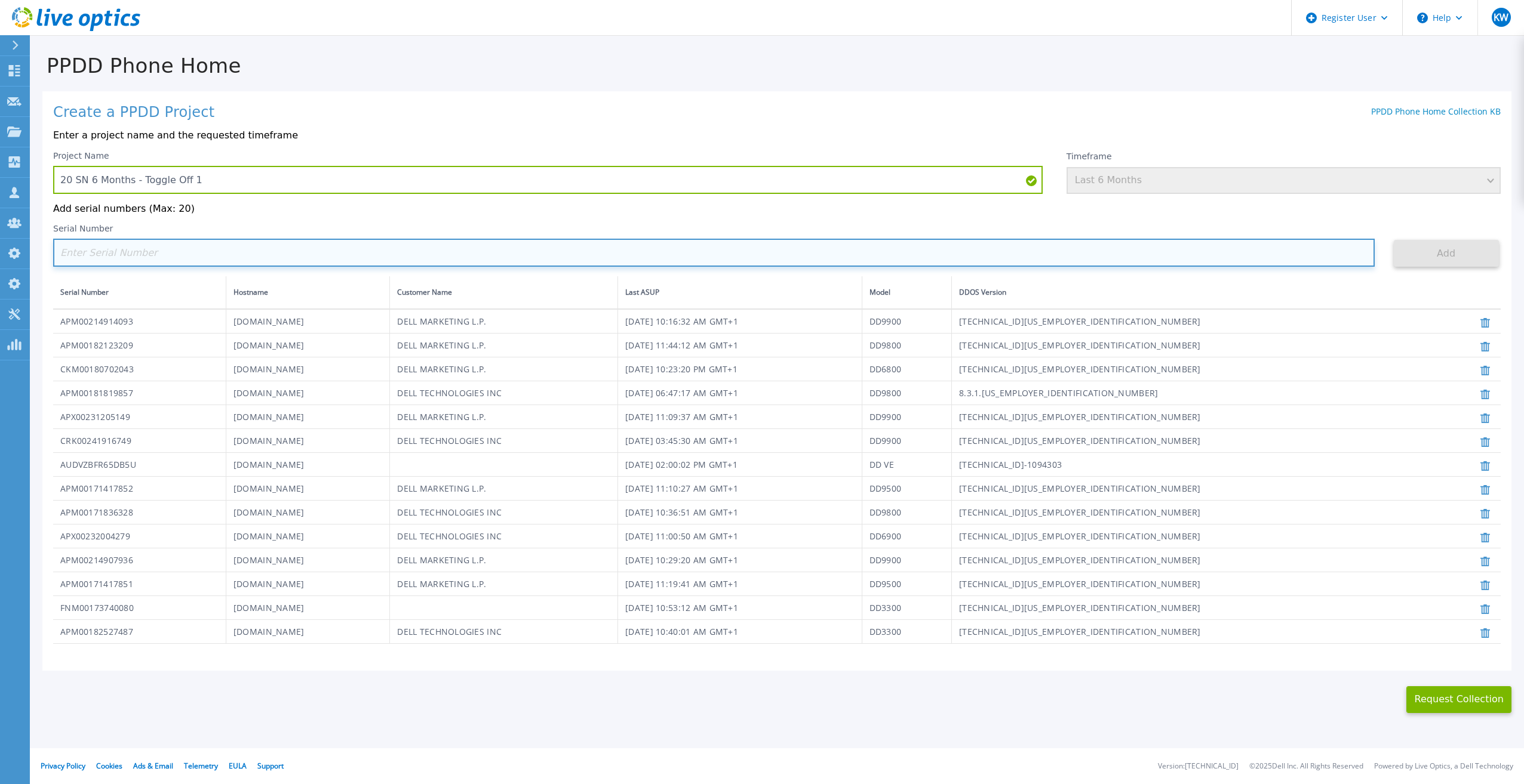
click at [936, 247] on input at bounding box center [714, 252] width 1321 height 28
paste input "TF3J4180100179"
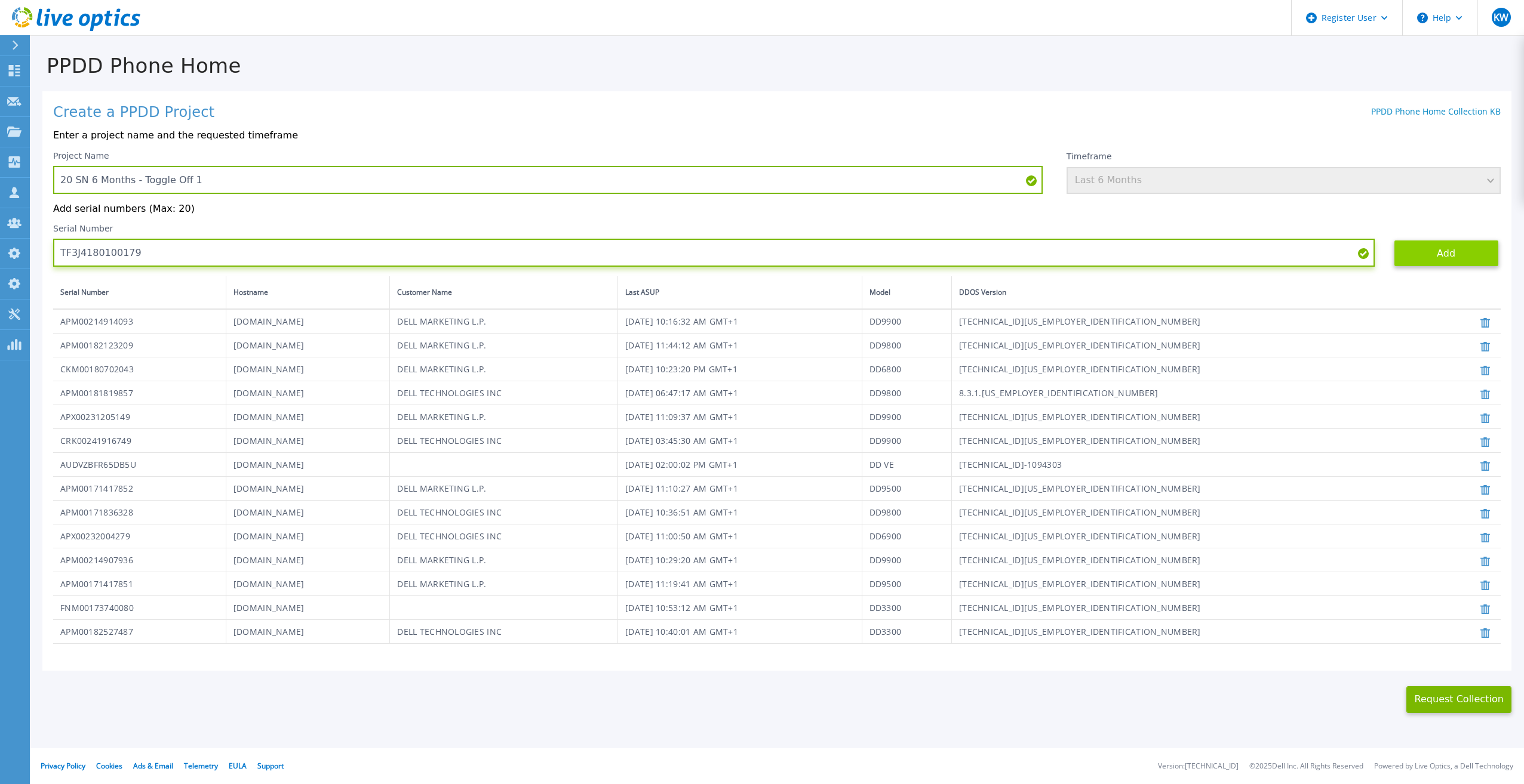
type input "TF3J4180100179"
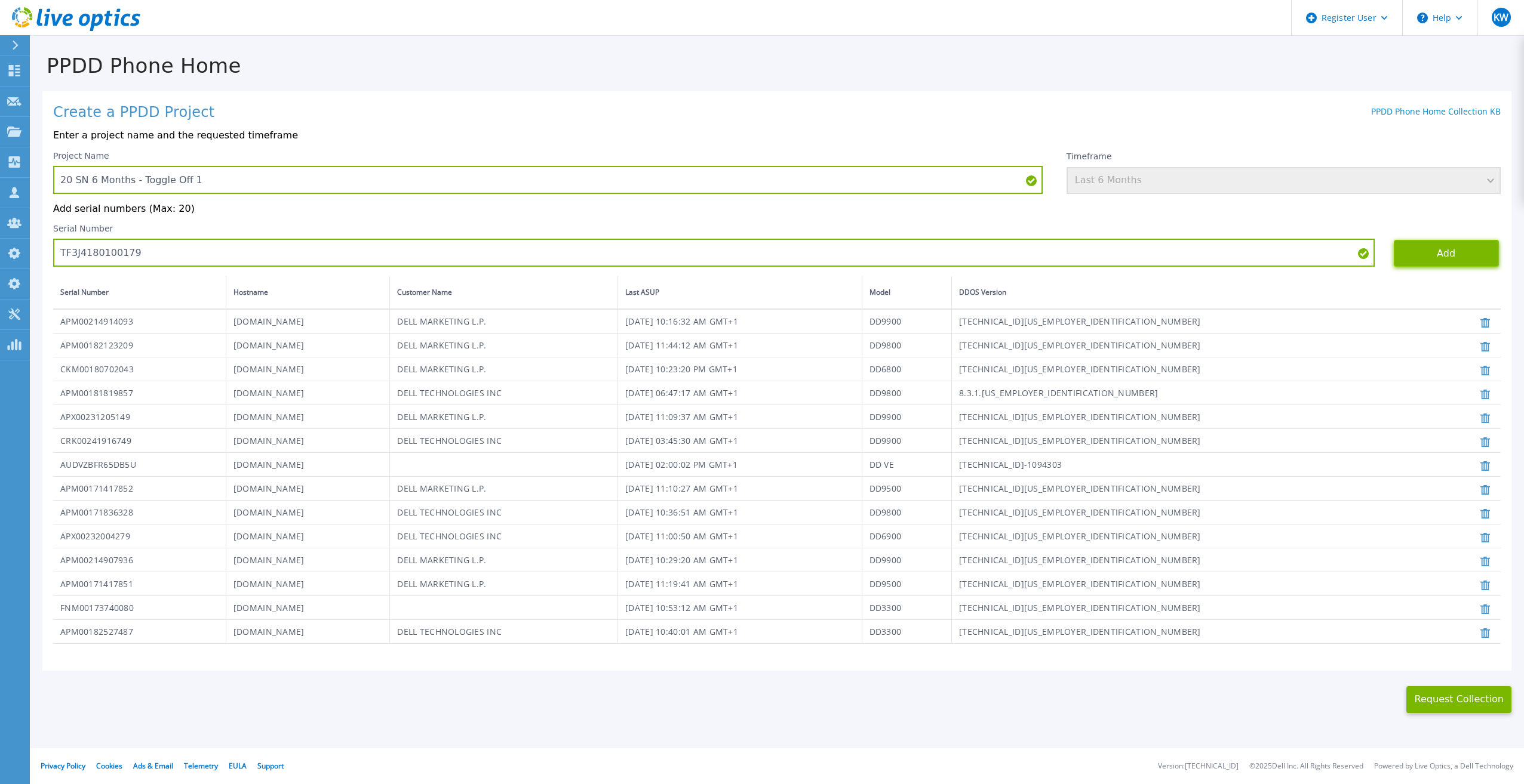
click at [1406, 257] on button "Add" at bounding box center [1446, 252] width 105 height 27
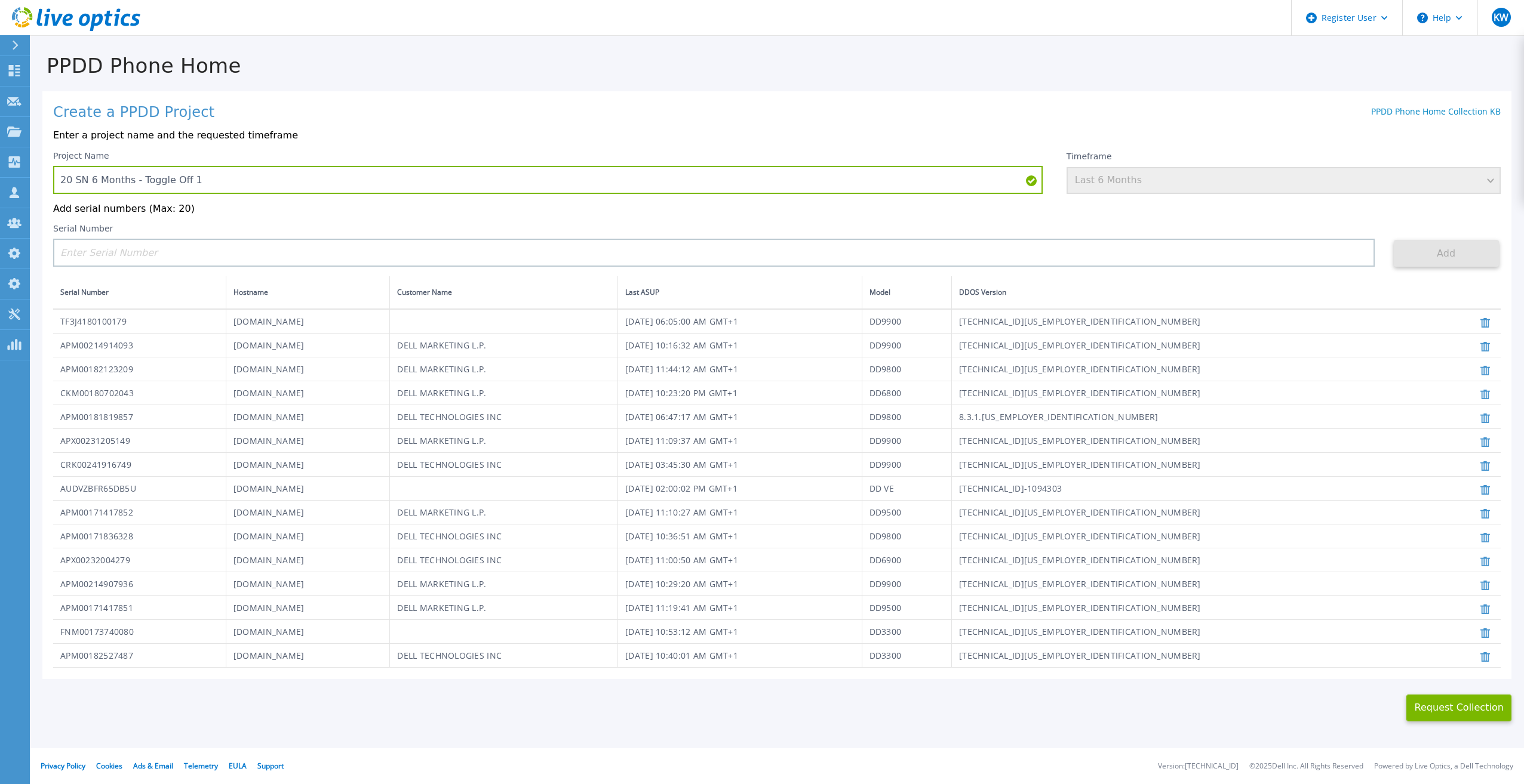
click at [1059, 276] on div "Project Name 20 SN 6 Months - Toggle Off 1 Timeframe Last 6 Months Add serial n…" at bounding box center [777, 409] width 1447 height 518
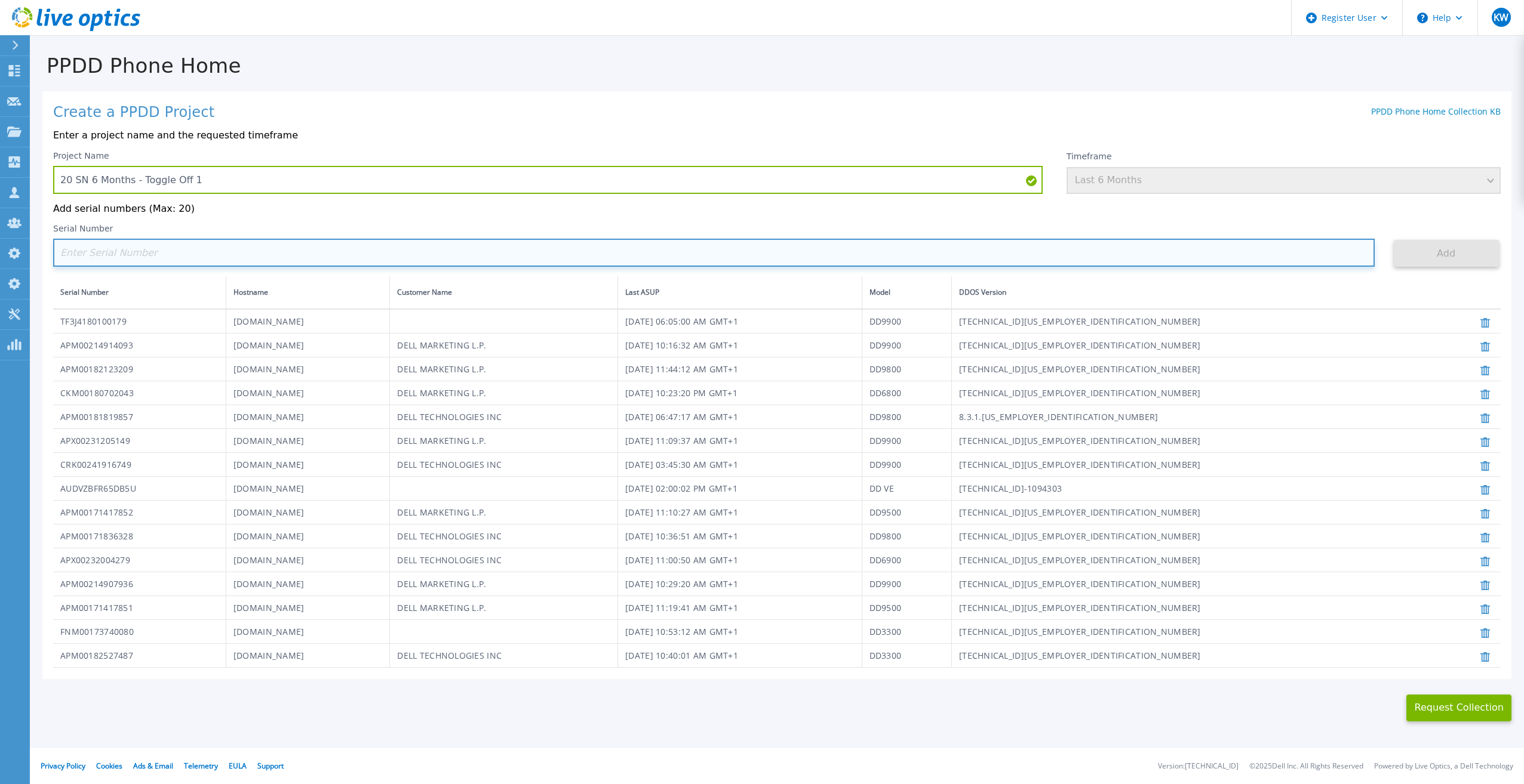
click at [1057, 265] on input at bounding box center [714, 252] width 1321 height 28
paste input "APM00212026970"
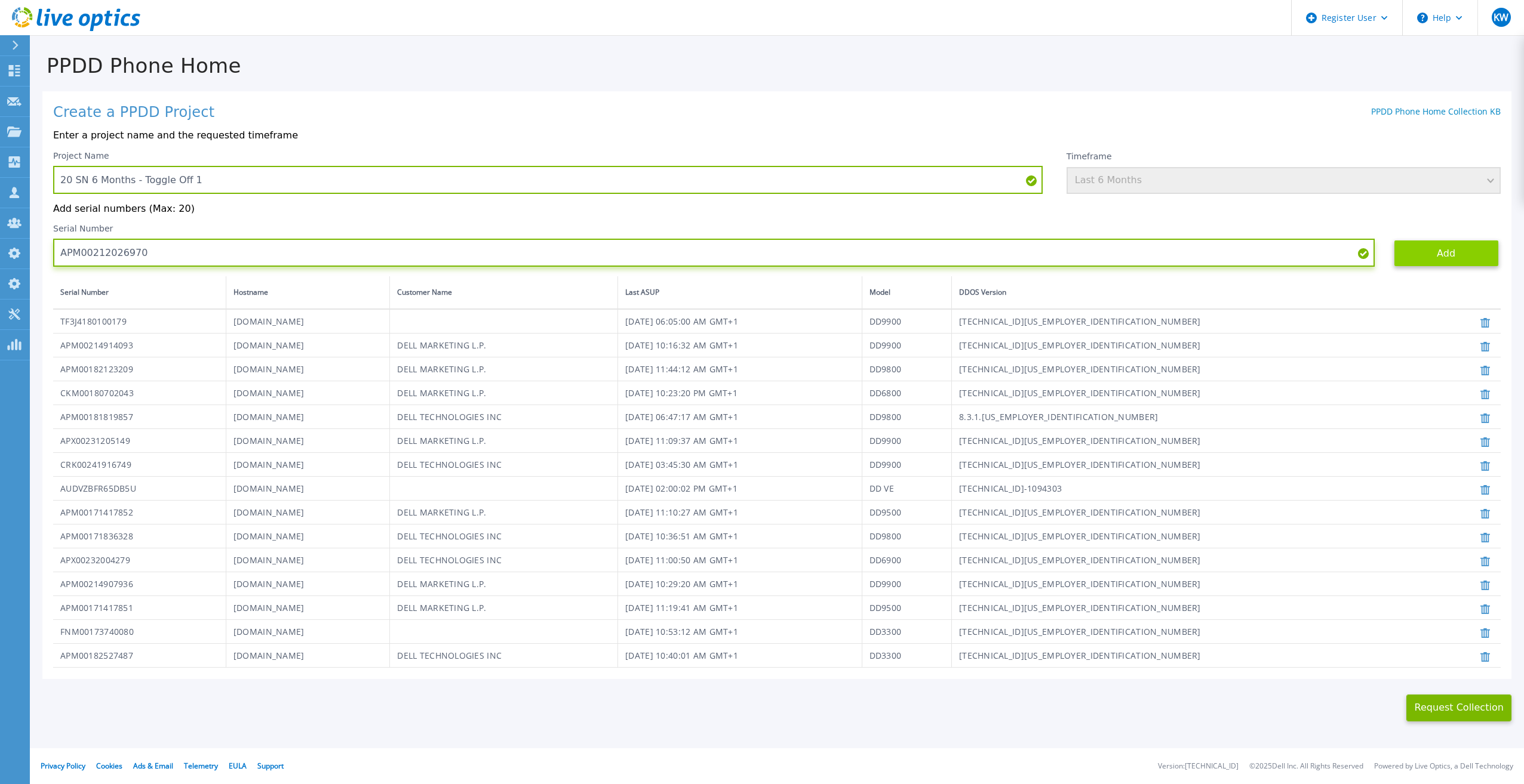
type input "APM00212026970"
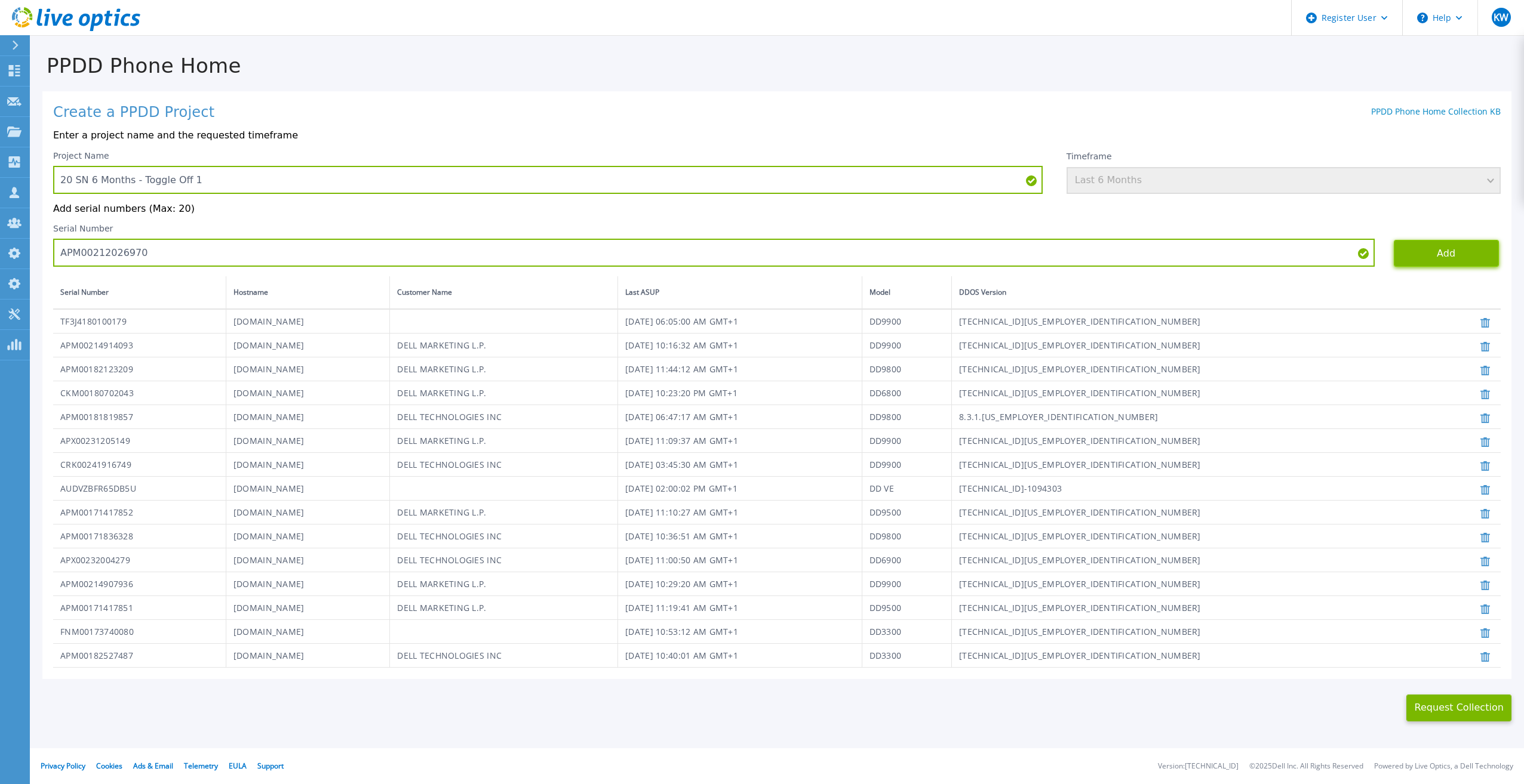
click at [1427, 248] on button "Add" at bounding box center [1446, 252] width 105 height 27
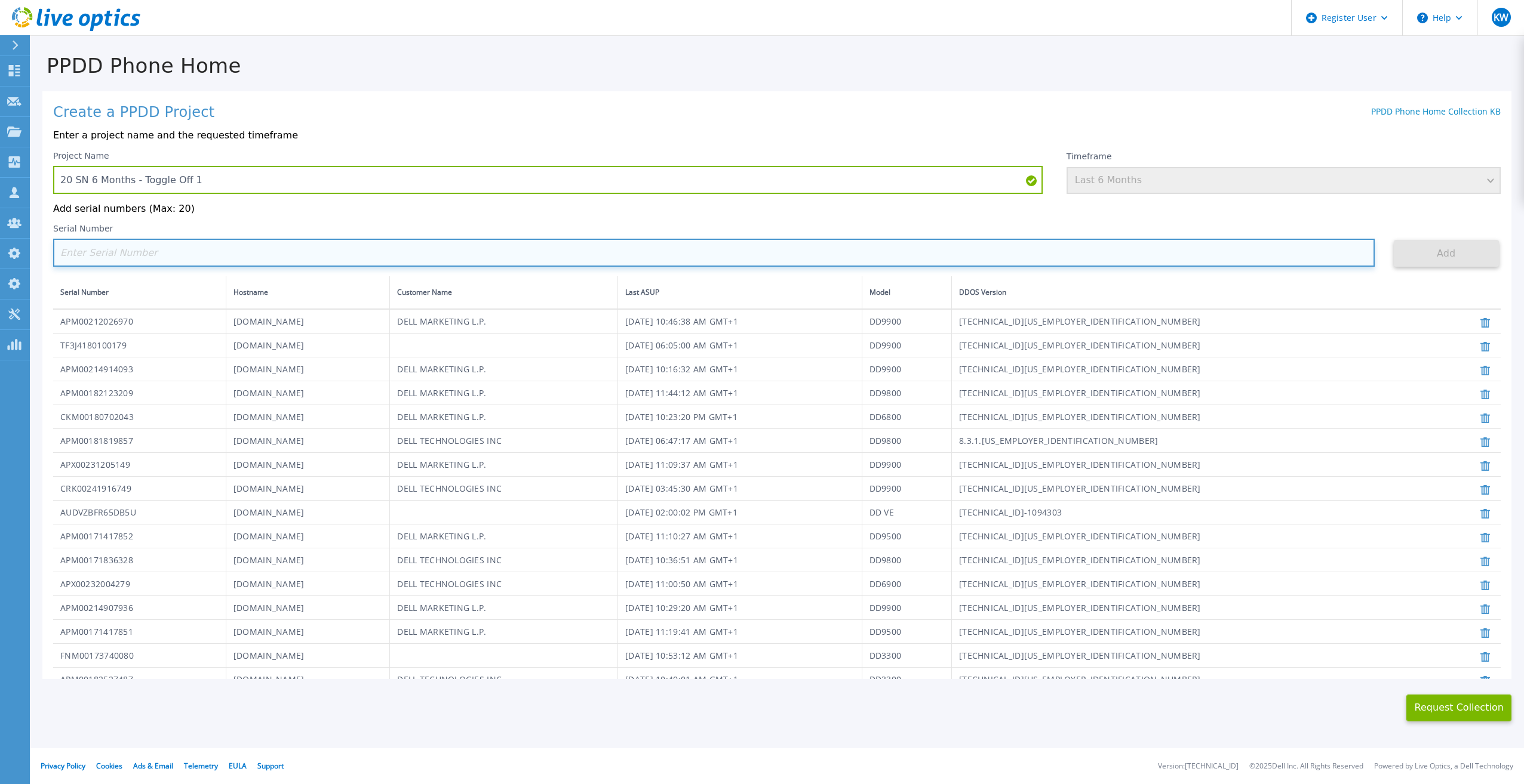
click at [883, 267] on input at bounding box center [714, 252] width 1321 height 28
paste input "APM00212018359"
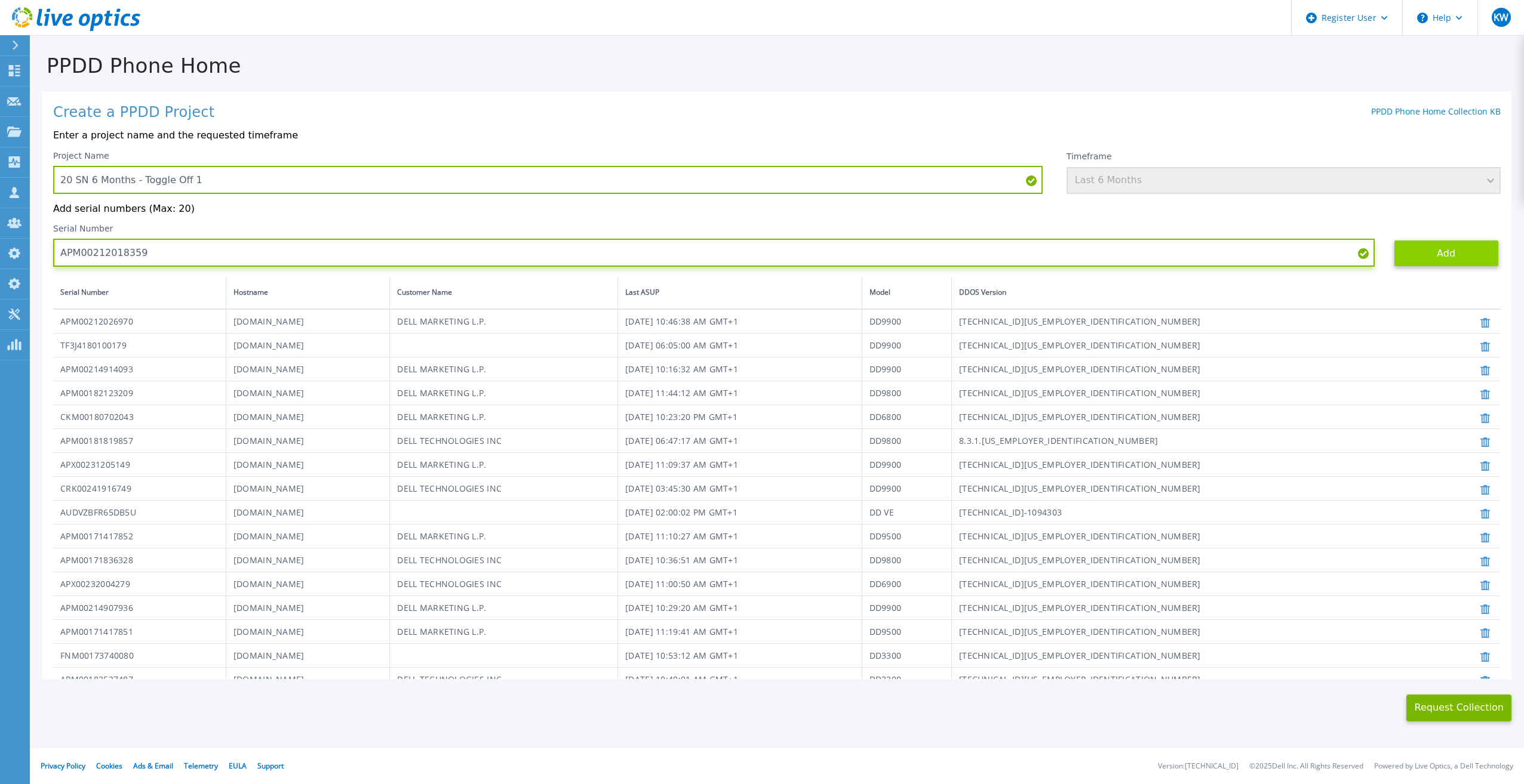
type input "APM00212018359"
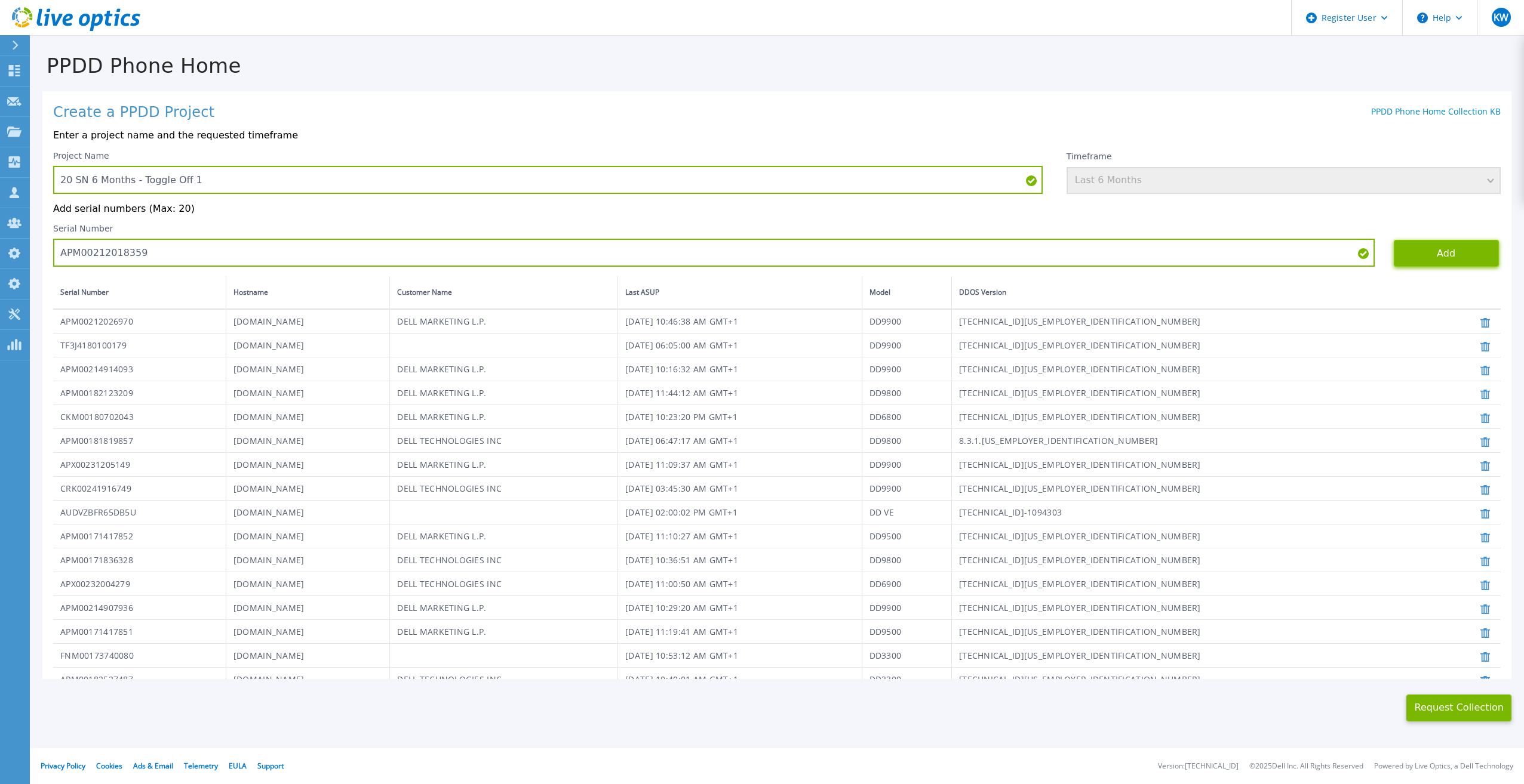
click at [1460, 264] on button "Add" at bounding box center [1446, 252] width 105 height 27
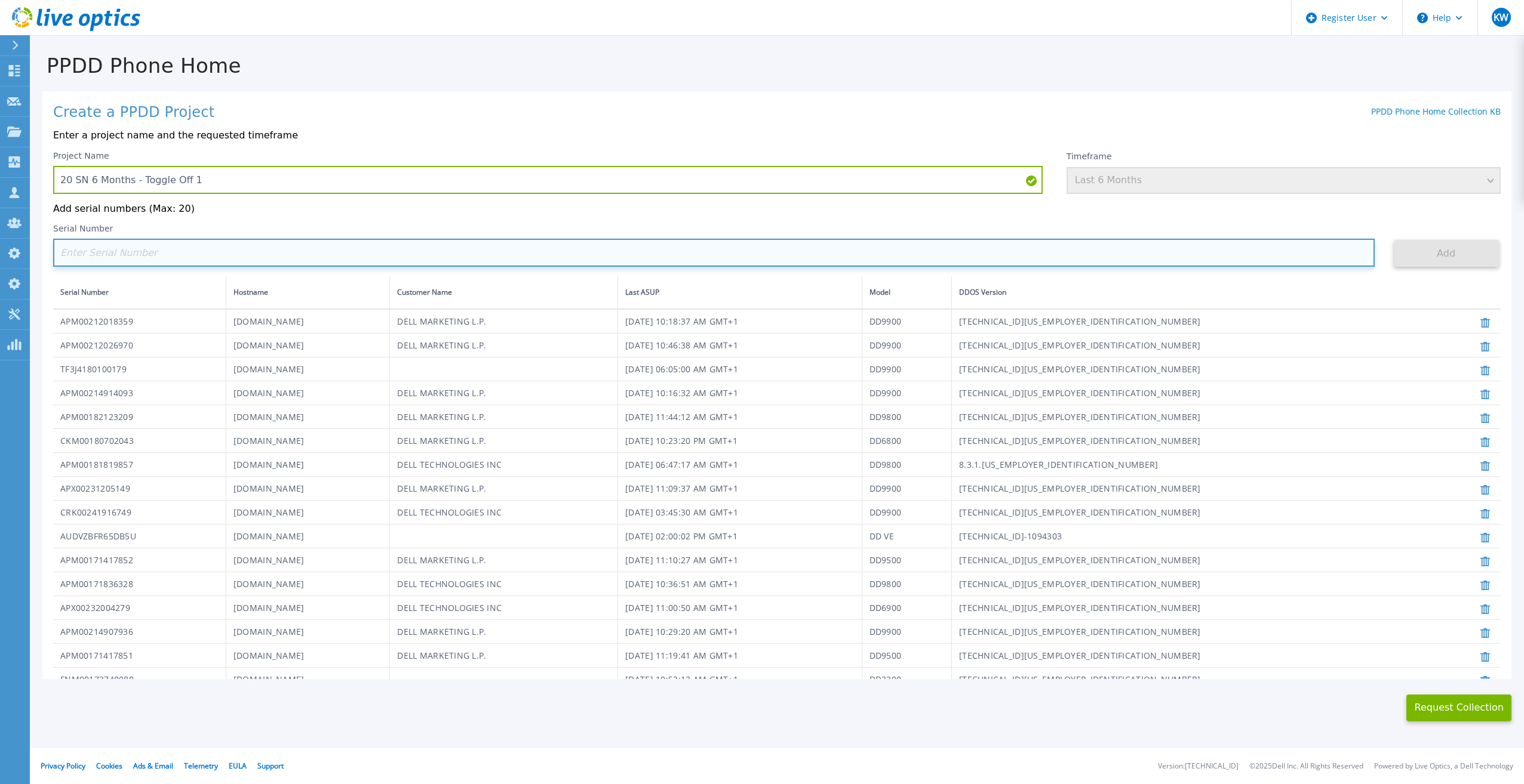
click at [922, 246] on input at bounding box center [714, 252] width 1321 height 28
paste input "APM00201113325"
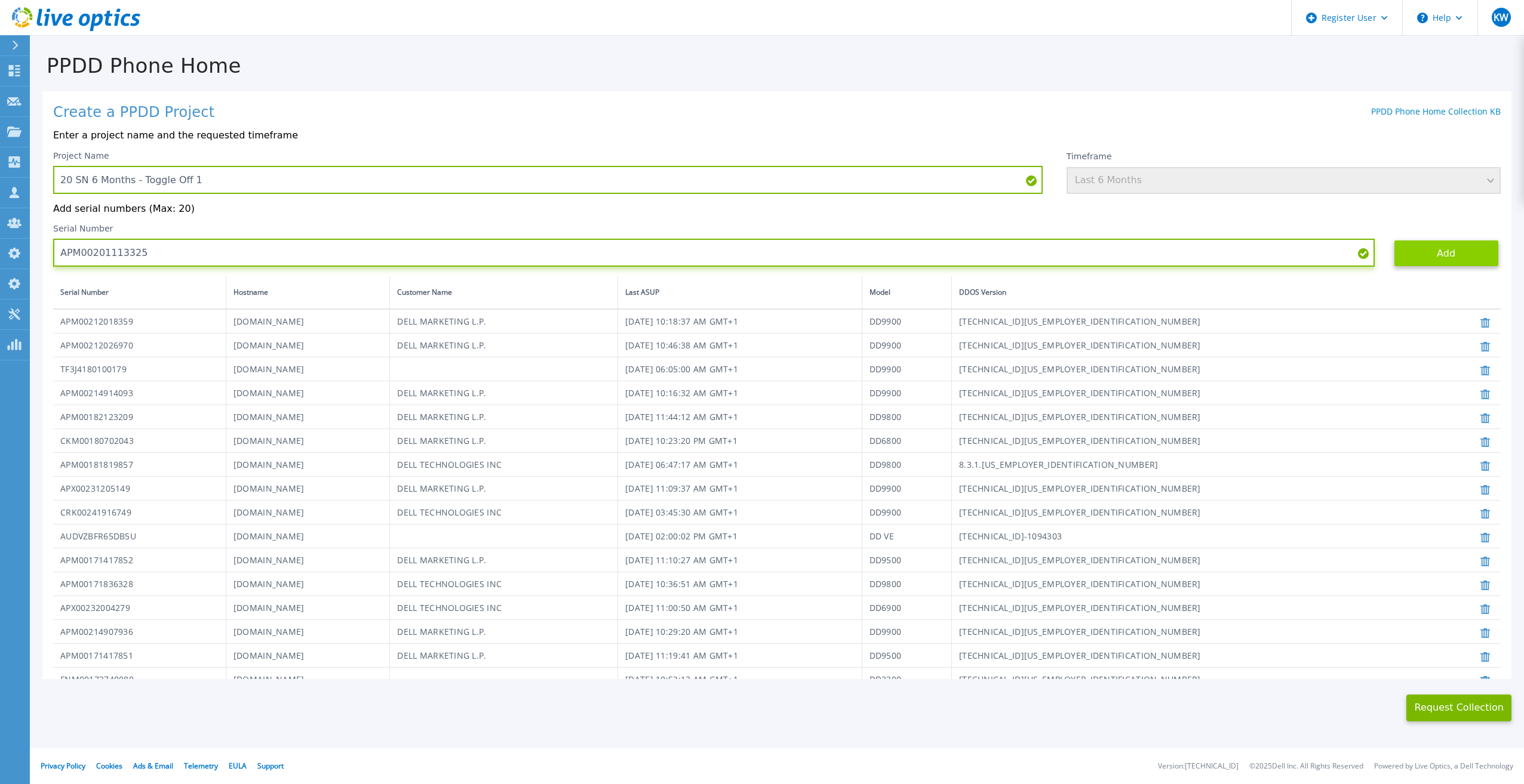
type input "APM00201113325"
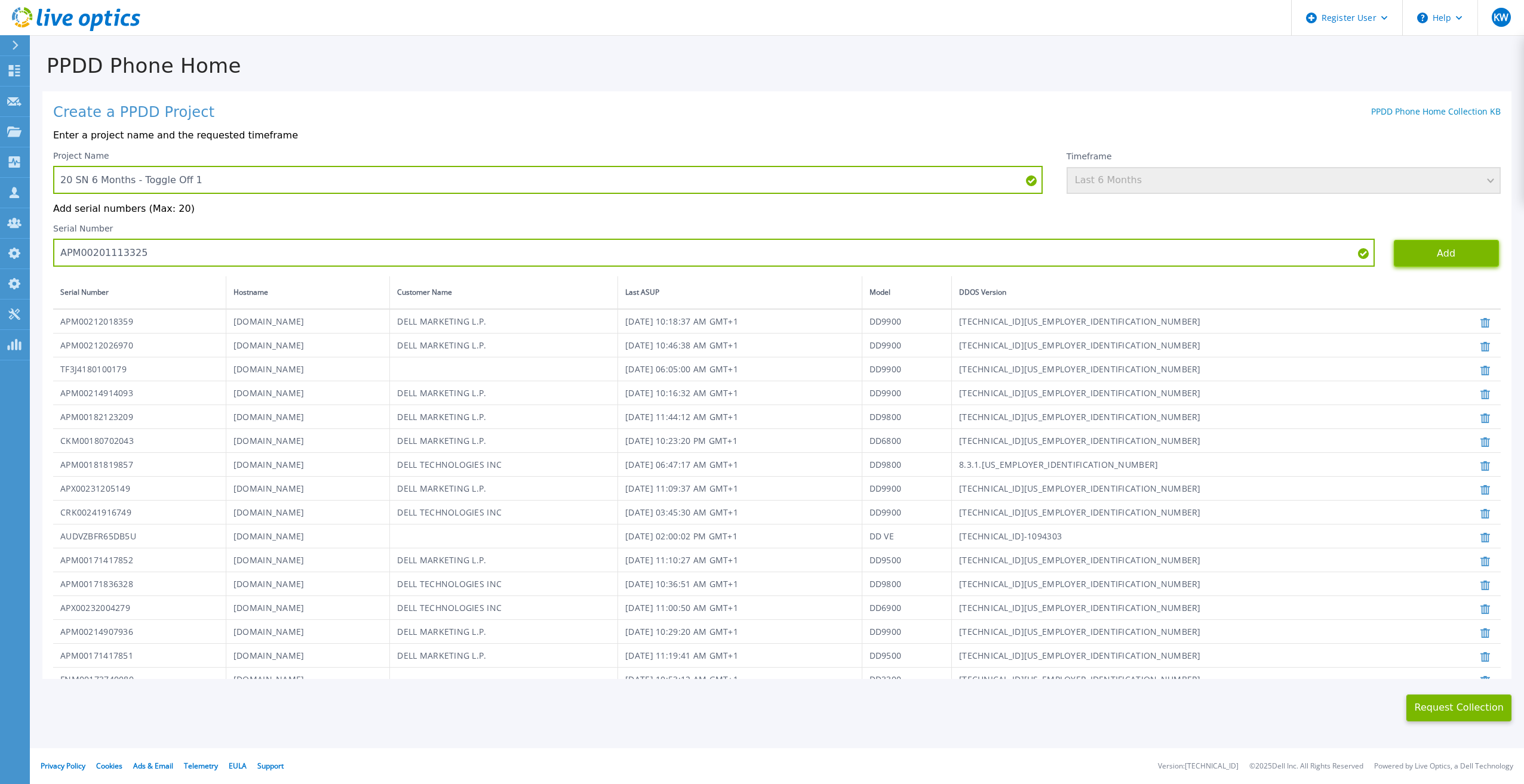
click at [1422, 242] on button "Add" at bounding box center [1446, 252] width 105 height 27
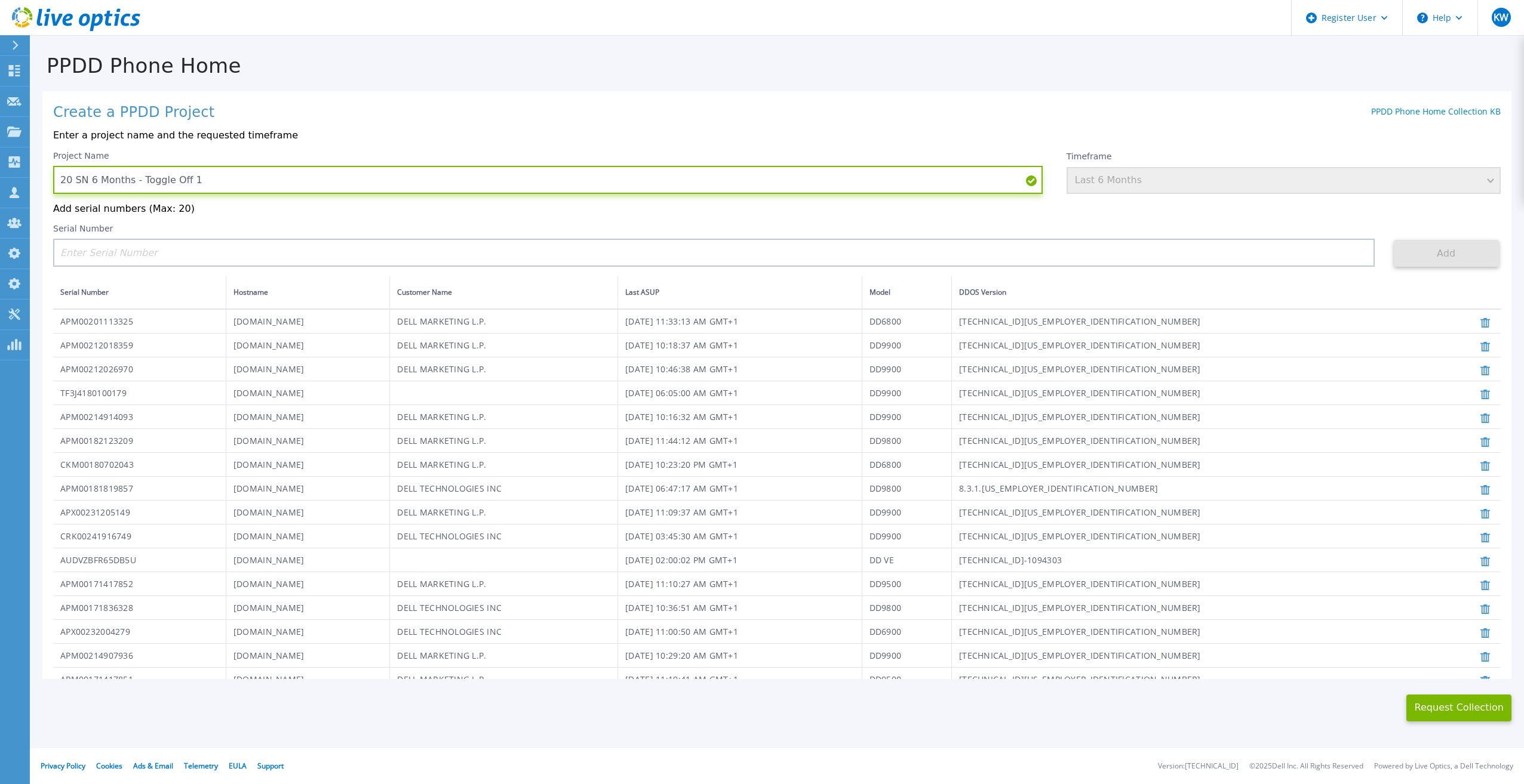
drag, startPoint x: 339, startPoint y: 194, endPoint x: 61, endPoint y: 190, distance: 278.0
click at [61, 190] on input "20 SN 6 Months - Toggle Off 1" at bounding box center [548, 180] width 989 height 28
click at [1478, 700] on button "Request Collection" at bounding box center [1459, 707] width 105 height 27
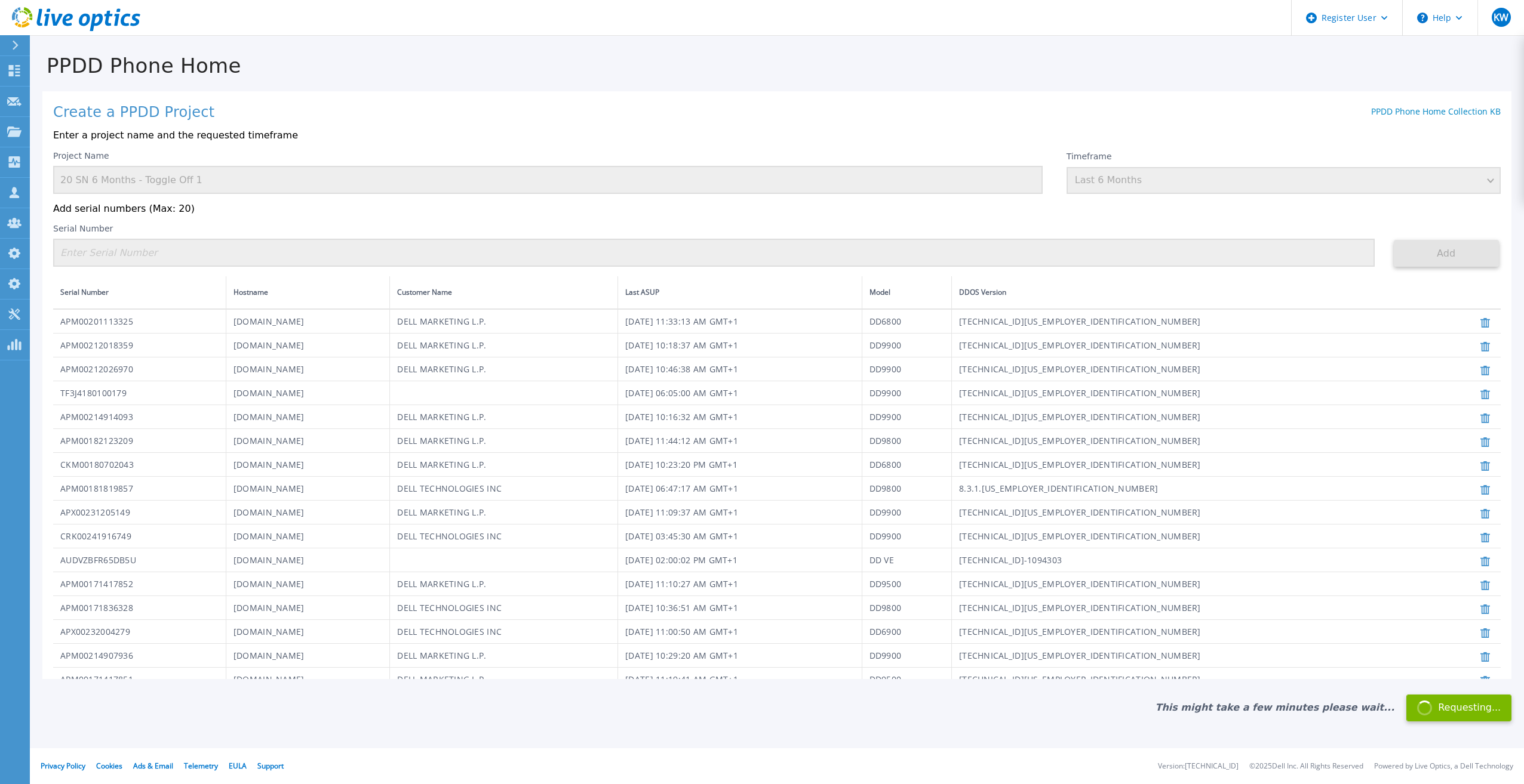
click at [389, 287] on th "Hostname" at bounding box center [308, 292] width 164 height 33
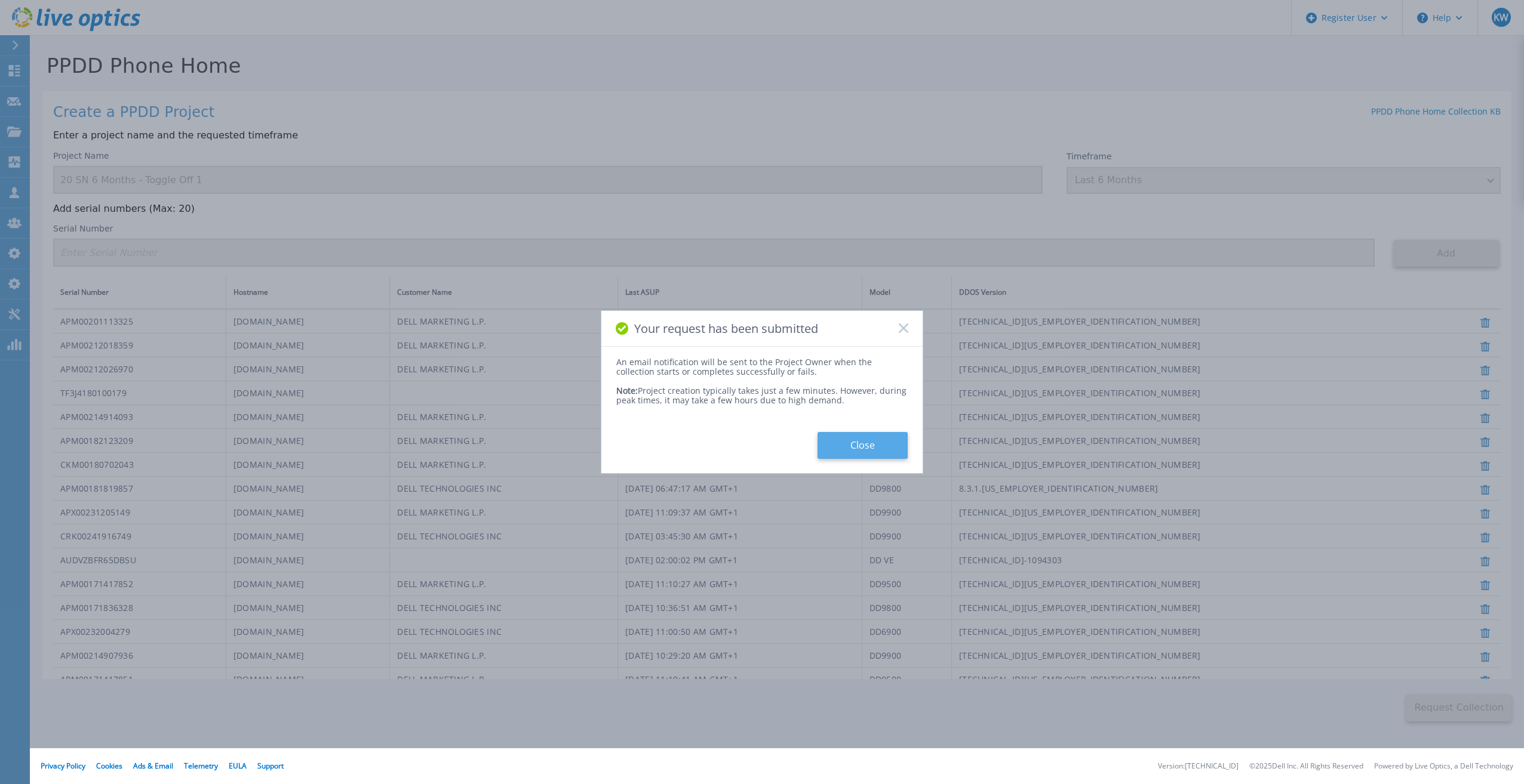
click at [851, 445] on button "Close" at bounding box center [863, 445] width 90 height 27
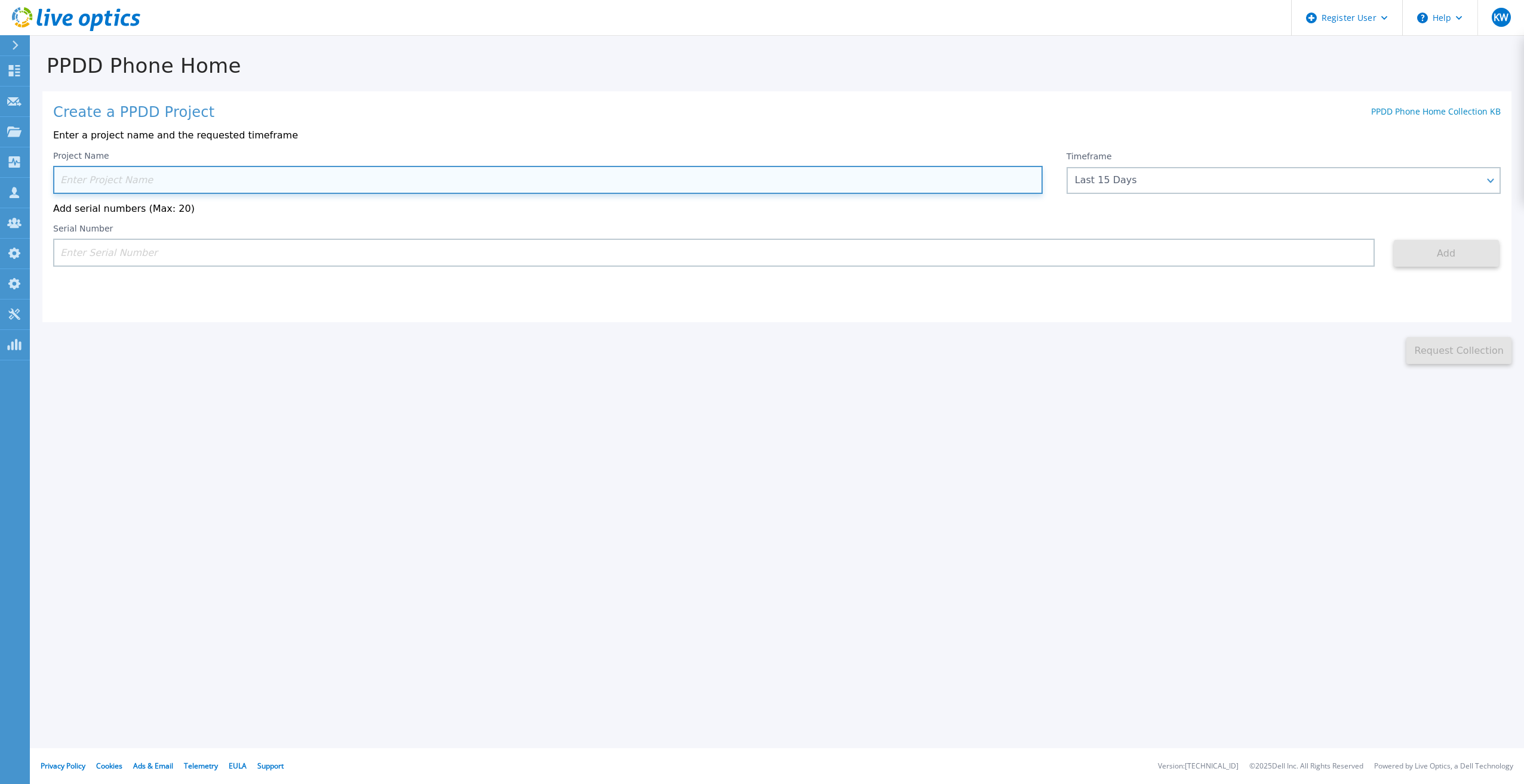
click at [339, 175] on input at bounding box center [548, 180] width 989 height 28
paste input "20 SN 6 Months - Toggle Off 1"
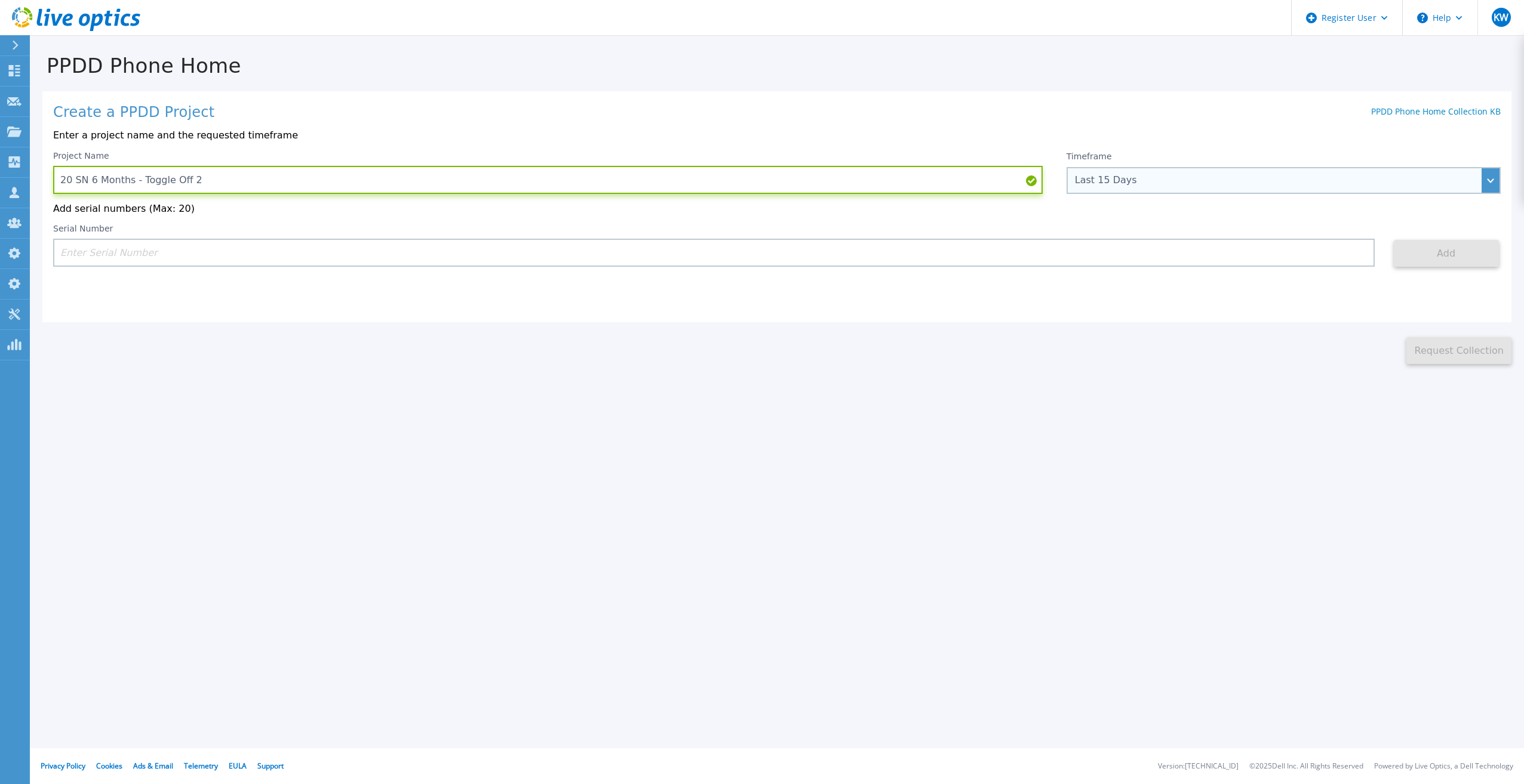
type input "20 SN 6 Months - Toggle Off 2"
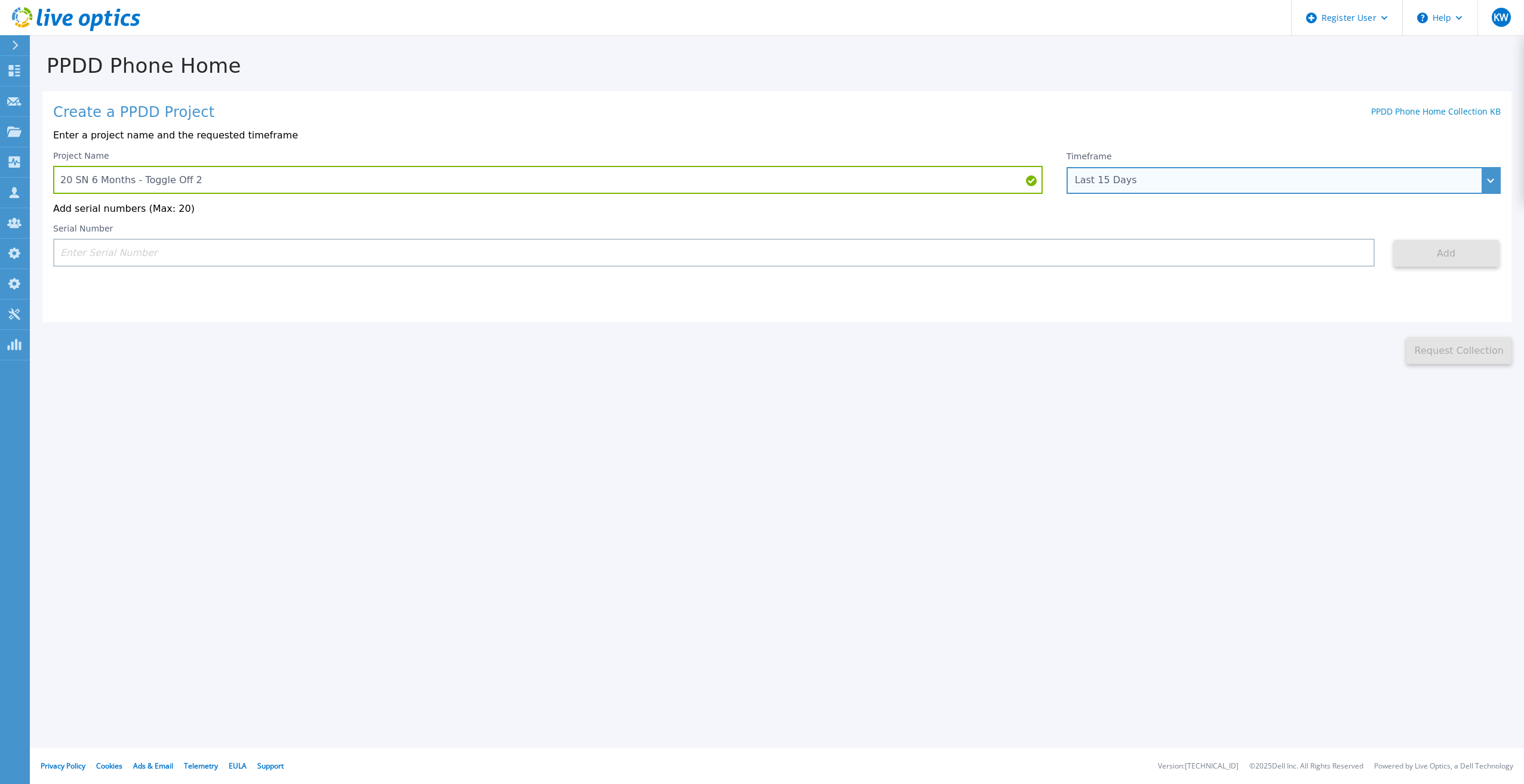
click at [1095, 174] on div "Last 15 Days" at bounding box center [1284, 180] width 434 height 27
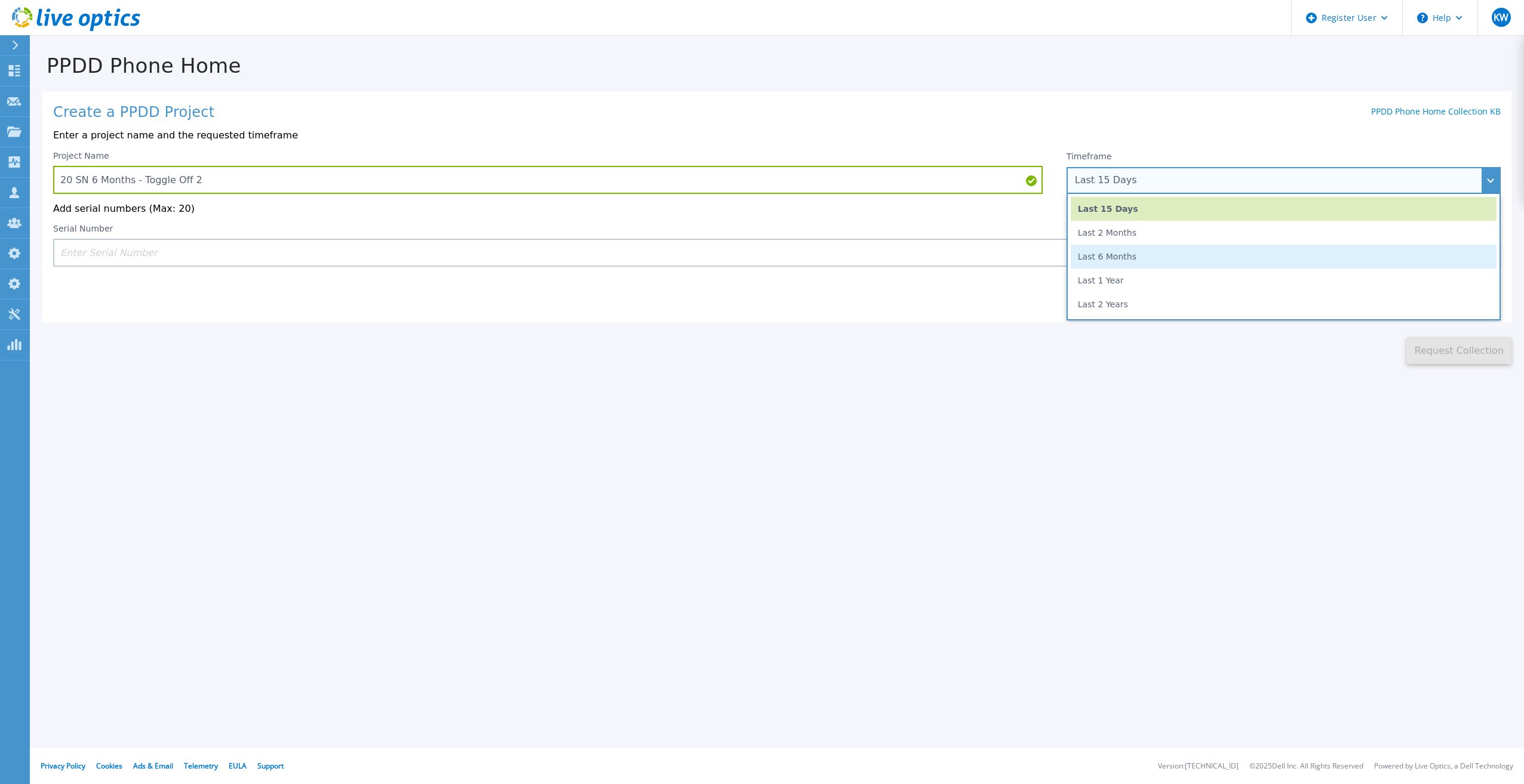
click at [1102, 254] on li "Last 6 Months" at bounding box center [1283, 256] width 426 height 24
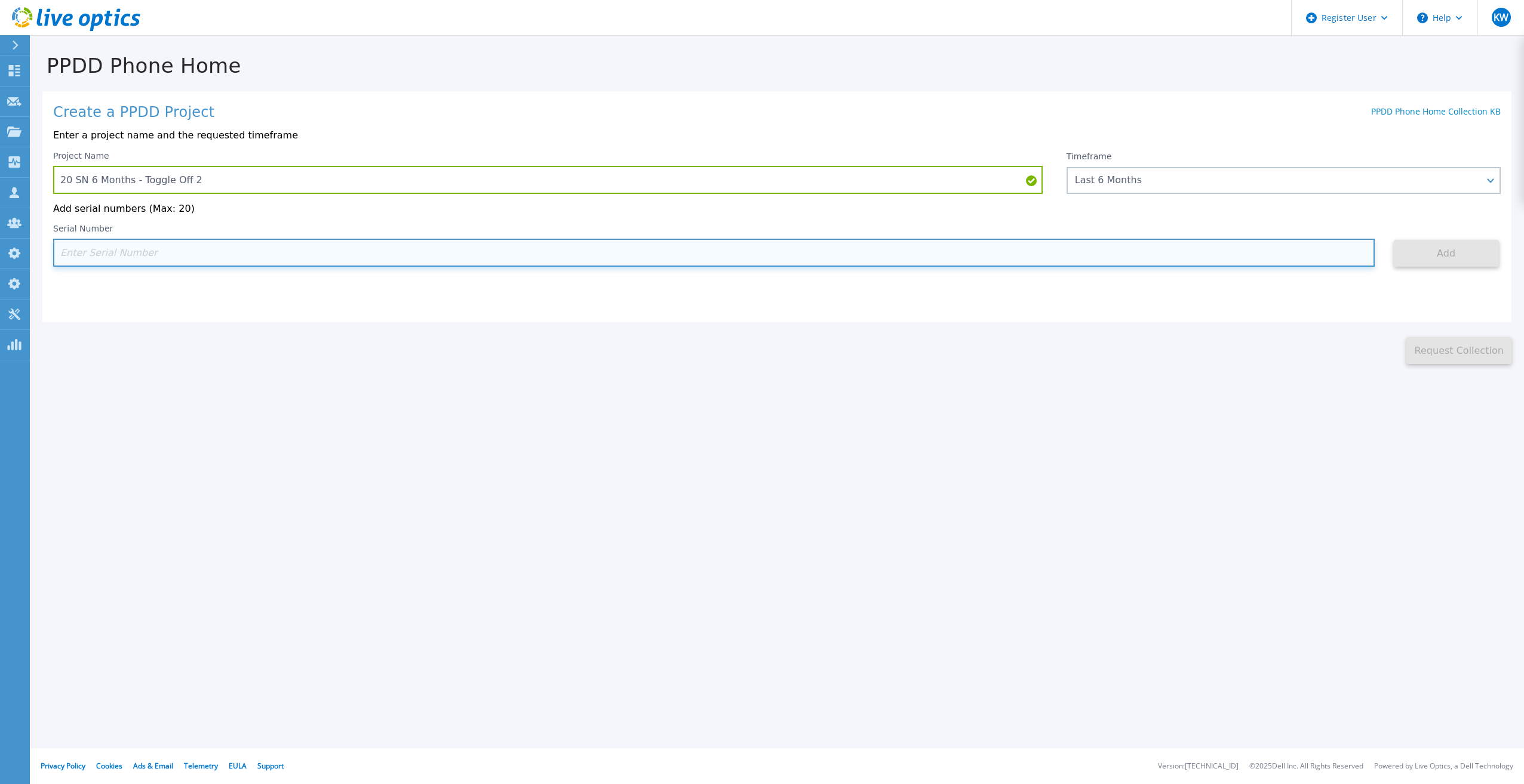
click at [651, 246] on input at bounding box center [714, 252] width 1321 height 28
click at [1024, 246] on input at bounding box center [714, 252] width 1321 height 28
paste input "APM00202702416"
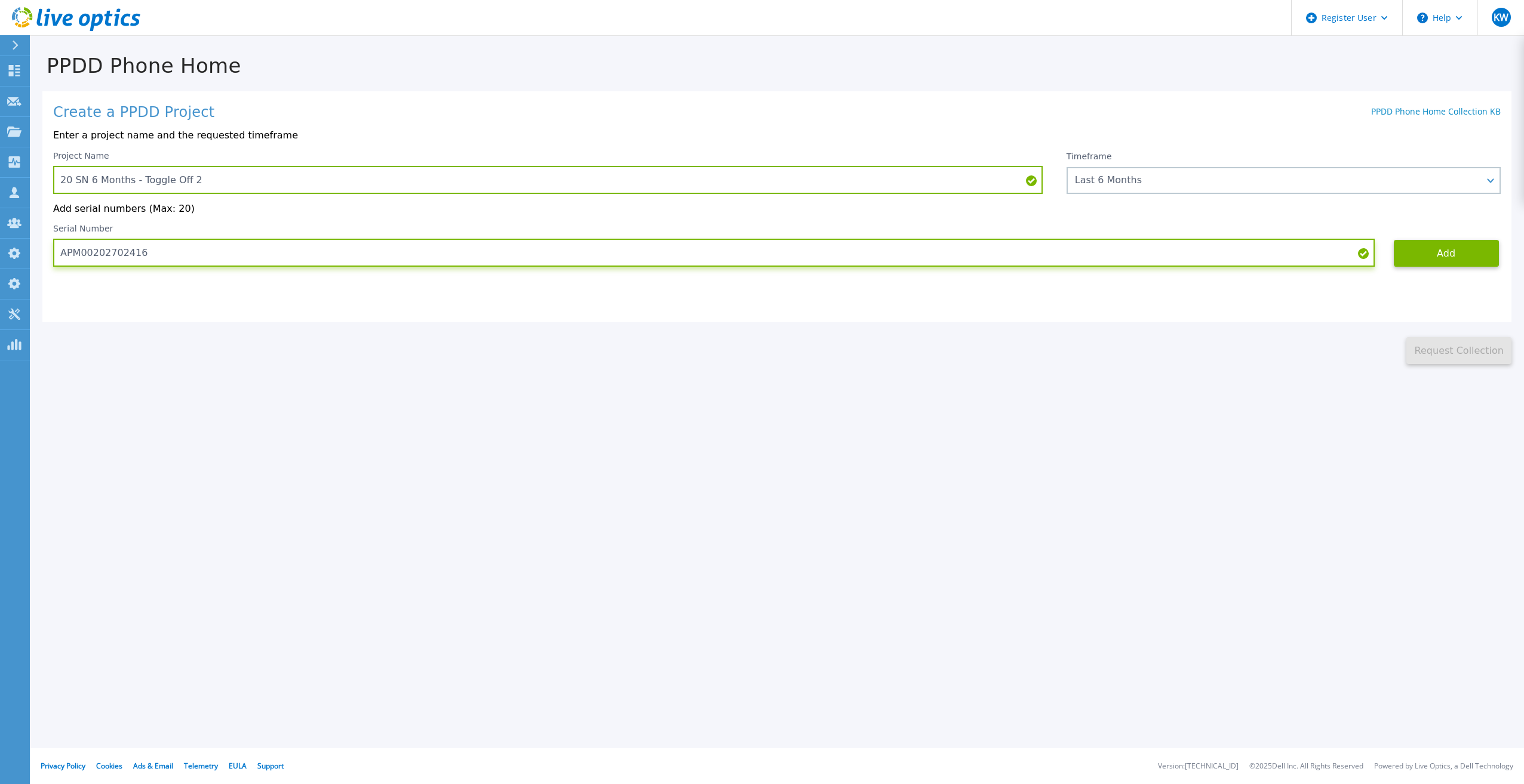
type input "APM00202702416"
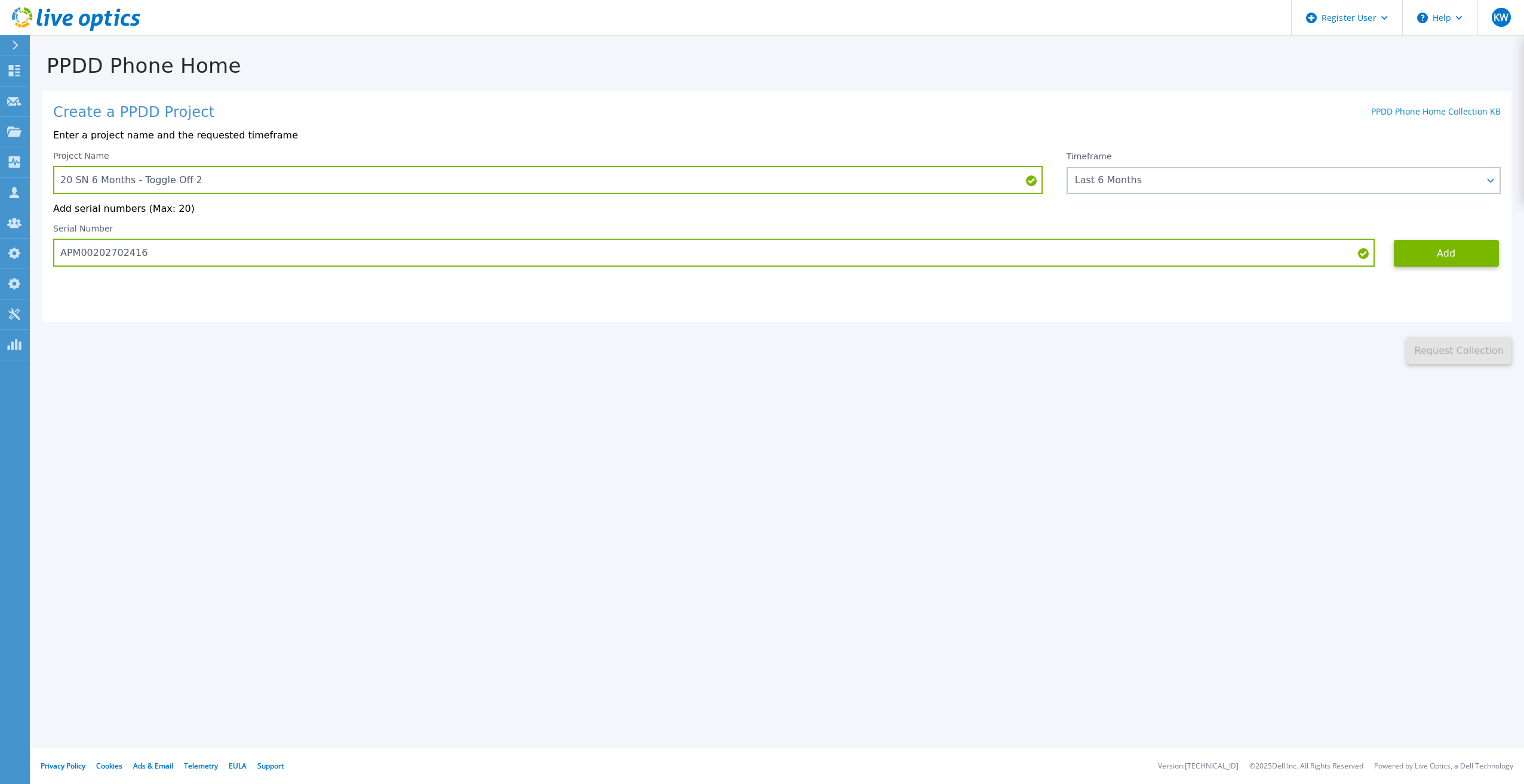
click at [1392, 246] on div "Serial Number APM00202702416" at bounding box center [723, 245] width 1340 height 43
click at [1406, 245] on button "Add" at bounding box center [1446, 252] width 105 height 27
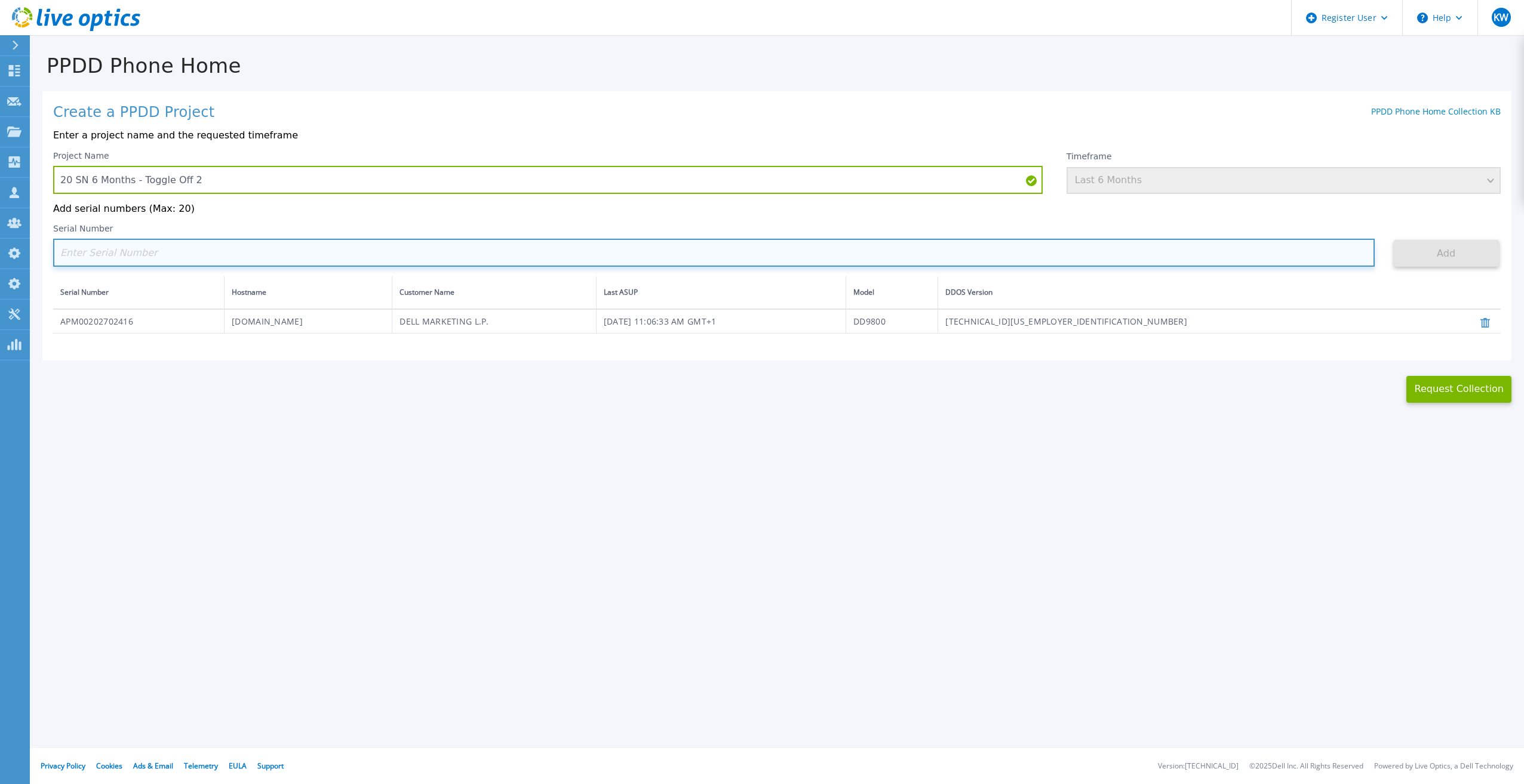
click at [568, 254] on input at bounding box center [714, 252] width 1321 height 28
paste input "APM00211204804"
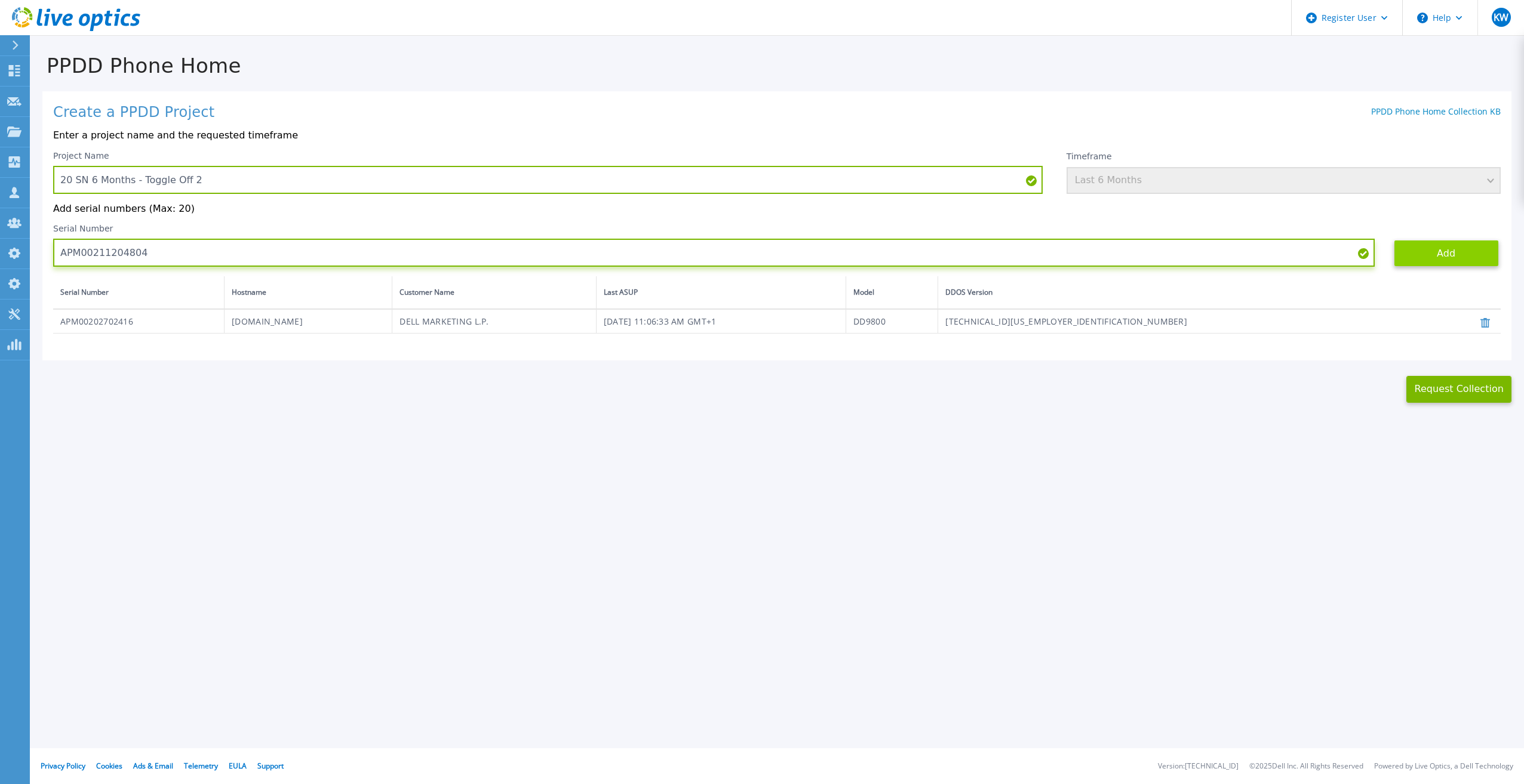
type input "APM00211204804"
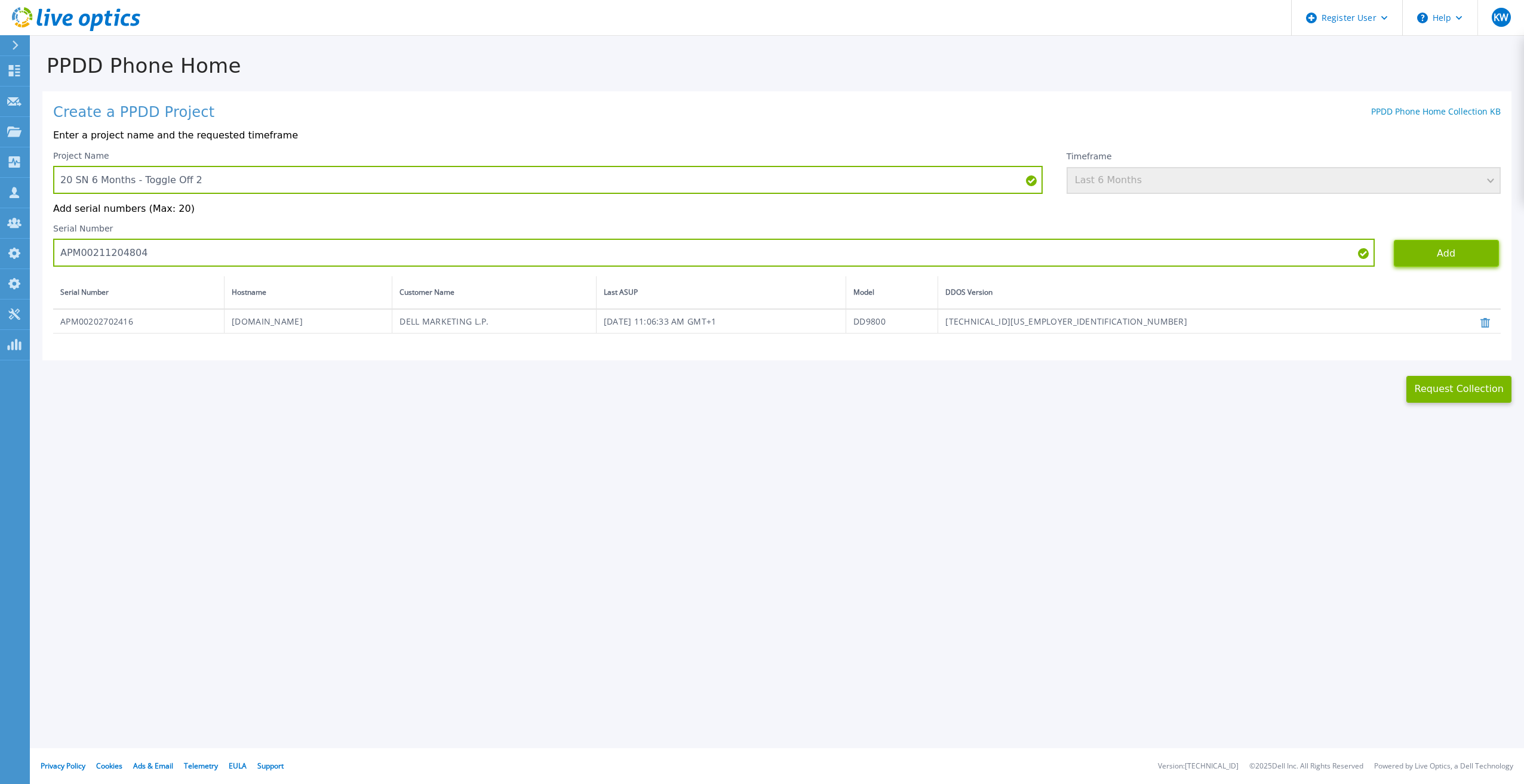
click at [1449, 259] on button "Add" at bounding box center [1446, 252] width 105 height 27
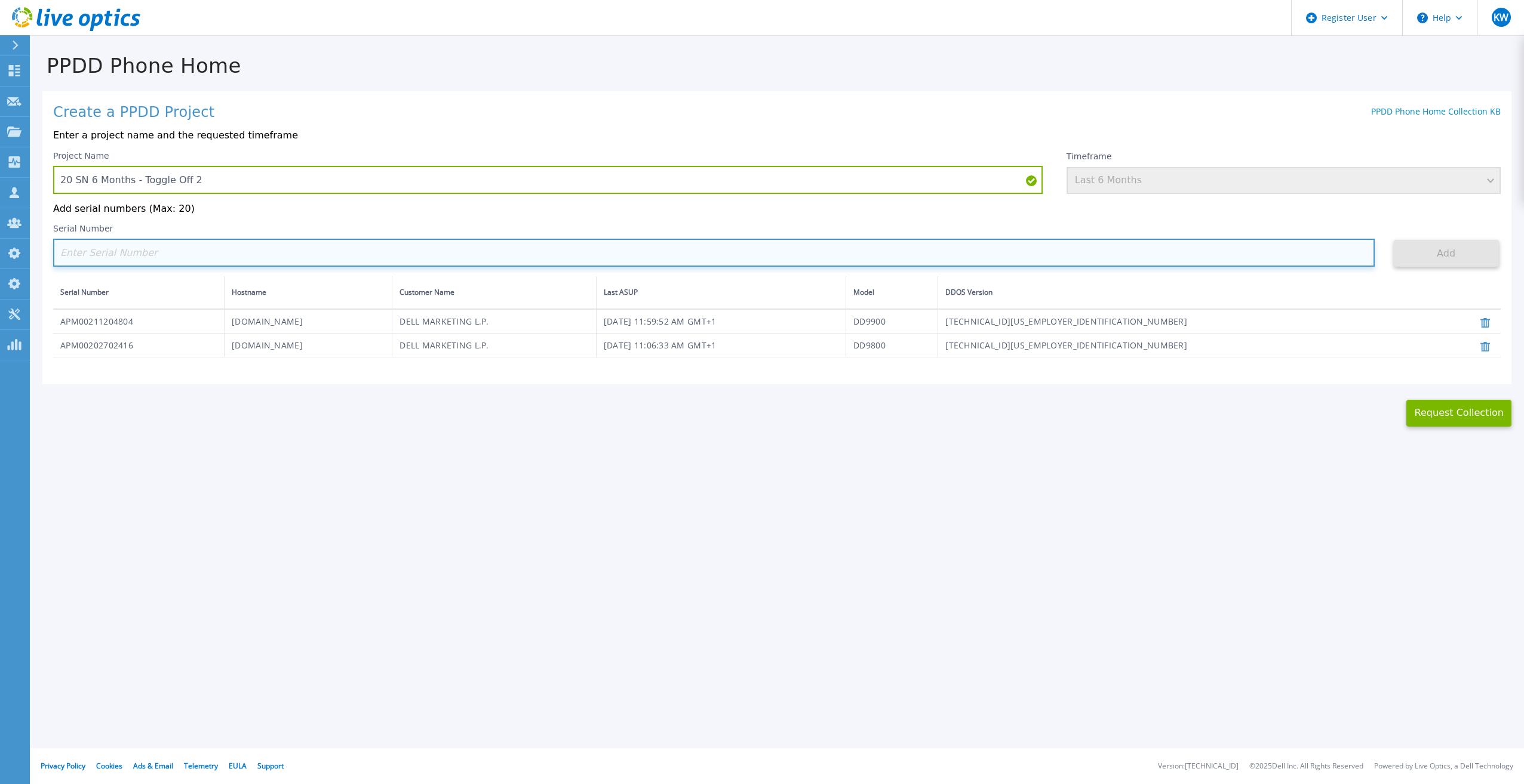
click at [283, 255] on input at bounding box center [714, 252] width 1321 height 28
paste input "APX00230405530"
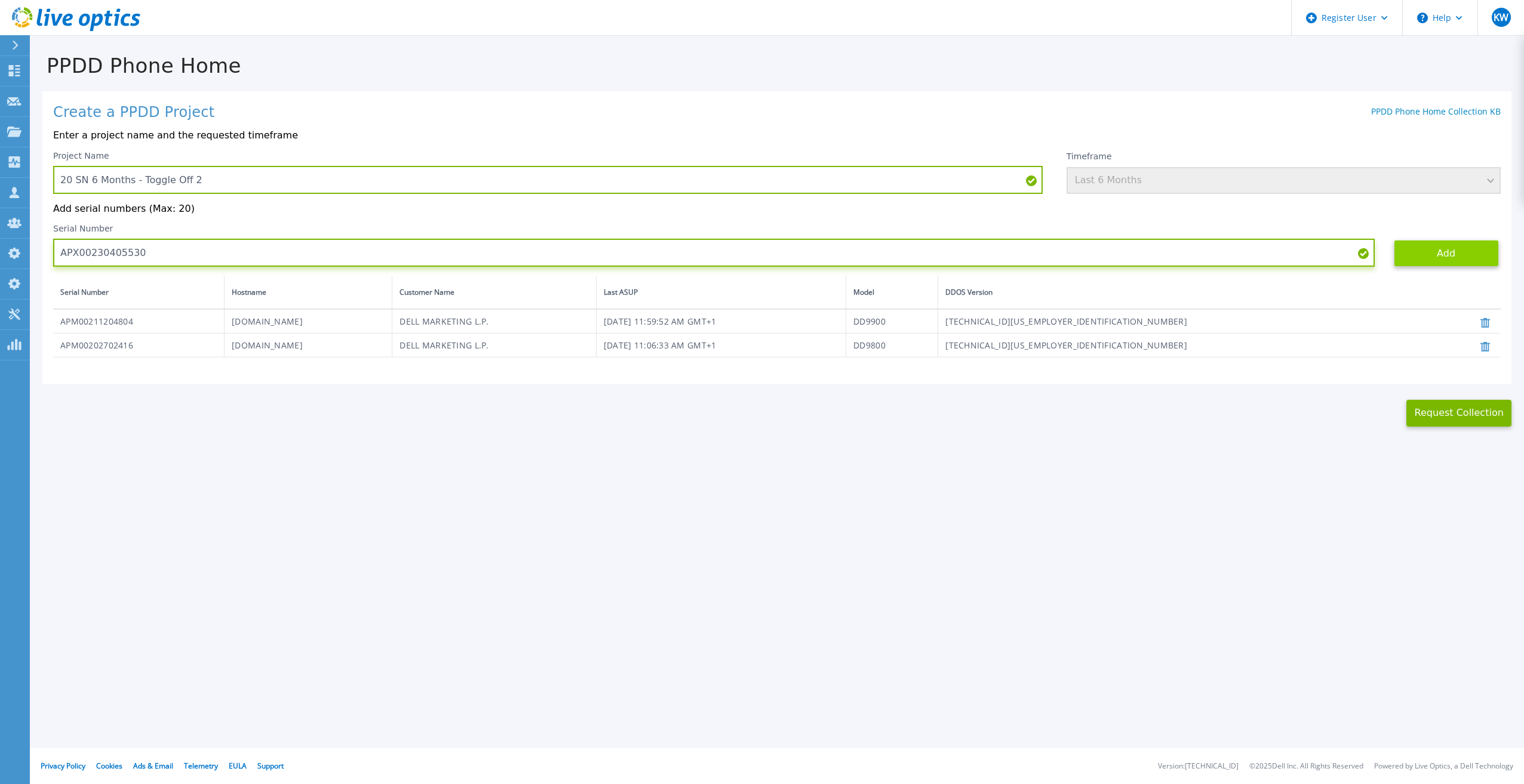
type input "APX00230405530"
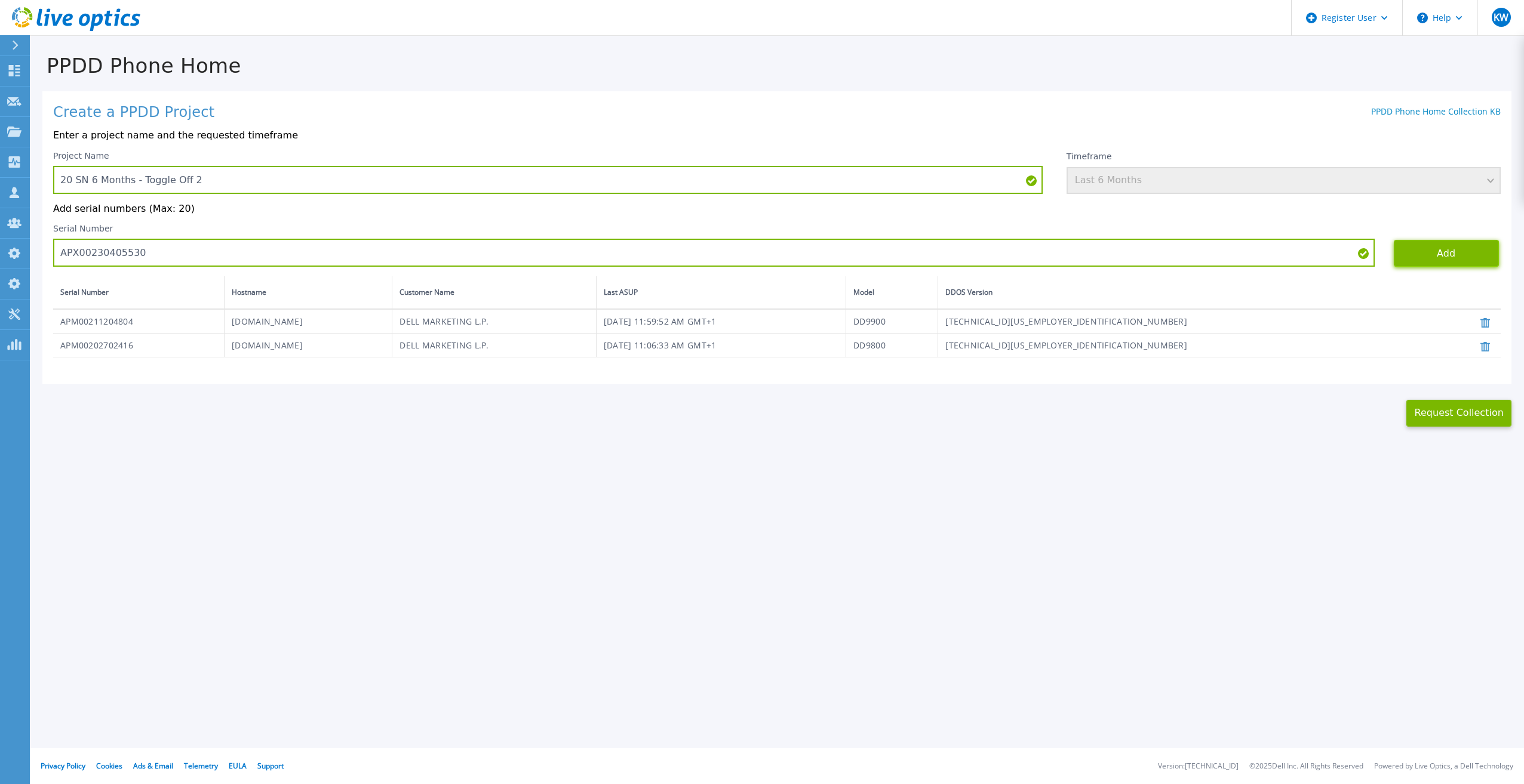
click at [1441, 251] on button "Add" at bounding box center [1446, 252] width 105 height 27
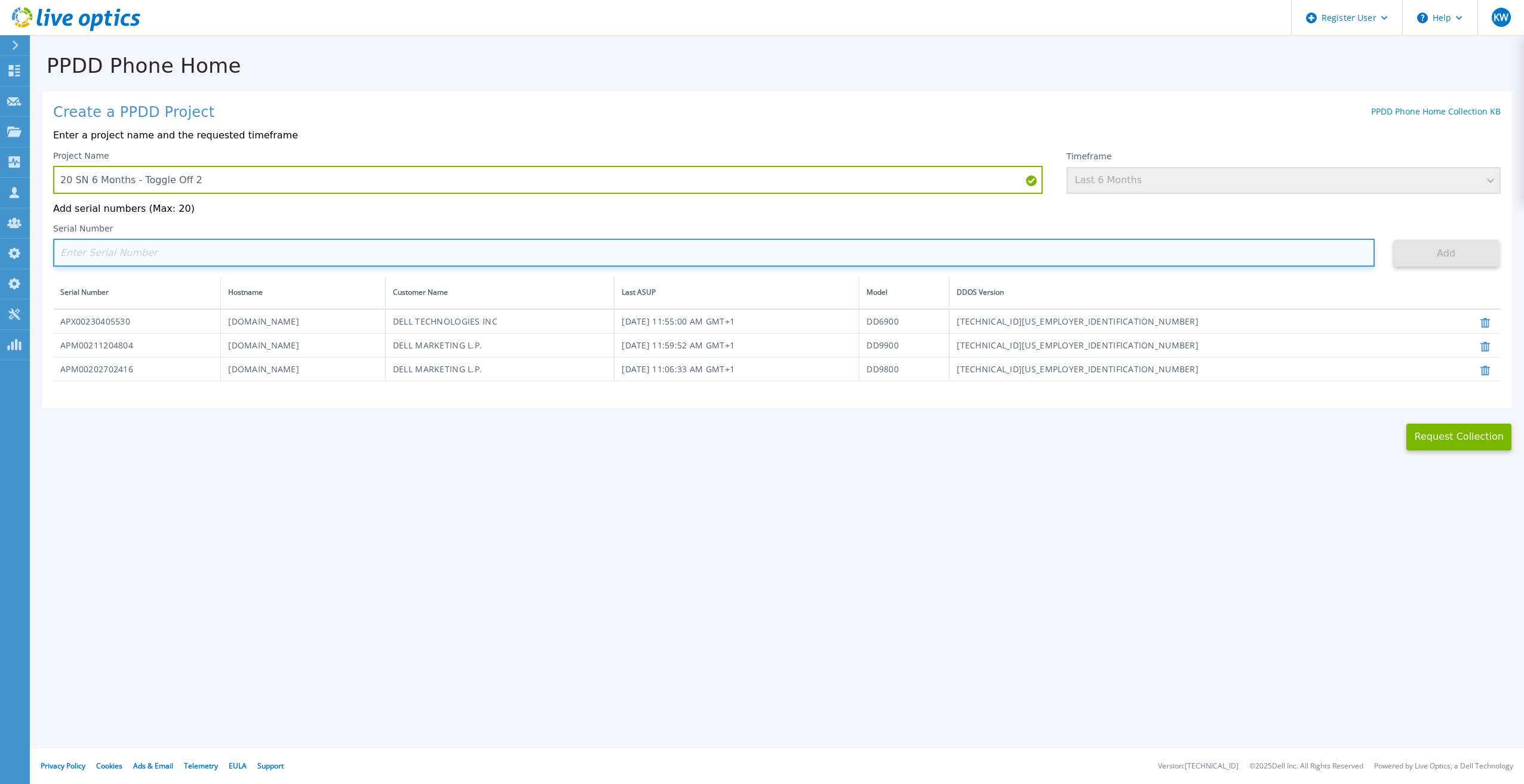
click at [683, 256] on input at bounding box center [714, 252] width 1321 height 28
paste input "IDD00163900001"
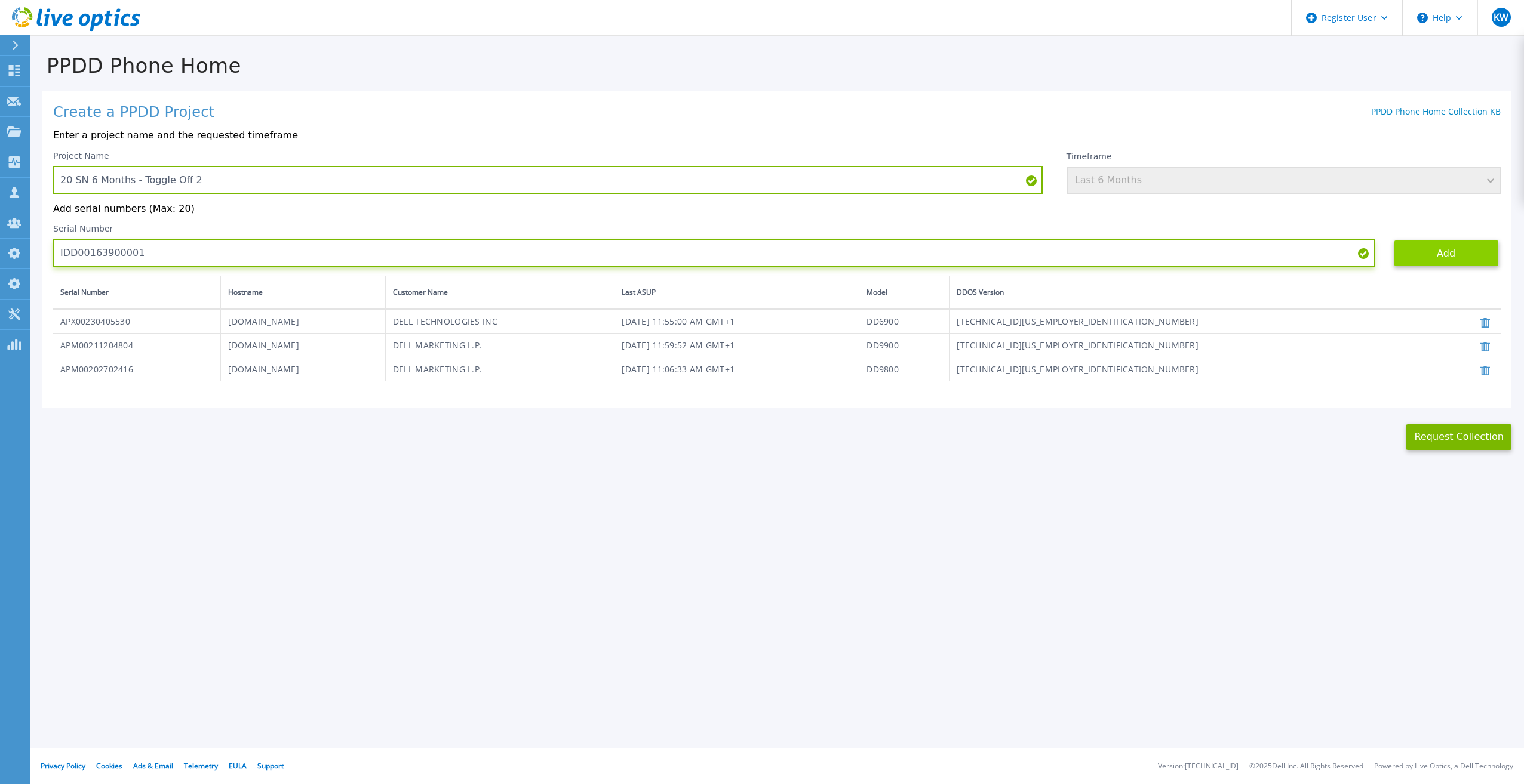
type input "IDD00163900001"
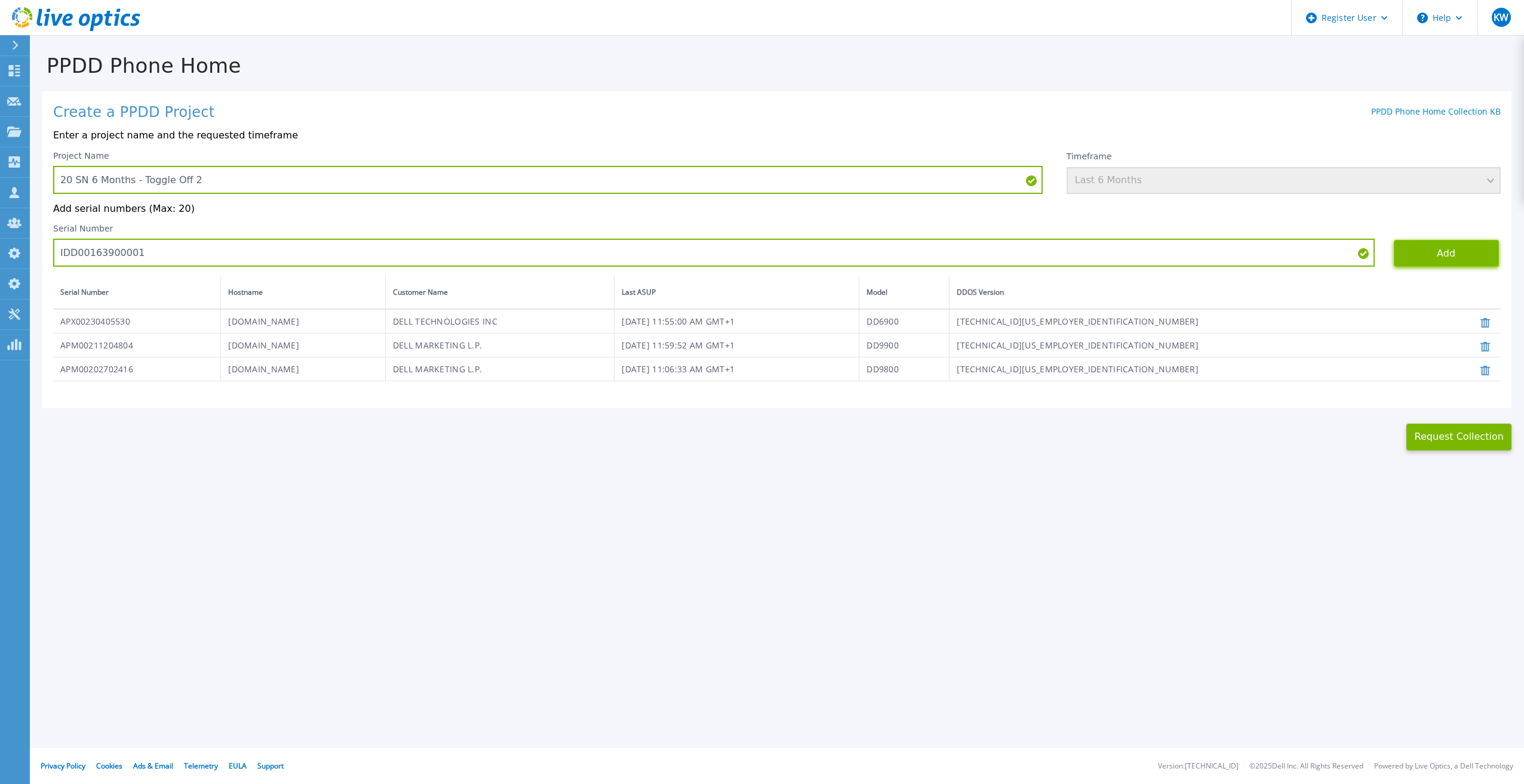
click at [1412, 259] on button "Add" at bounding box center [1446, 252] width 105 height 27
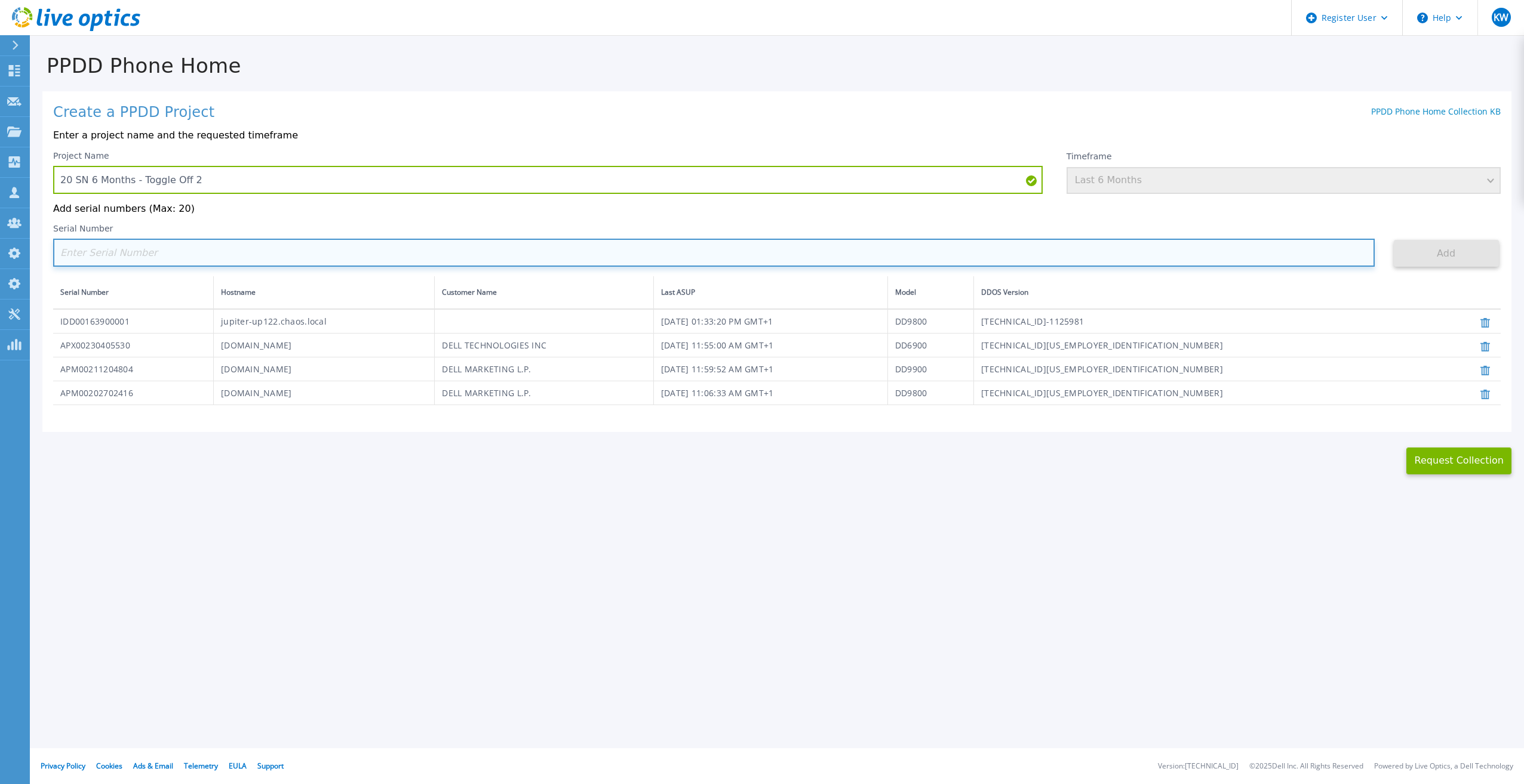
click at [605, 254] on input at bounding box center [714, 252] width 1321 height 28
paste input "APX00230405528"
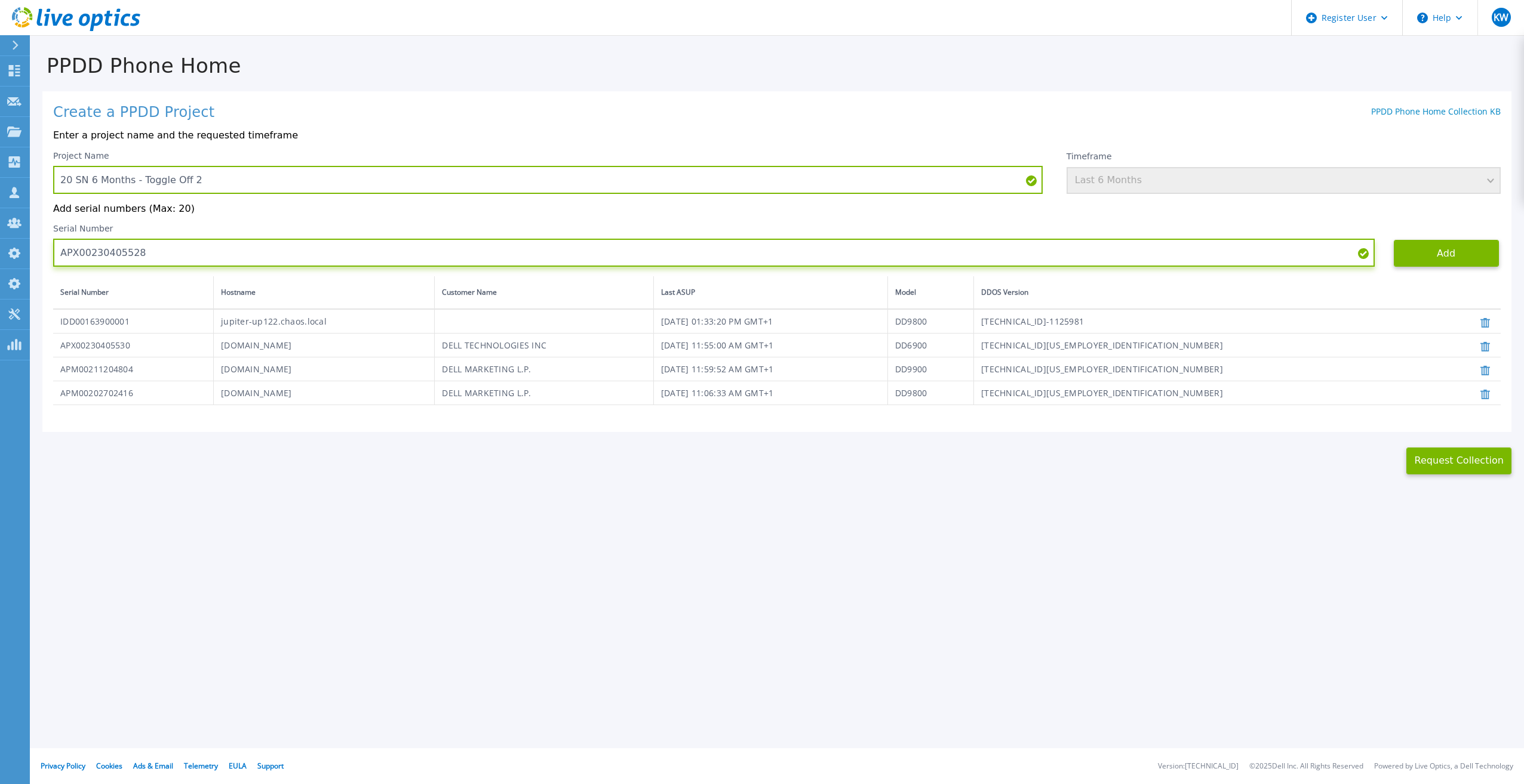
type input "APX00230405528"
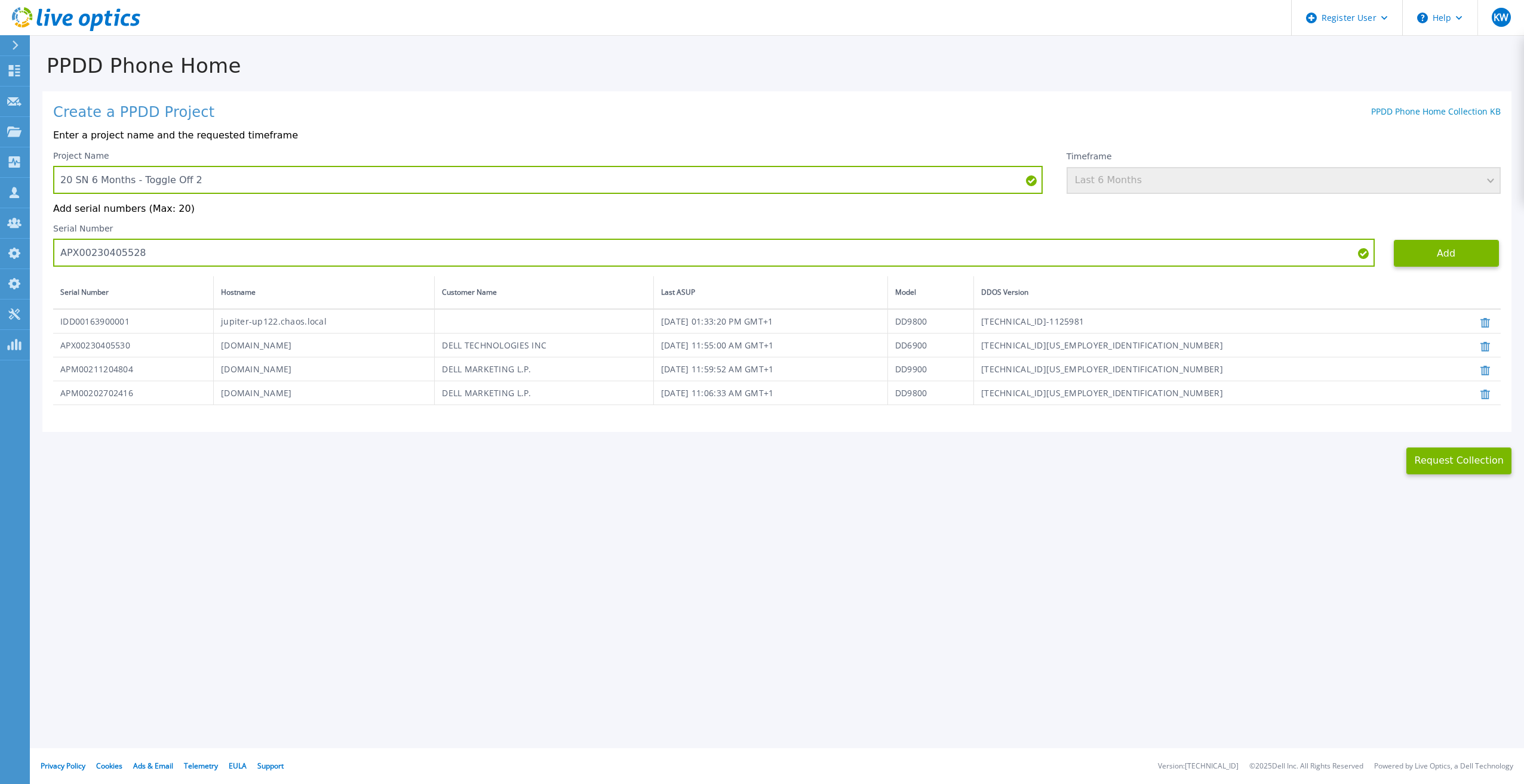
click at [1518, 265] on div "PPDD Phone Home Create a PPDD Project PPDD Phone Home Collection KB Enter a pro…" at bounding box center [777, 256] width 1494 height 438
click at [1453, 253] on button "Add" at bounding box center [1446, 252] width 105 height 27
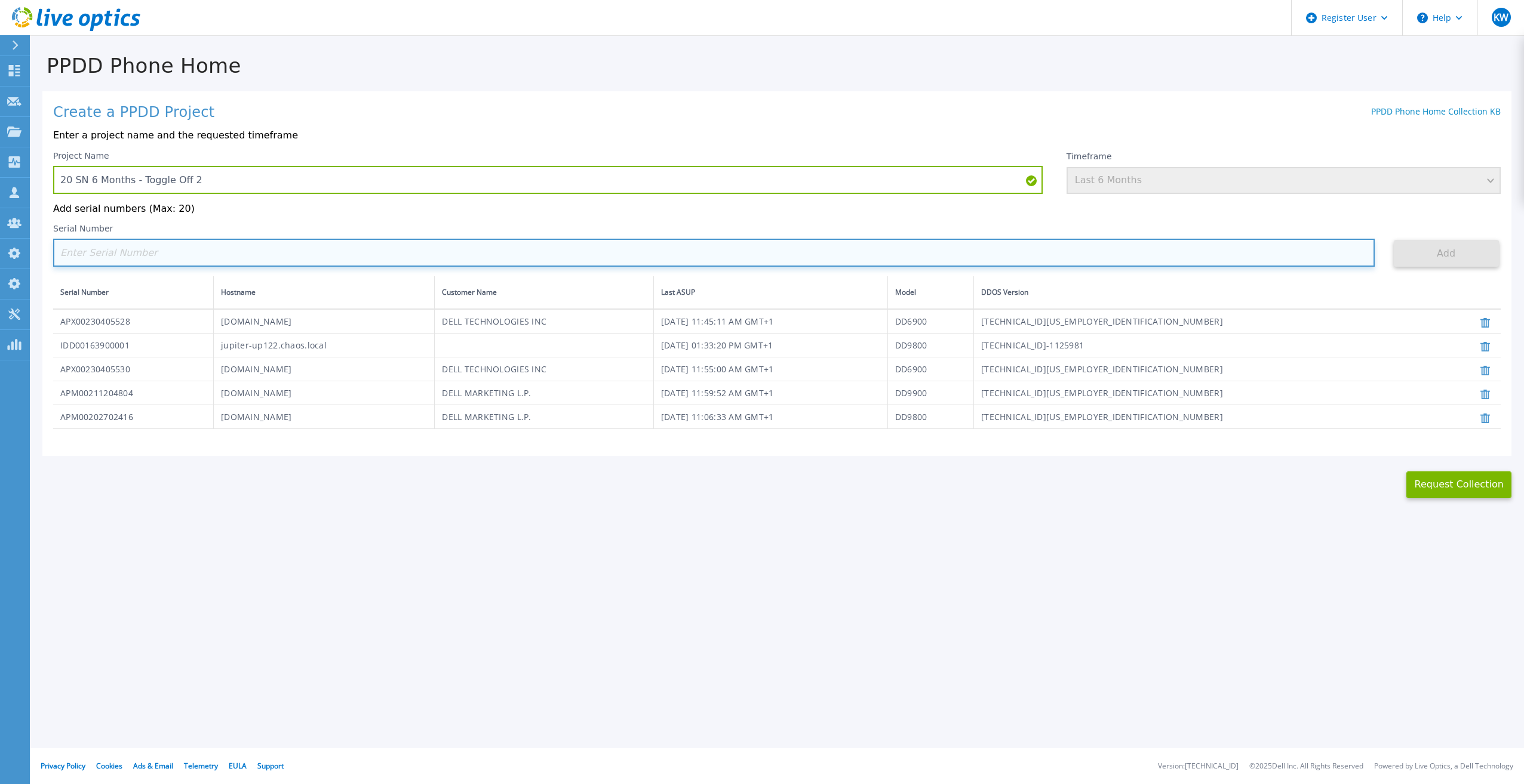
click at [753, 254] on input at bounding box center [714, 252] width 1321 height 28
paste input "APM00211506711"
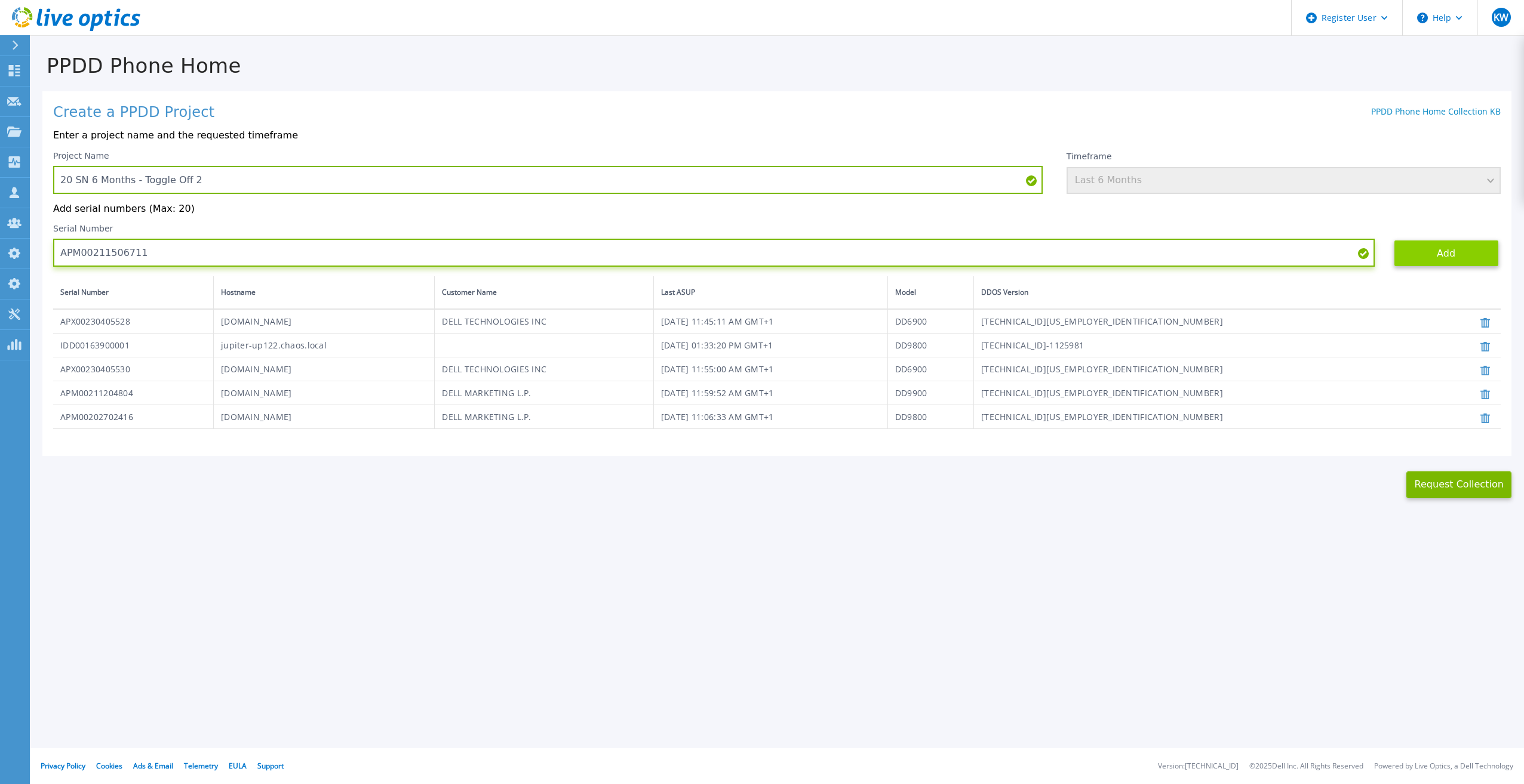
type input "APM00211506711"
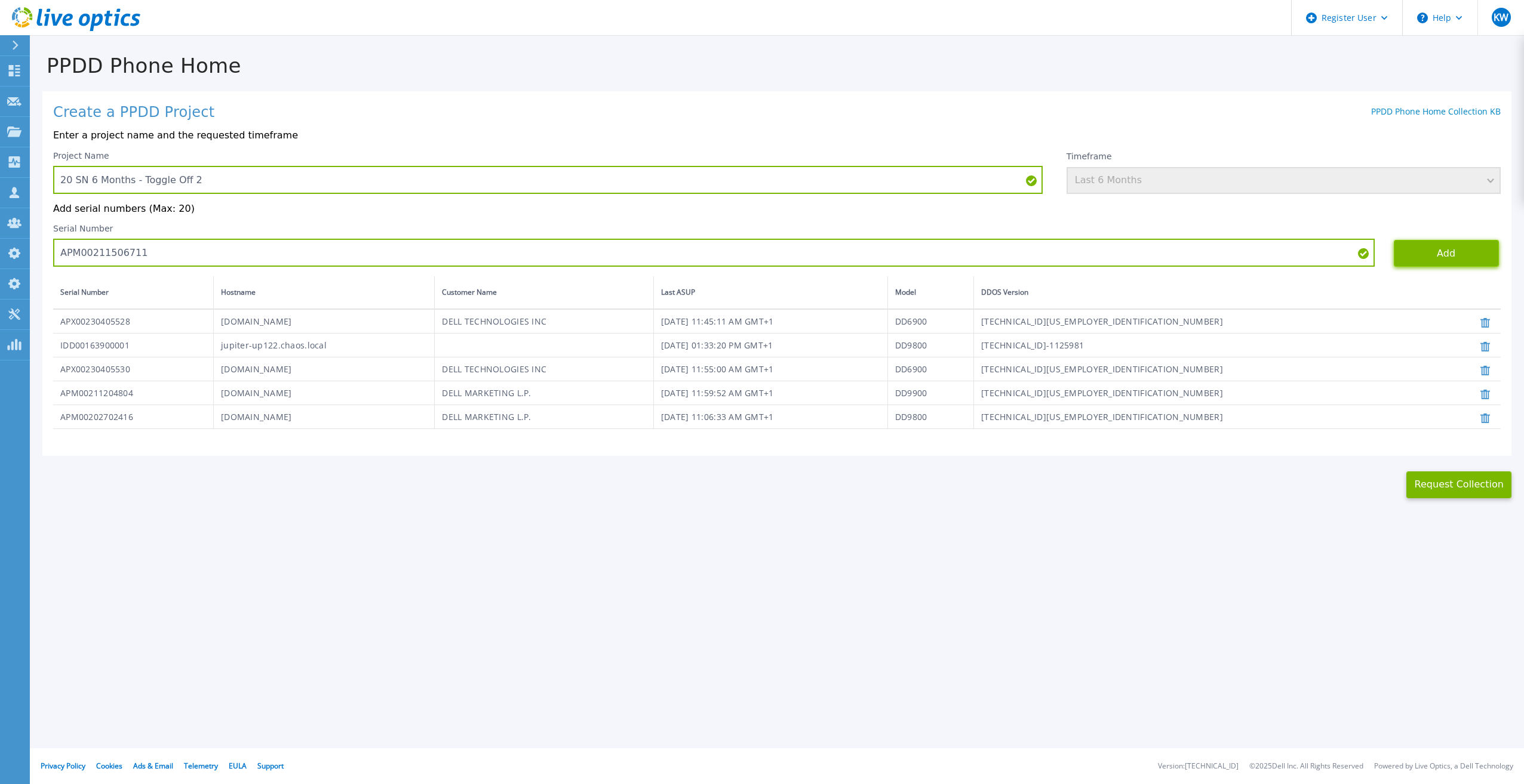
click at [1421, 252] on button "Add" at bounding box center [1446, 252] width 105 height 27
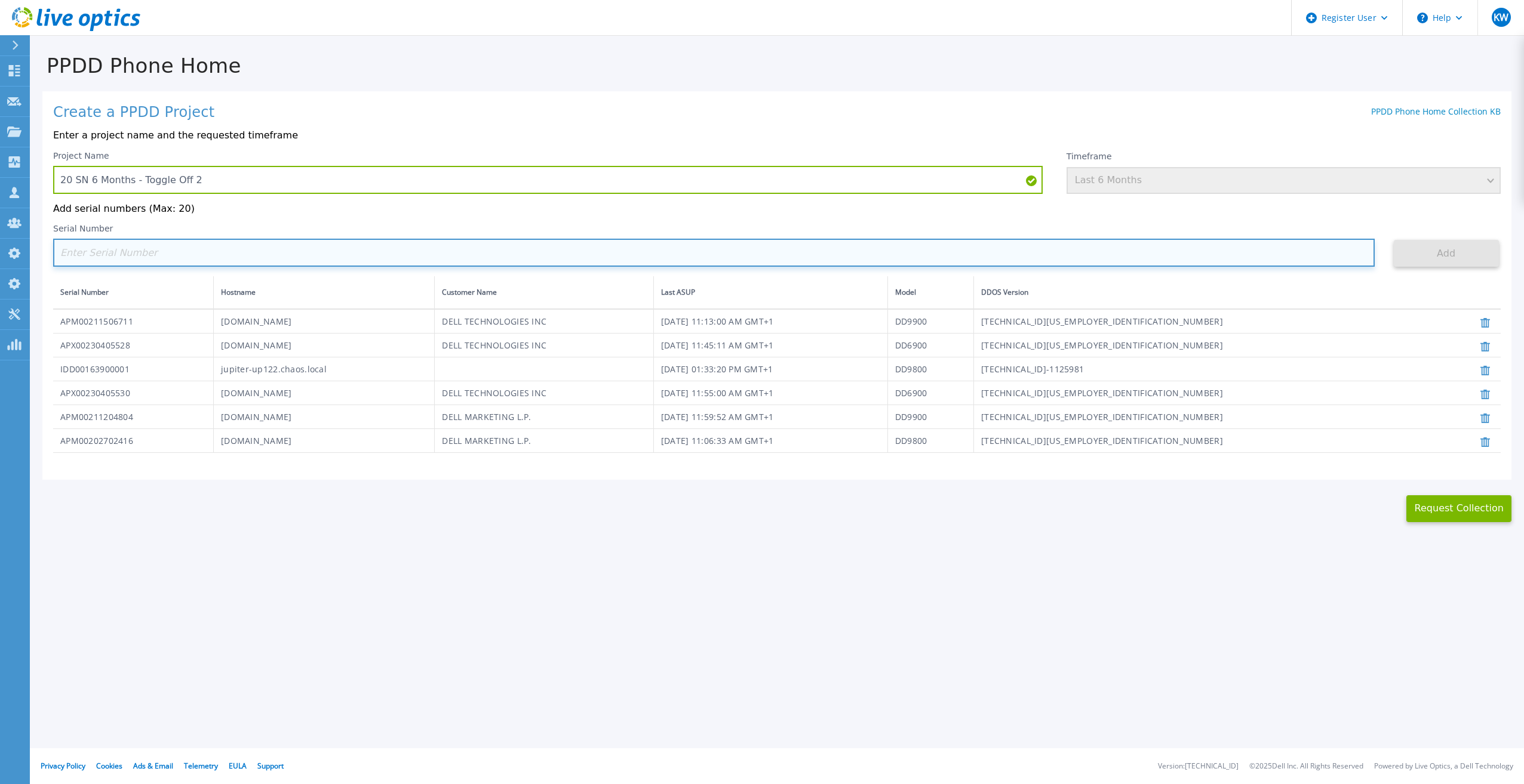
click at [633, 255] on input at bounding box center [714, 252] width 1321 height 28
paste input "APM00171407050"
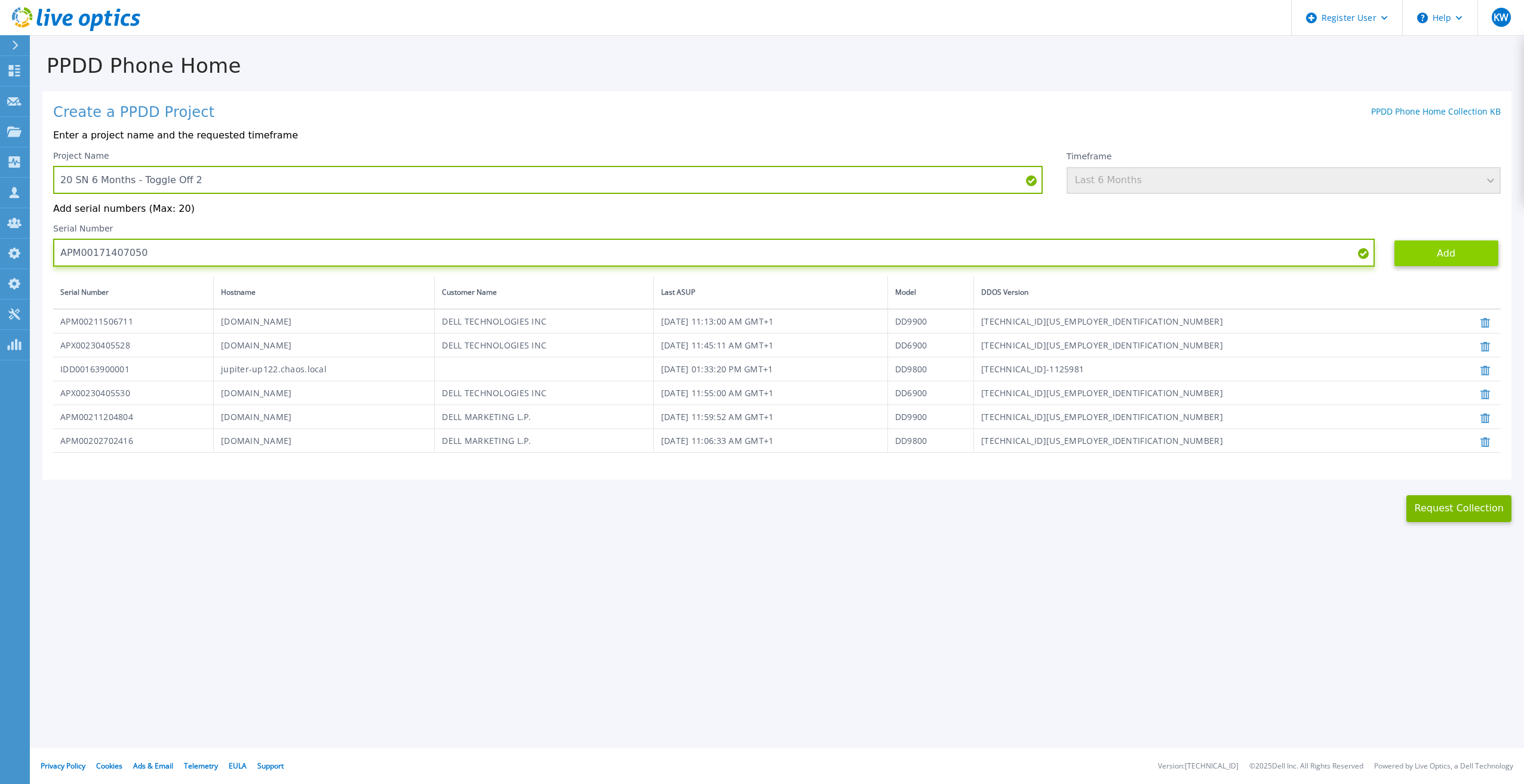
type input "APM00171407050"
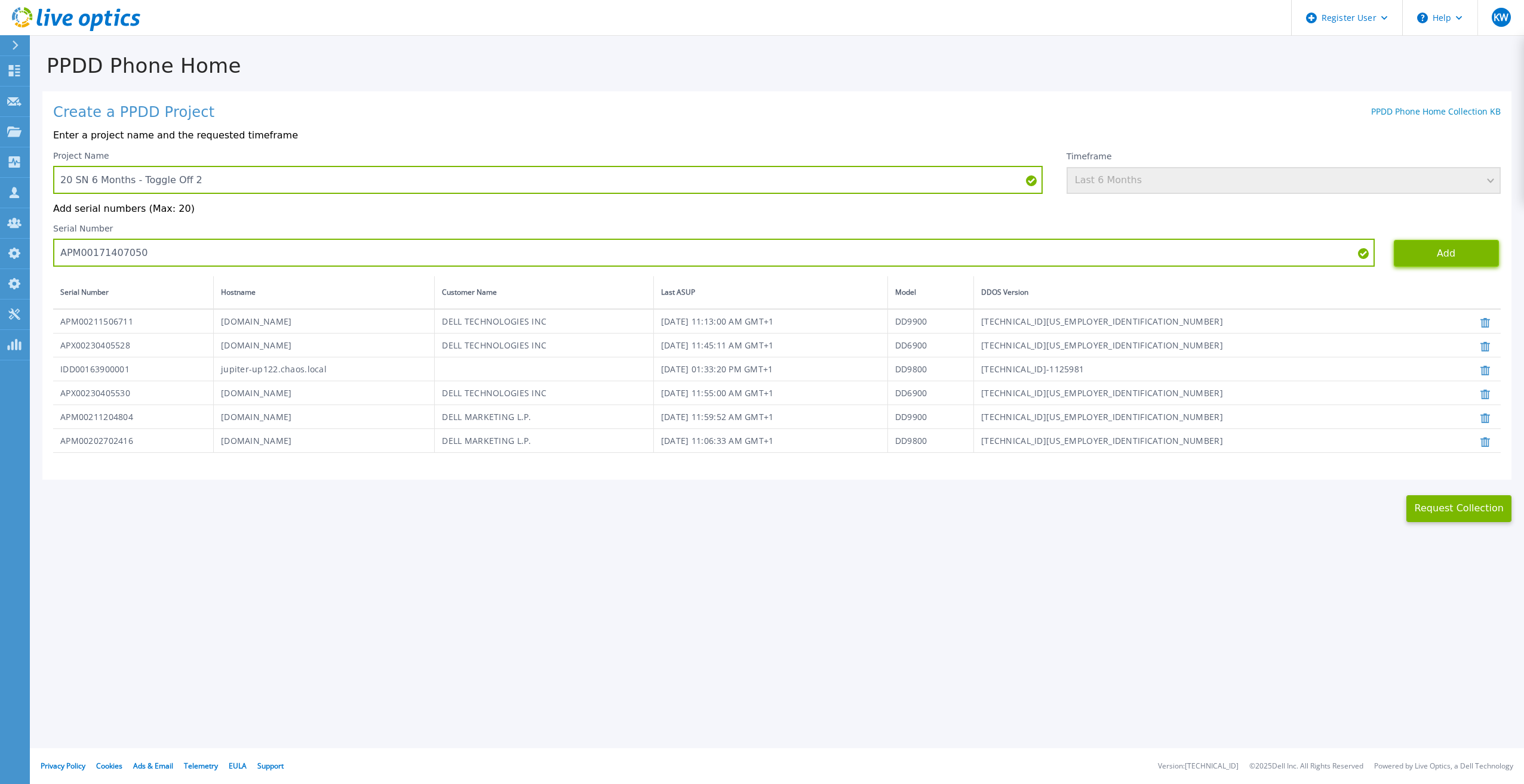
click at [1405, 246] on button "Add" at bounding box center [1446, 252] width 105 height 27
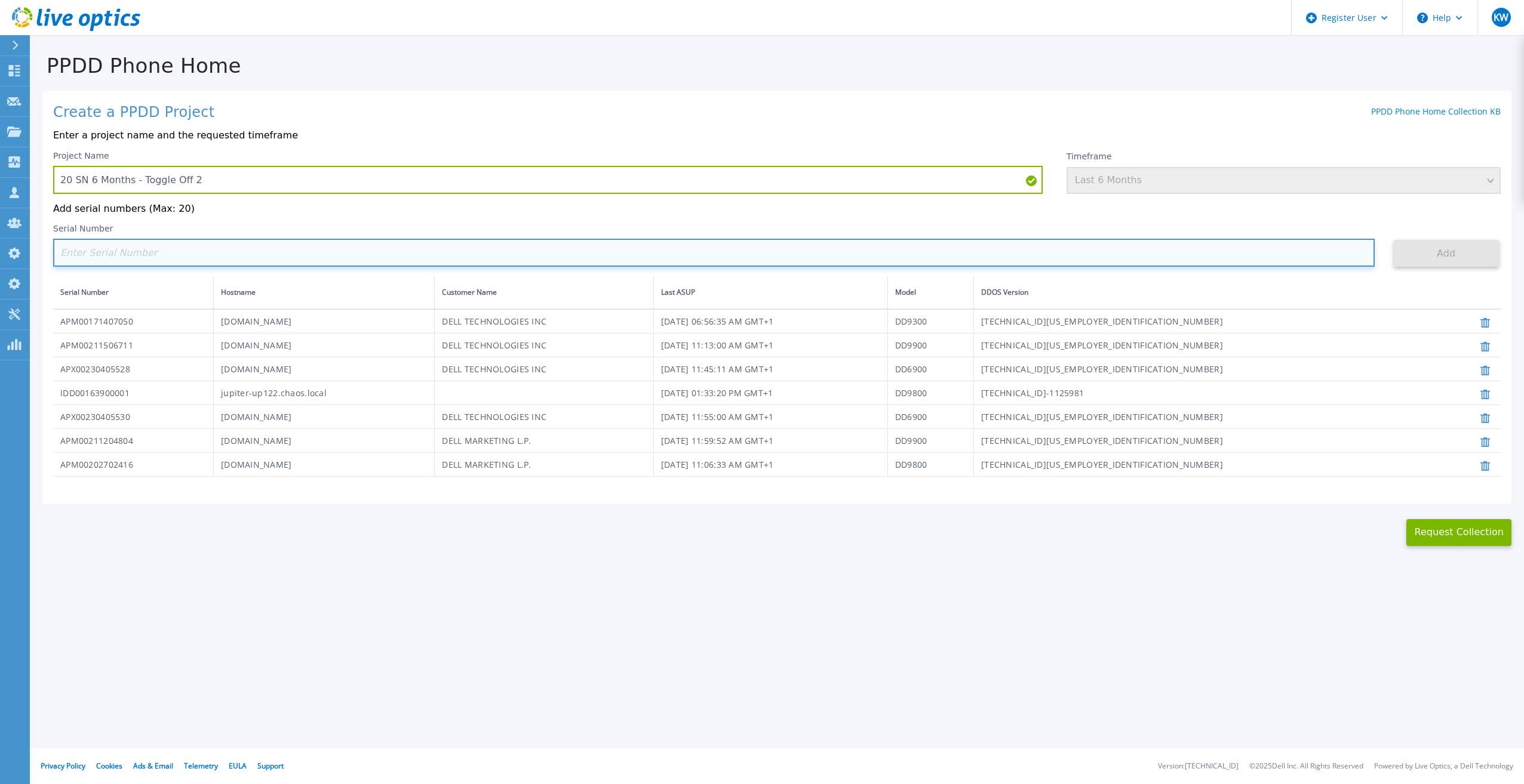
click at [737, 252] on input at bounding box center [714, 252] width 1321 height 28
paste input "APM01210406808"
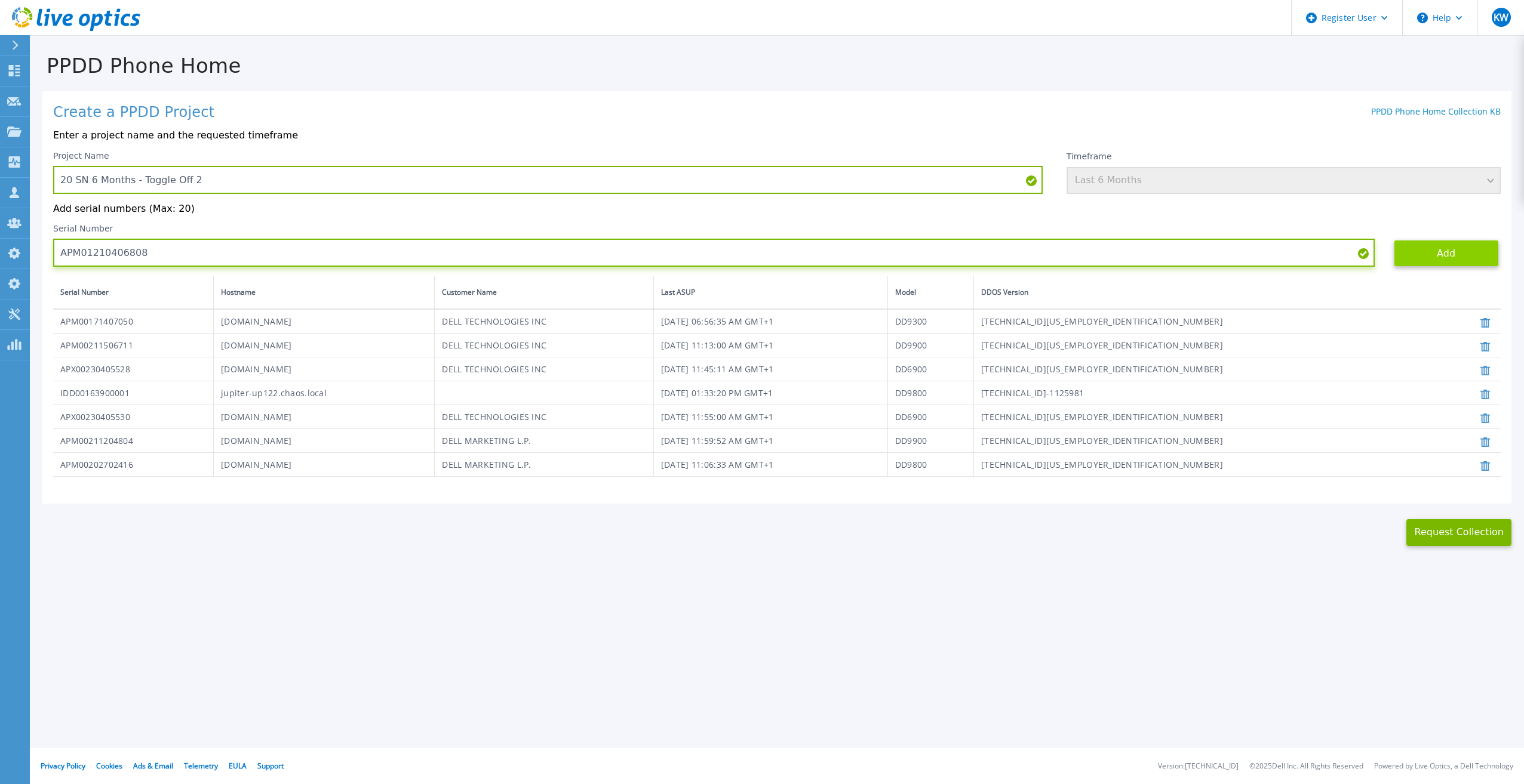
type input "APM01210406808"
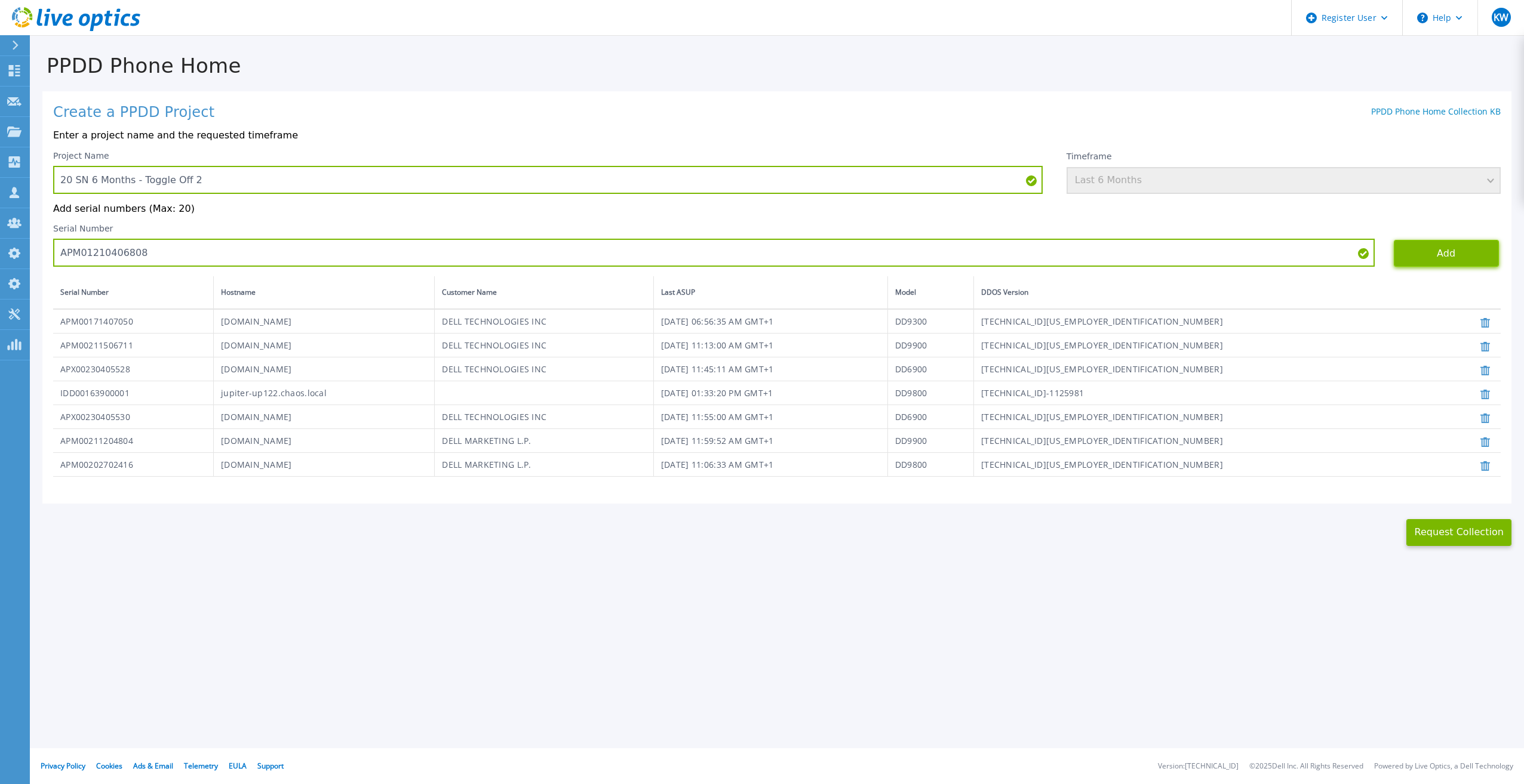
click at [1470, 252] on button "Add" at bounding box center [1446, 252] width 105 height 27
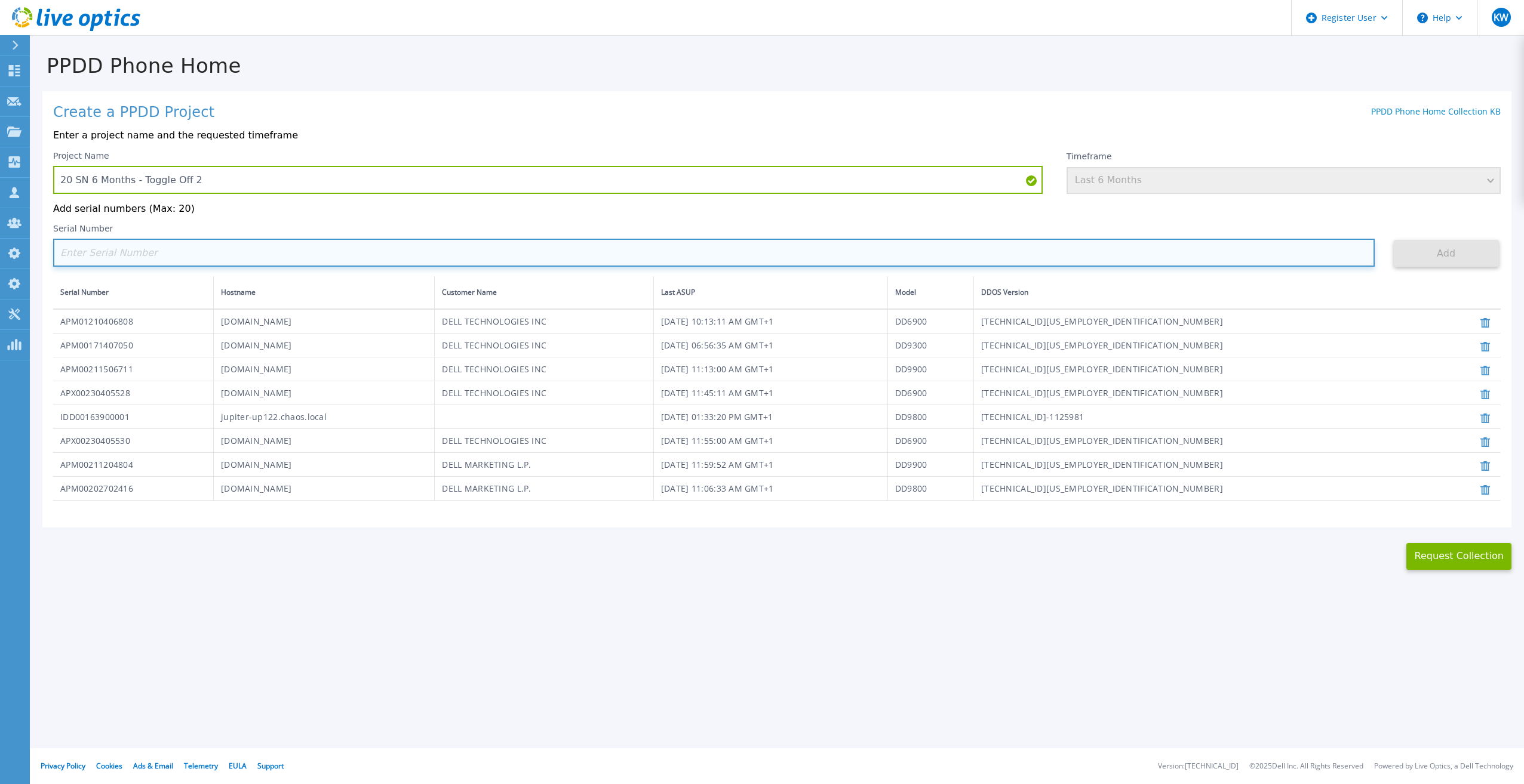
click at [947, 259] on input at bounding box center [714, 252] width 1321 height 28
paste input "APX00221800532"
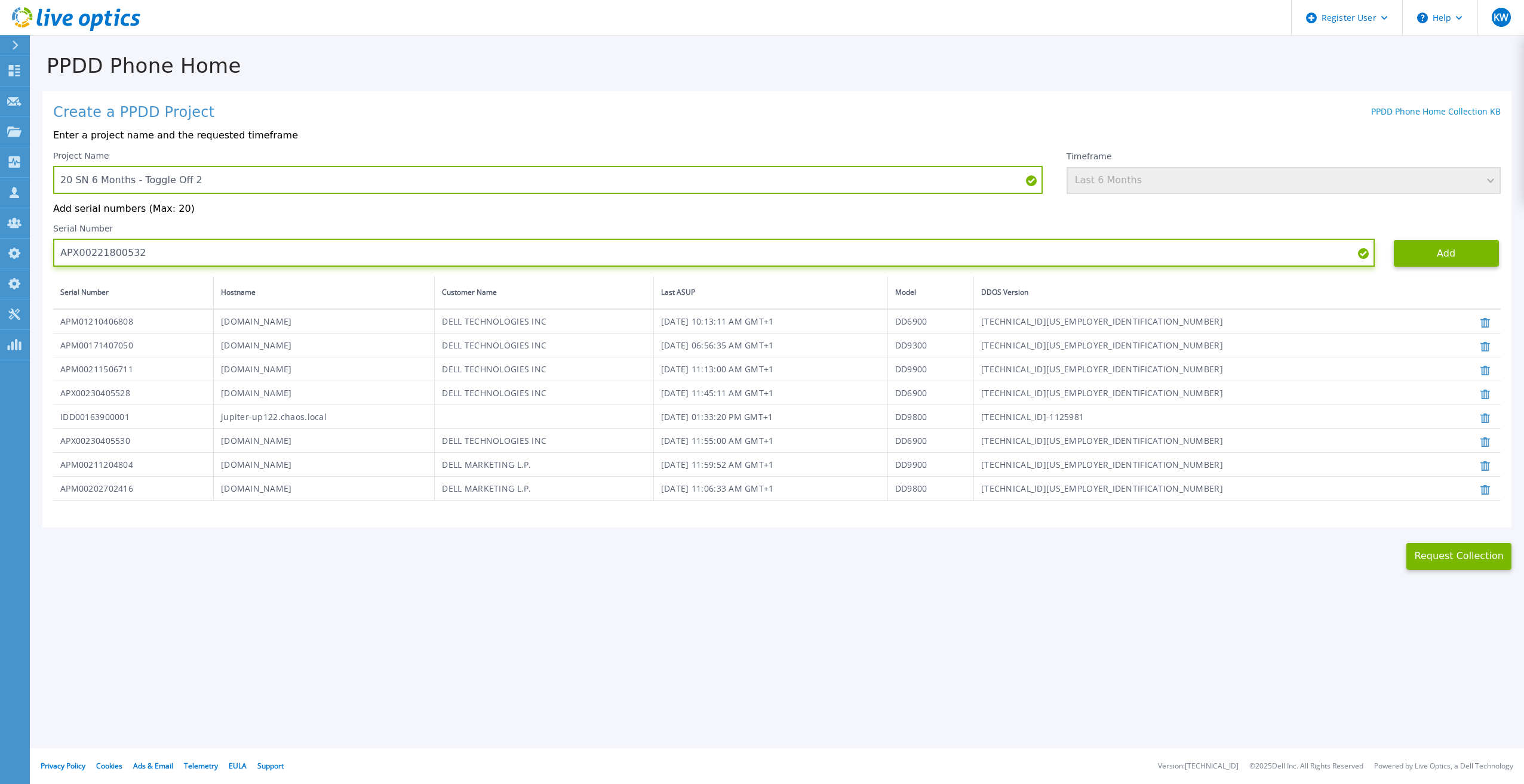
type input "APX00221800532"
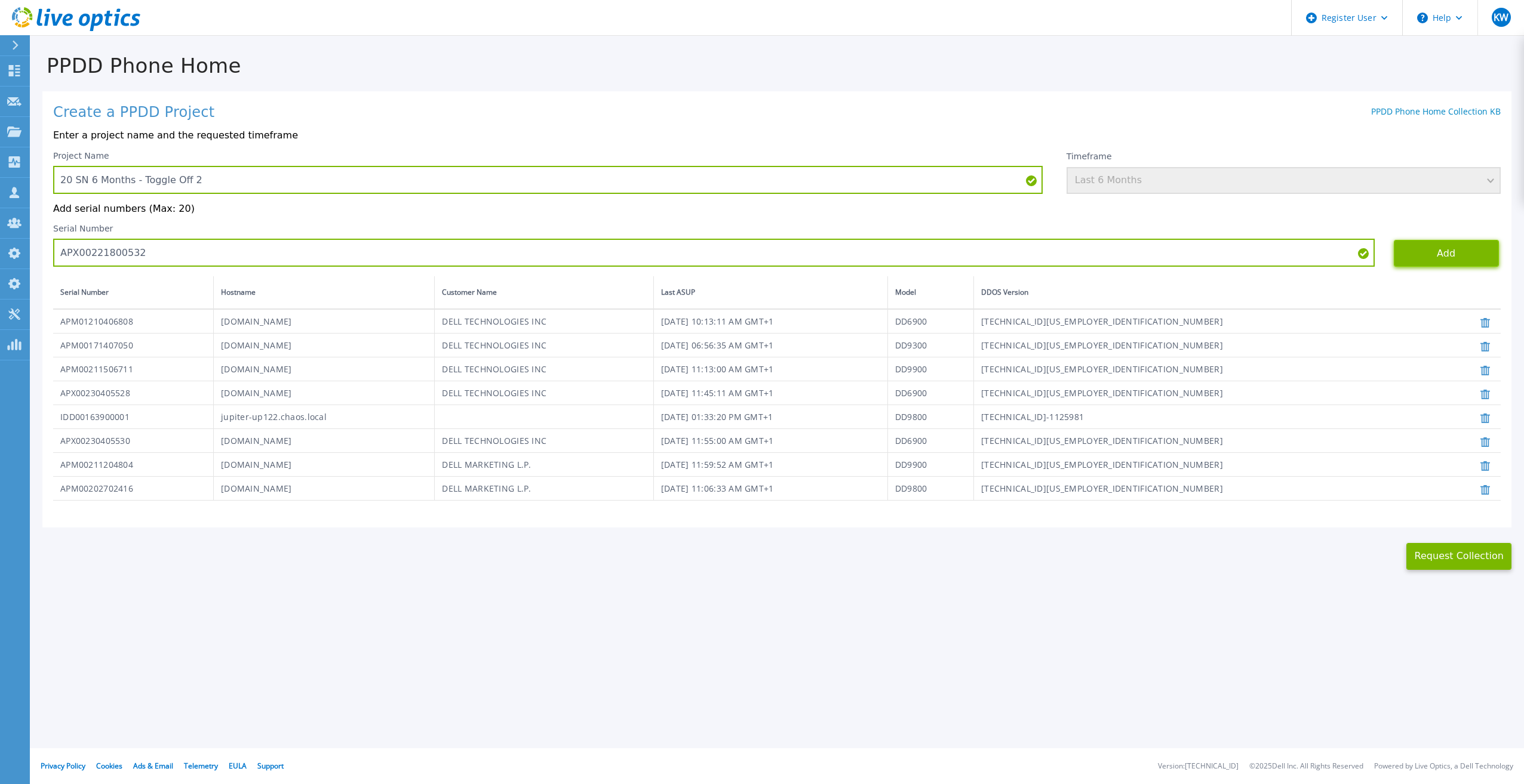
click at [1434, 249] on button "Add" at bounding box center [1446, 252] width 105 height 27
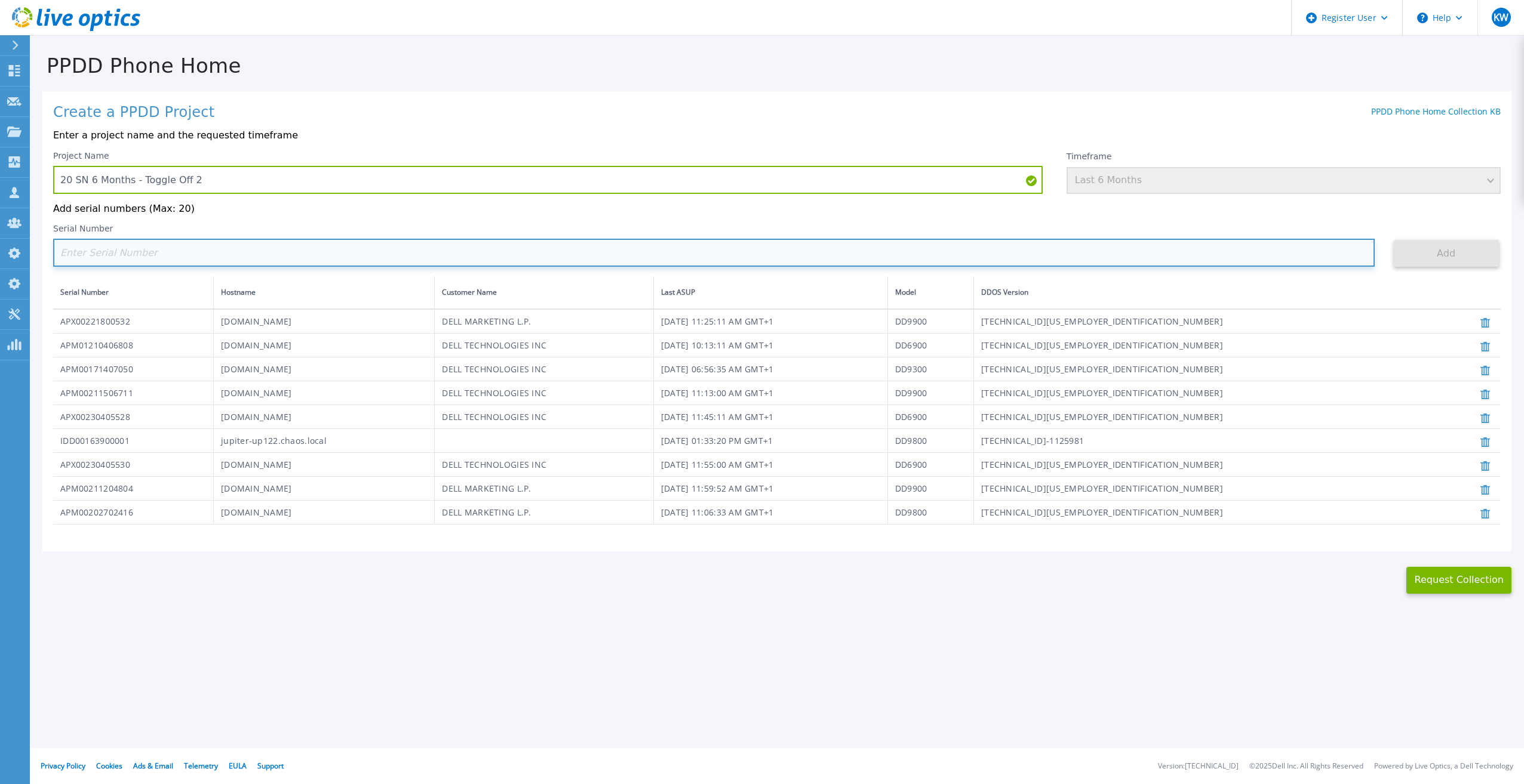
click at [958, 248] on input at bounding box center [714, 252] width 1321 height 28
paste input "APM00200924903"
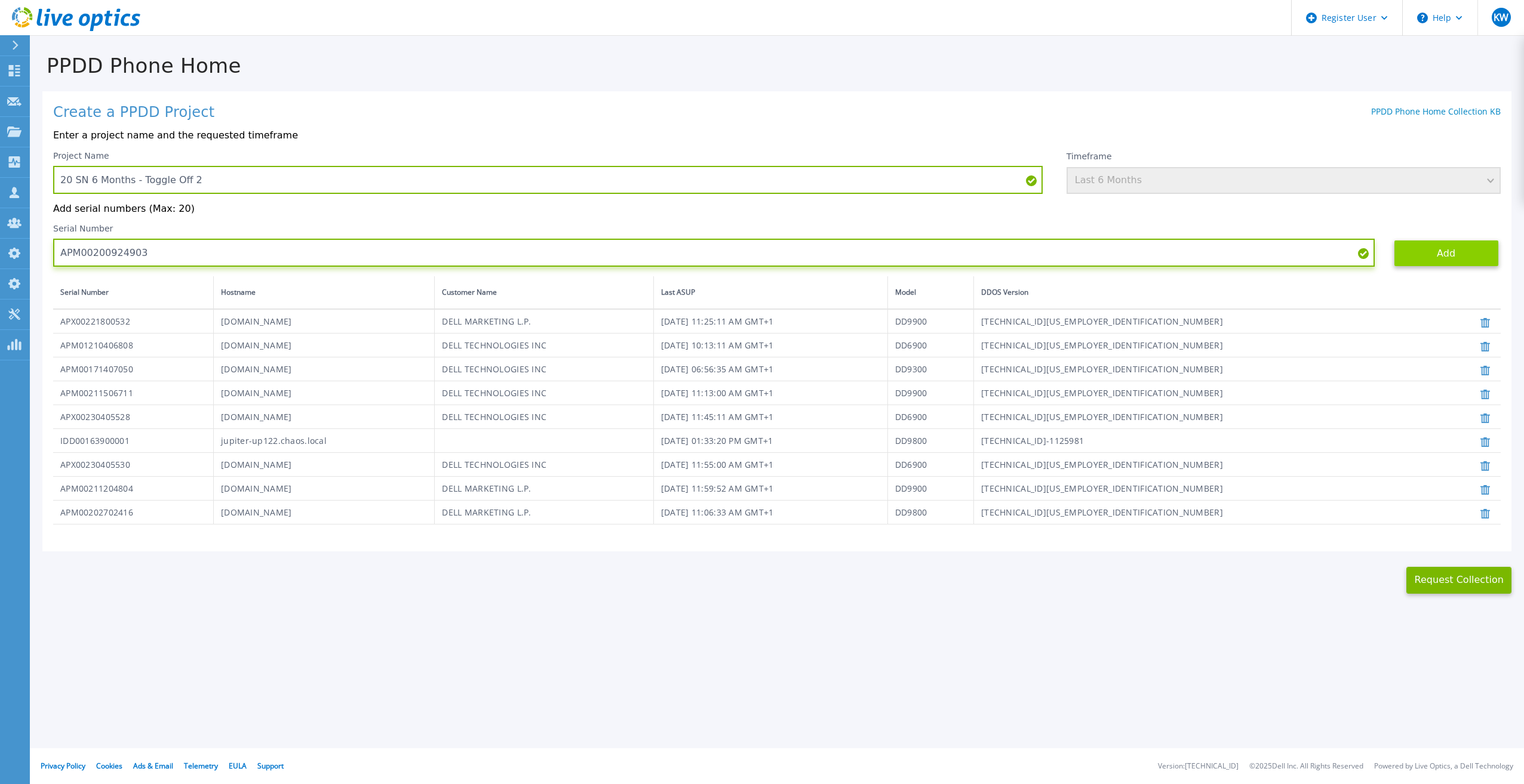
type input "APM00200924903"
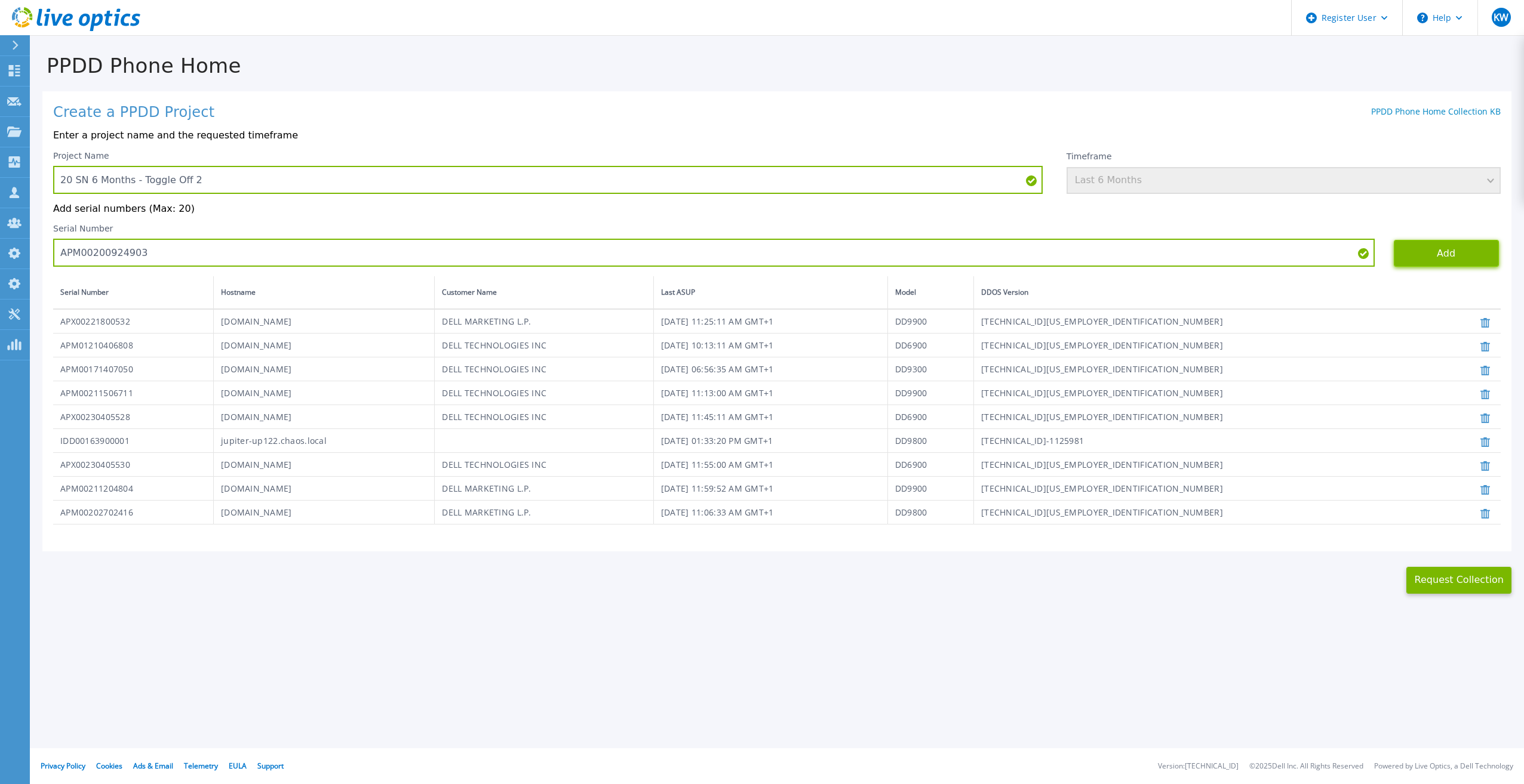
click at [1394, 252] on button "Add" at bounding box center [1446, 252] width 105 height 27
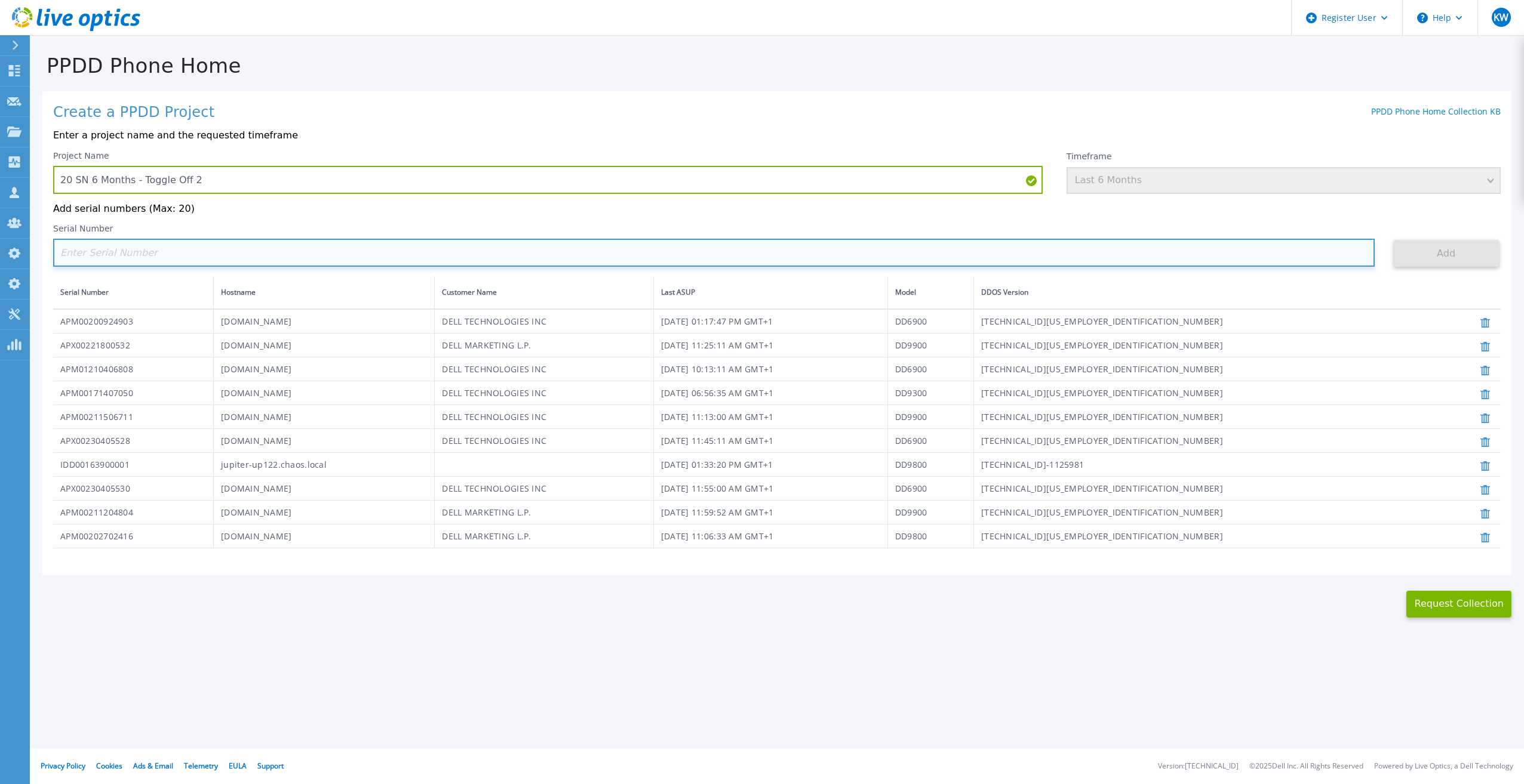
click at [1318, 252] on input at bounding box center [714, 252] width 1321 height 28
paste input "APM00200924903"
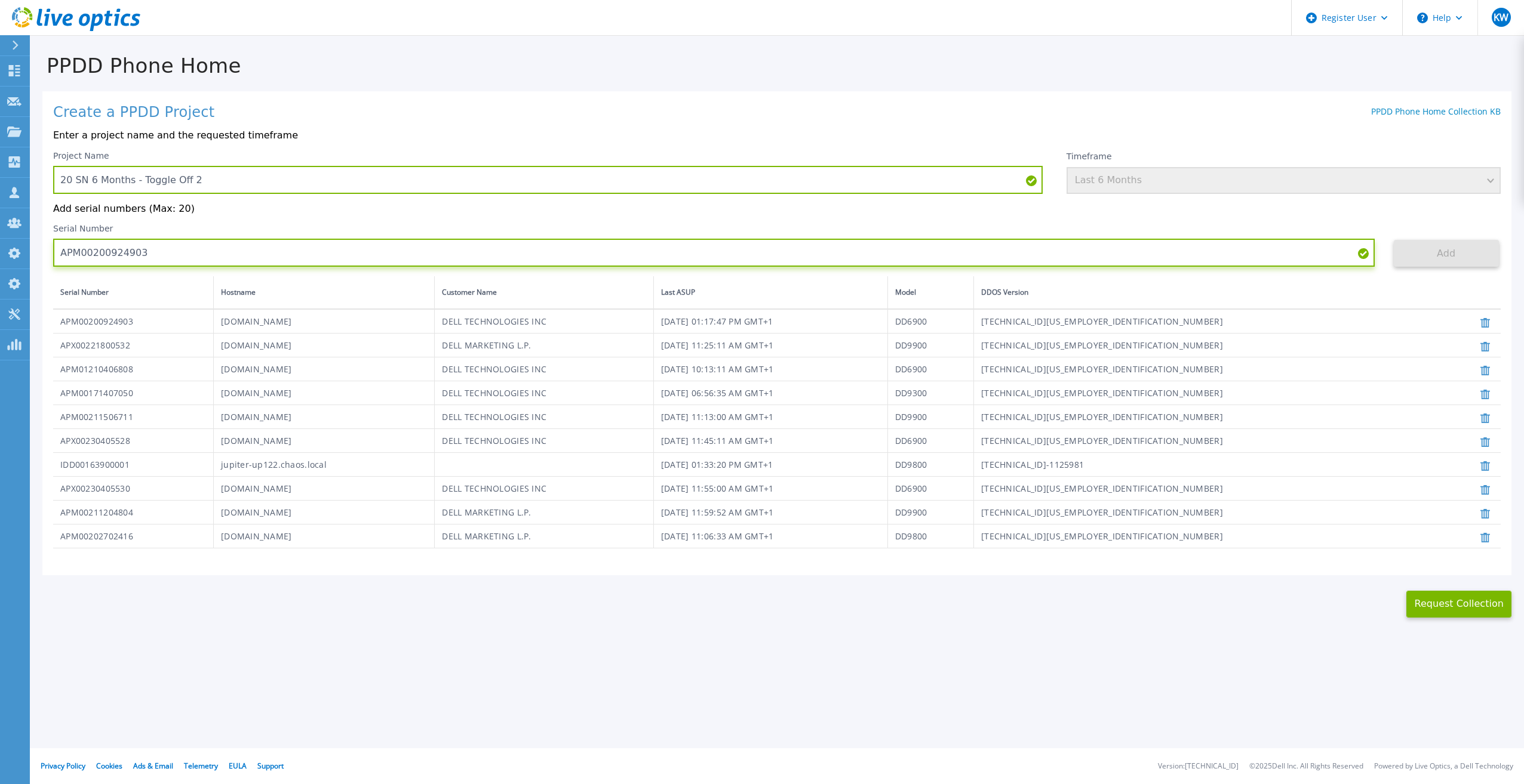
click at [913, 251] on input "APM00200924903" at bounding box center [714, 252] width 1321 height 28
paste input "171424771"
type input "APM00171424771"
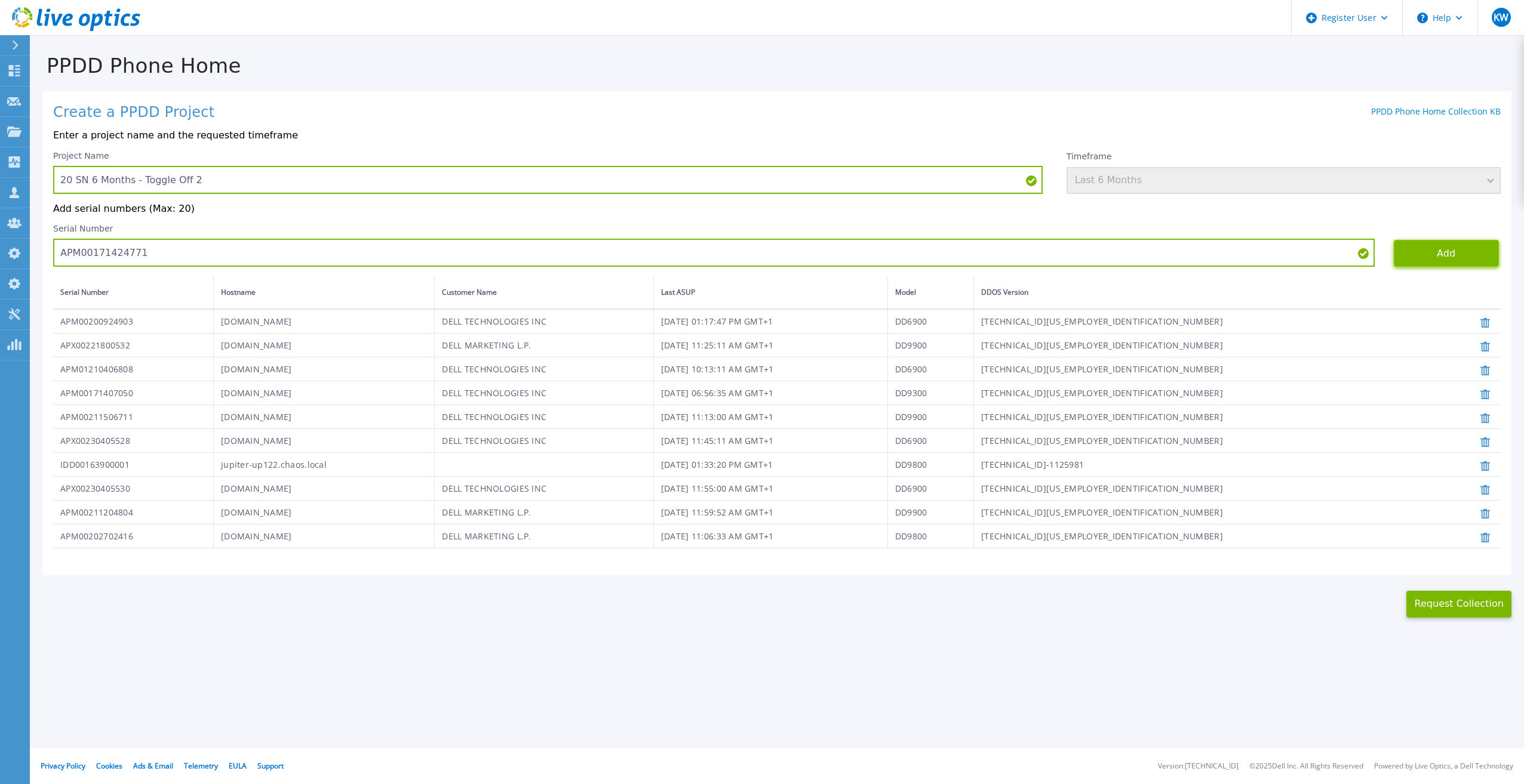
click at [1444, 249] on button "Add" at bounding box center [1446, 252] width 105 height 27
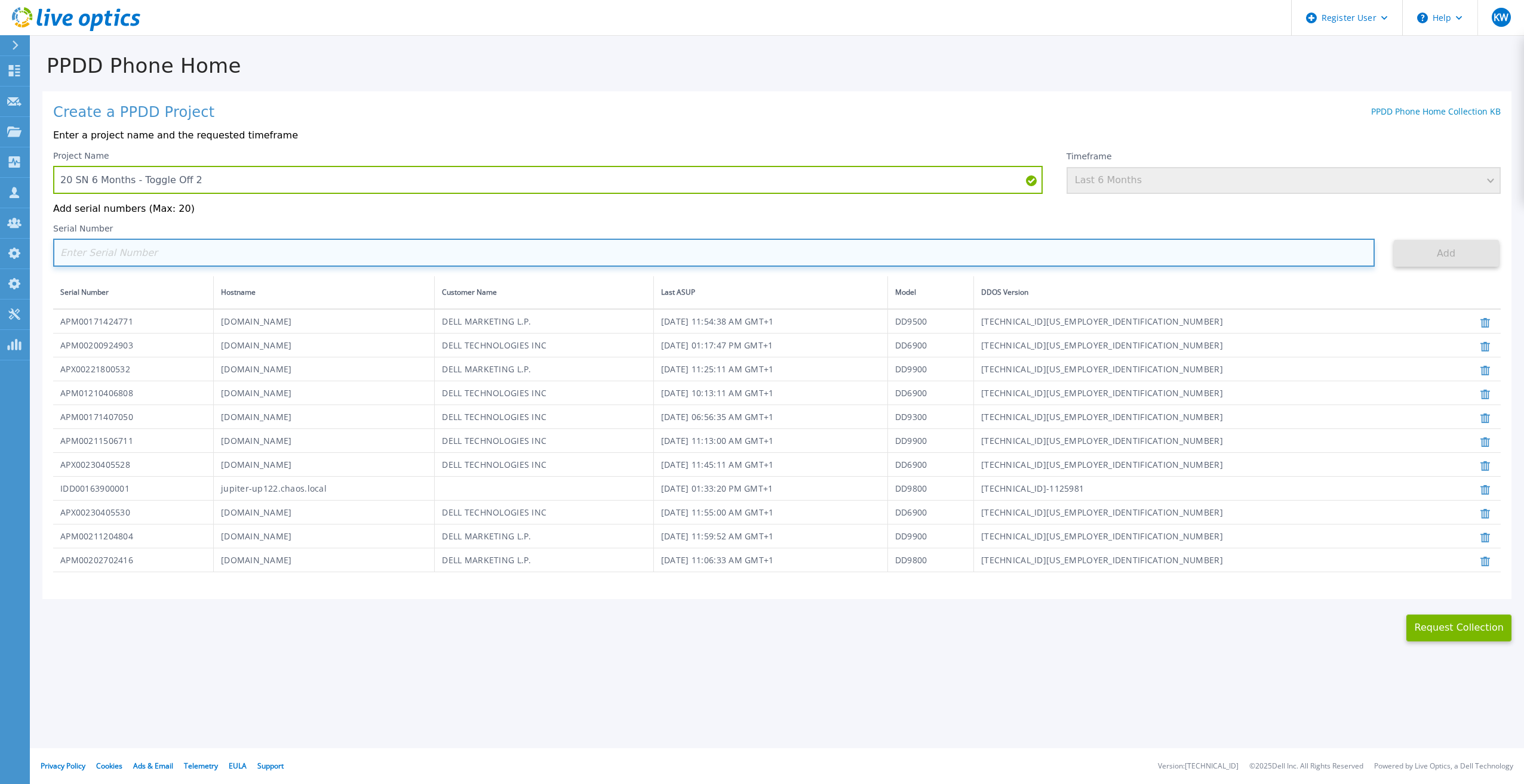
click at [417, 256] on input at bounding box center [714, 252] width 1321 height 28
paste input "APM00172670021"
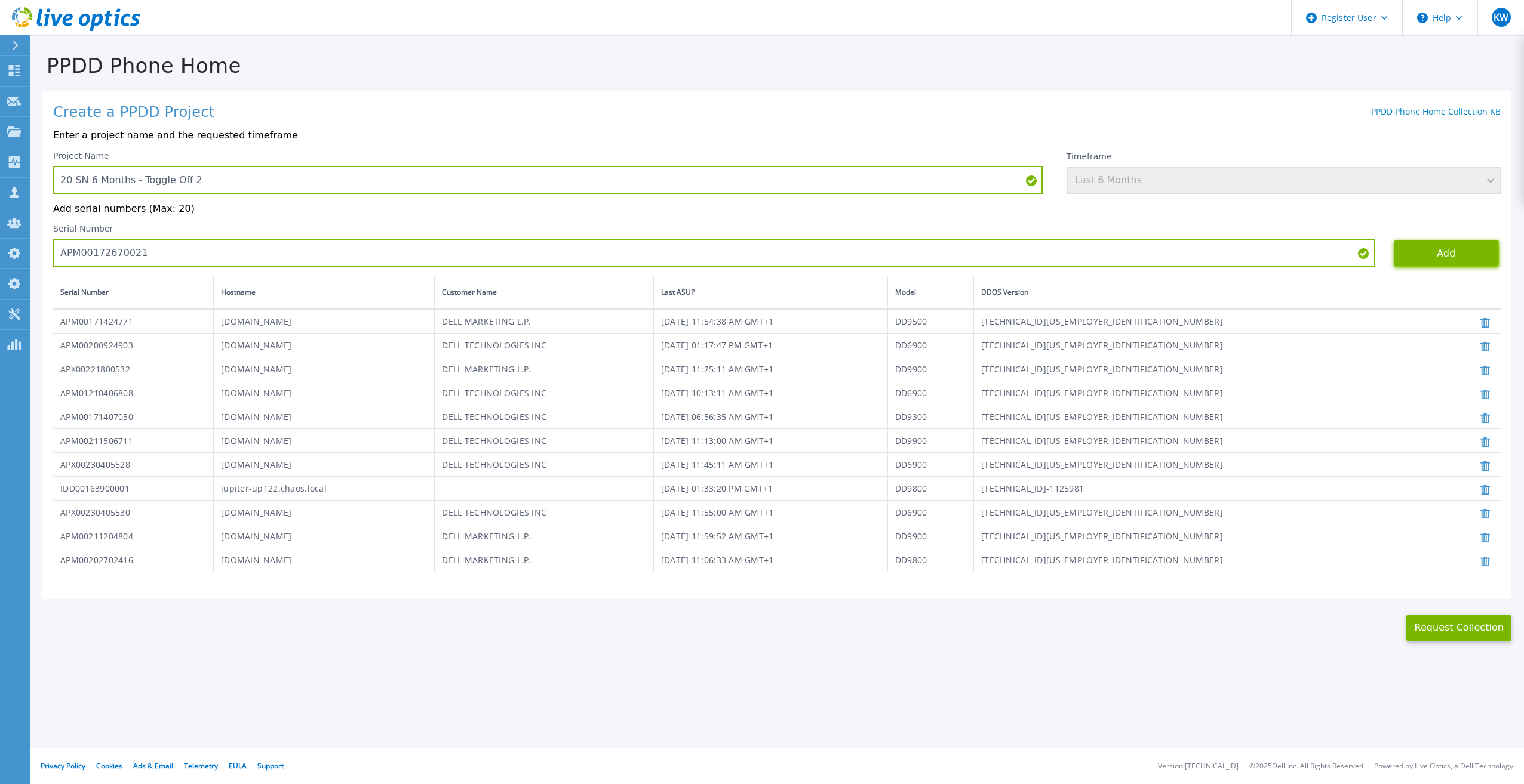
click at [1450, 249] on button "Add" at bounding box center [1446, 252] width 105 height 27
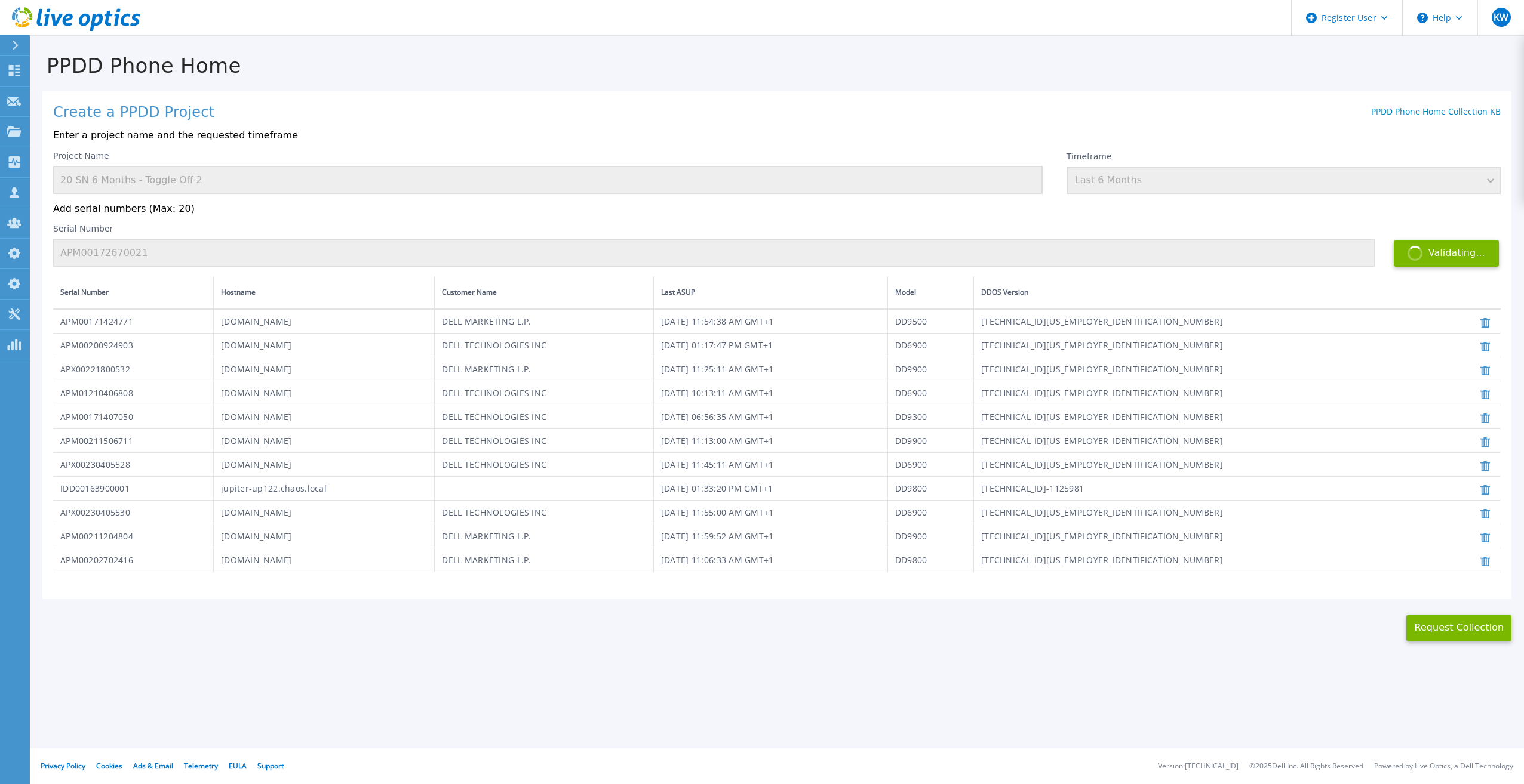
click at [1081, 110] on div "Create a PPDD Project PPDD Phone Home Collection KB" at bounding box center [777, 113] width 1447 height 17
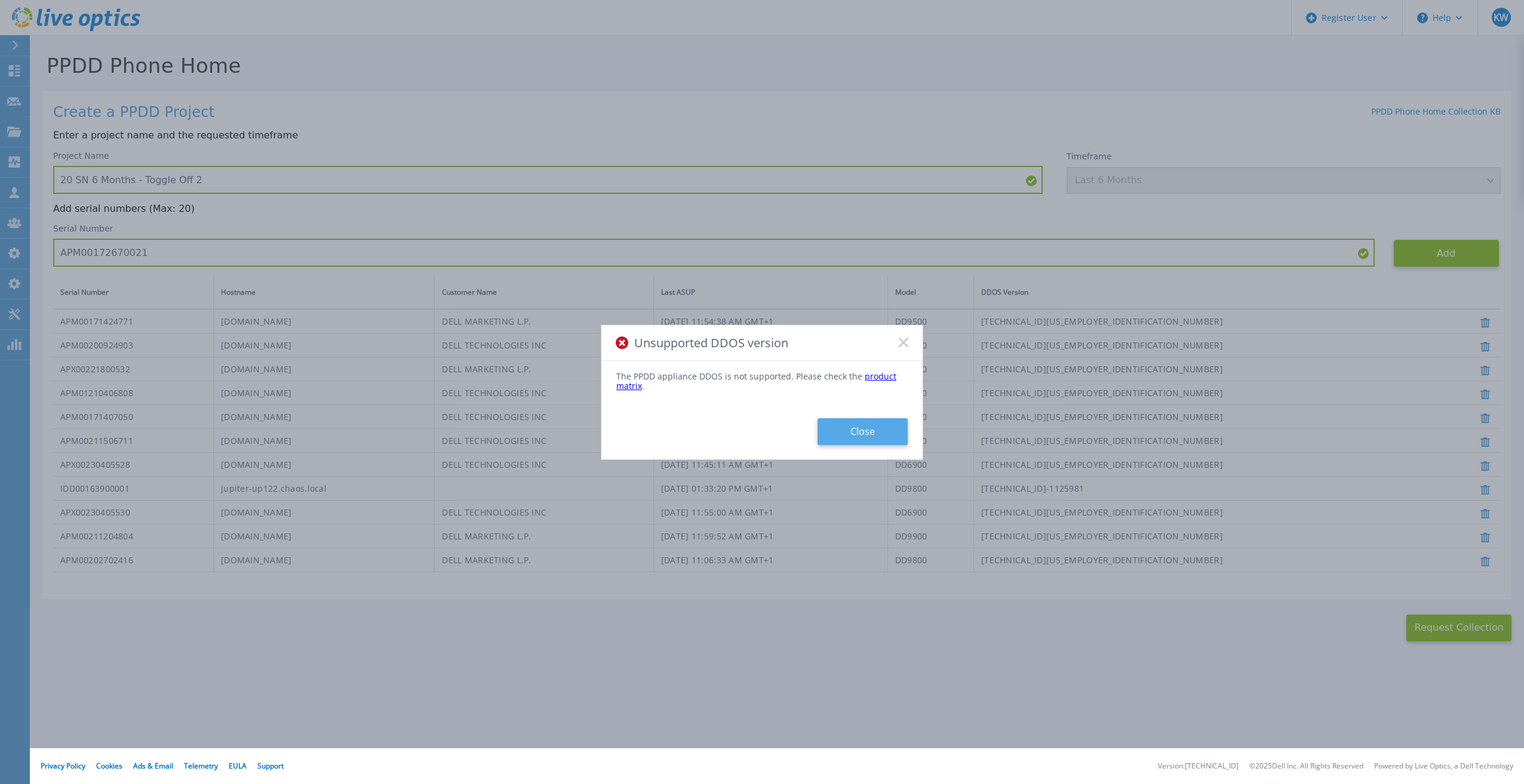
click at [858, 433] on button "Close" at bounding box center [863, 431] width 90 height 27
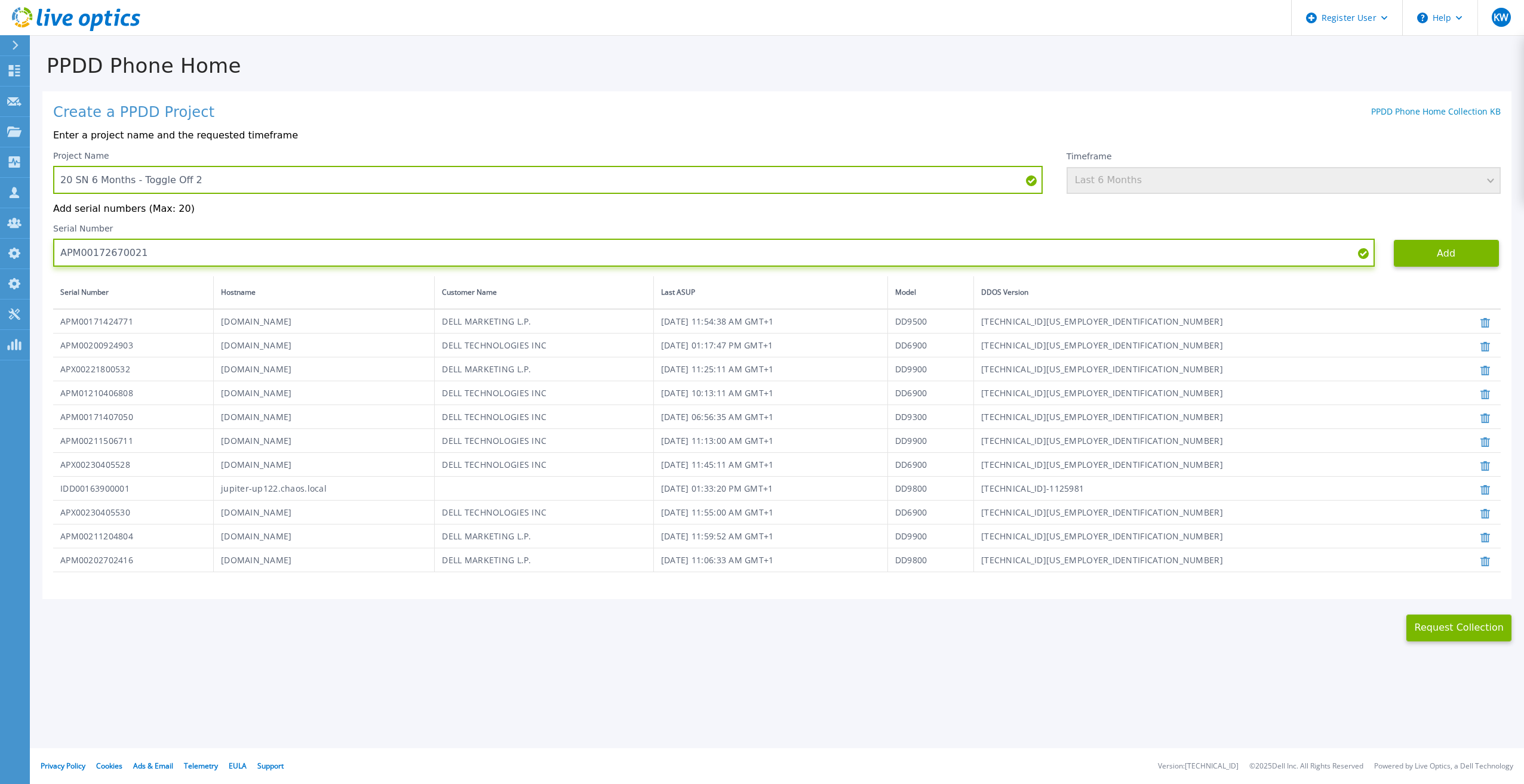
drag, startPoint x: 778, startPoint y: 256, endPoint x: 49, endPoint y: 240, distance: 729.2
click at [49, 240] on div "Create a PPDD Project PPDD Phone Home Collection KB Enter a project name and th…" at bounding box center [777, 345] width 1469 height 509
paste input "223204559"
type input "APM00223204559"
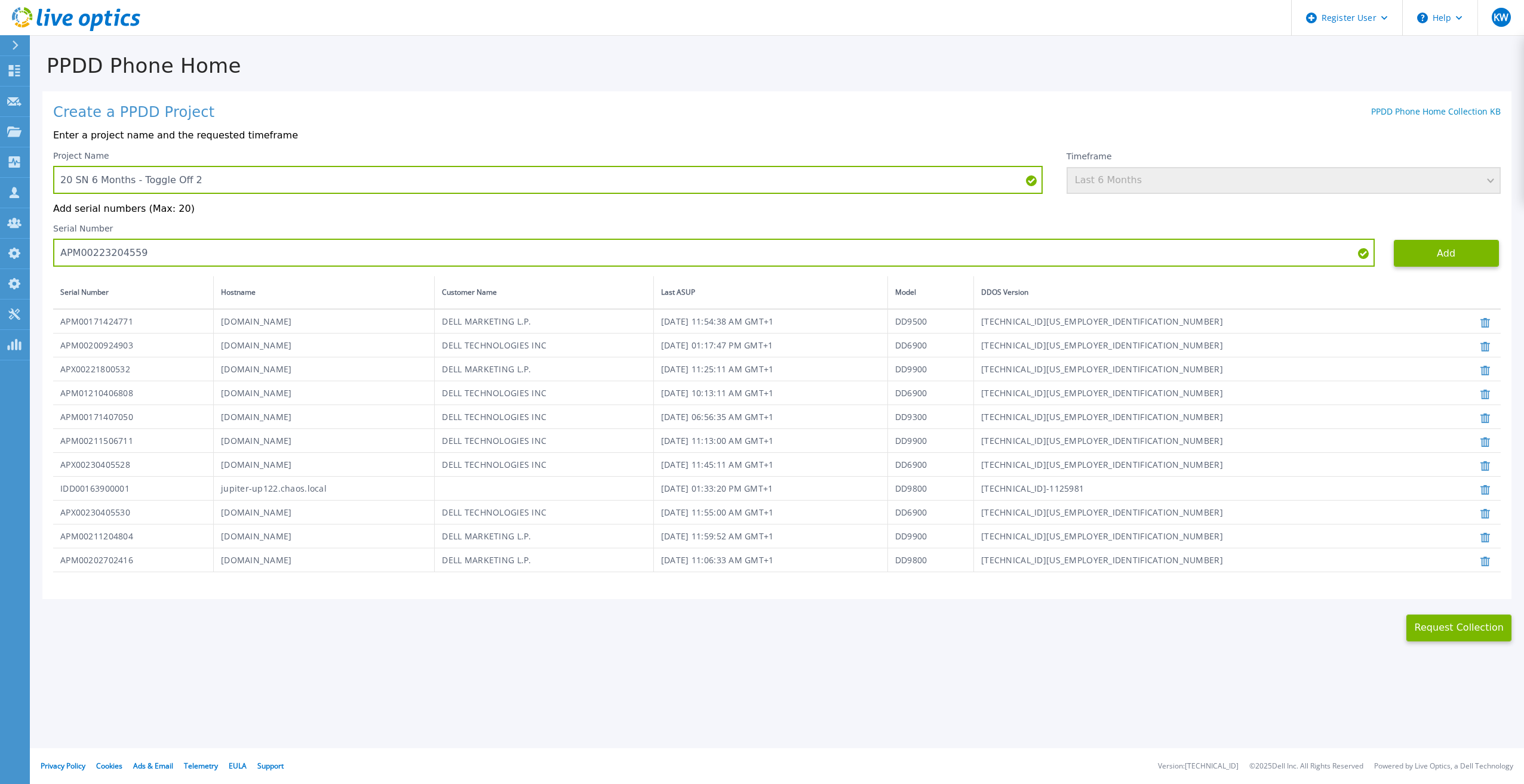
click at [1435, 238] on div "Serial Number APM00223204559 Add" at bounding box center [777, 245] width 1447 height 43
click at [1436, 248] on button "Add" at bounding box center [1446, 252] width 105 height 27
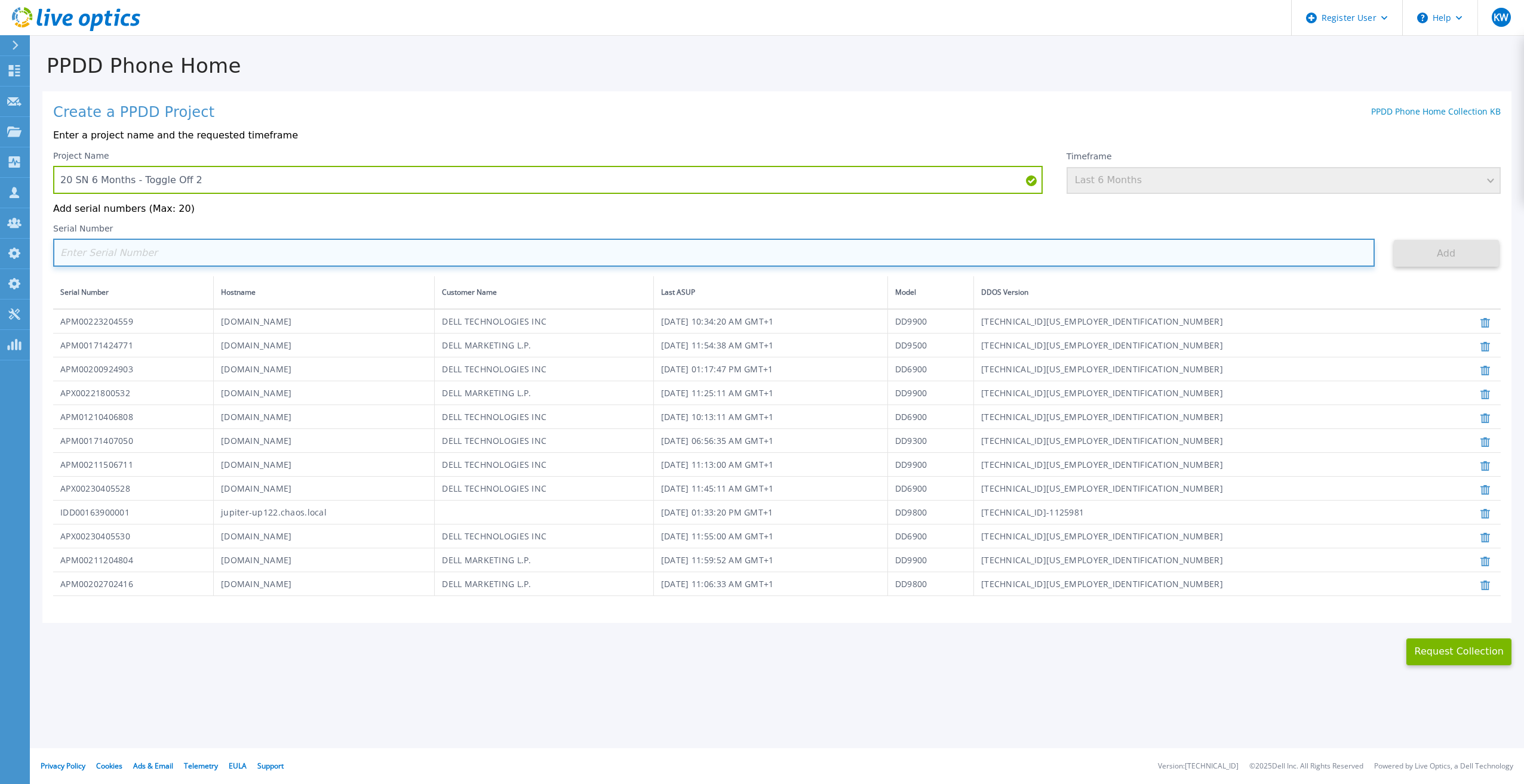
click at [808, 255] on input at bounding box center [714, 252] width 1321 height 28
paste input "APM00203007560"
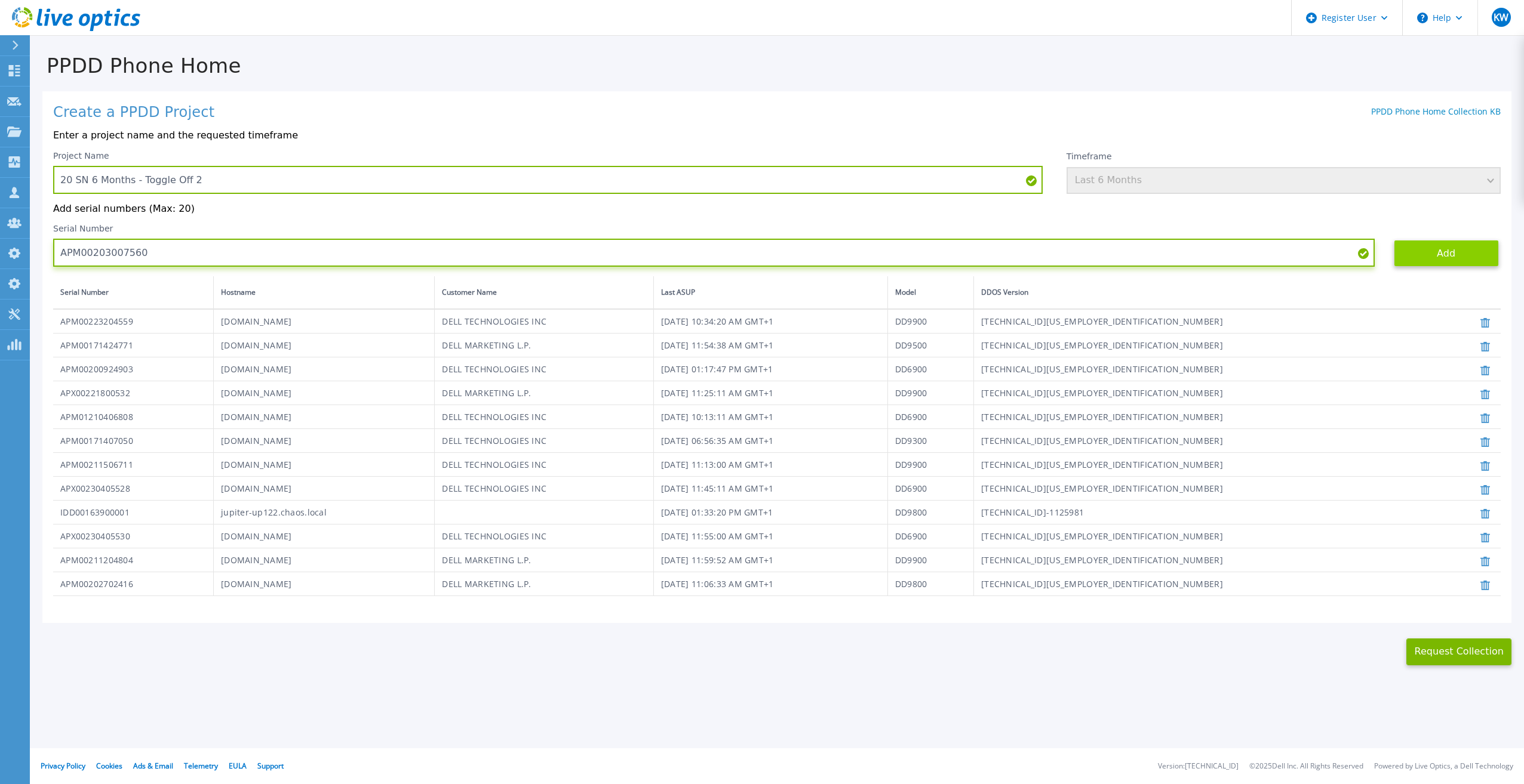
type input "APM00203007560"
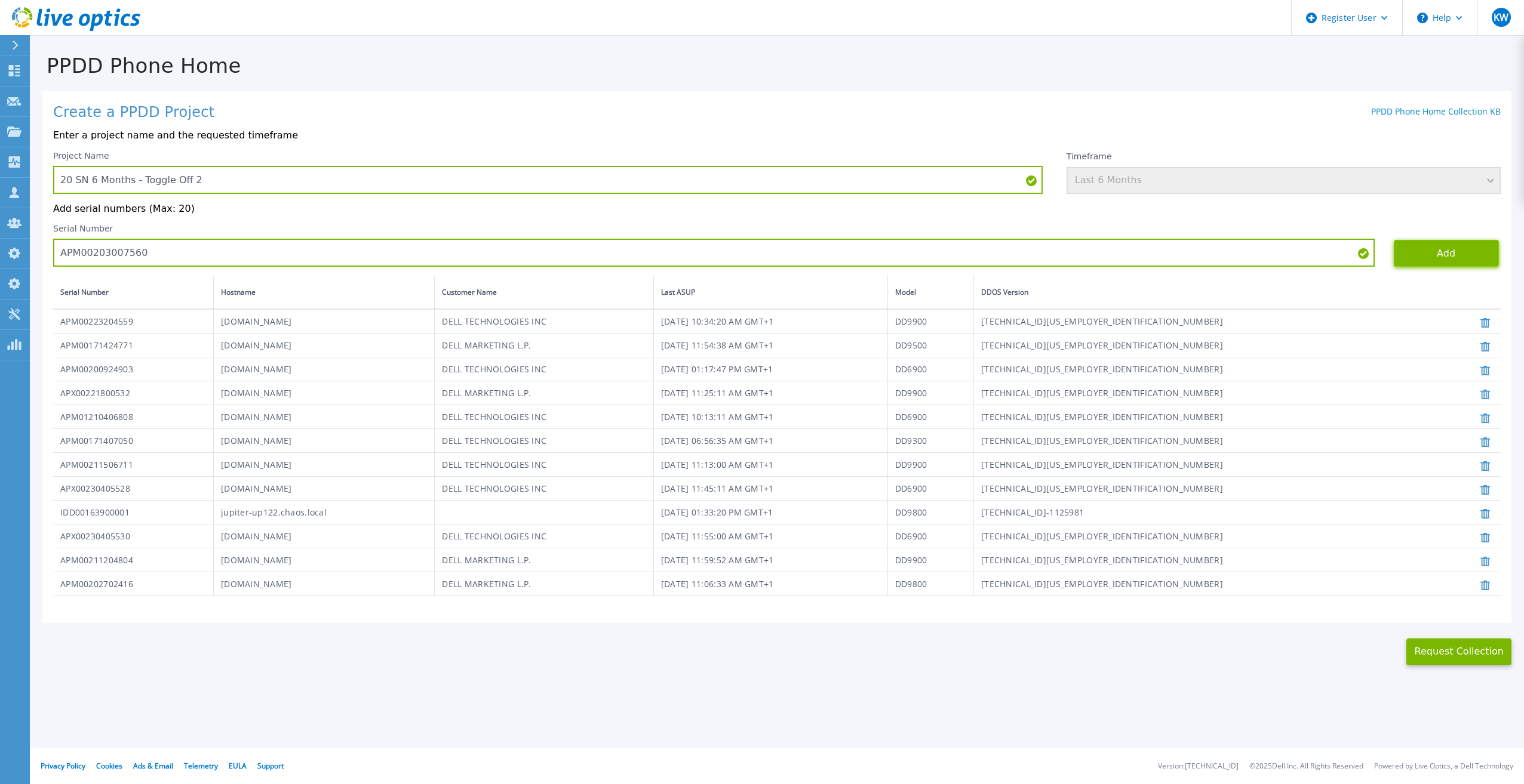
click at [1411, 257] on button "Add" at bounding box center [1446, 252] width 105 height 27
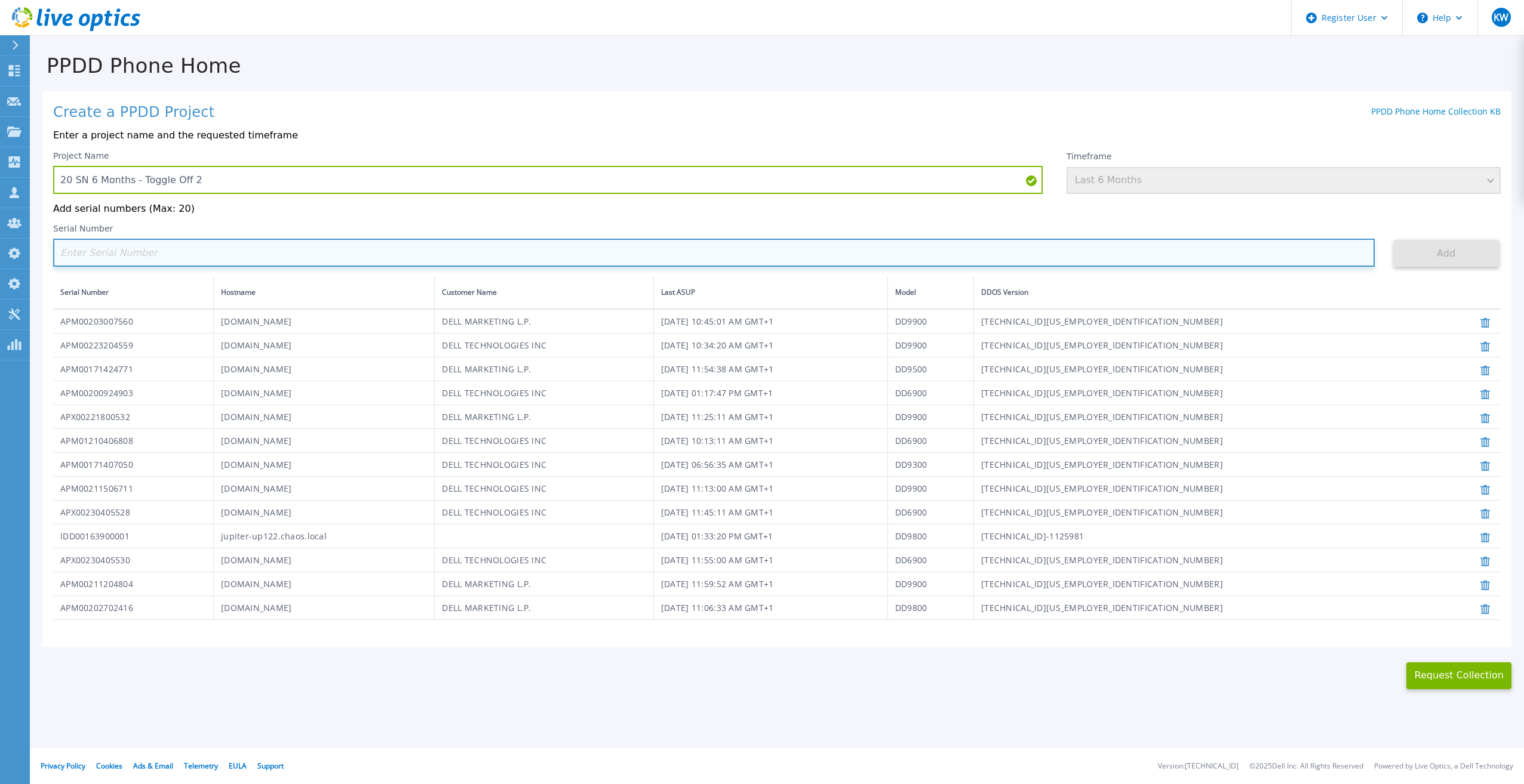
click at [526, 257] on input at bounding box center [714, 252] width 1321 height 28
paste input "FNM00173740071"
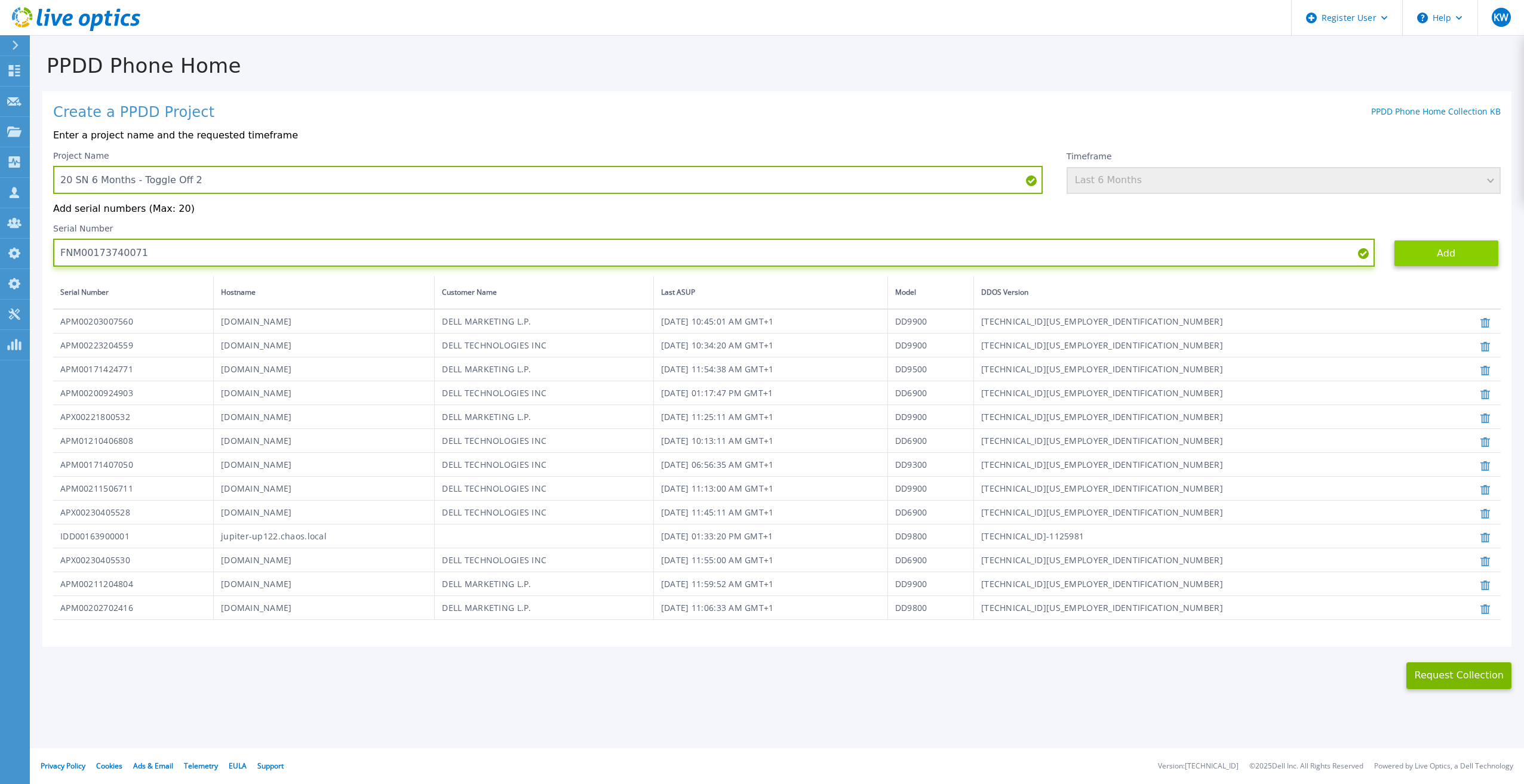
type input "FNM00173740071"
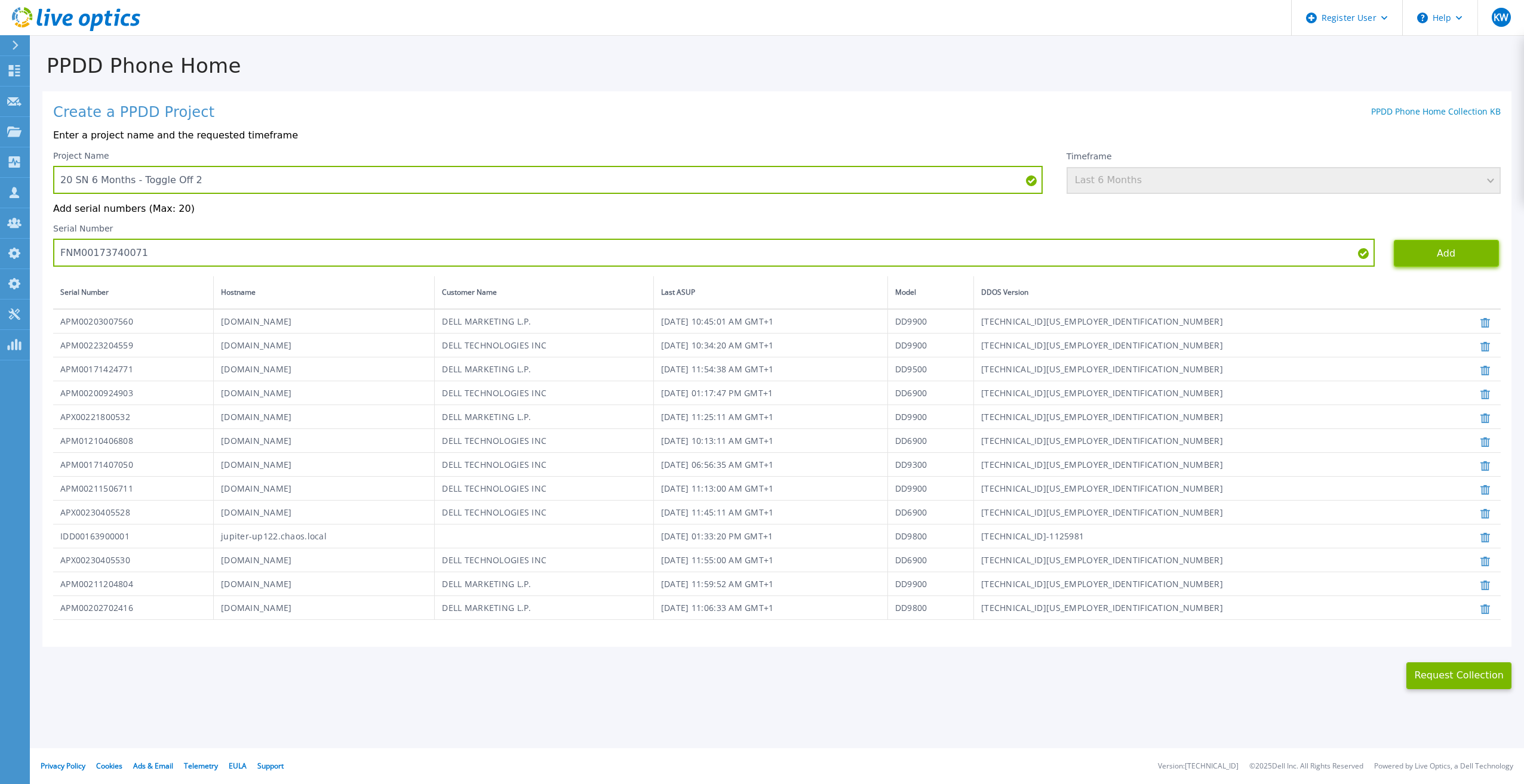
click at [1434, 257] on button "Add" at bounding box center [1446, 252] width 105 height 27
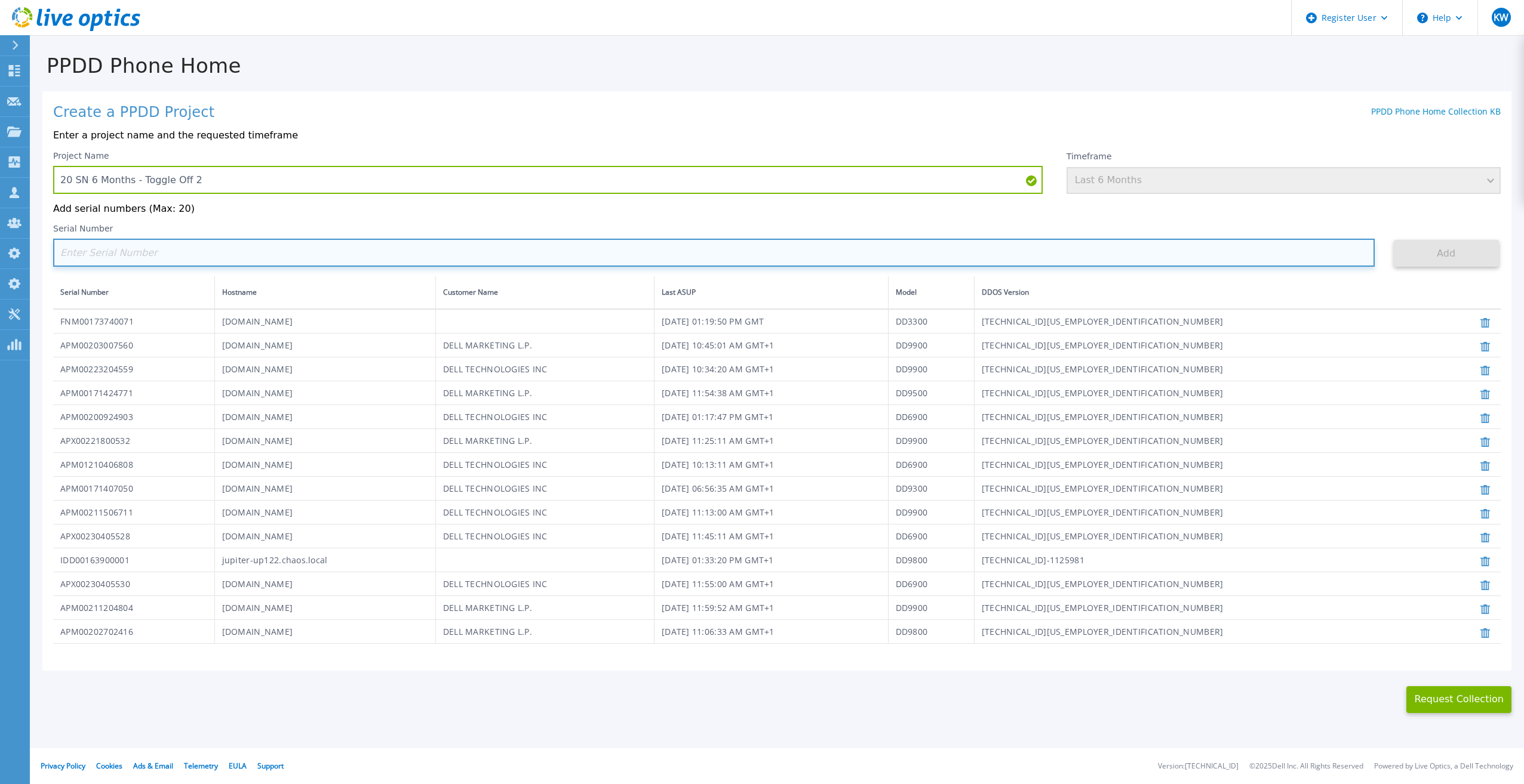
click at [705, 256] on input at bounding box center [714, 252] width 1321 height 28
paste input "APX00233704525"
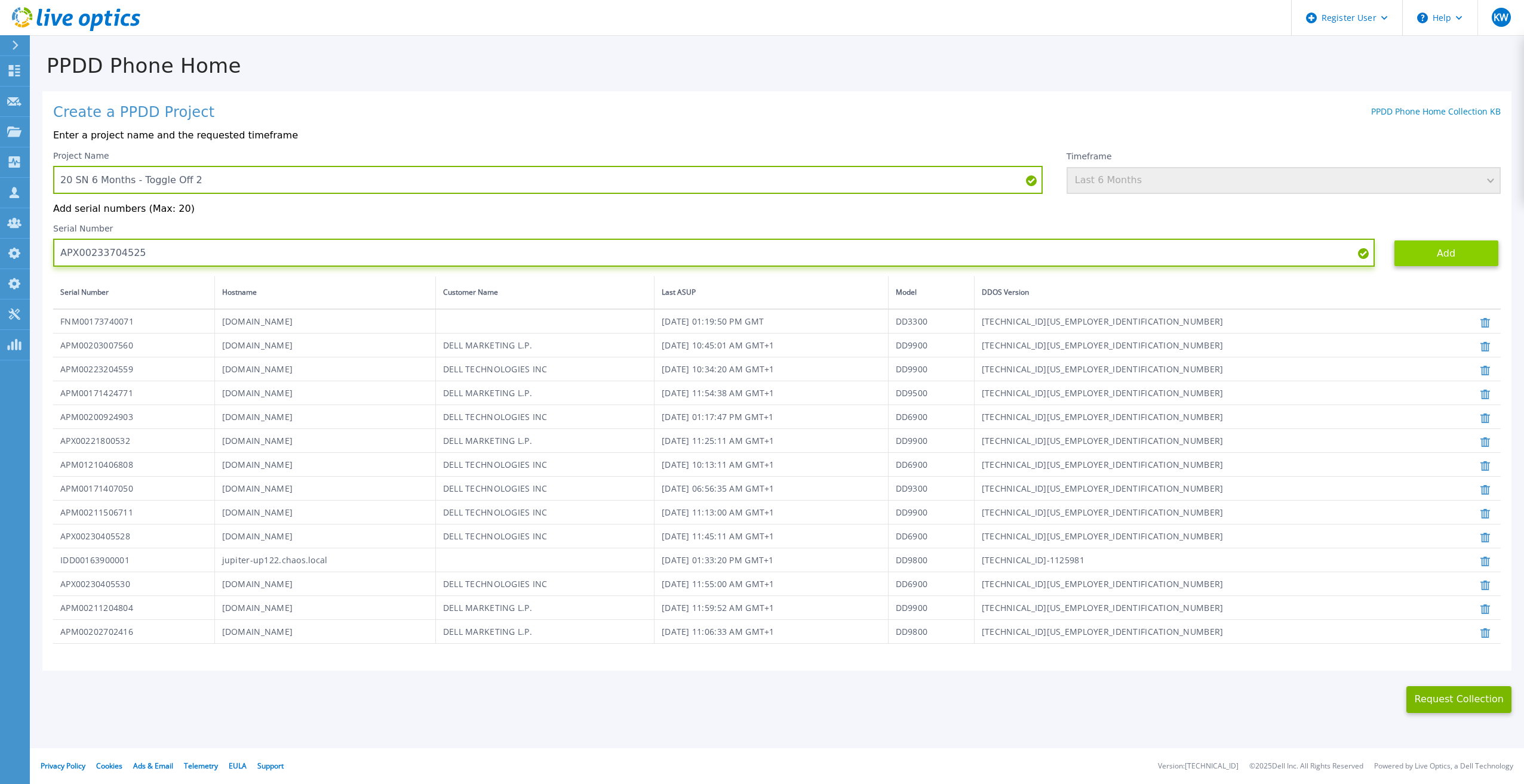
type input "APX00233704525"
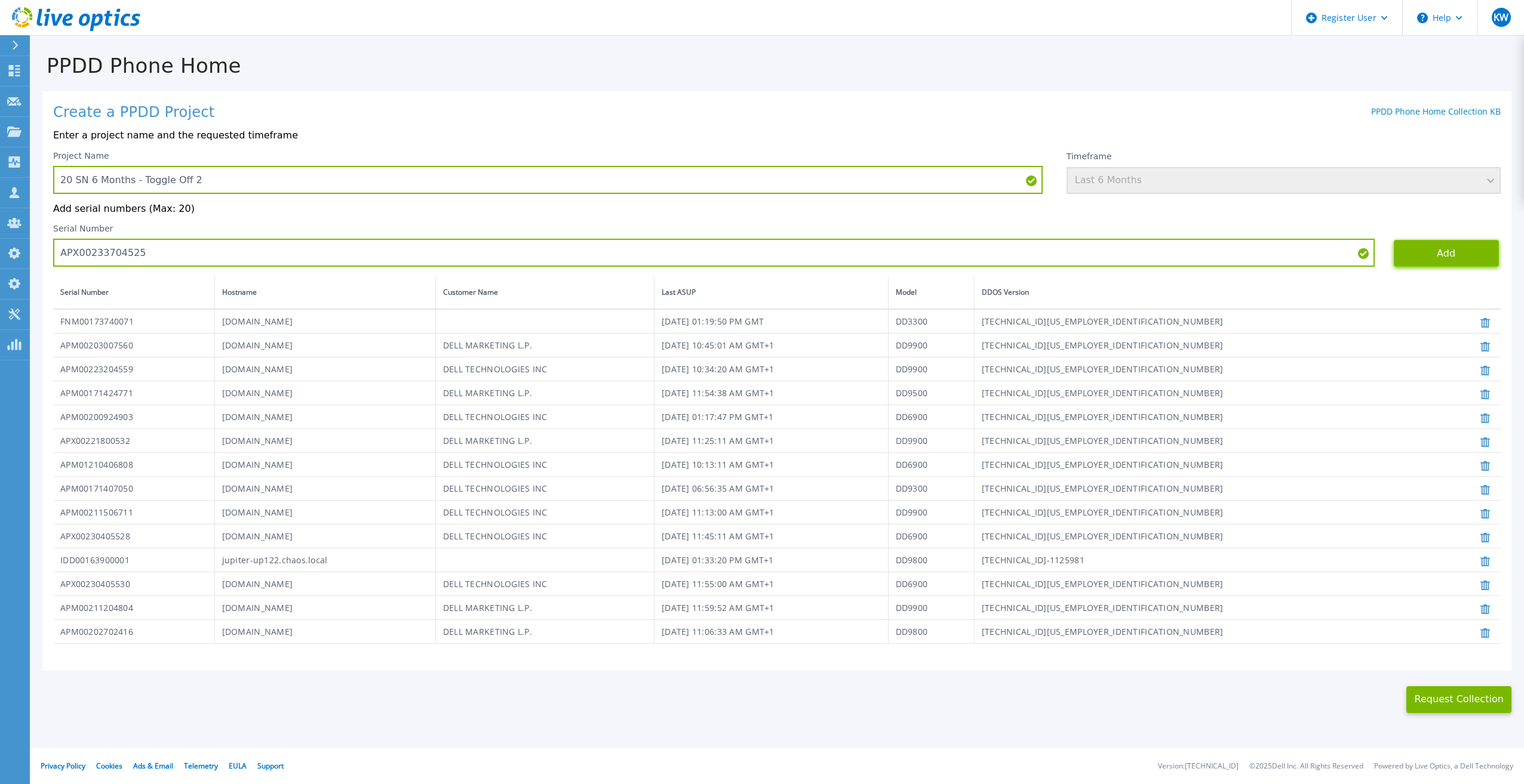
click at [1416, 265] on button "Add" at bounding box center [1446, 252] width 105 height 27
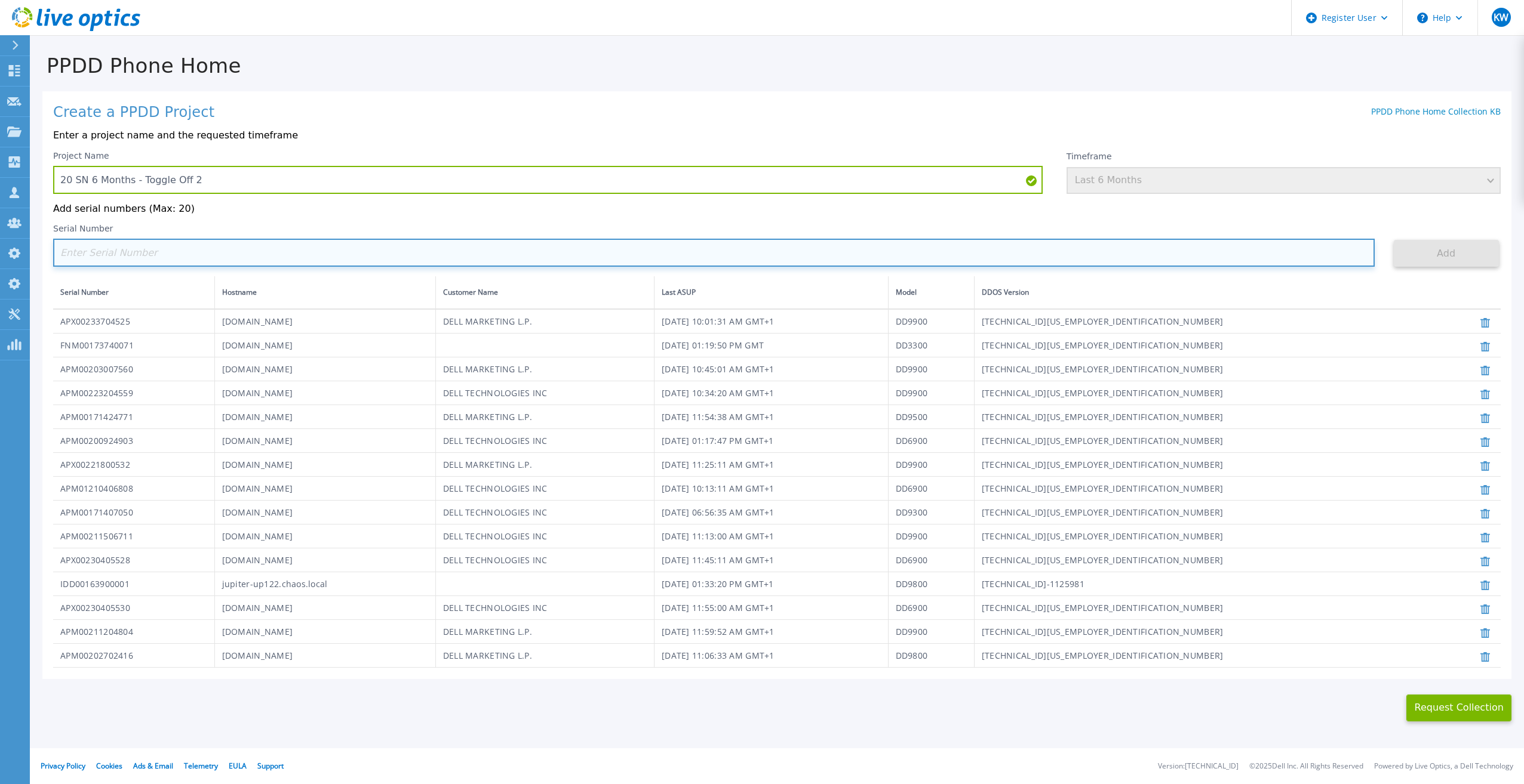
click at [272, 256] on input at bounding box center [714, 252] width 1321 height 28
paste input "TF3J3180100076"
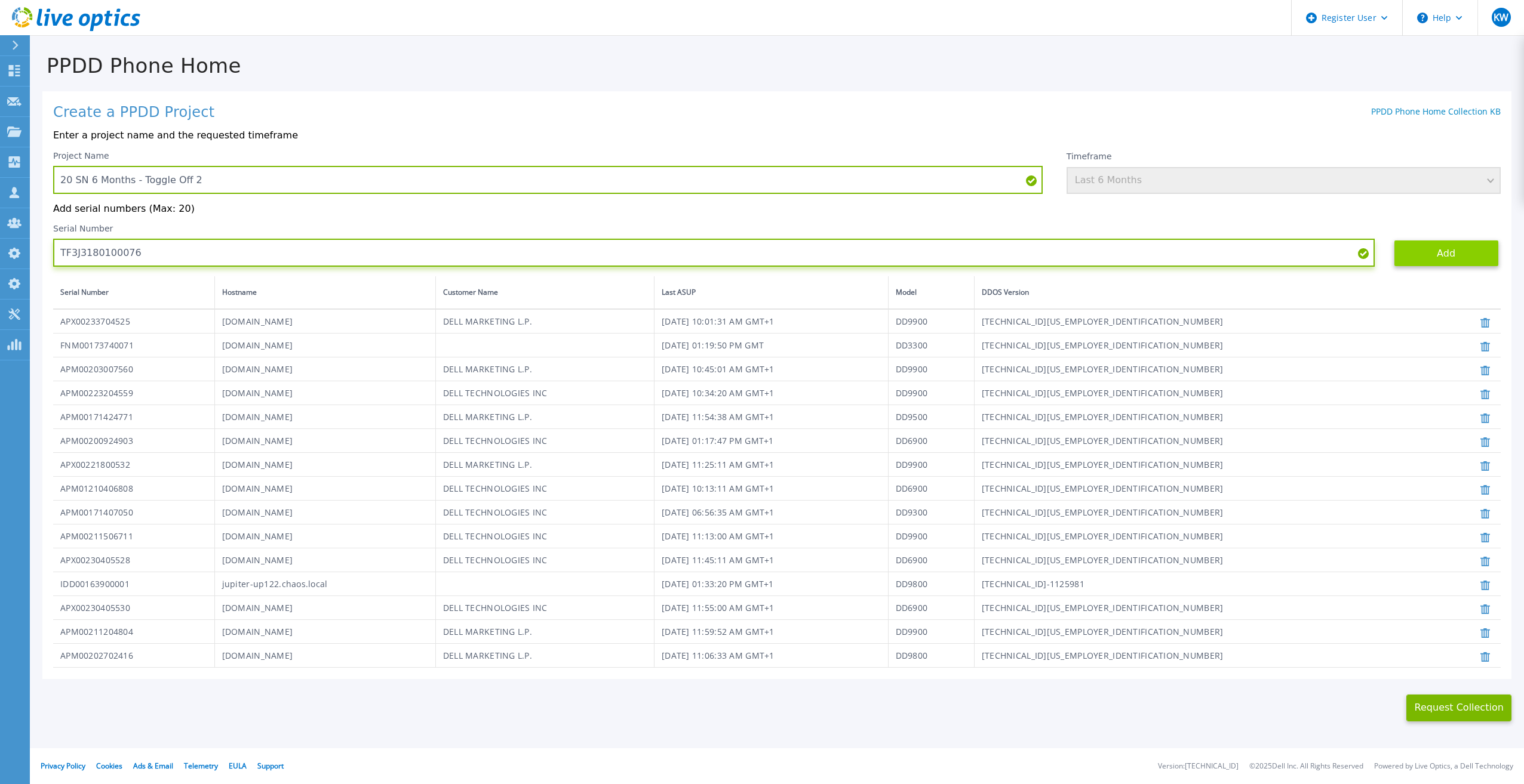
type input "TF3J3180100076"
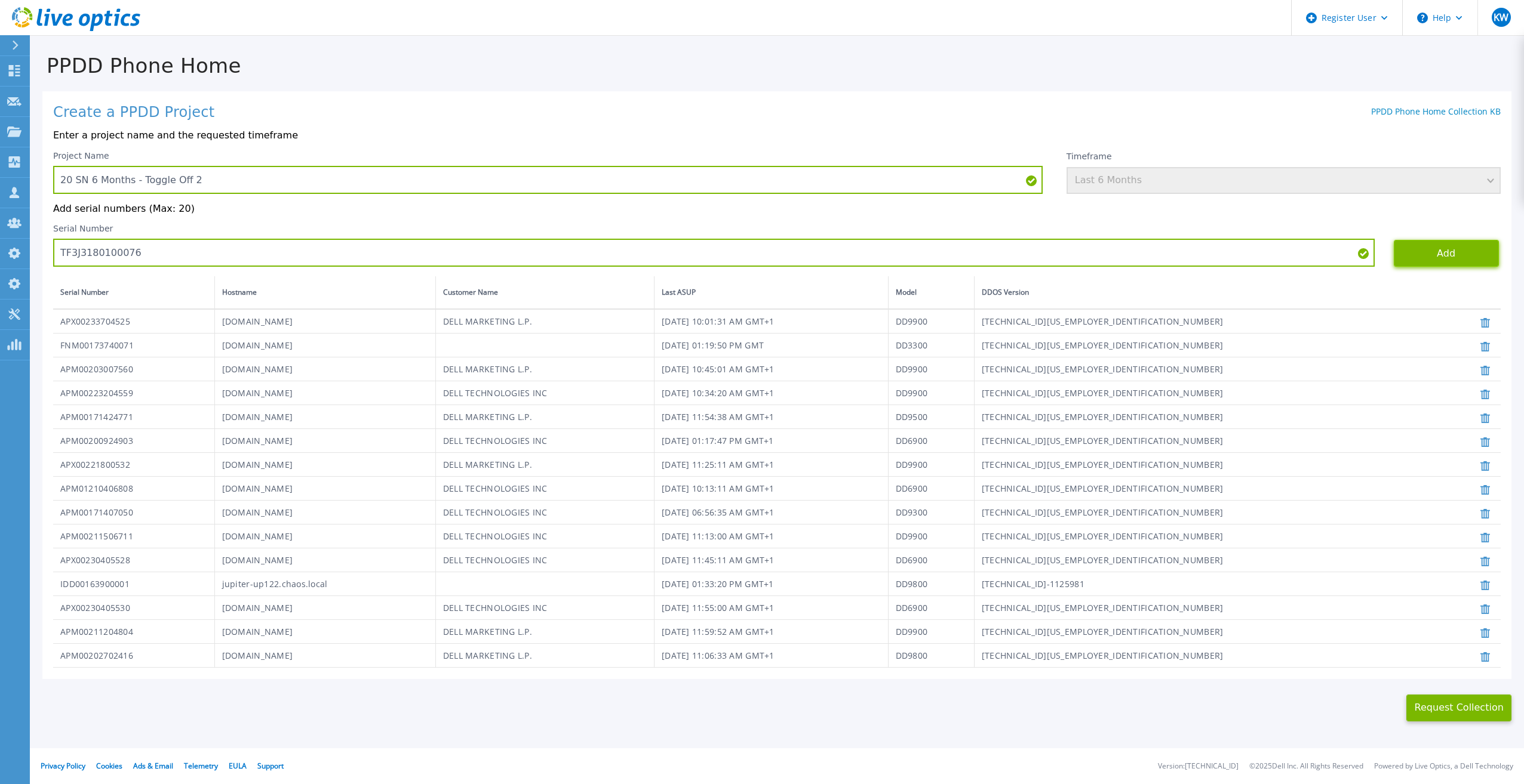
click at [1399, 247] on button "Add" at bounding box center [1446, 252] width 105 height 27
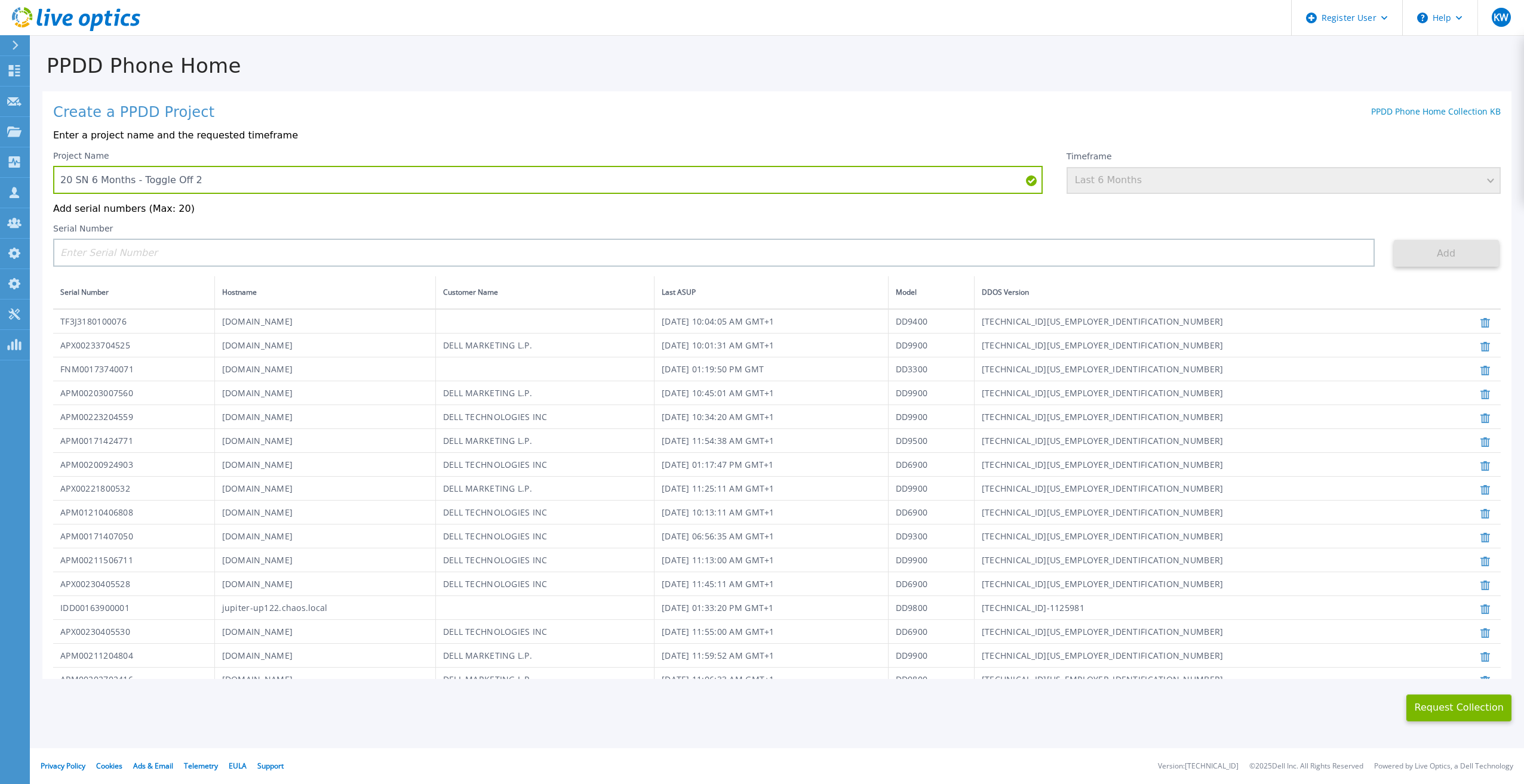
click at [1001, 237] on div "Serial Number" at bounding box center [714, 245] width 1321 height 43
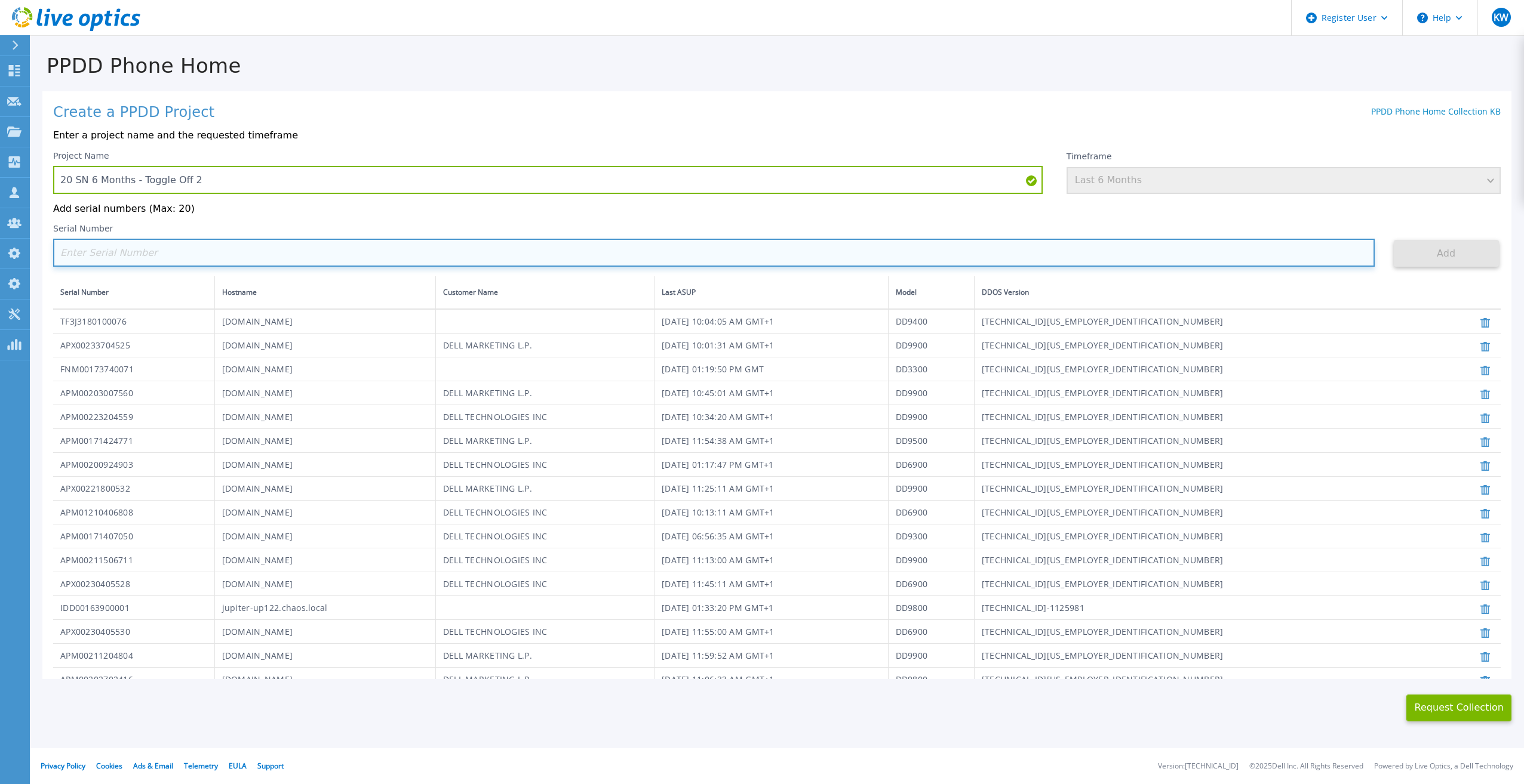
click at [1233, 267] on input at bounding box center [714, 252] width 1321 height 28
paste input "APM00213409005"
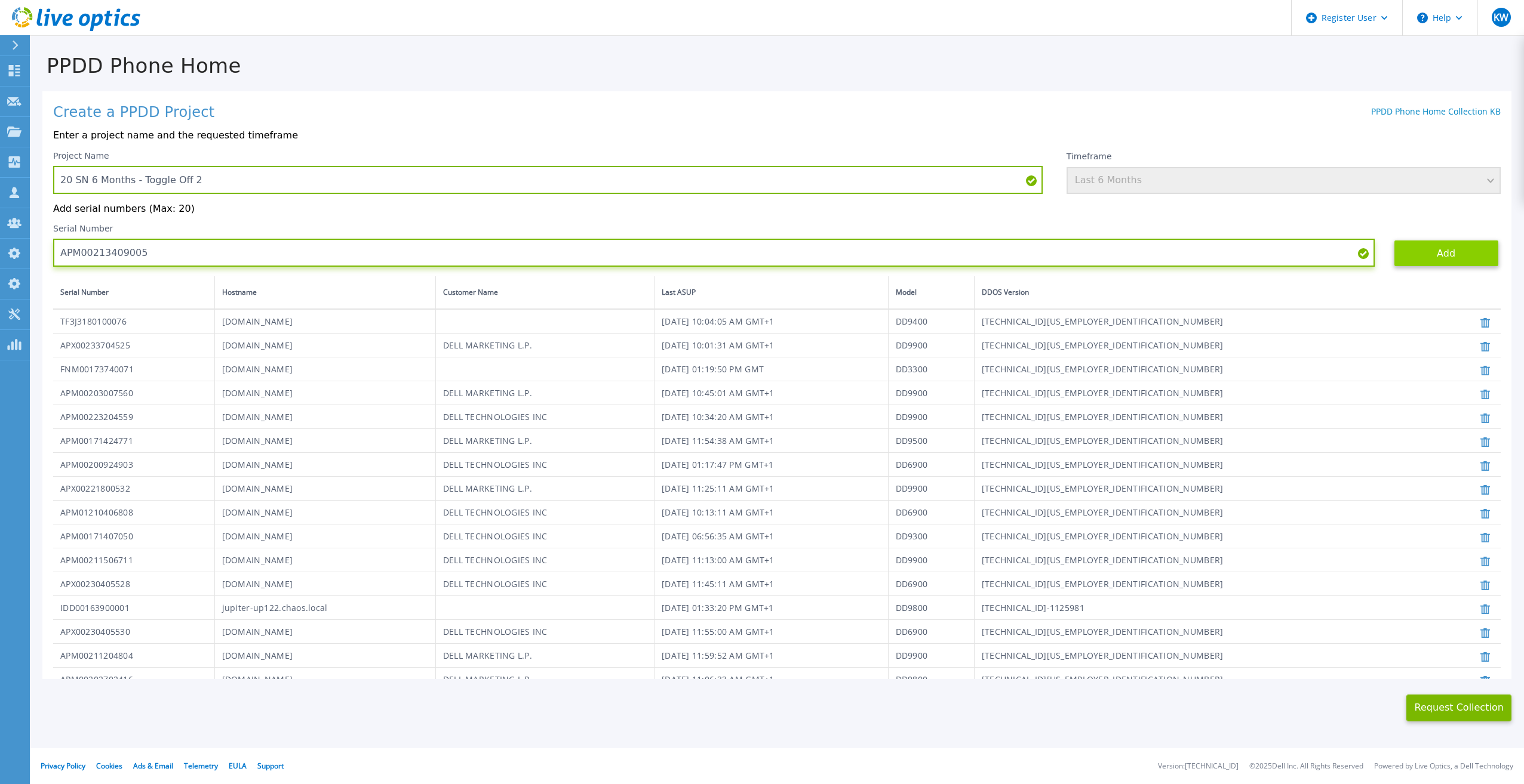
type input "APM00213409005"
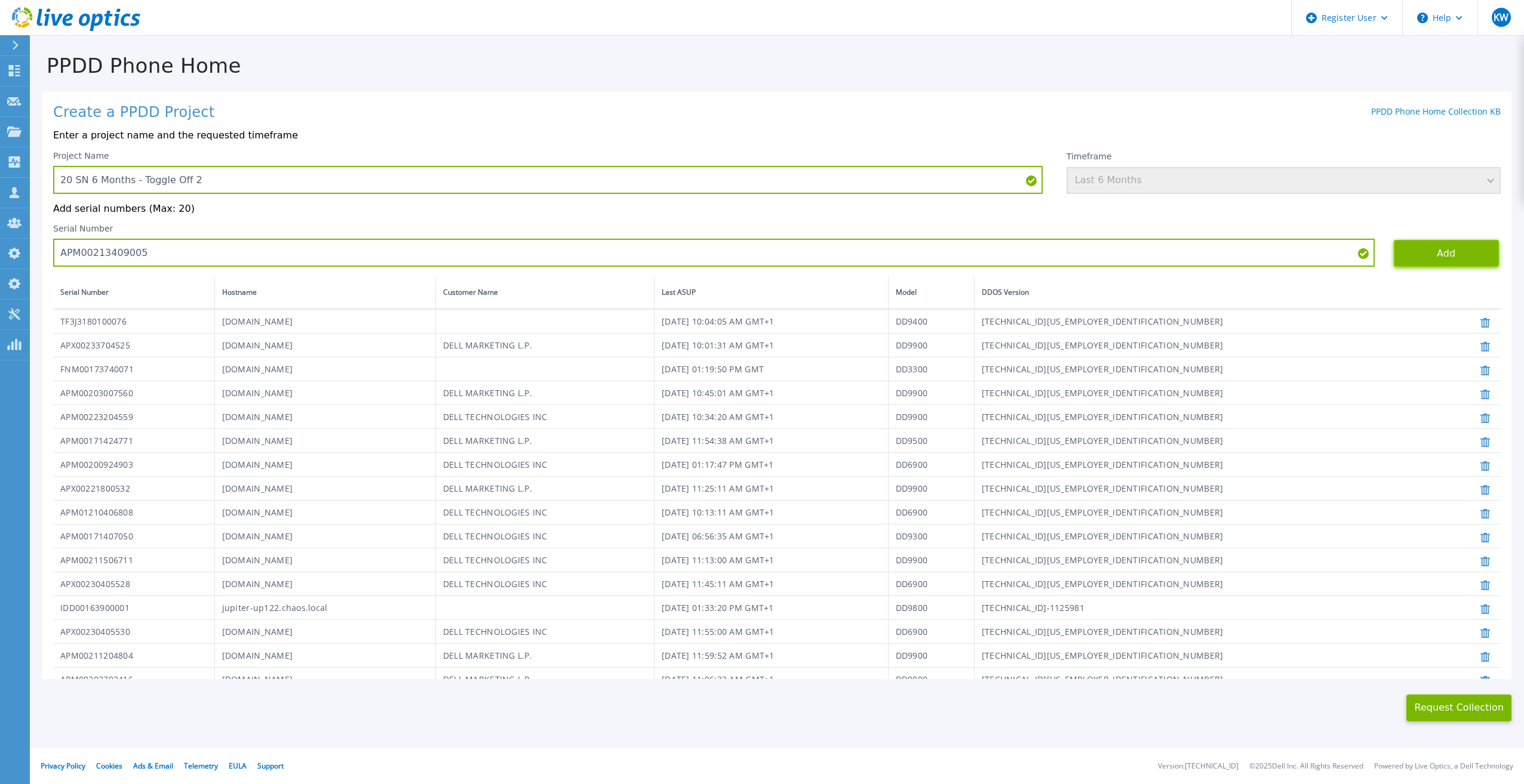
click at [1394, 259] on button "Add" at bounding box center [1446, 252] width 105 height 27
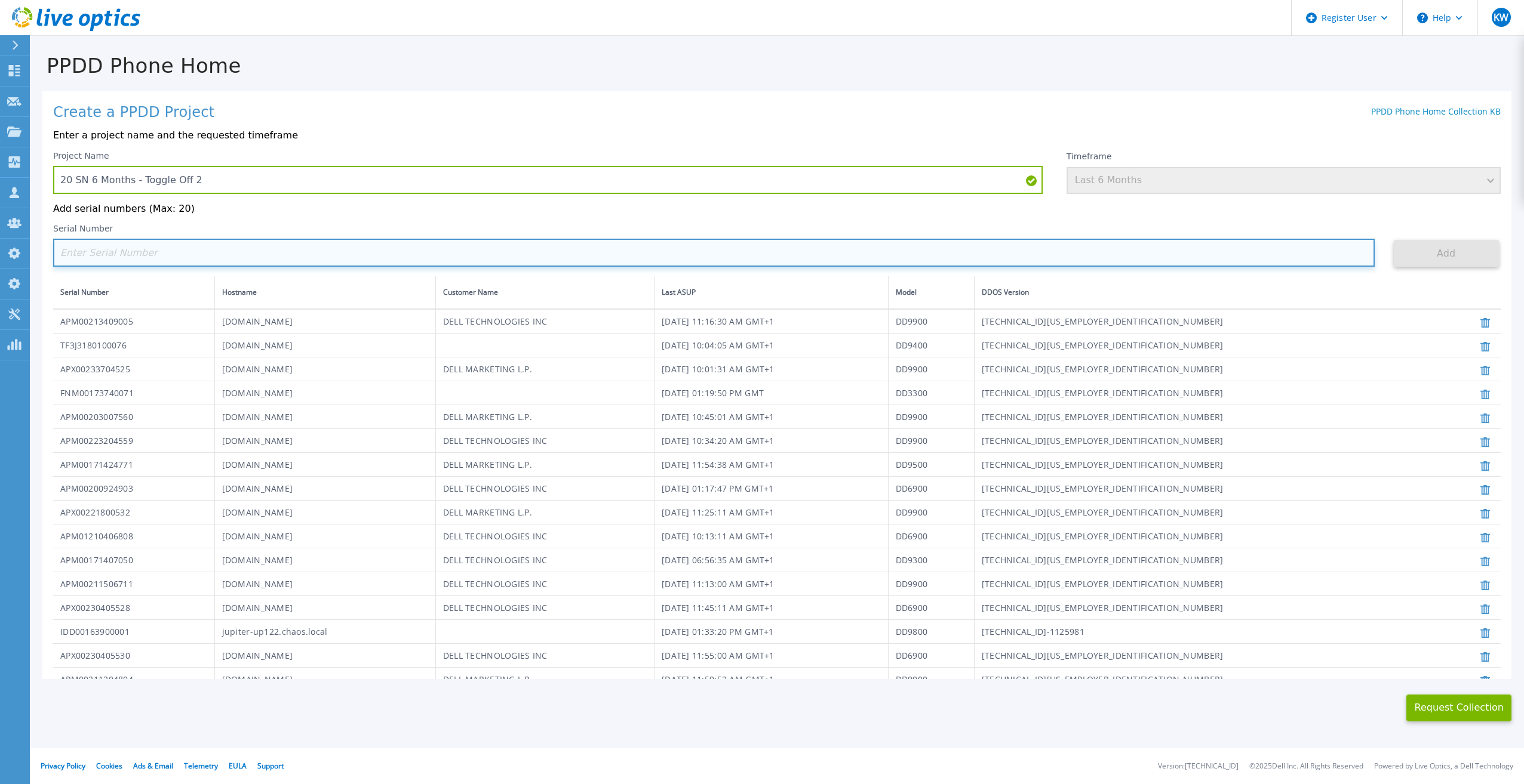
click at [653, 254] on input at bounding box center [714, 252] width 1321 height 28
paste input "AUDVFBNW5NDDSY"
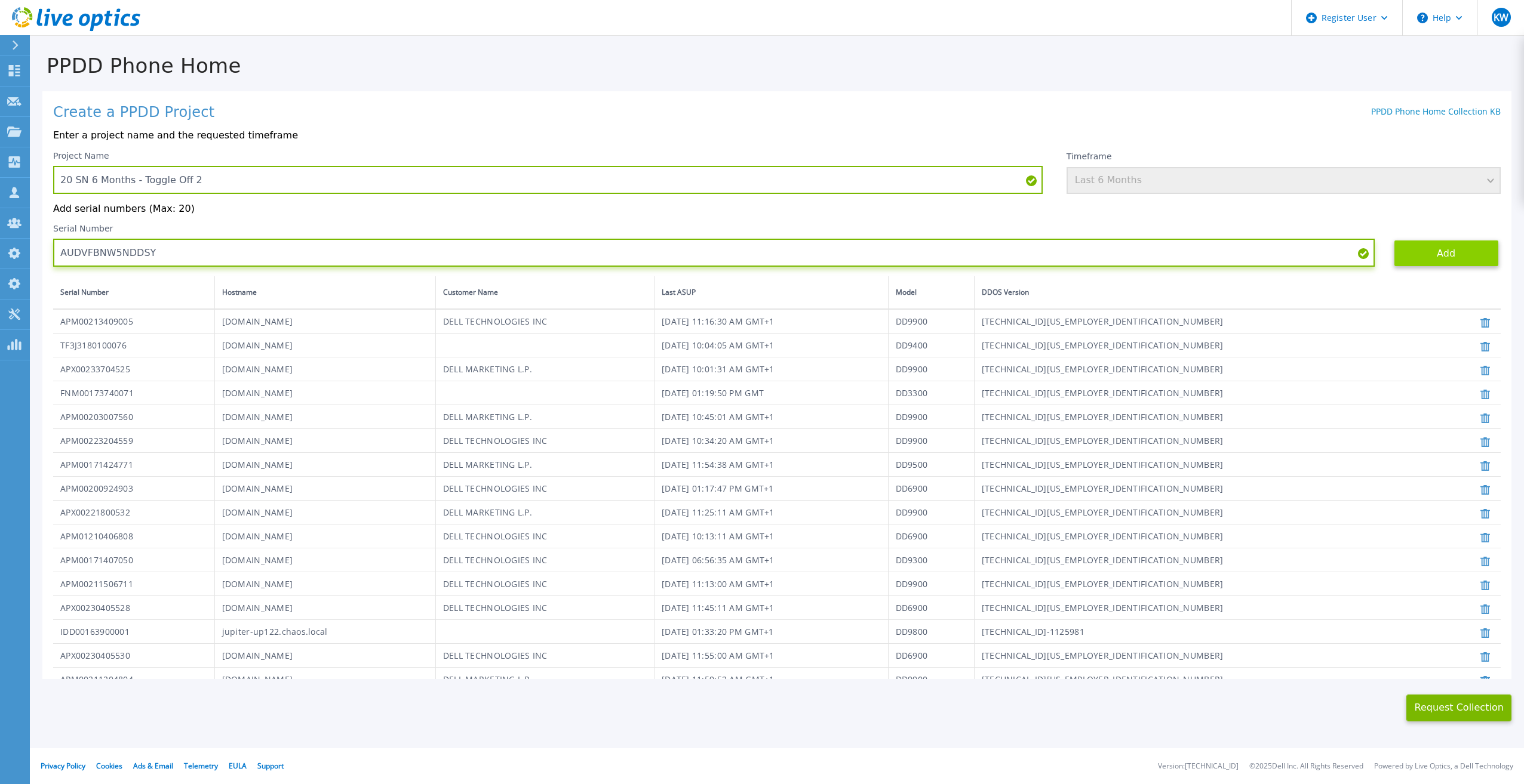
type input "AUDVFBNW5NDDSY"
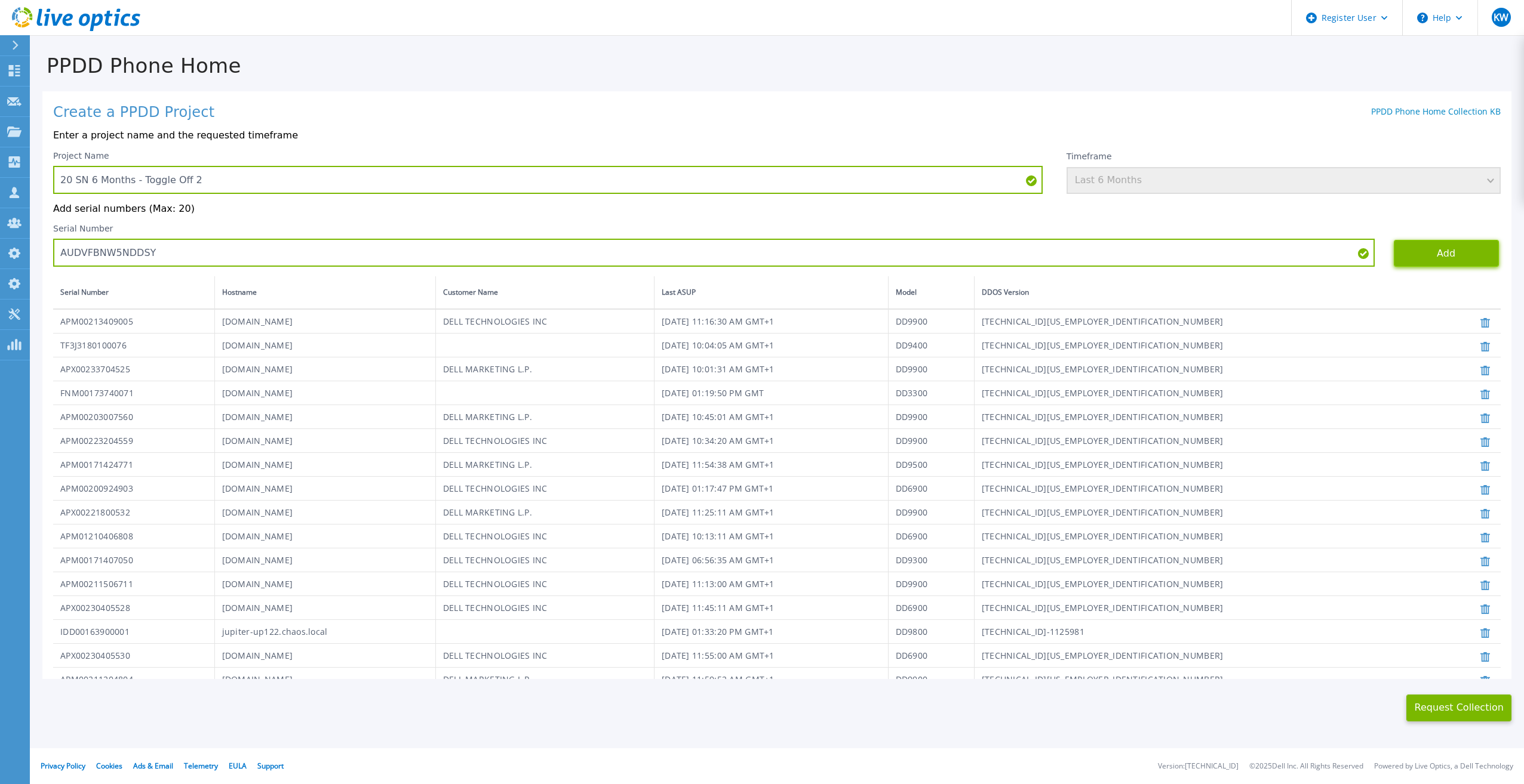
click at [1394, 258] on button "Add" at bounding box center [1446, 252] width 105 height 27
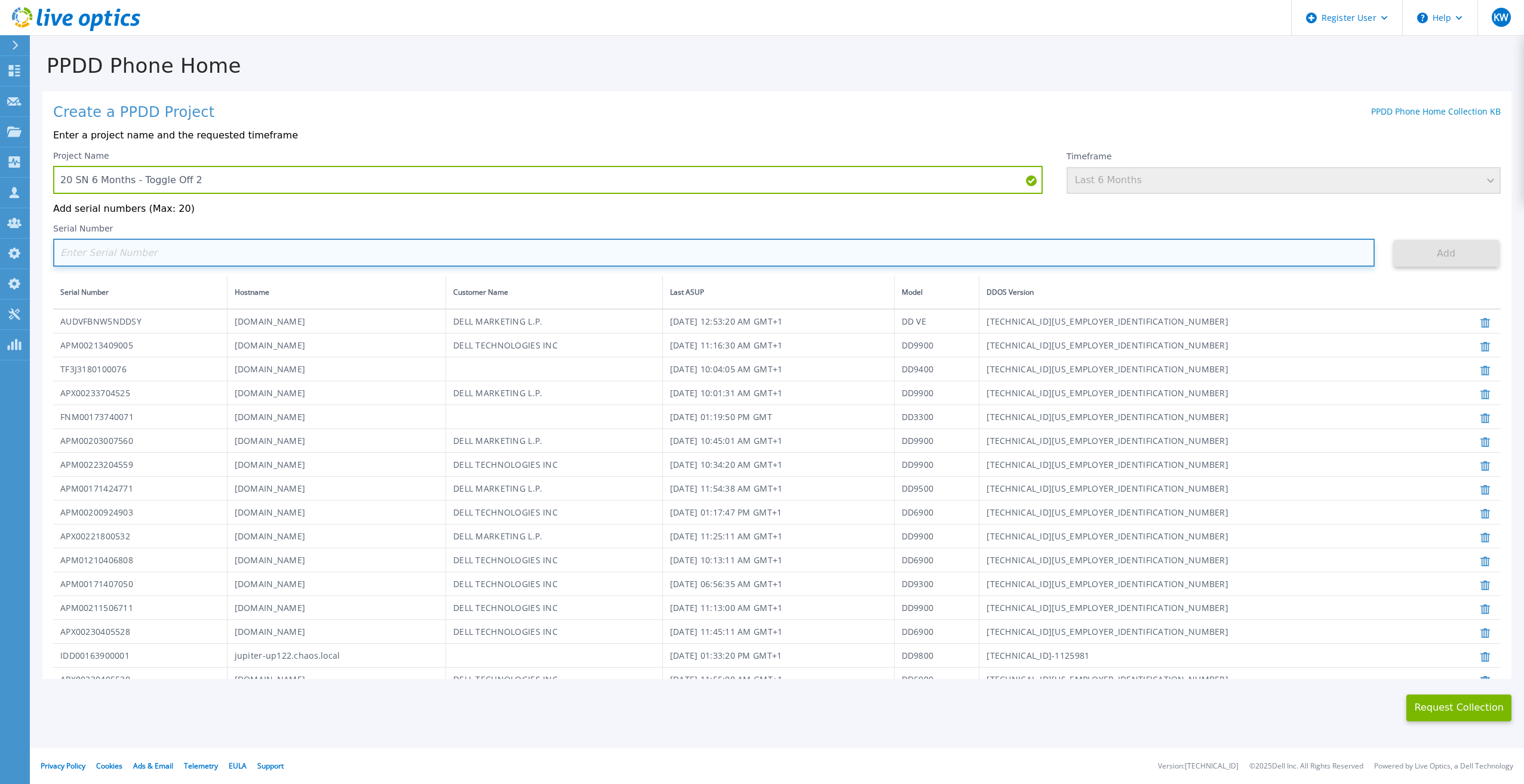
click at [695, 247] on input at bounding box center [714, 252] width 1321 height 28
paste input "CKM00182801368"
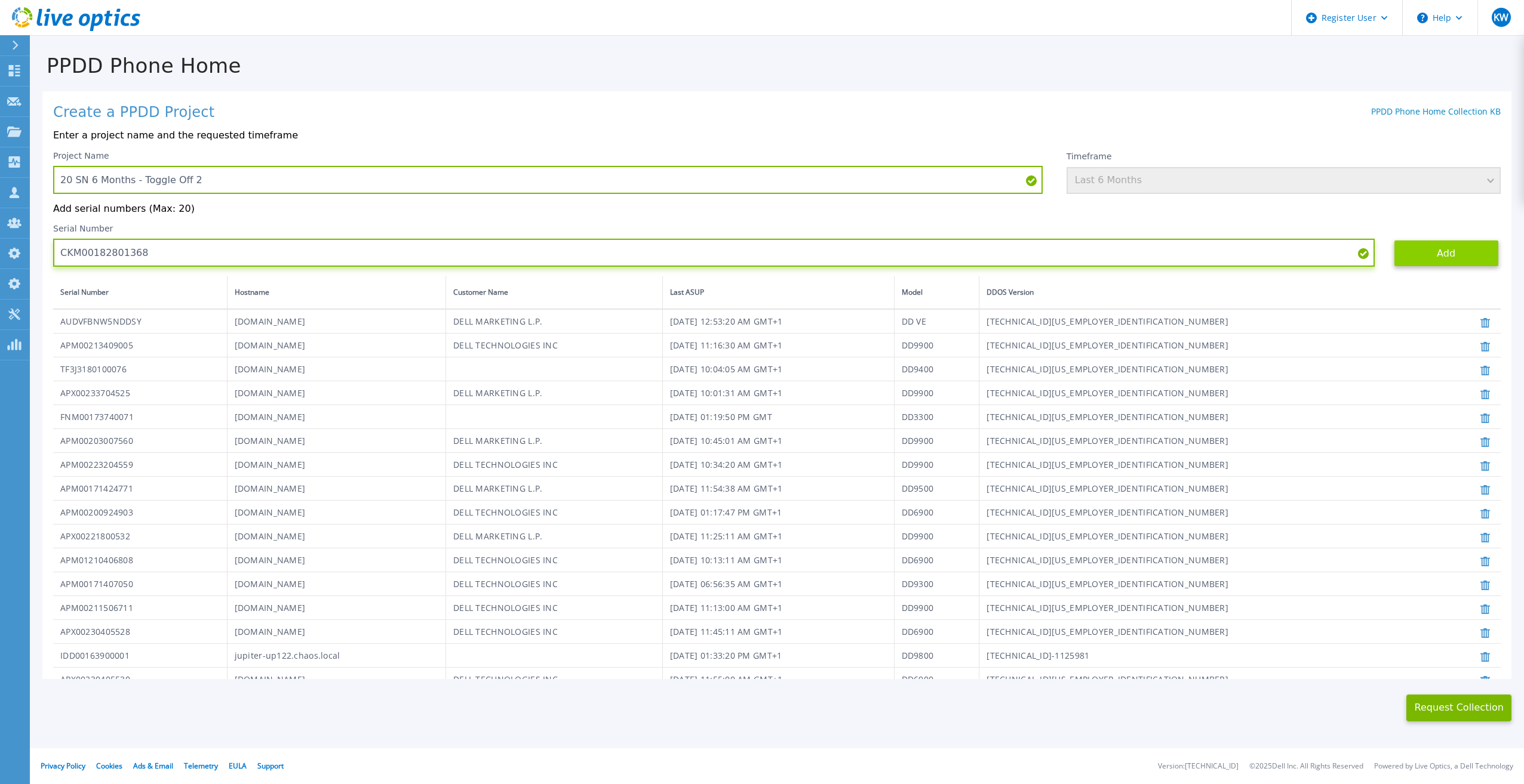
type input "CKM00182801368"
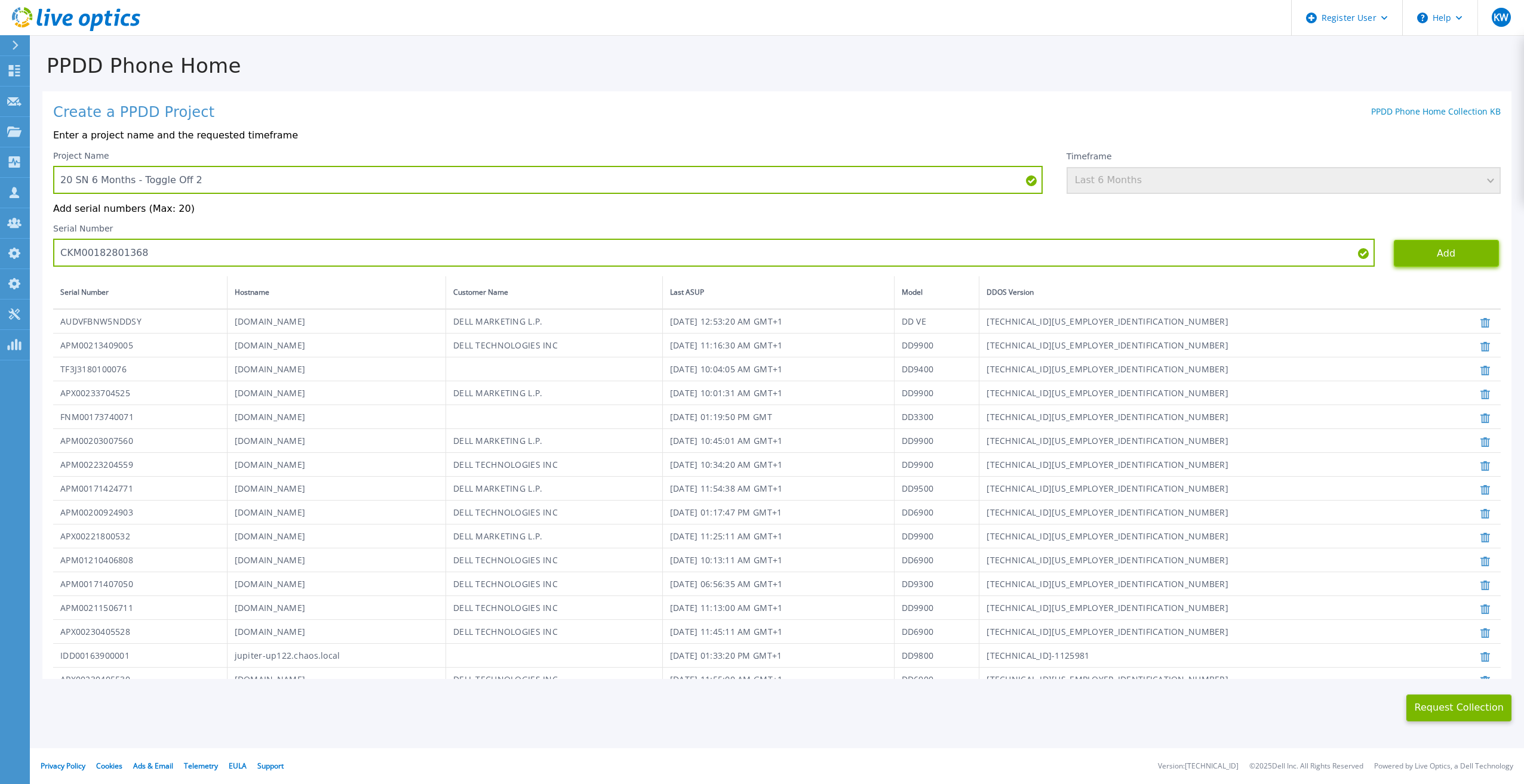
click at [1450, 248] on button "Add" at bounding box center [1446, 252] width 105 height 27
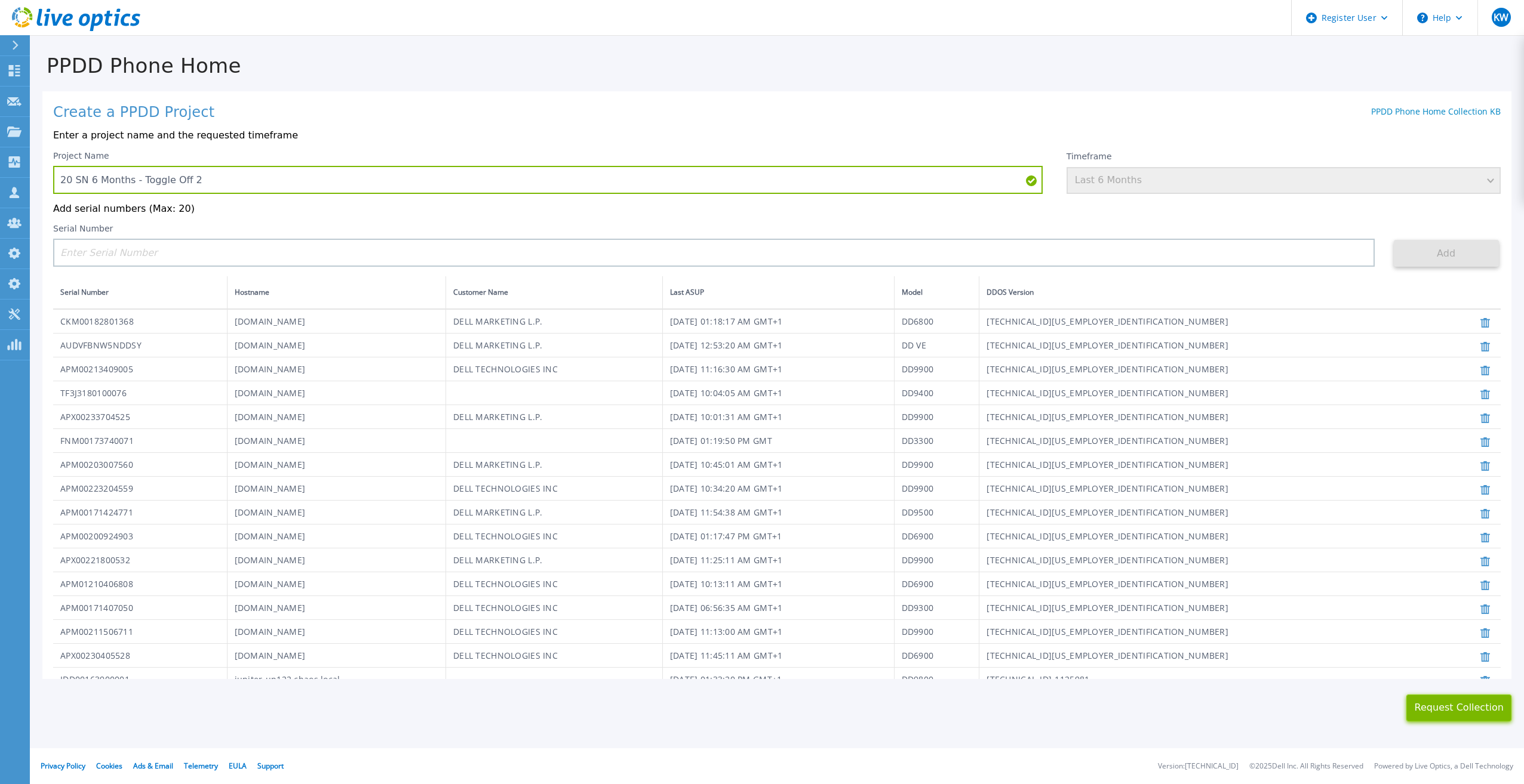
click at [1412, 710] on button "Request Collection" at bounding box center [1459, 707] width 105 height 27
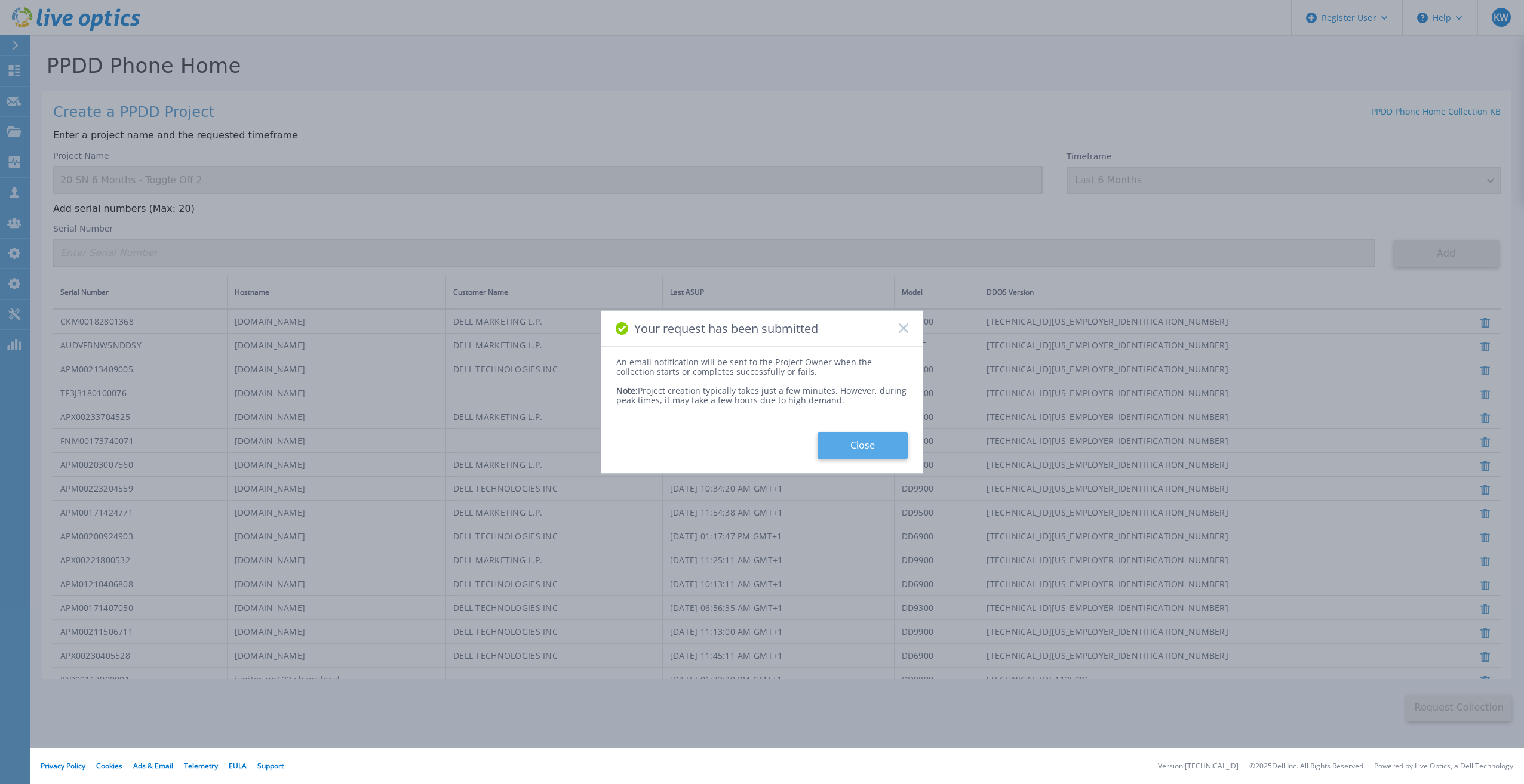
click at [856, 459] on button "Close" at bounding box center [863, 445] width 90 height 27
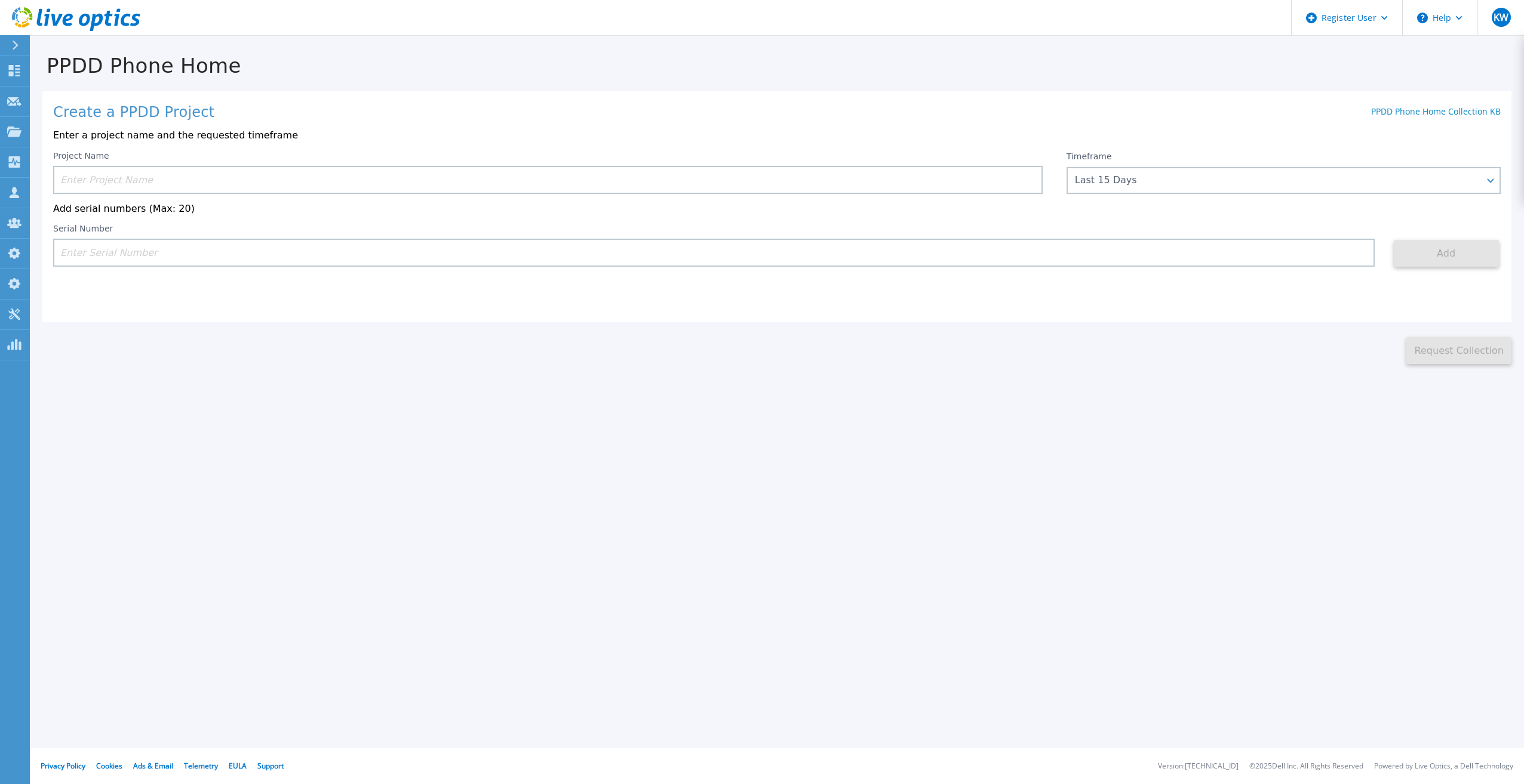
click at [124, 17] on icon at bounding box center [125, 20] width 10 height 13
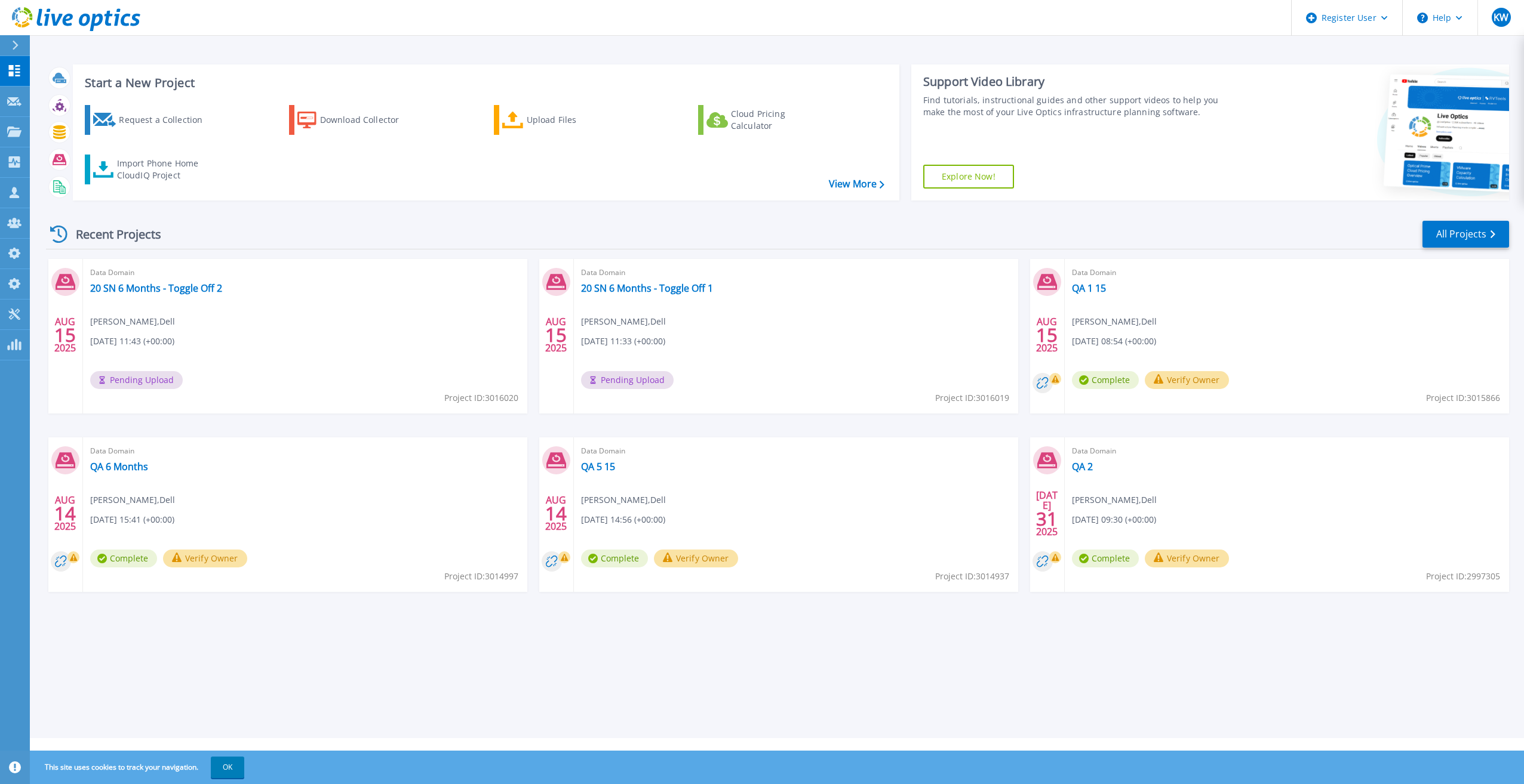
click at [677, 220] on div "Recent Projects All Projects" at bounding box center [778, 234] width 1463 height 30
click at [11, 249] on icon at bounding box center [14, 253] width 12 height 11
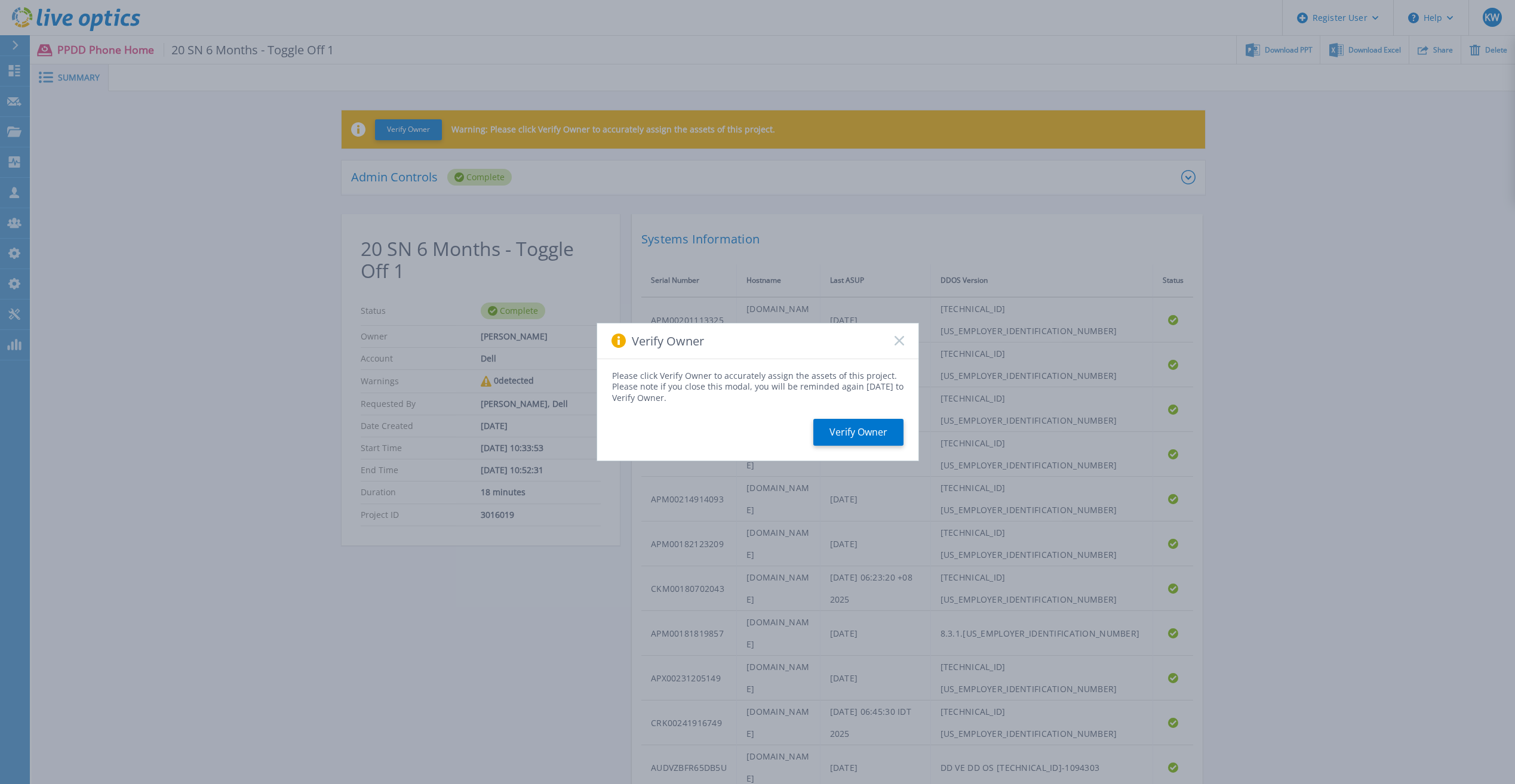
click at [904, 341] on div "Verify Owner" at bounding box center [758, 341] width 322 height 36
click at [891, 344] on div "Verify Owner" at bounding box center [758, 341] width 322 height 36
click at [898, 340] on rect at bounding box center [898, 340] width 10 height 10
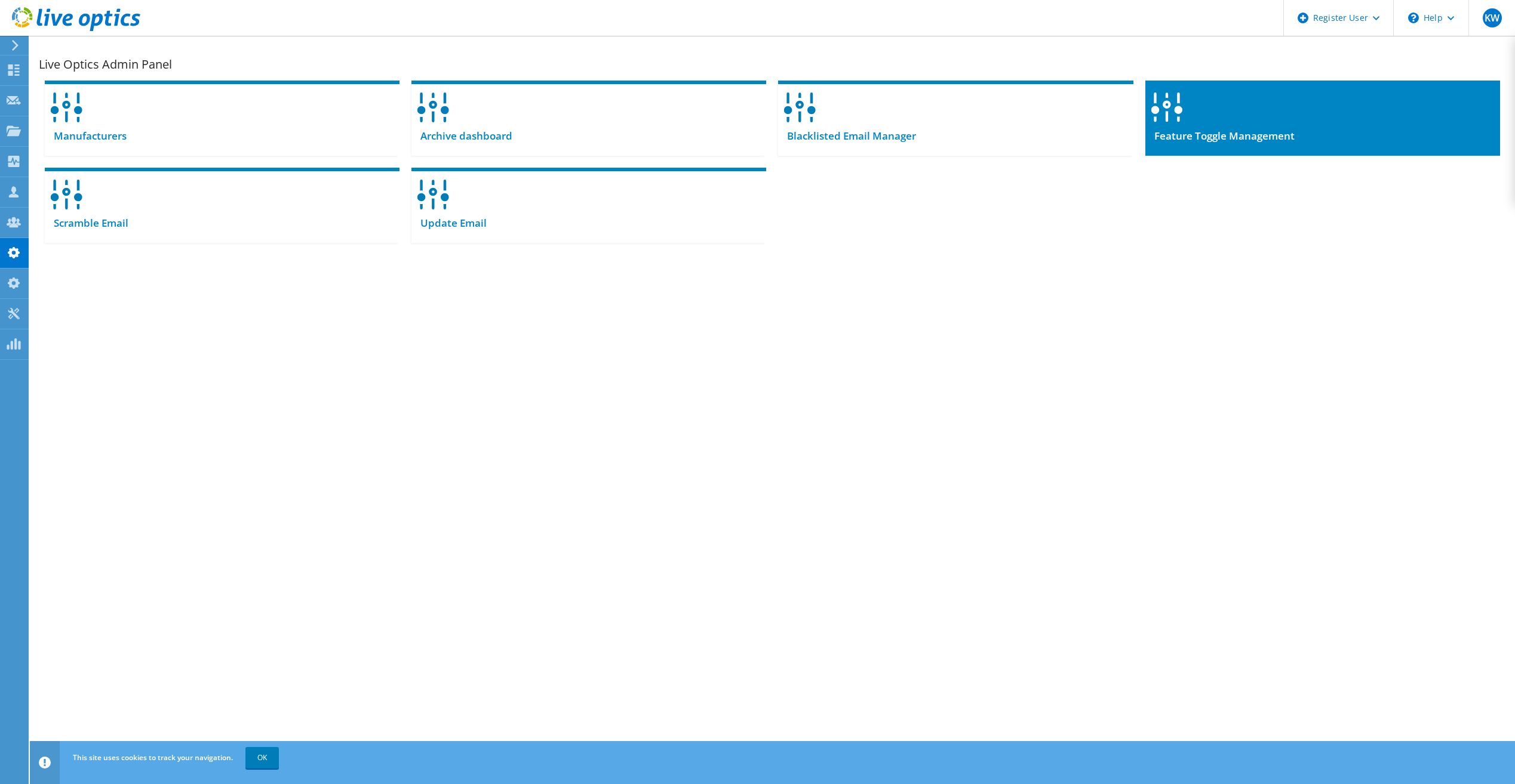
click at [1212, 136] on span "Feature Toggle Management" at bounding box center [1220, 136] width 149 height 13
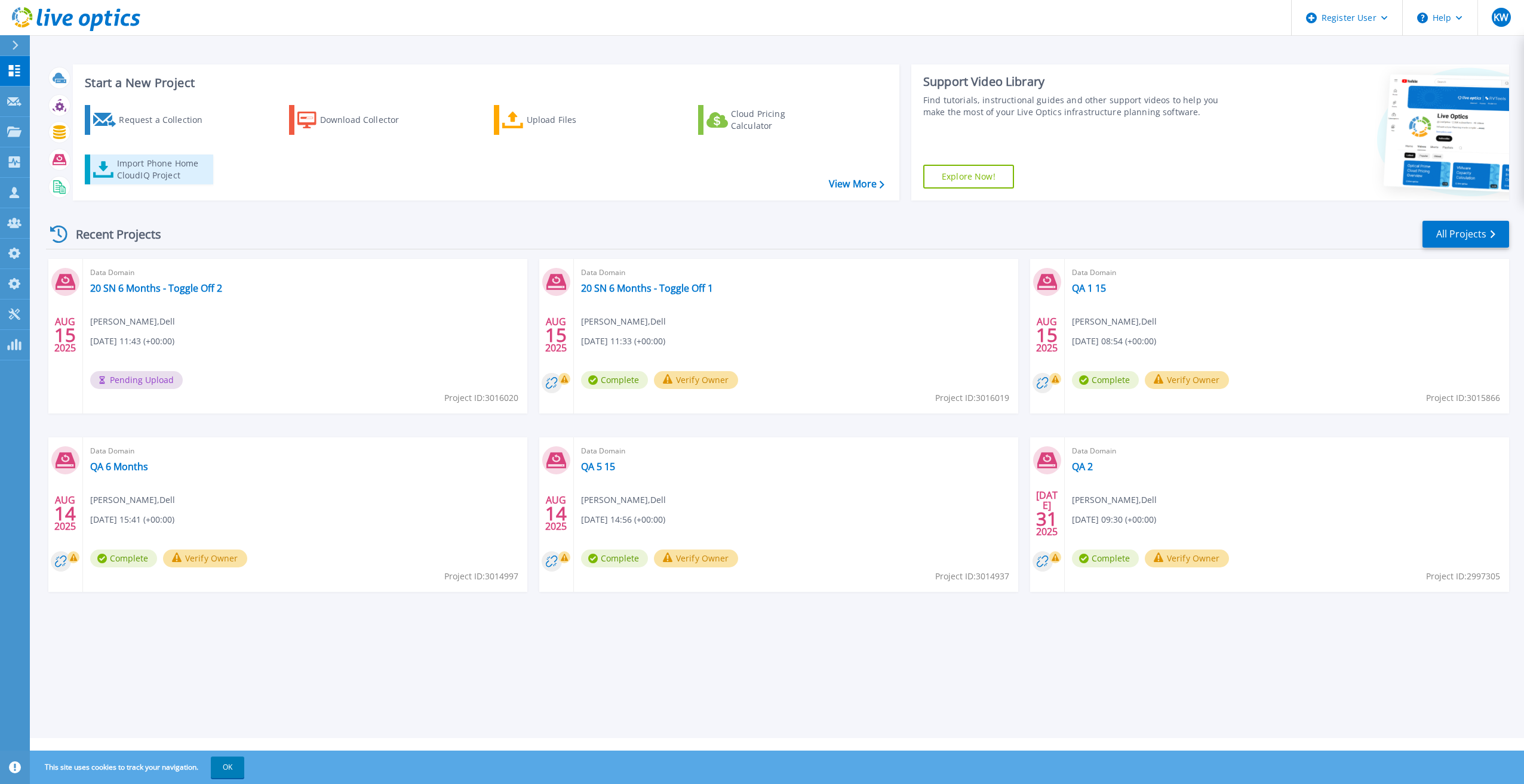
click at [174, 156] on link "Import Phone Home CloudIQ Project" at bounding box center [149, 169] width 128 height 30
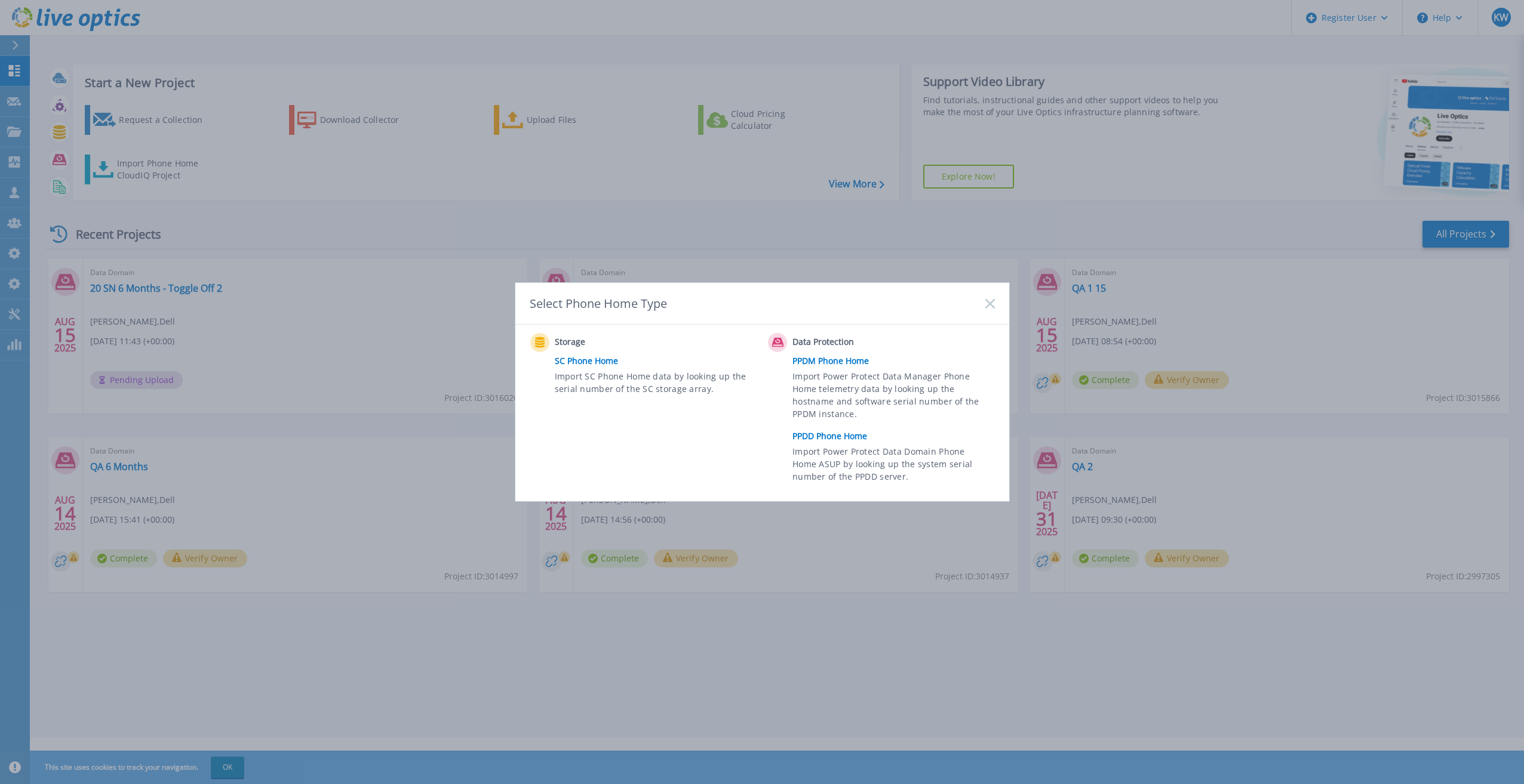
click at [853, 452] on span "Import Power Protect Data Domain Phone Home ASUP by looking up the system seria…" at bounding box center [892, 466] width 199 height 41
click at [851, 437] on link "PPDD Phone Home" at bounding box center [897, 437] width 208 height 18
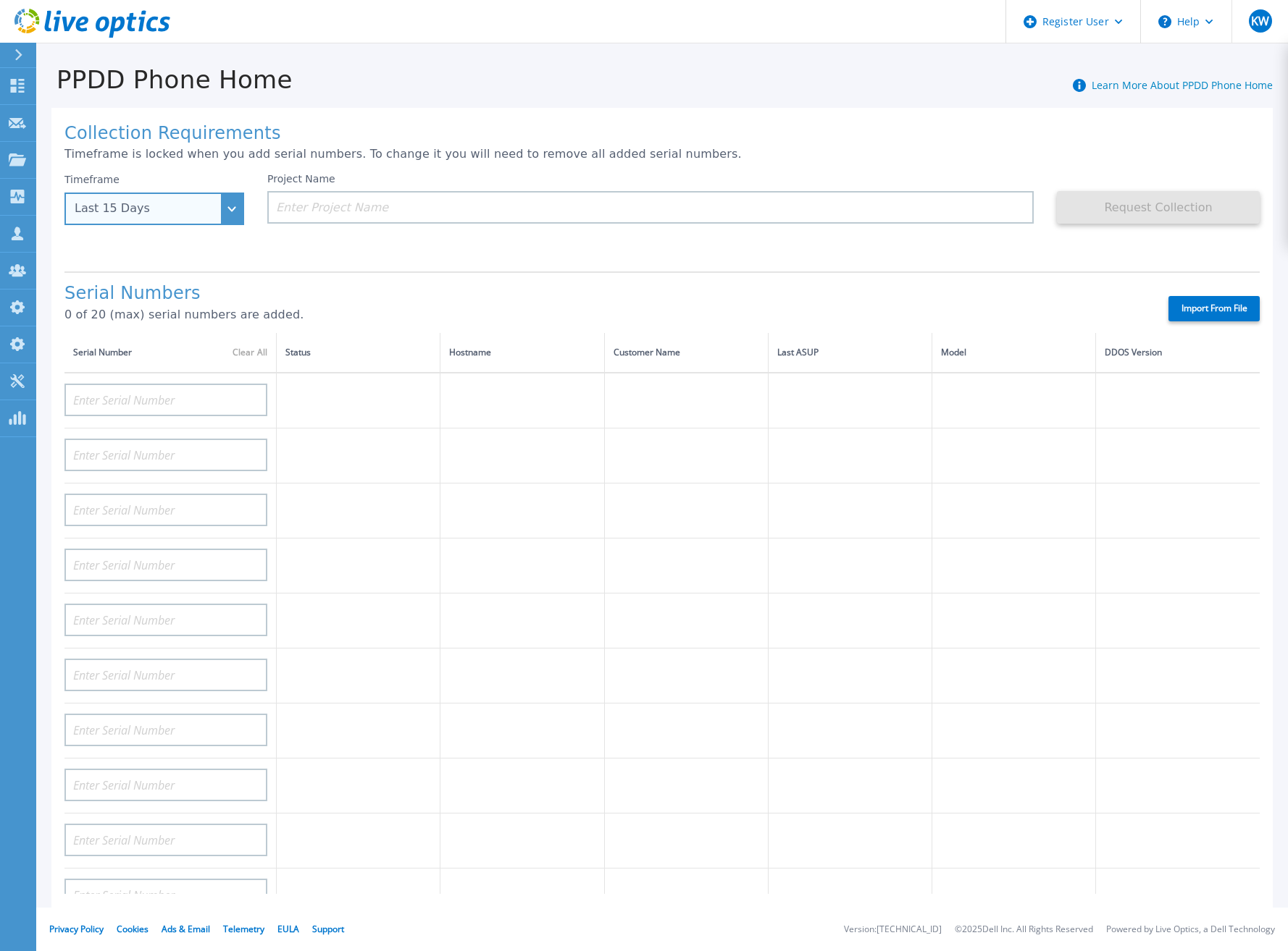
click at [207, 209] on div "Last 15 Days" at bounding box center [146, 209] width 144 height 13
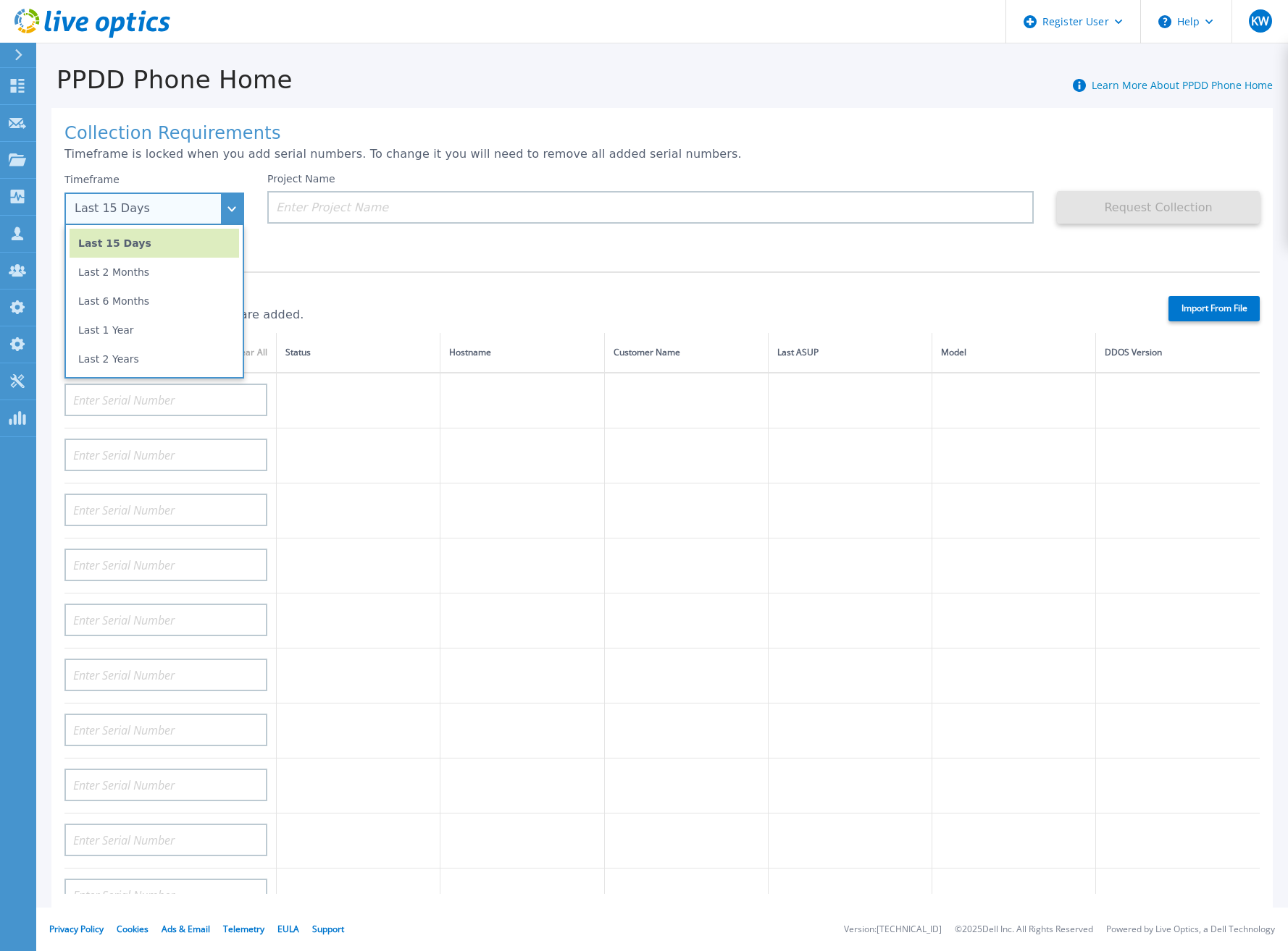
drag, startPoint x: 162, startPoint y: 356, endPoint x: 293, endPoint y: 318, distance: 136.4
click at [161, 356] on li "Last 2 Years" at bounding box center [155, 359] width 169 height 29
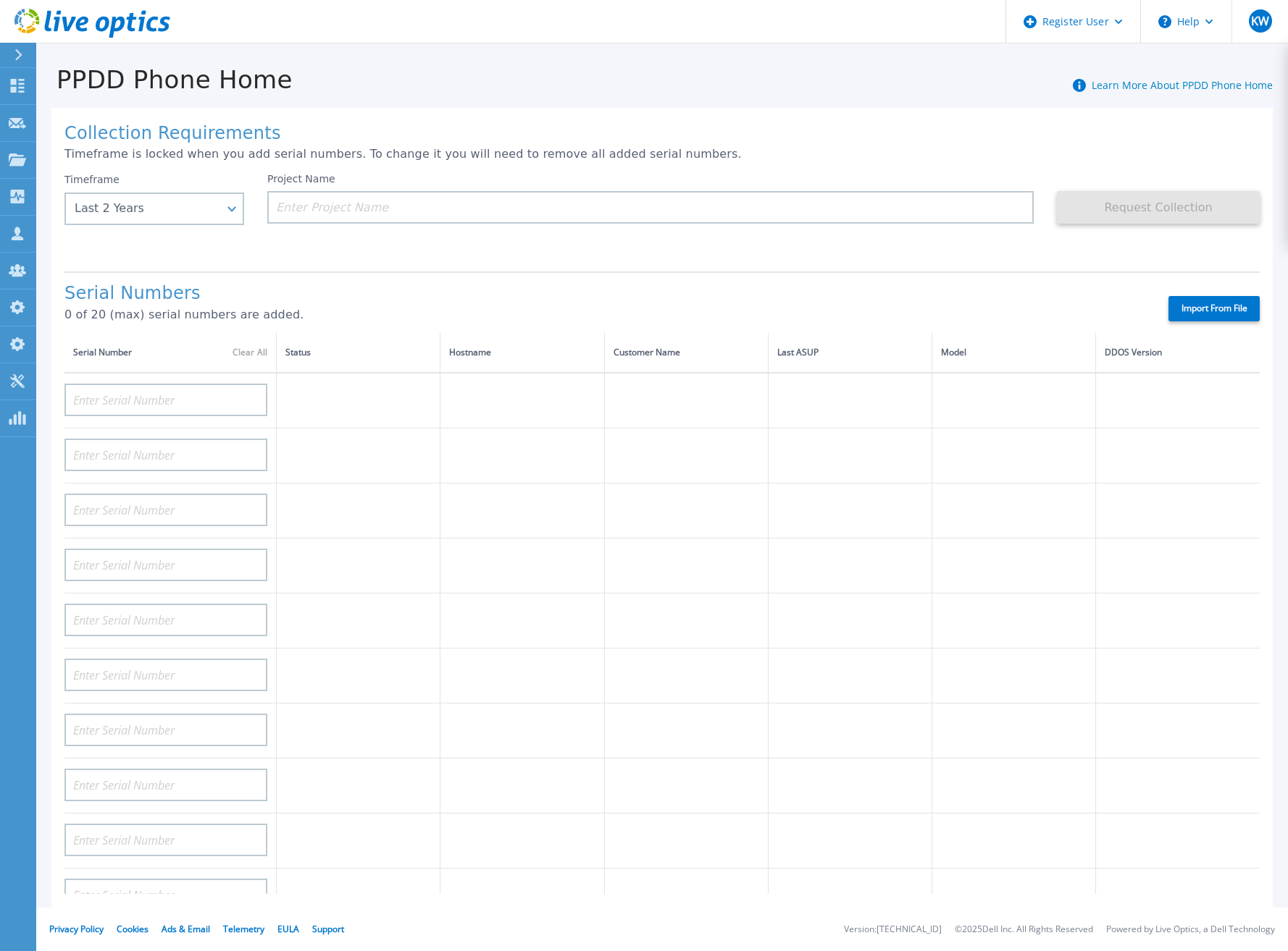
click at [1183, 304] on label "Import From File" at bounding box center [1213, 309] width 91 height 26
click at [0, 0] on input "Import From File" at bounding box center [0, 0] width 0 height 0
type input "FLA00141500029"
type input "FLA00134800070"
type input "FLA00141400121"
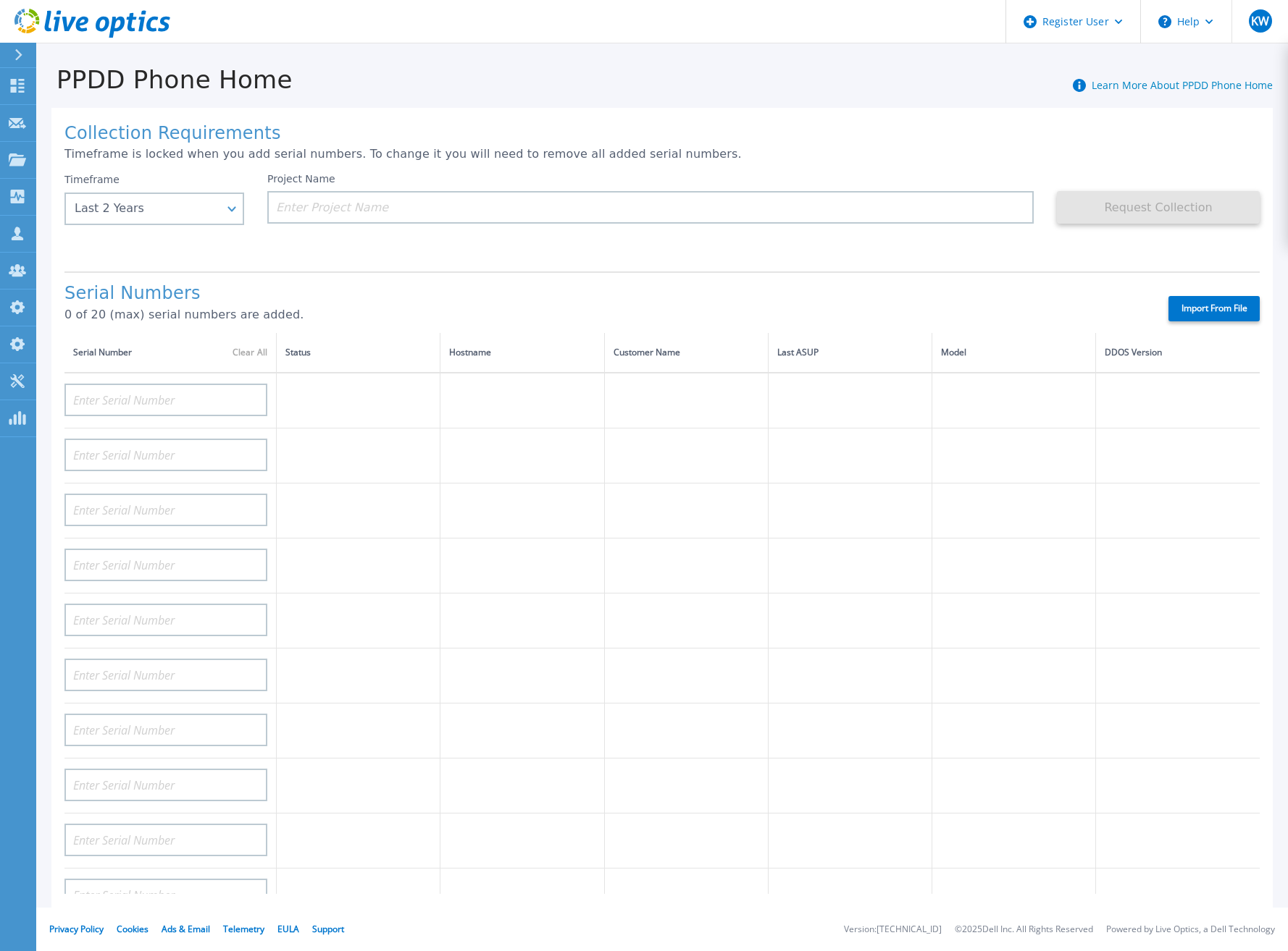
type input "APM00133543104"
type input "APM00212712898"
type input "APM00203315285"
type input "APX00232004280"
type input "APX00231205149"
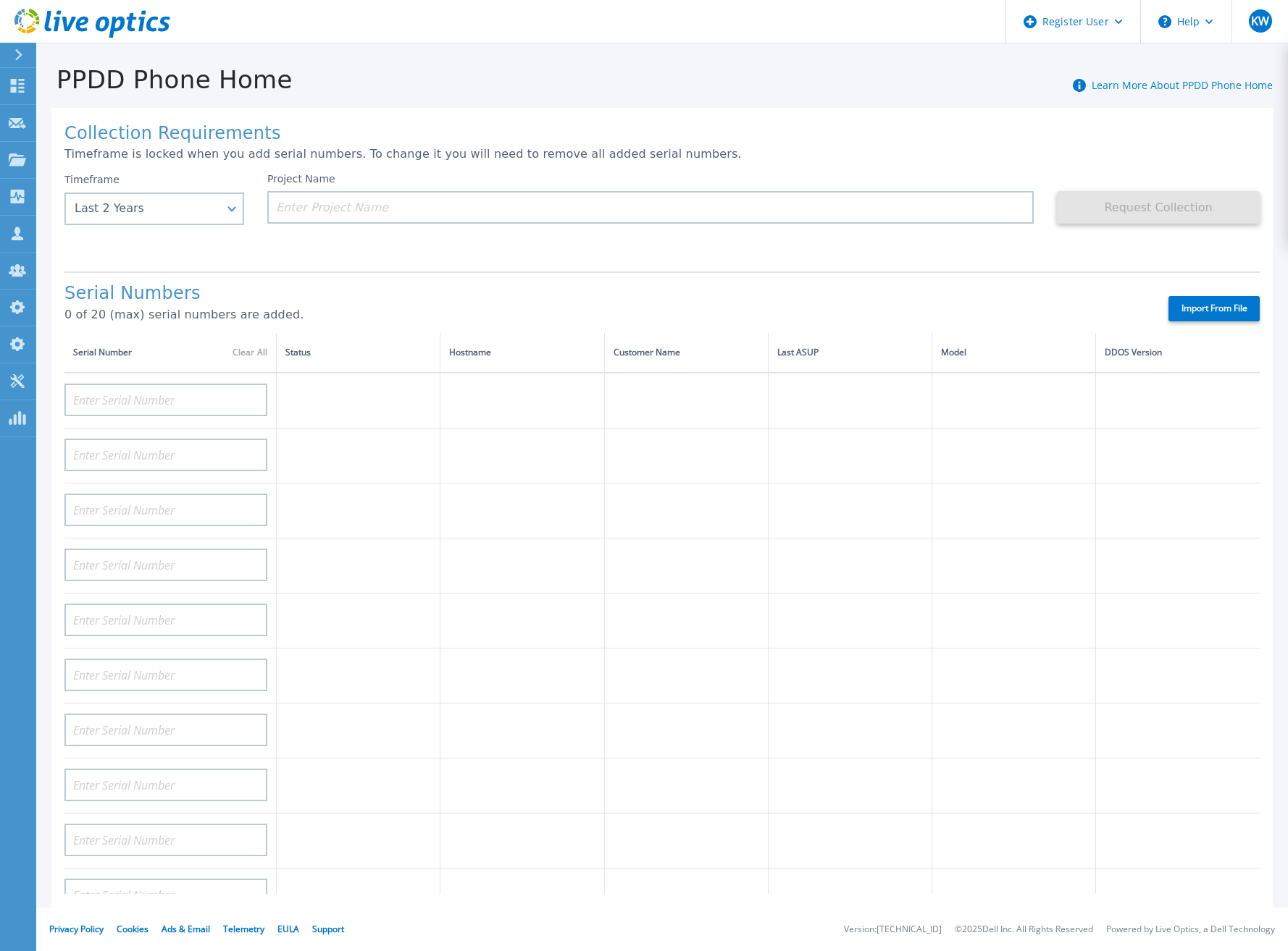
type input "APX00232004274"
type input "APX00221801389"
type input "APM00202702417"
type input "APX00221800545"
type input "APX00232004275"
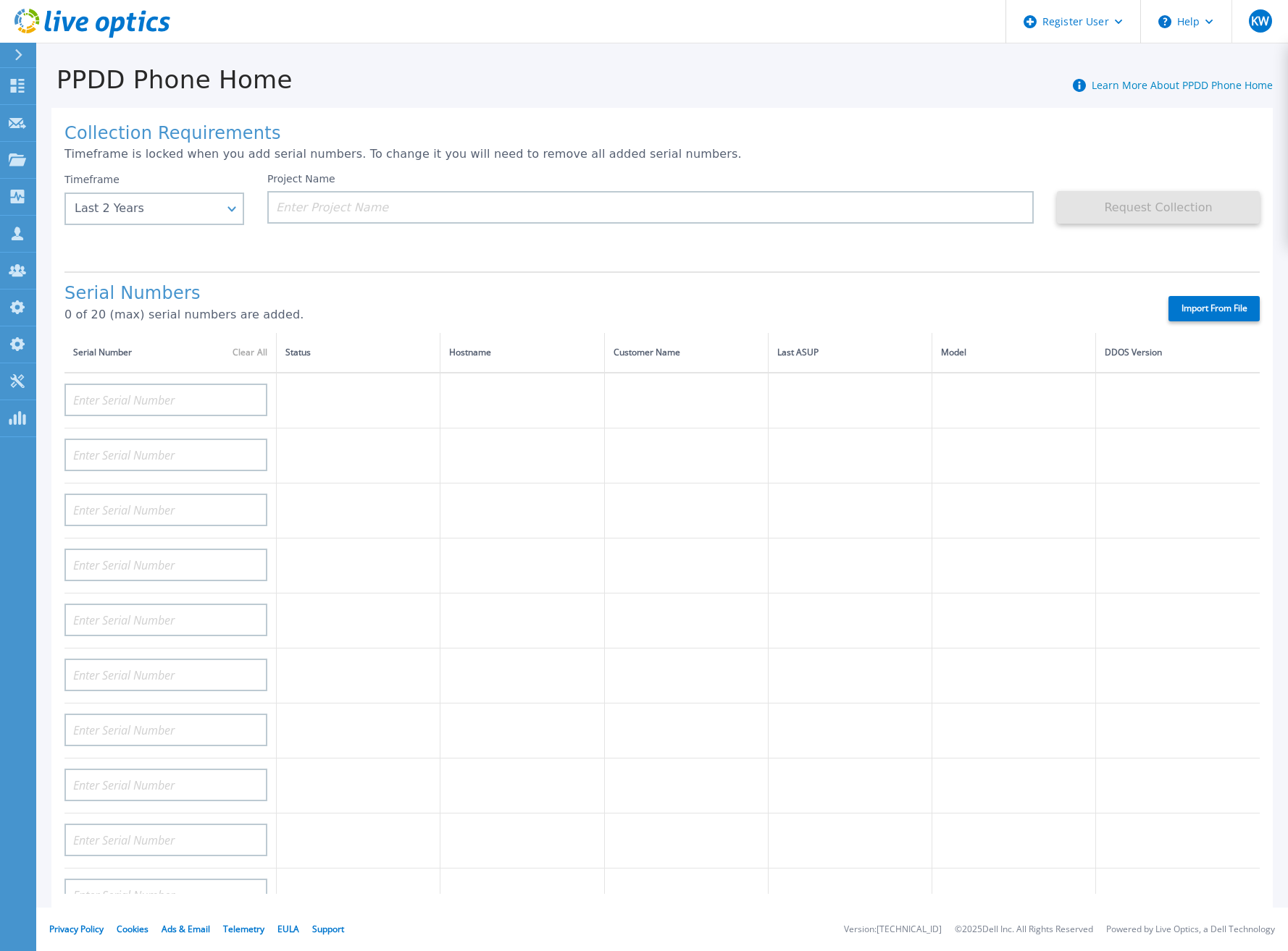
type input "APX00231502878"
type input "APX00234806572"
type input "APM00162519195"
type input "APM00213409007"
type input "APM00202702416"
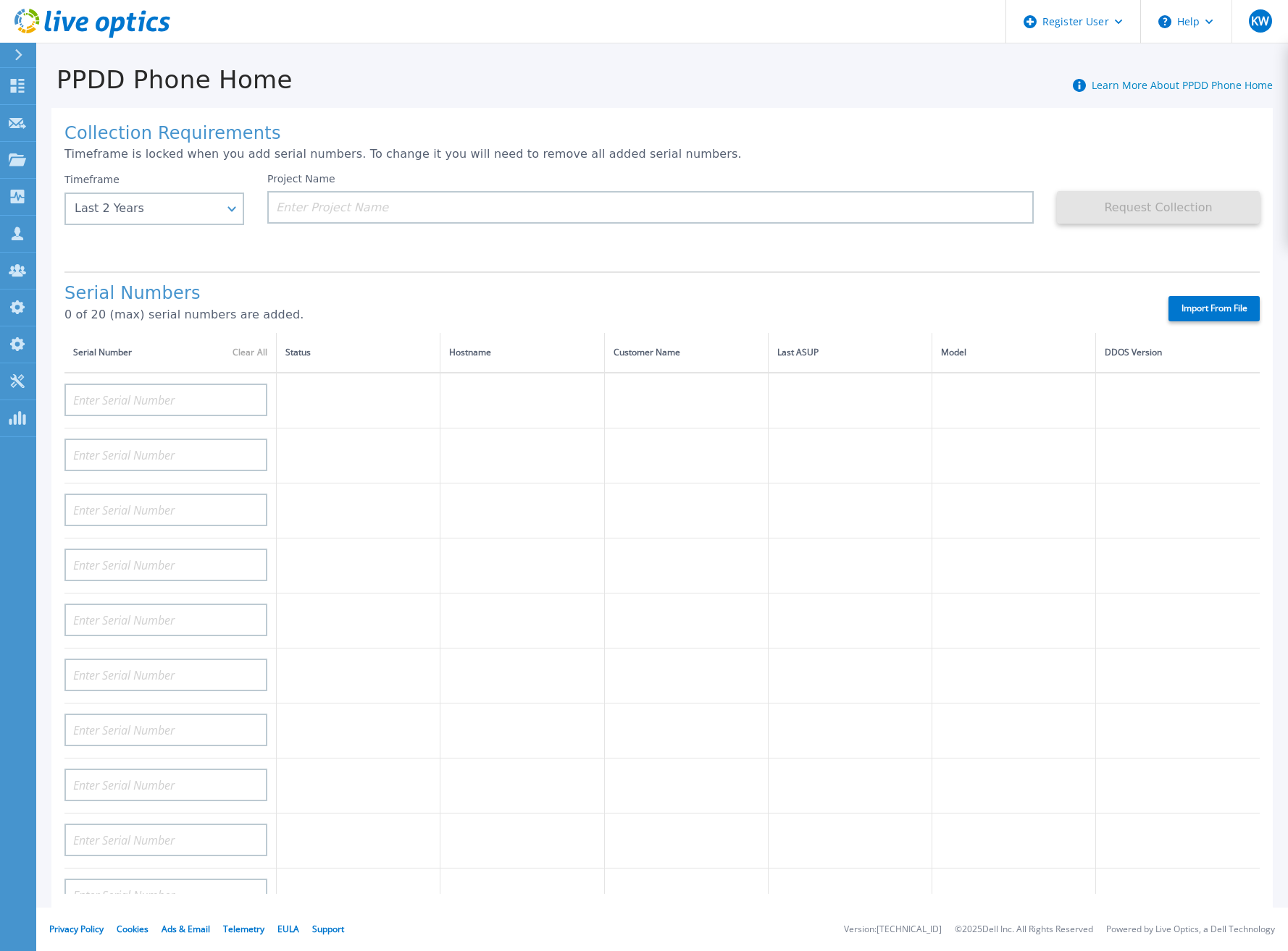
type input "APM00182811777"
type input "APX00231205150"
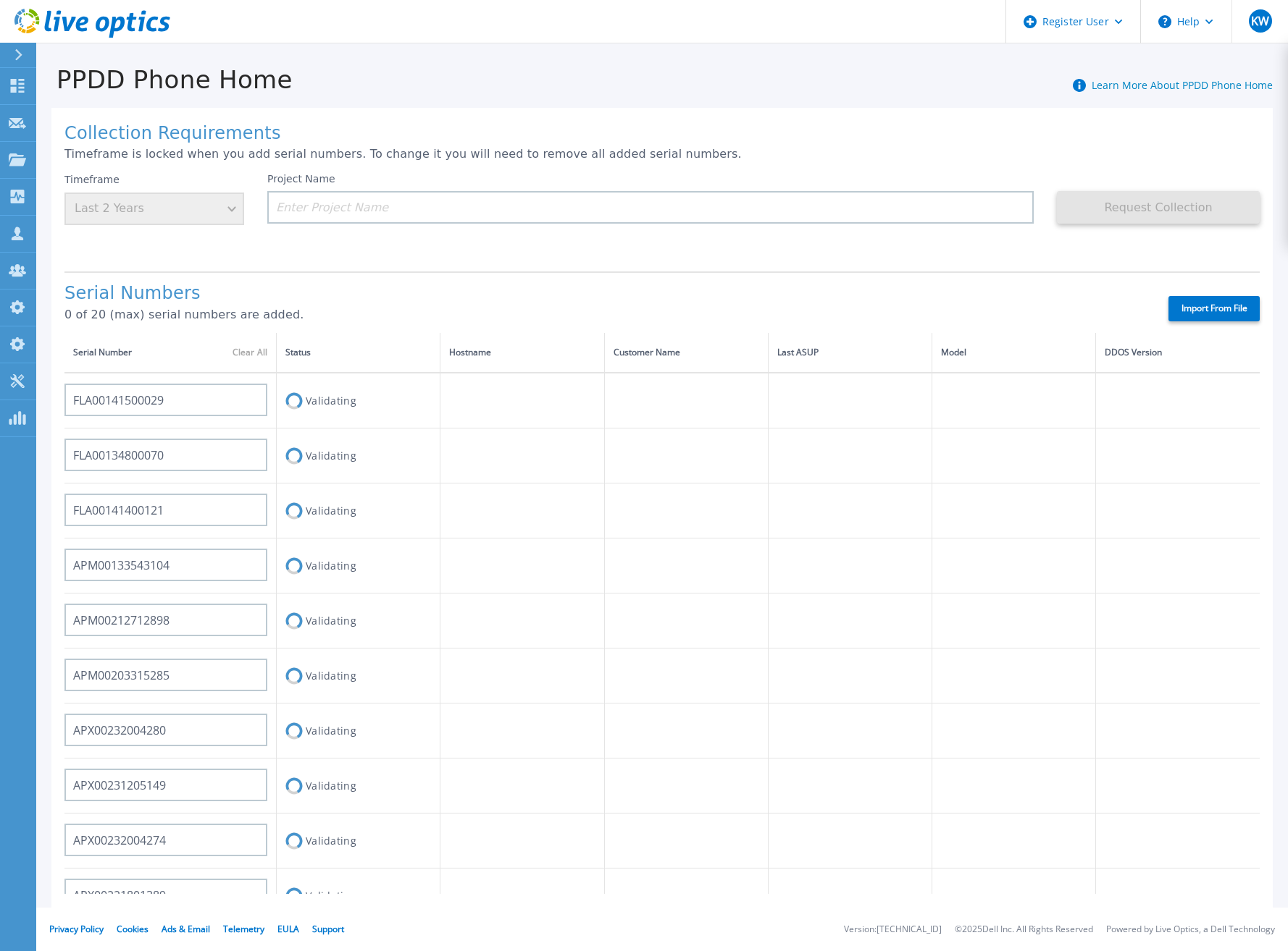
click at [840, 104] on div "Collection Requirements Timeframe is locked when you add serial numbers. To cha…" at bounding box center [661, 510] width 1251 height 832
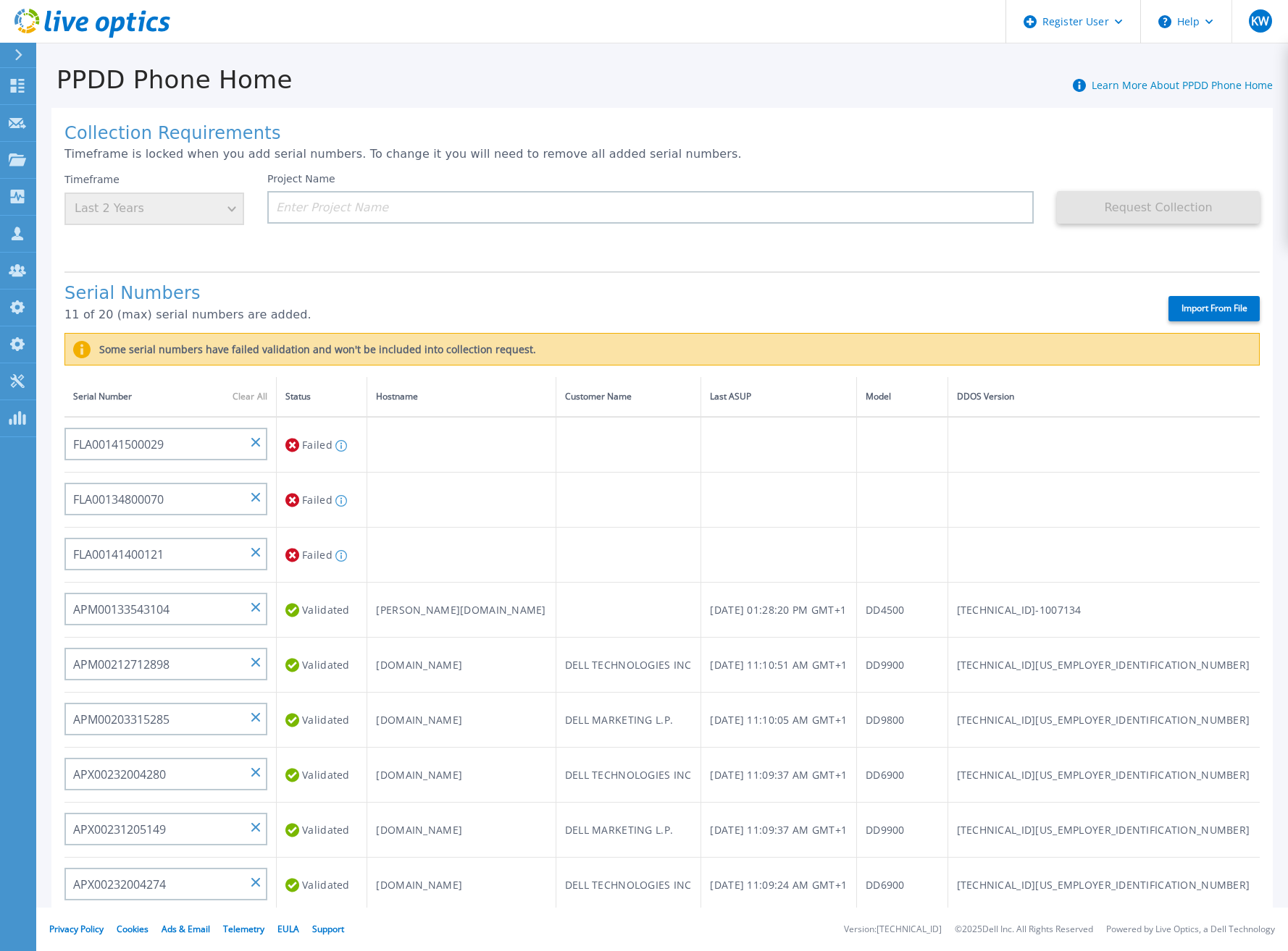
click at [1181, 312] on label "Import From File" at bounding box center [1213, 309] width 91 height 26
click at [1193, 305] on label "Import From File" at bounding box center [1213, 309] width 91 height 26
click at [927, 294] on div "Serial Numbers 13 of 20 (max) serial numbers are added. Import From File" at bounding box center [661, 302] width 1195 height 62
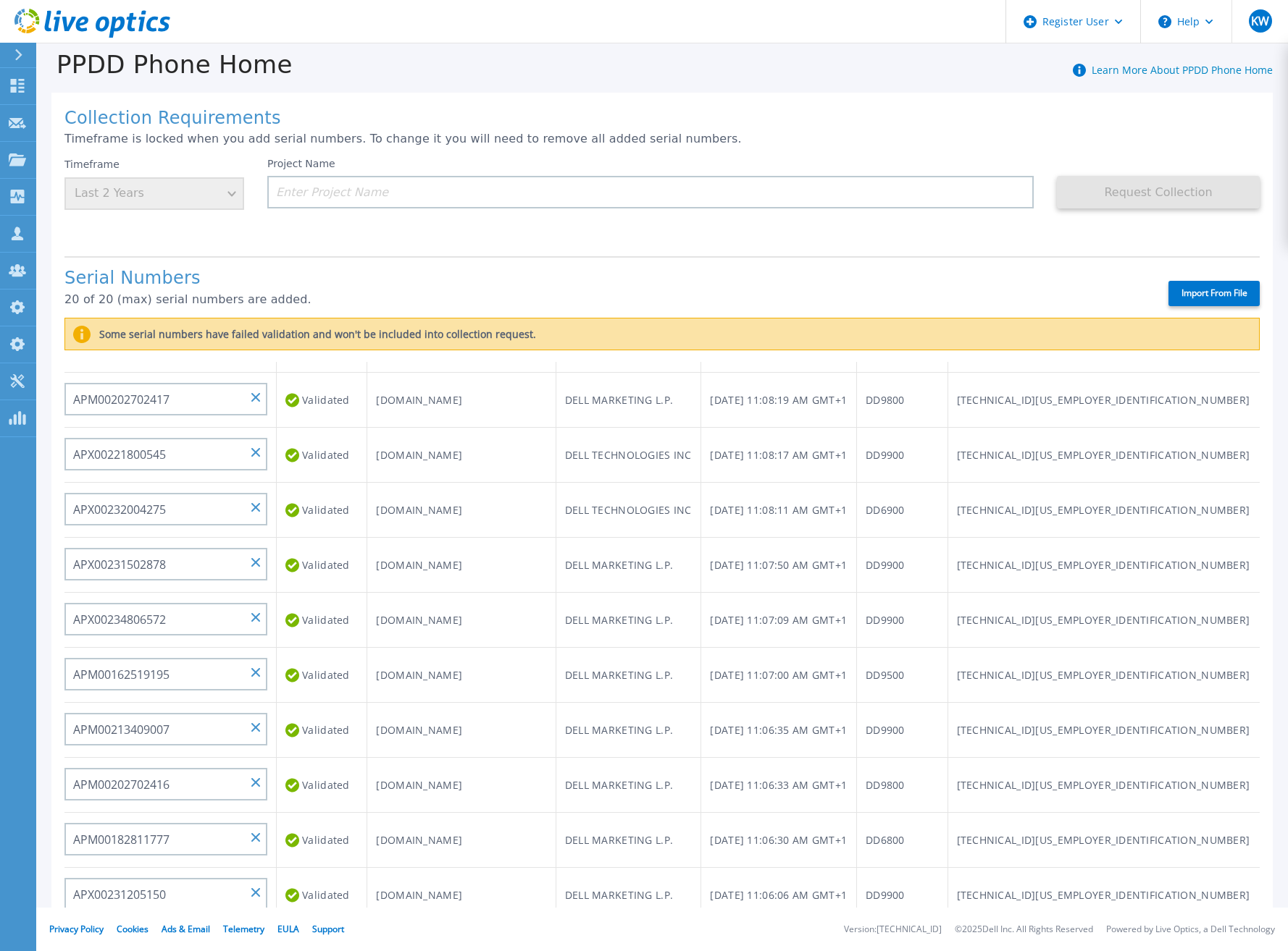
scroll to position [19, 0]
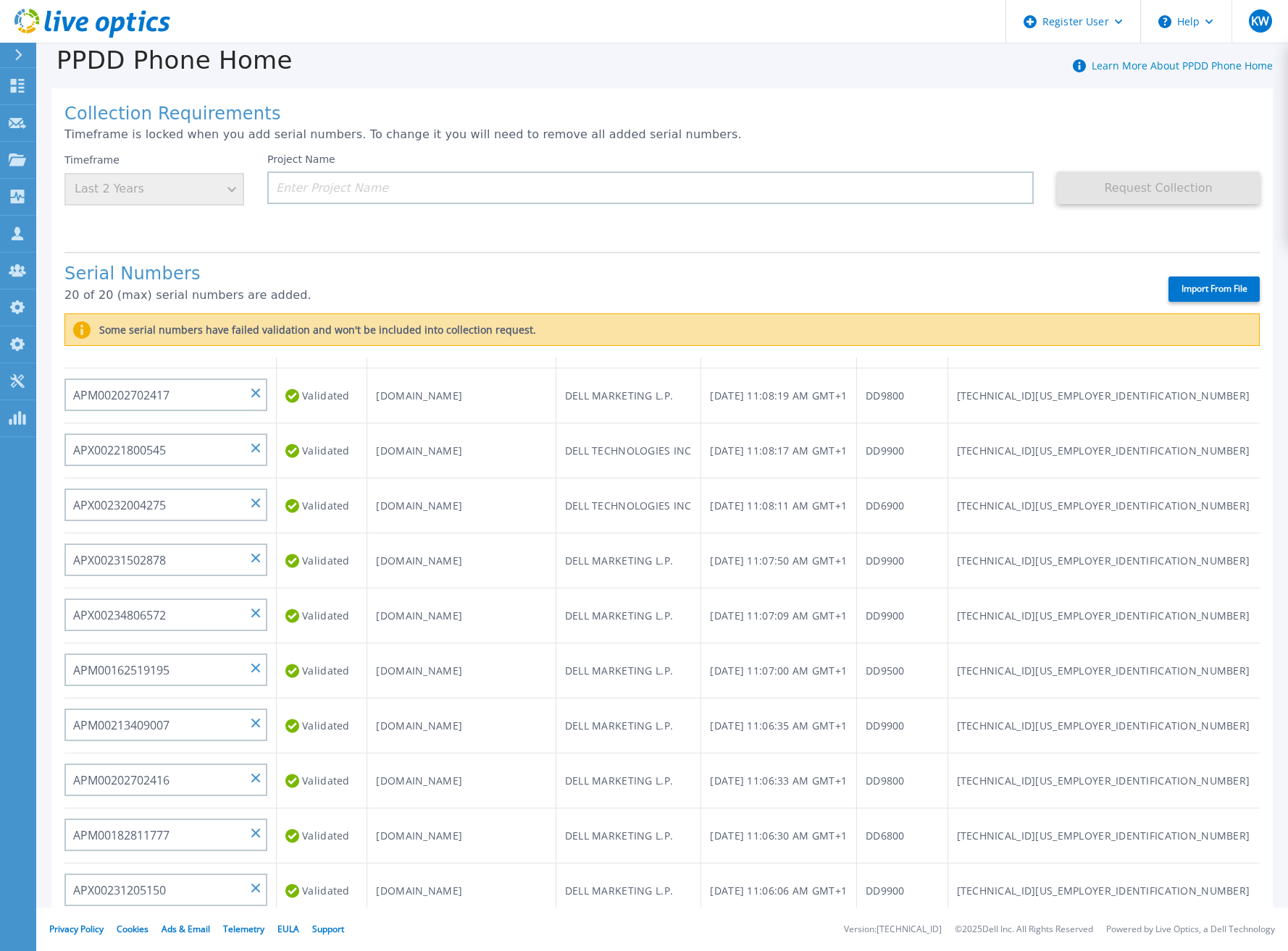
click at [1190, 284] on label "Import From File" at bounding box center [1213, 290] width 91 height 26
click at [0, 0] on input "Import From File" at bounding box center [0, 0] width 0 height 0
type input "APM00211700095"
type input "APX00232503747"
type input "APM00214914093"
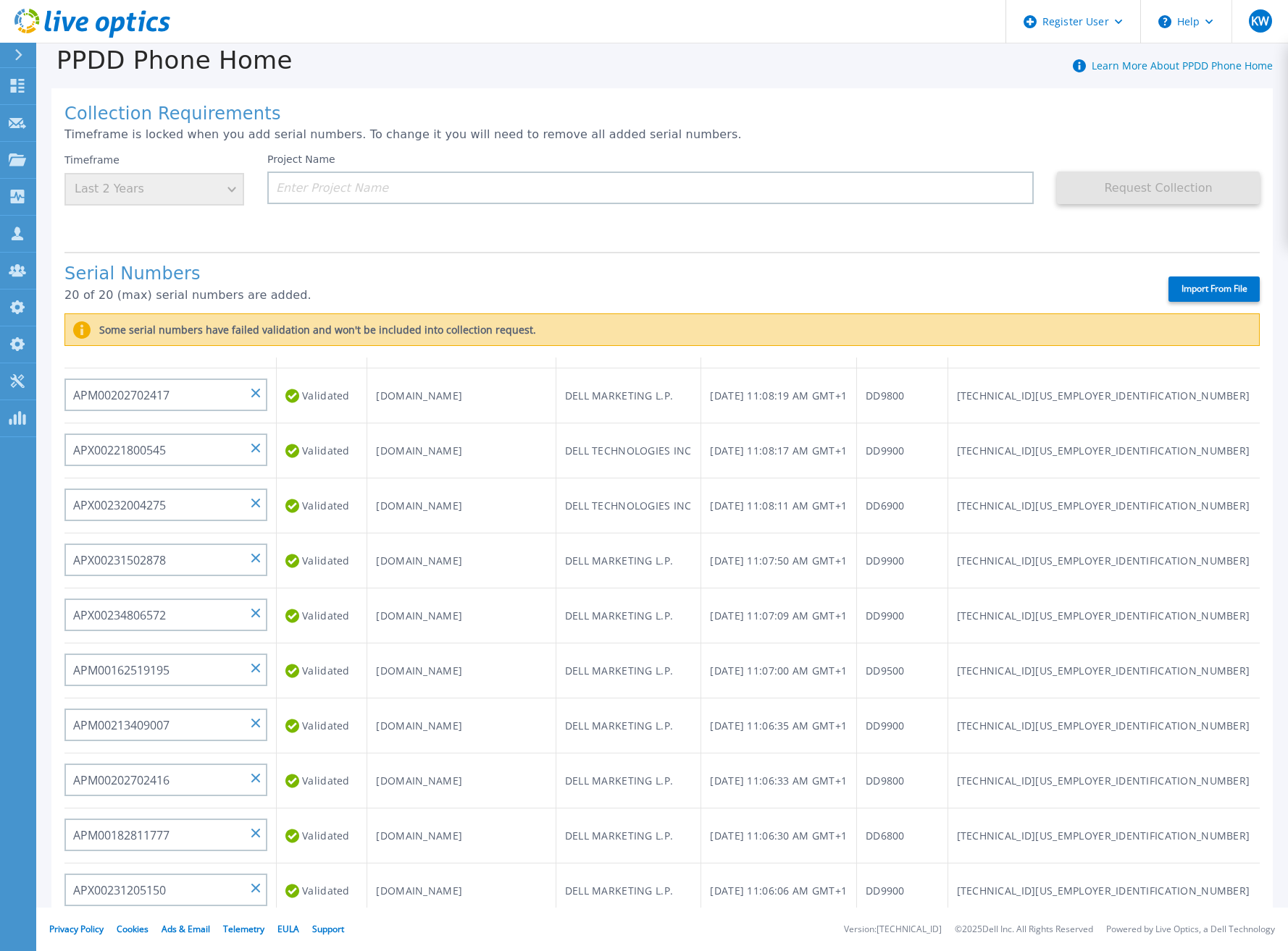
type input "APM00171836329"
type input "APM00212026971"
type input "APM00214914094"
type input "APX00234502218"
type input "APM00212018359"
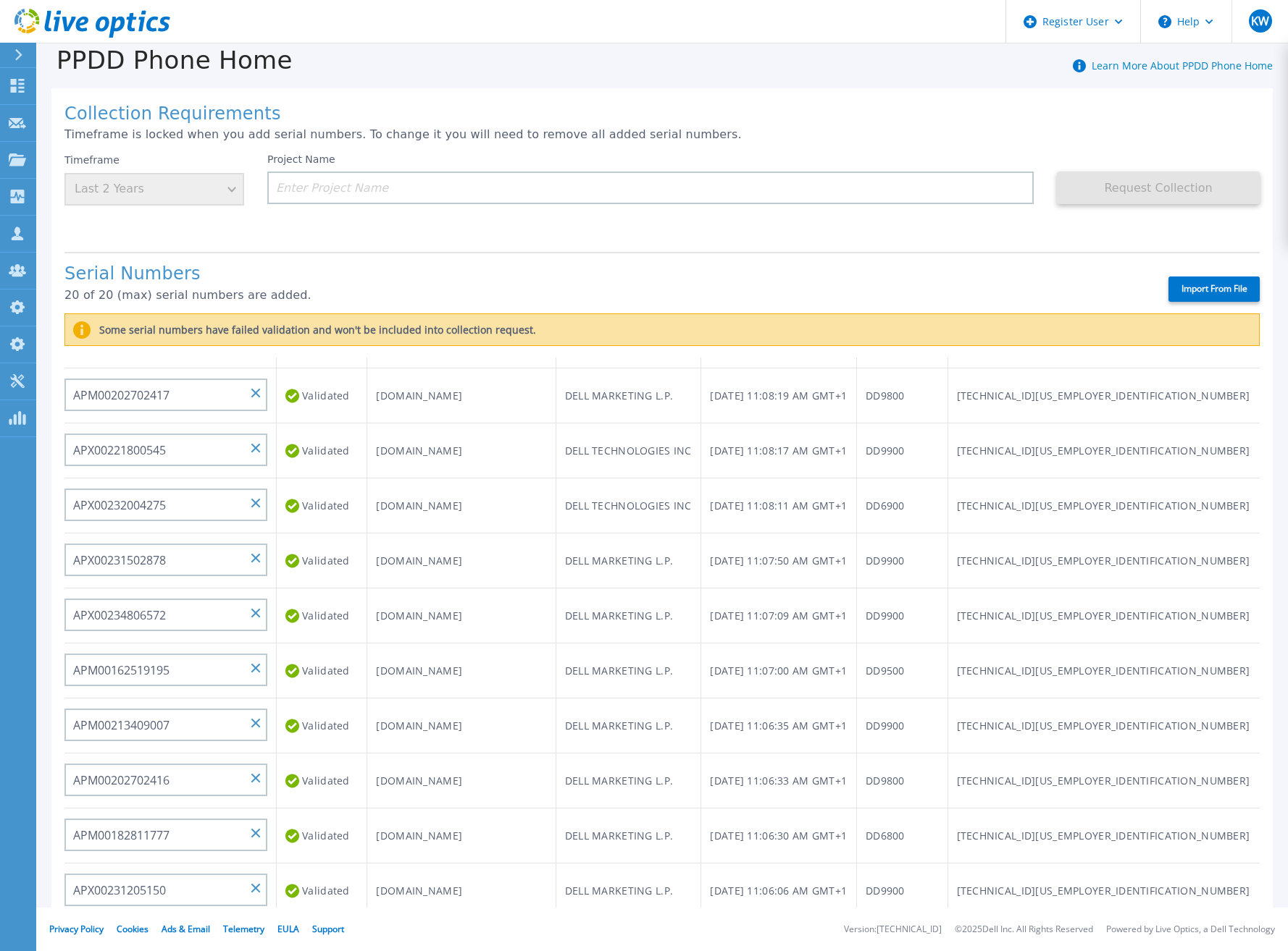
type input "APX00232503745"
type input "APX00232503743"
type input "APM00193603655"
type input "APM00212517749"
type input "APX00232503742"
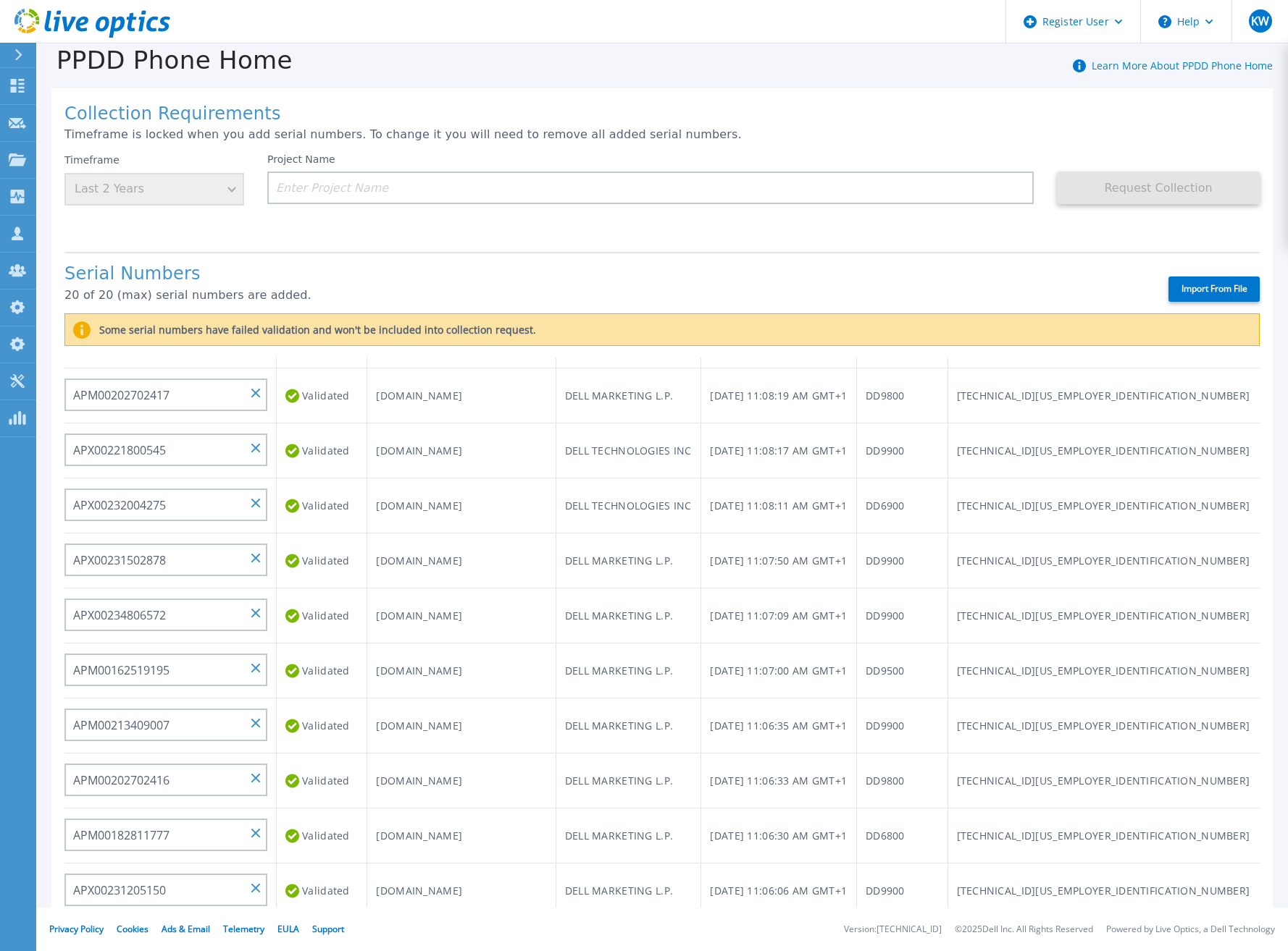
type input "APM00212702822"
type input "APM00212610953"
type input "APM00202614668"
type input "APM00212613652"
type input "APX00222101185"
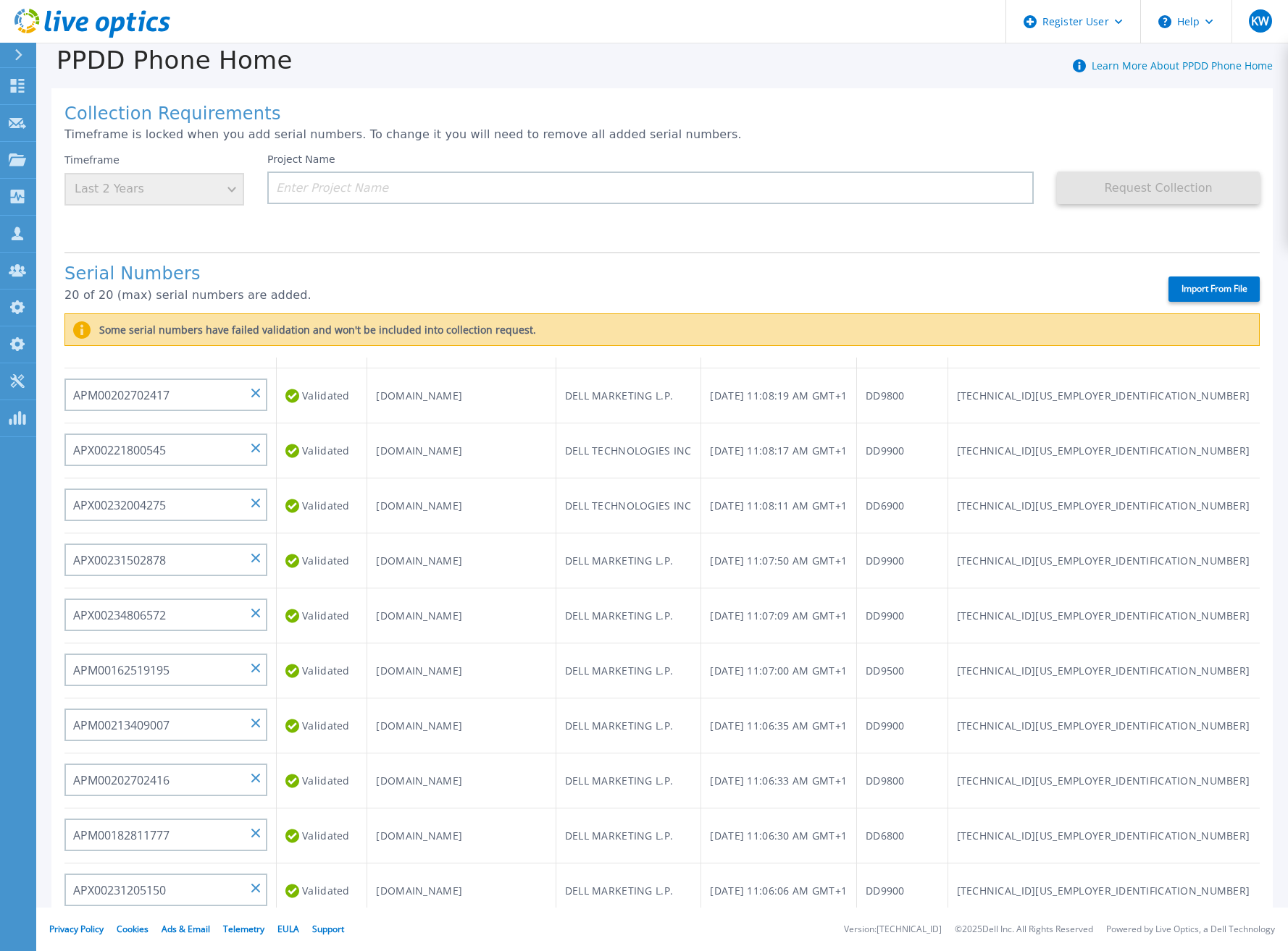
type input "AUDVUX6XJHDJFE"
type input "APM00133543104"
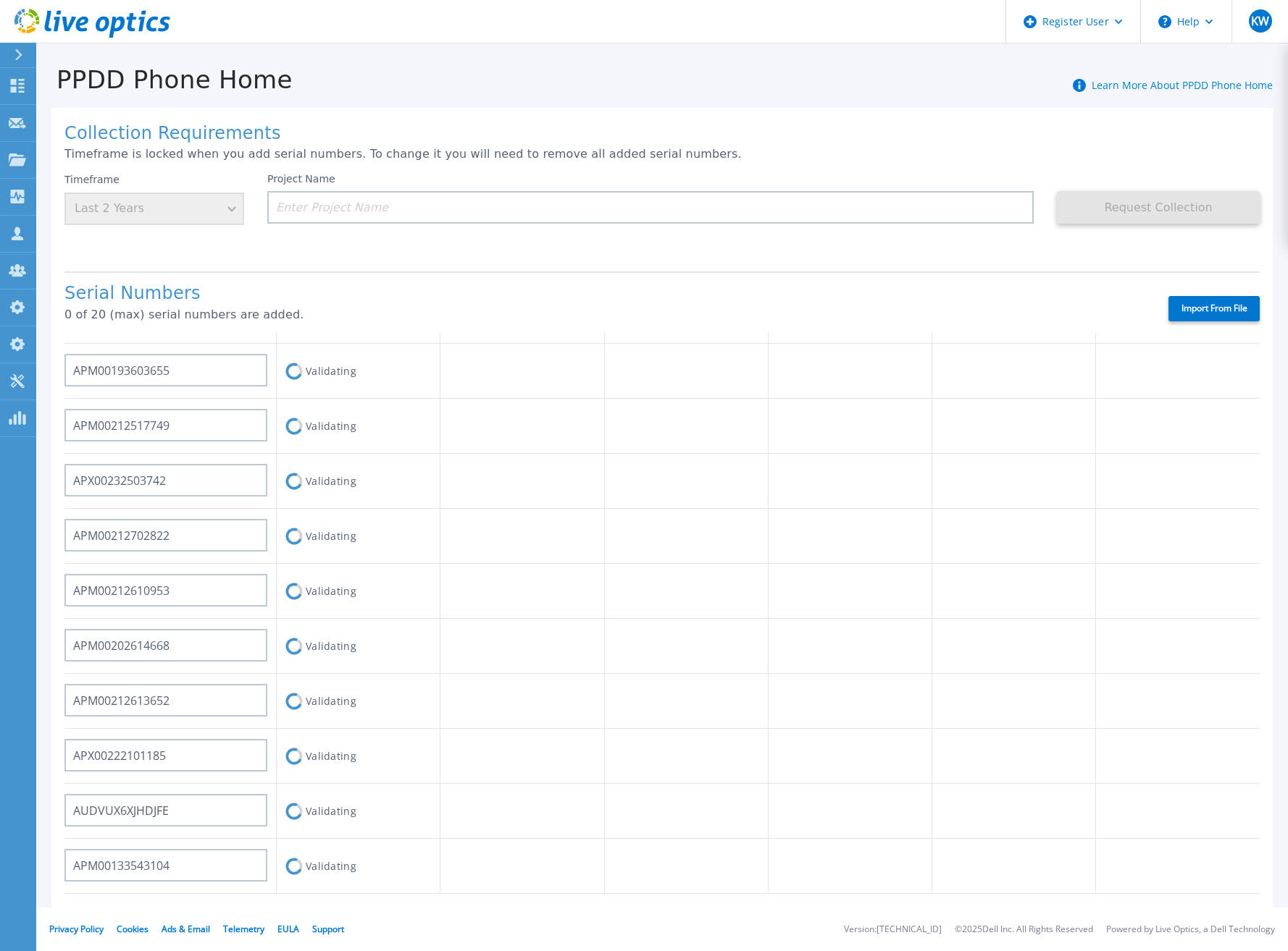
scroll to position [0, 0]
click at [136, 27] on icon at bounding box center [92, 23] width 155 height 29
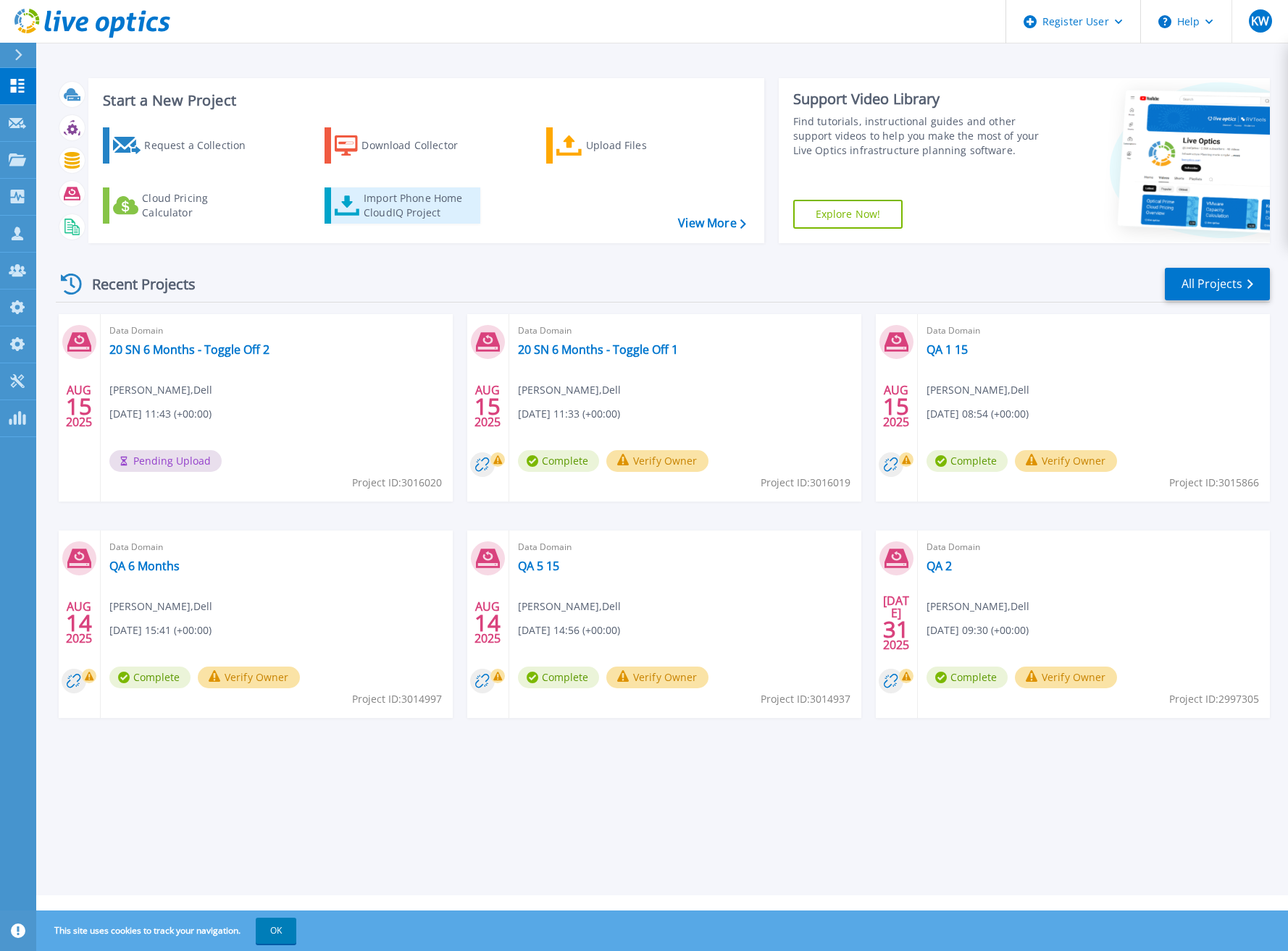
click at [349, 210] on icon at bounding box center [348, 206] width 26 height 21
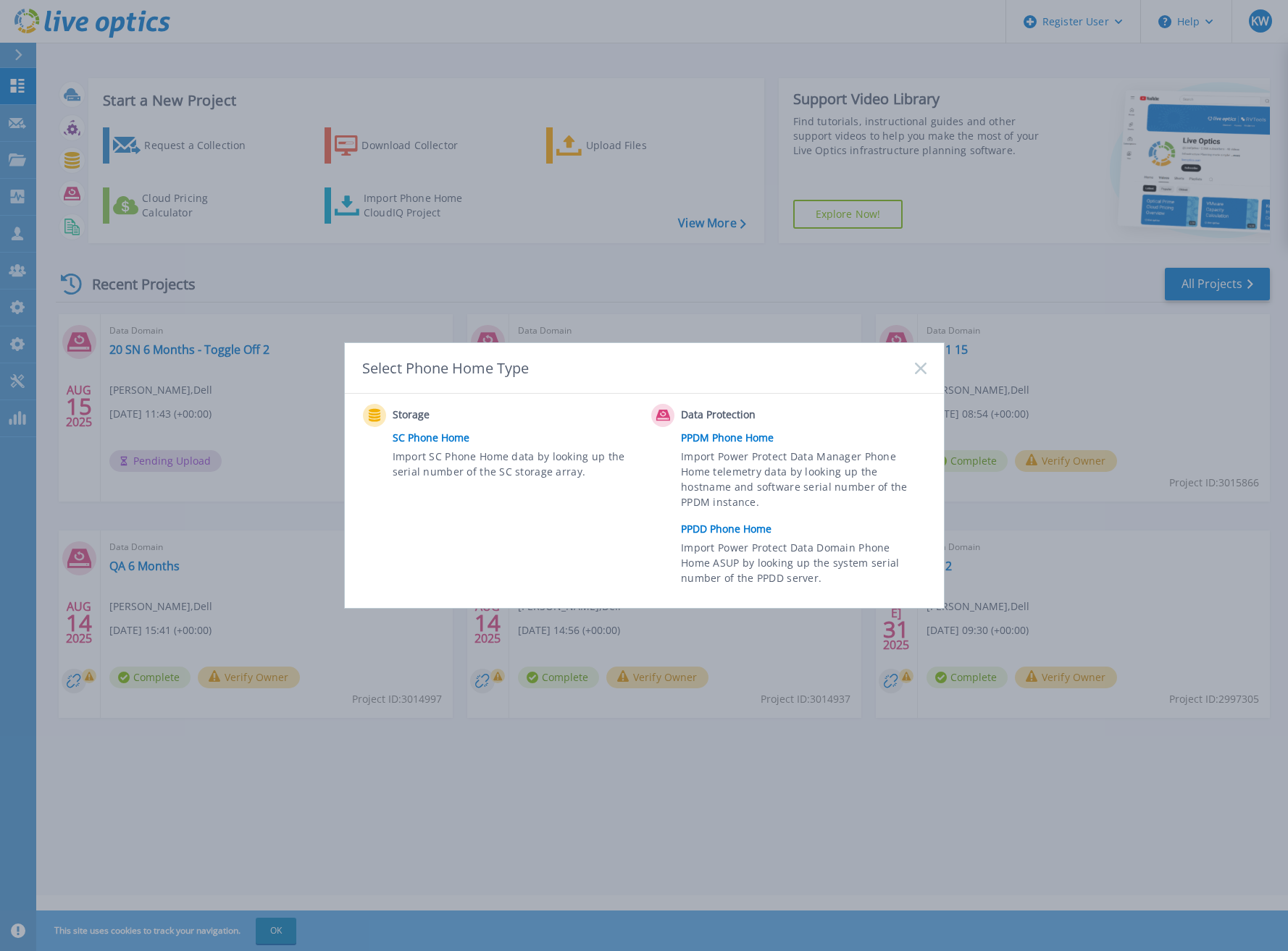
click at [754, 527] on link "PPDD Phone Home" at bounding box center [807, 530] width 252 height 22
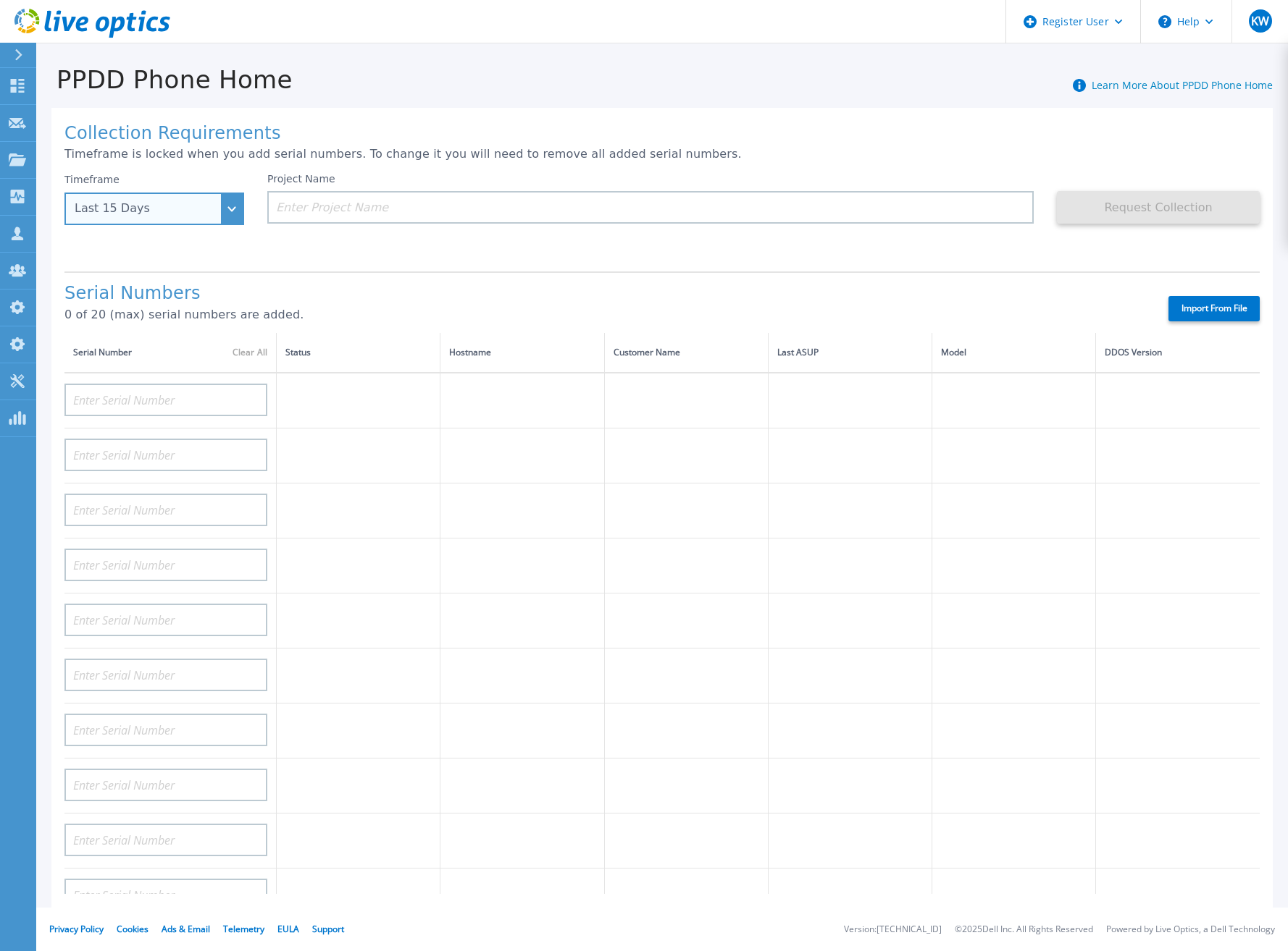
click at [209, 204] on div "Last 15 Days" at bounding box center [146, 209] width 144 height 13
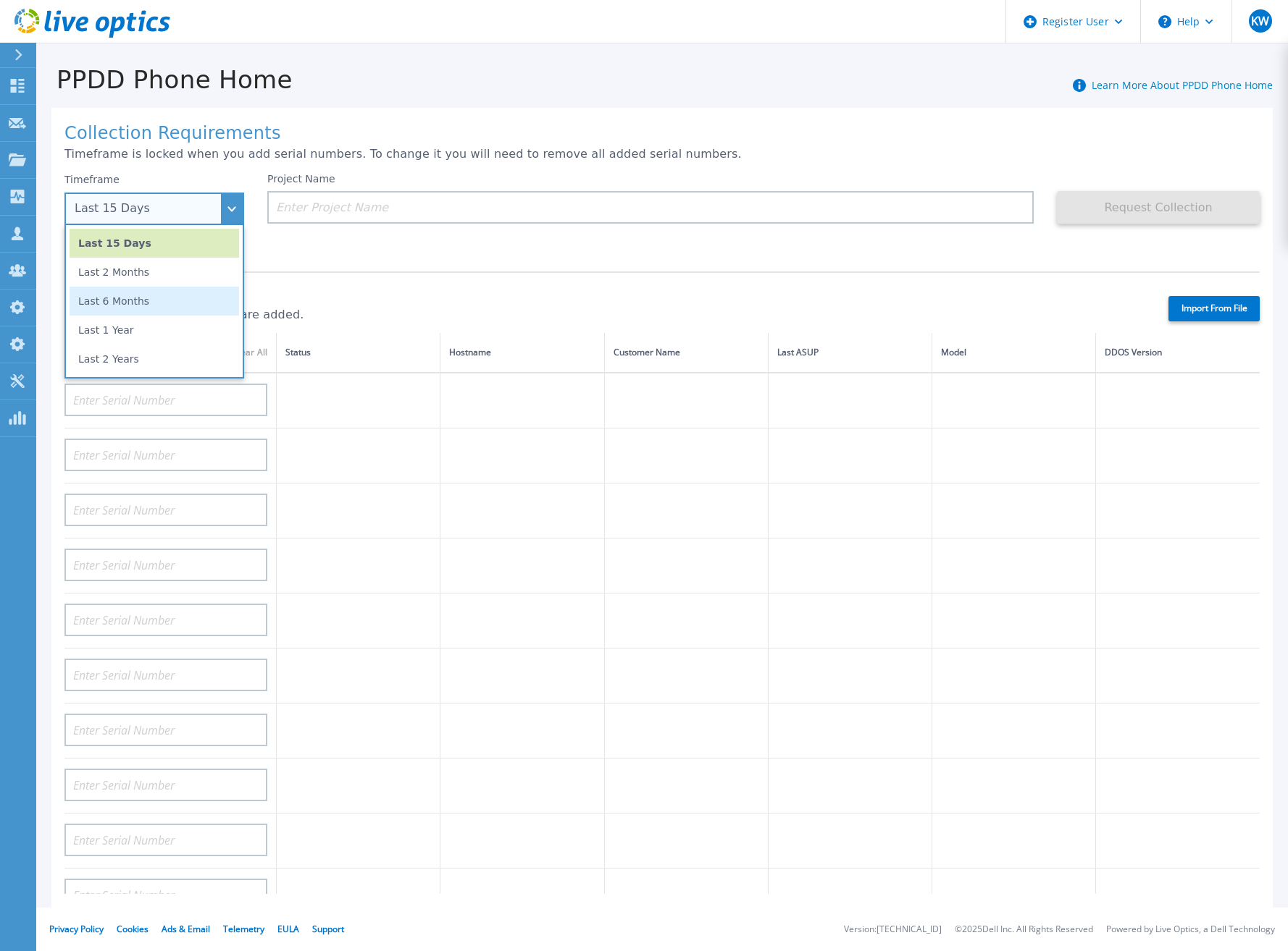
click at [202, 297] on li "Last 6 Months" at bounding box center [155, 301] width 169 height 29
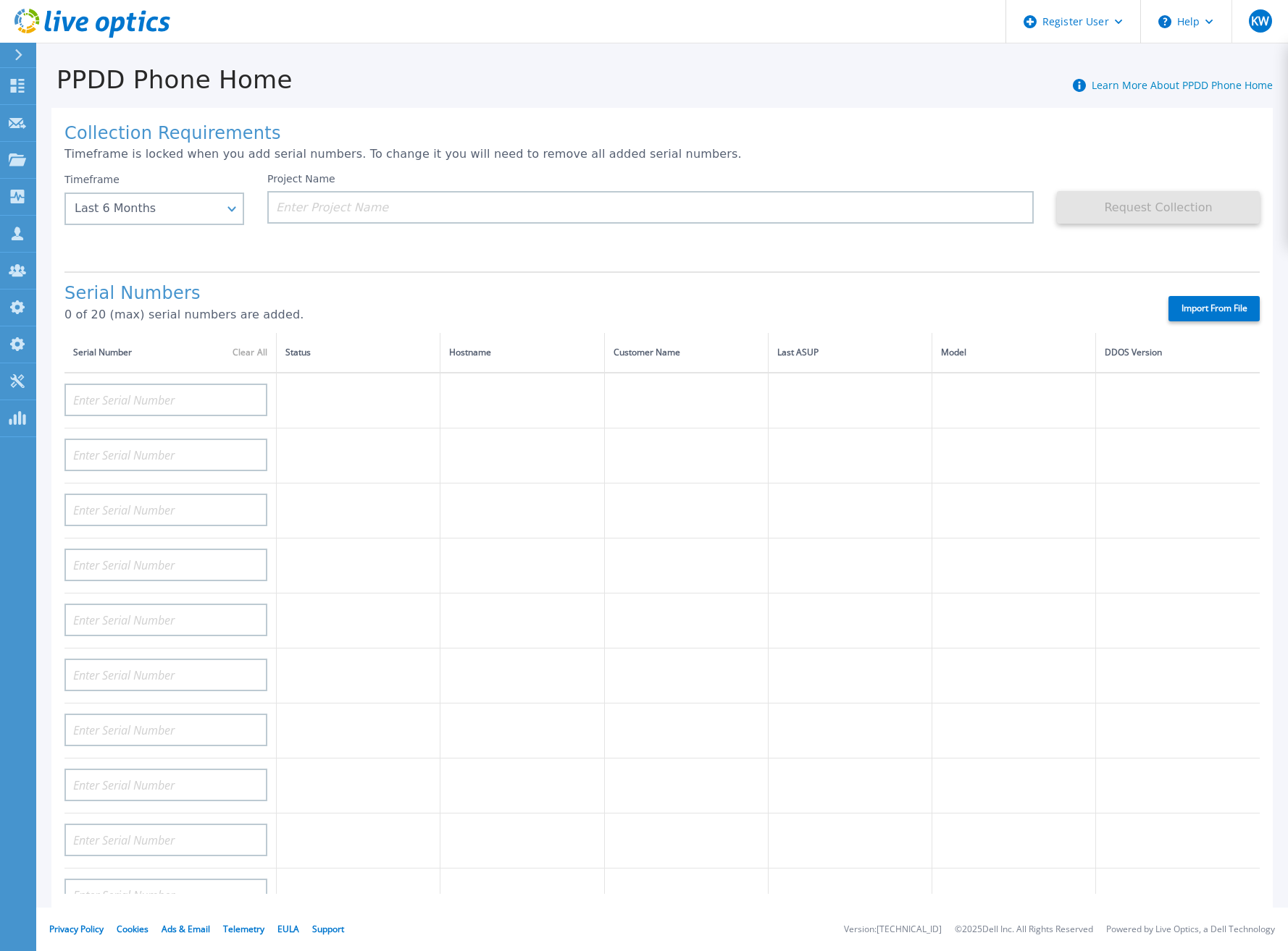
click at [1203, 279] on div "Serial Numbers 0 of 20 (max) serial numbers are added. Import From File" at bounding box center [661, 302] width 1195 height 62
drag, startPoint x: 1207, startPoint y: 289, endPoint x: 1213, endPoint y: 301, distance: 13.4
click at [1213, 301] on div "Serial Numbers 0 of 20 (max) serial numbers are added. Import From File" at bounding box center [661, 302] width 1195 height 62
click at [1213, 301] on label "Import From File" at bounding box center [1213, 309] width 91 height 26
click at [0, 0] on input "Import From File" at bounding box center [0, 0] width 0 height 0
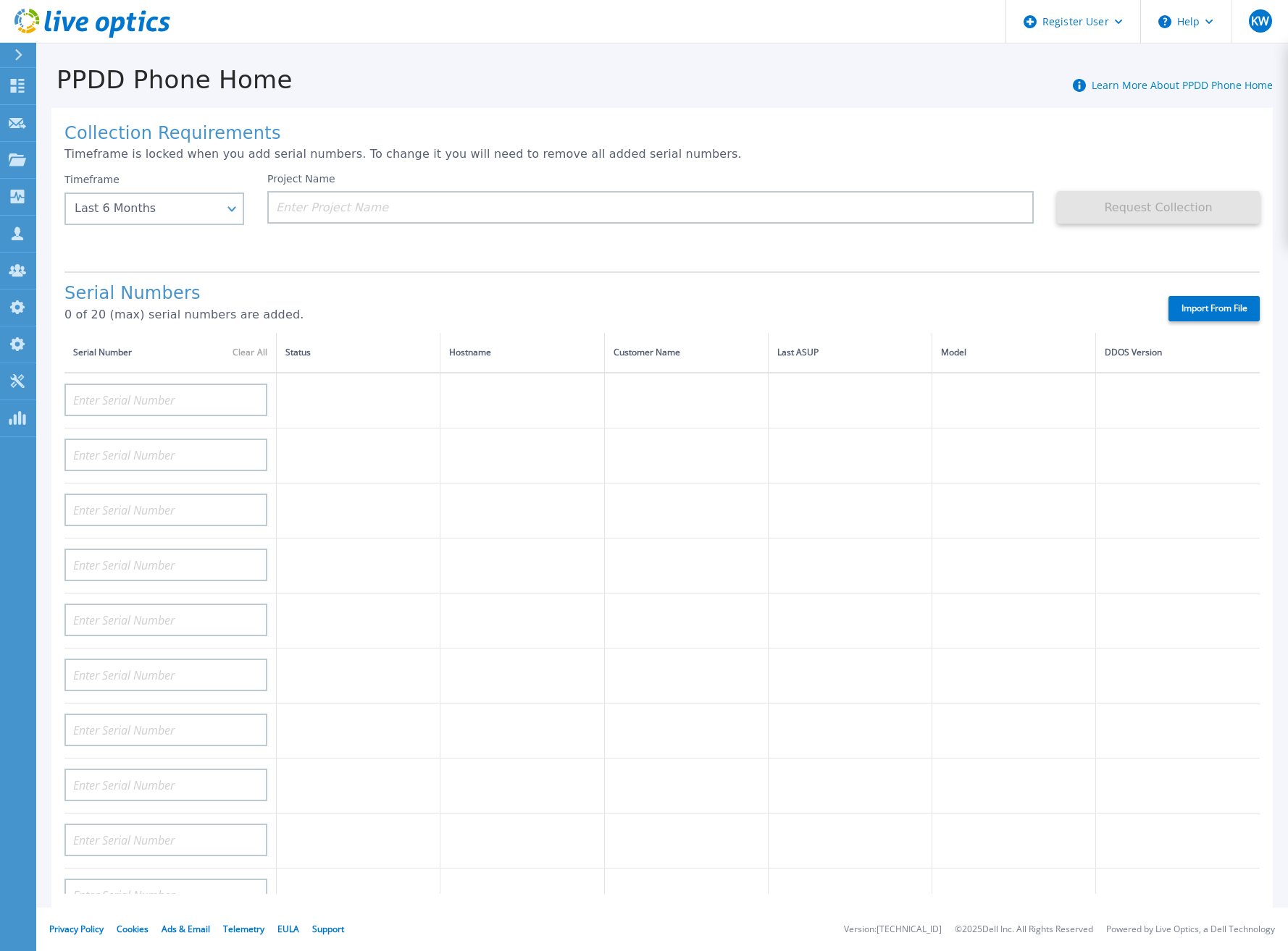
type input "APM00211700095"
type input "APX00232503747"
type input "APM00214914093"
type input "APM00171836329"
type input "APM00212026971"
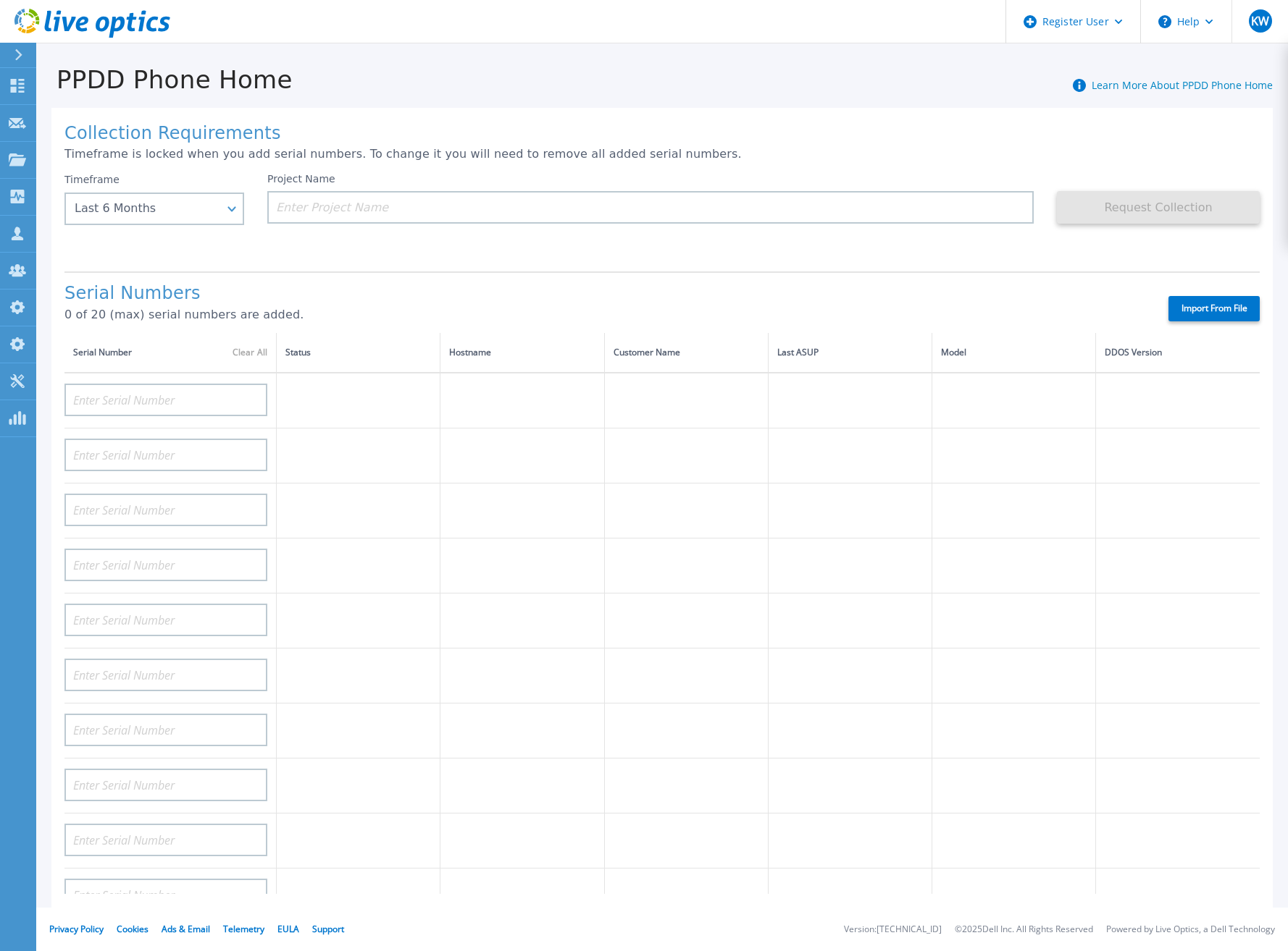
type input "APM00214914094"
type input "APX00234502218"
type input "APM00212018359"
type input "APX00232503745"
type input "APX00232503743"
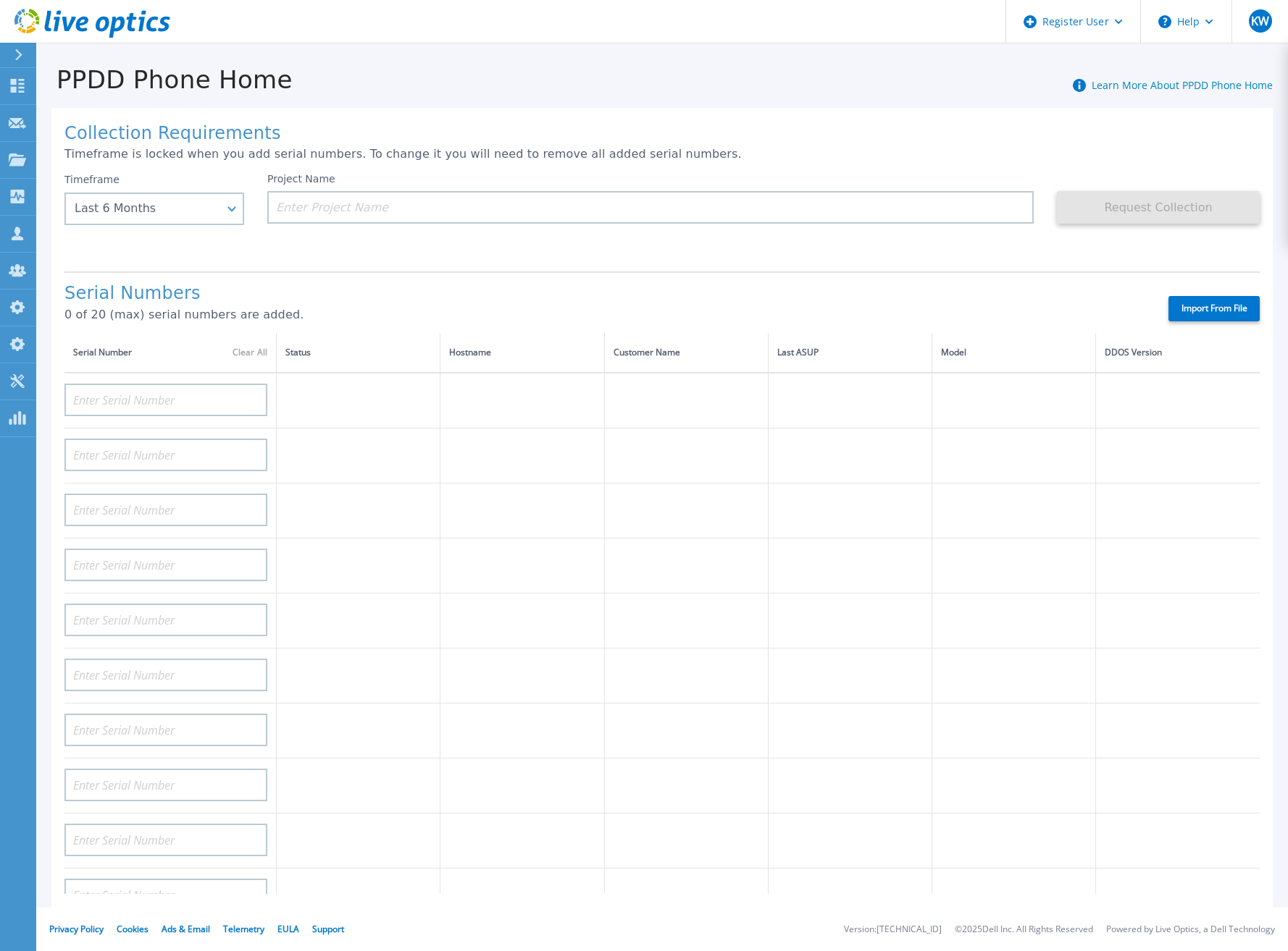
type input "APM00193603655"
type input "APM00212517749"
type input "APX00232503742"
type input "APM00212702822"
type input "APM00212610953"
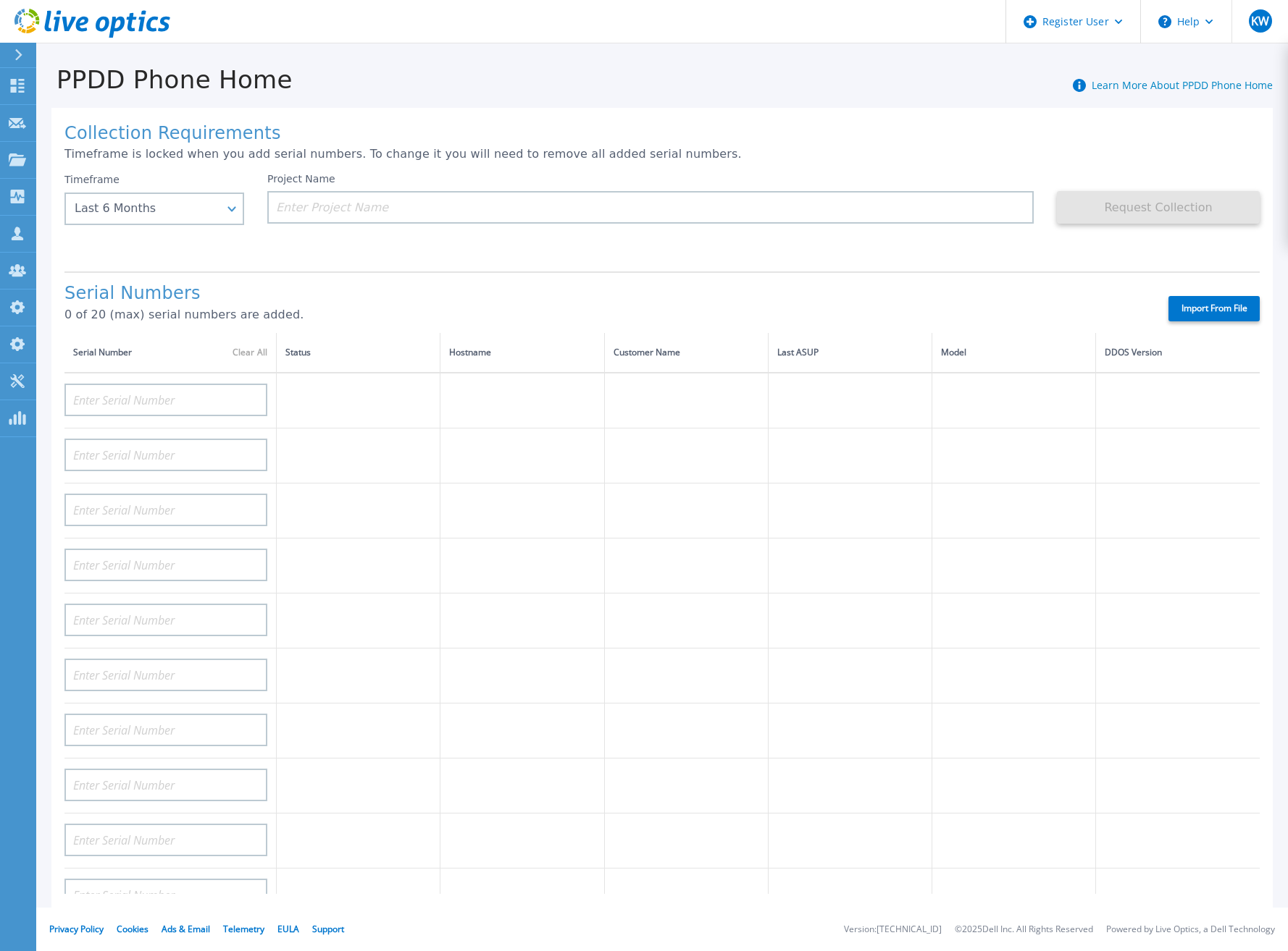
type input "APM00202614668"
type input "APM00212613652"
type input "APX00222101185"
type input "AUDVUX6XJHDJFE"
type input "APM00133543104"
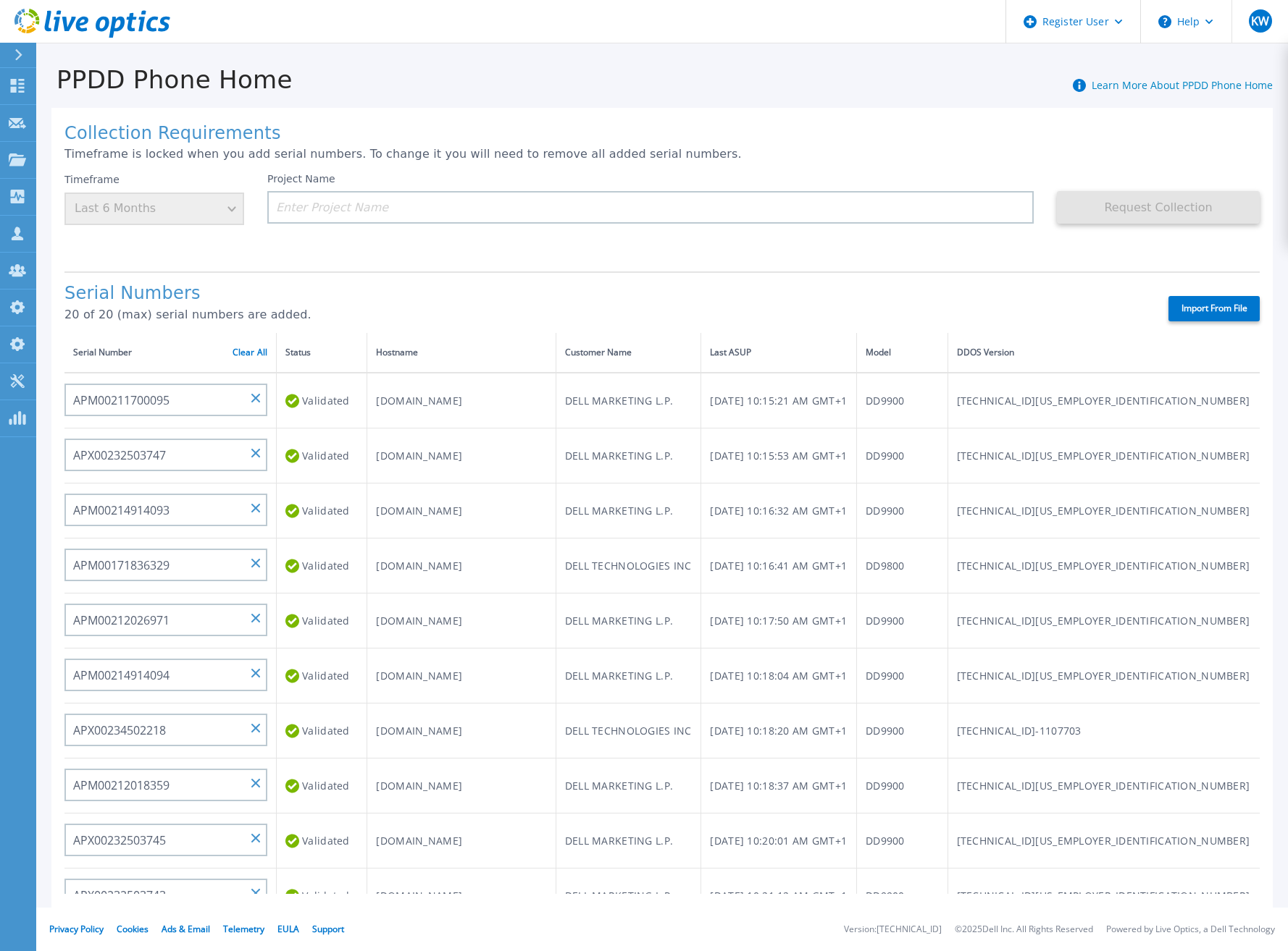
click at [1190, 314] on label "Import From File" at bounding box center [1213, 309] width 91 height 26
click at [0, 0] on input "Import From File" at bounding box center [0, 0] width 0 height 0
type input "APM00133543104"
type input "CKM00192200277"
type input "CKM00181001809"
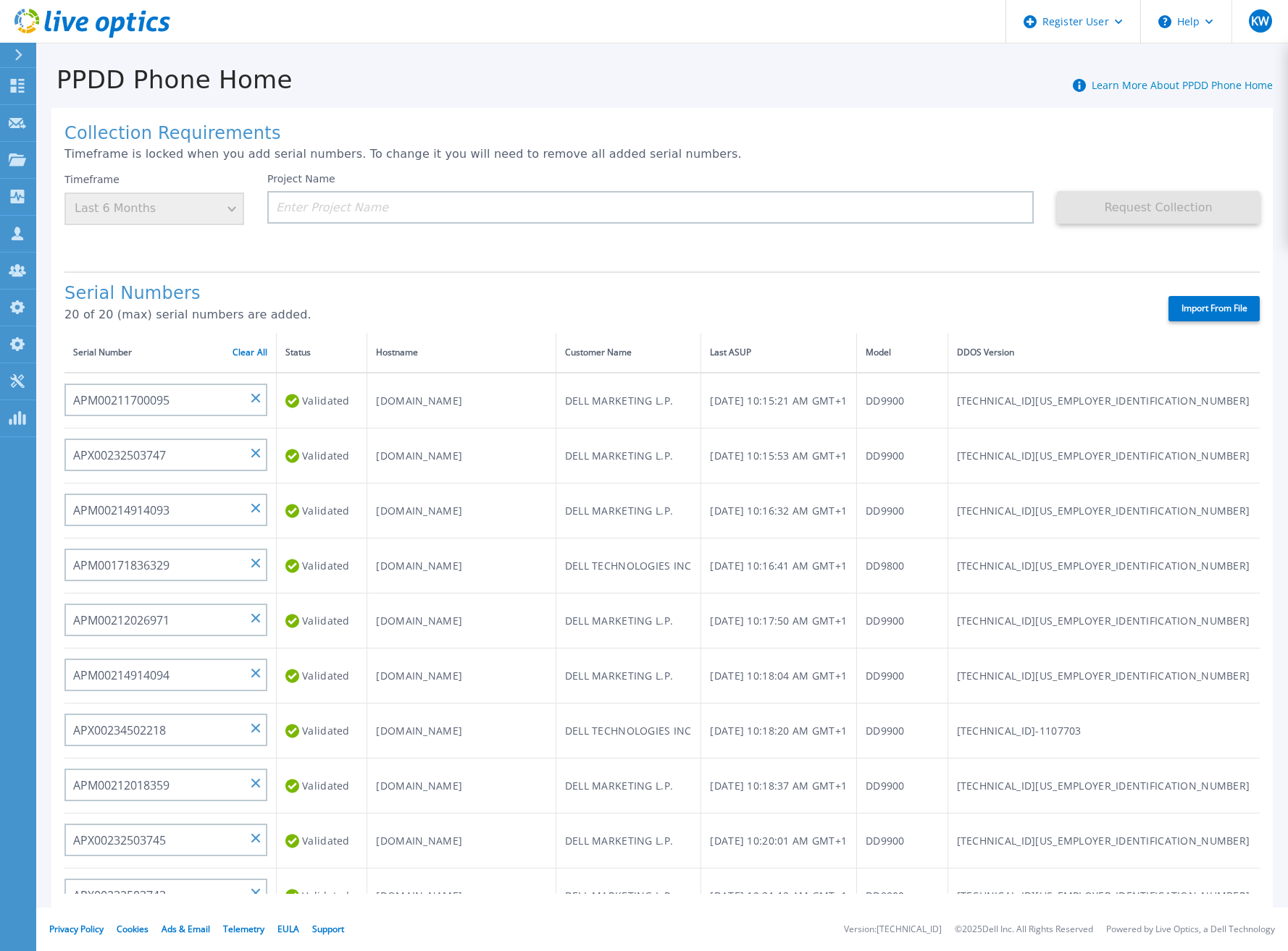
type input "APM00223002069"
type input "CKM00183202848"
type input "CKM00192401344"
type input "APM00160405864"
type input "APM00145208243"
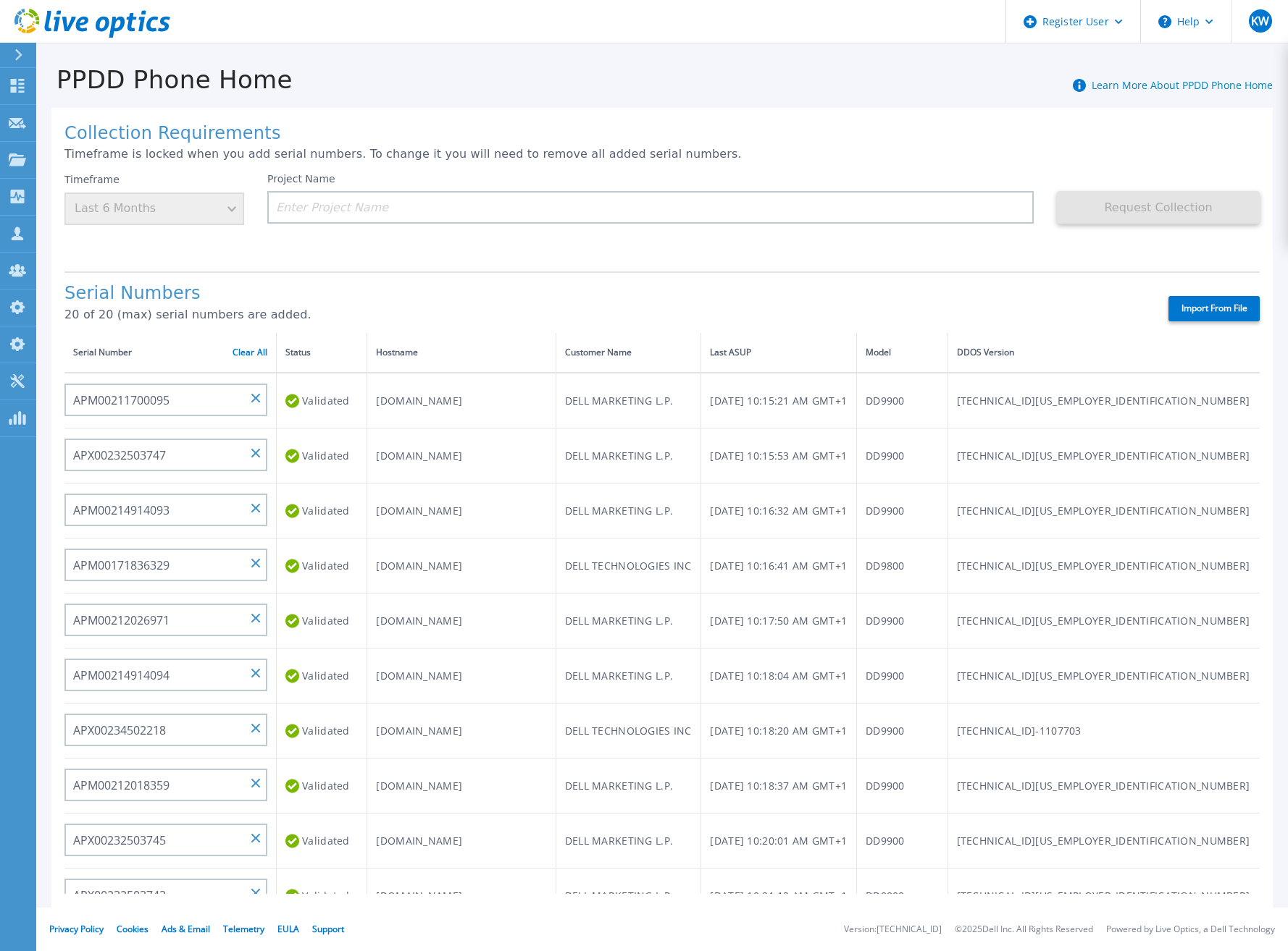
type input "CRK00235104956"
type input "APM00202011675"
type input "CKM01210505037"
type input "AUDVFBNW5NDDSY"
type input "CKM00184602620"
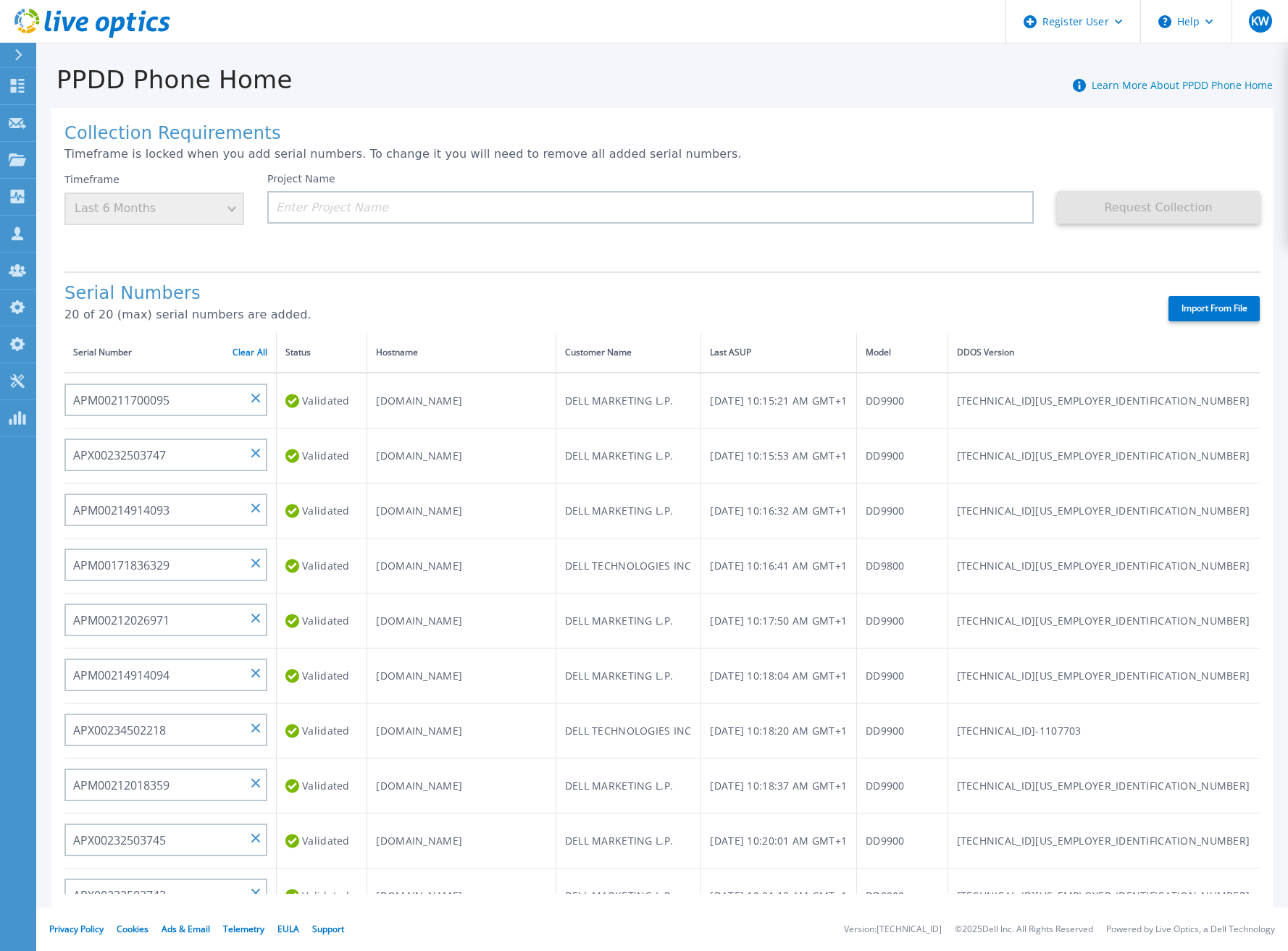
type input "DE500212802673"
type input "APM00202912715"
type input "FLA00132100000"
type input "CKM00192200280"
type input "DE500212902687"
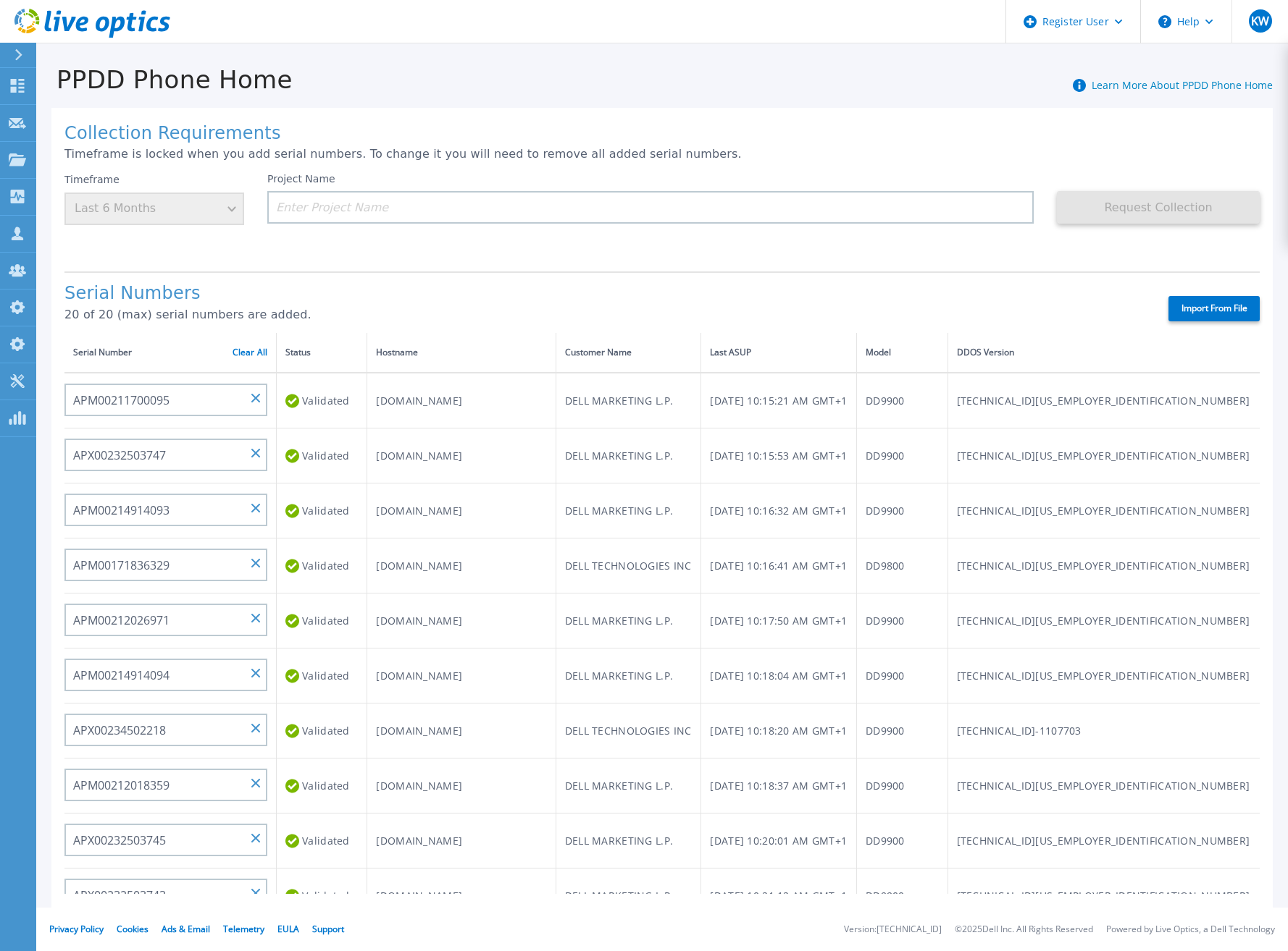
type input "APM00211506717"
type input "APM00214907936"
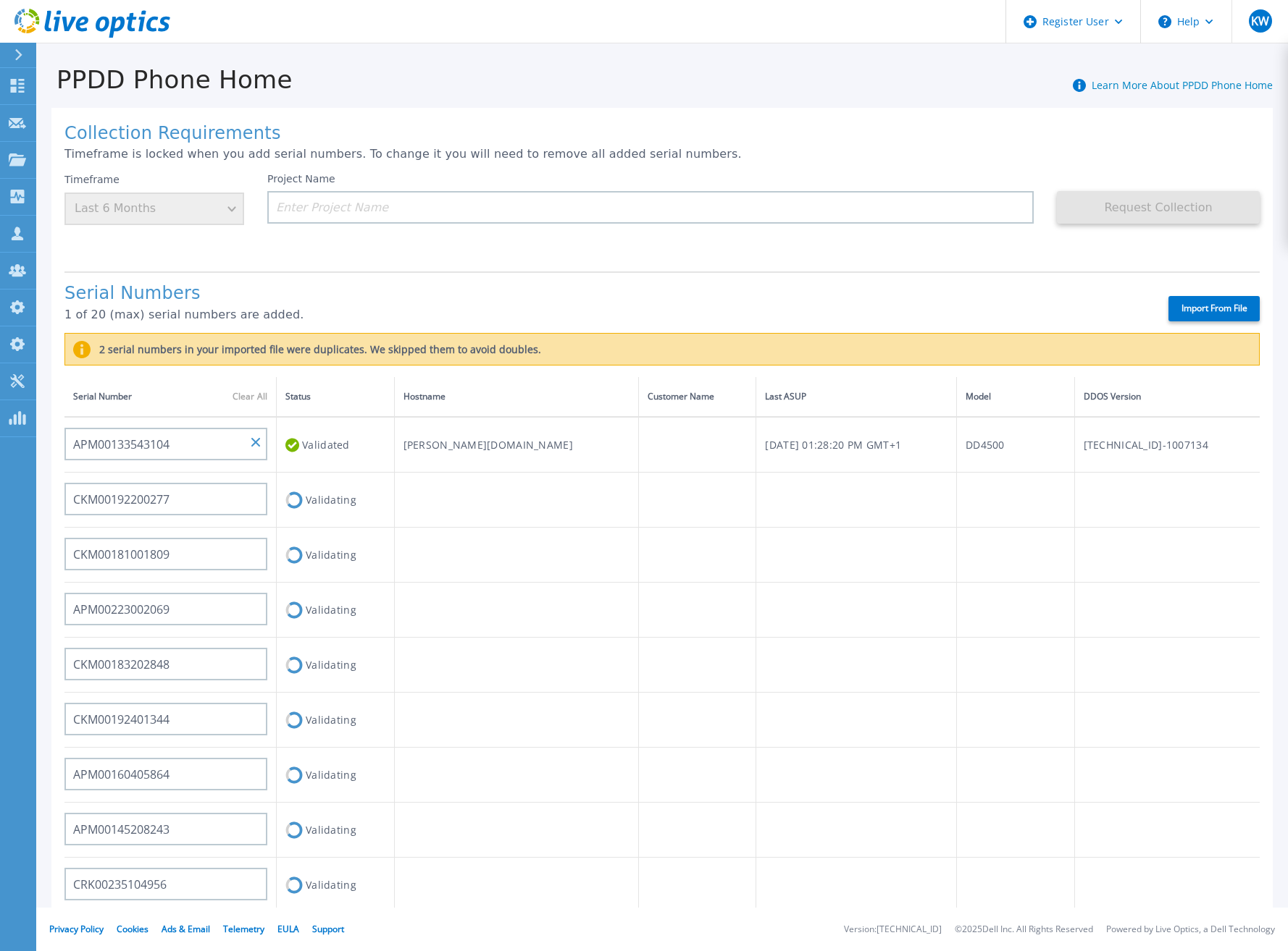
click at [97, 17] on icon at bounding box center [92, 23] width 155 height 29
click at [104, 19] on icon at bounding box center [102, 24] width 14 height 16
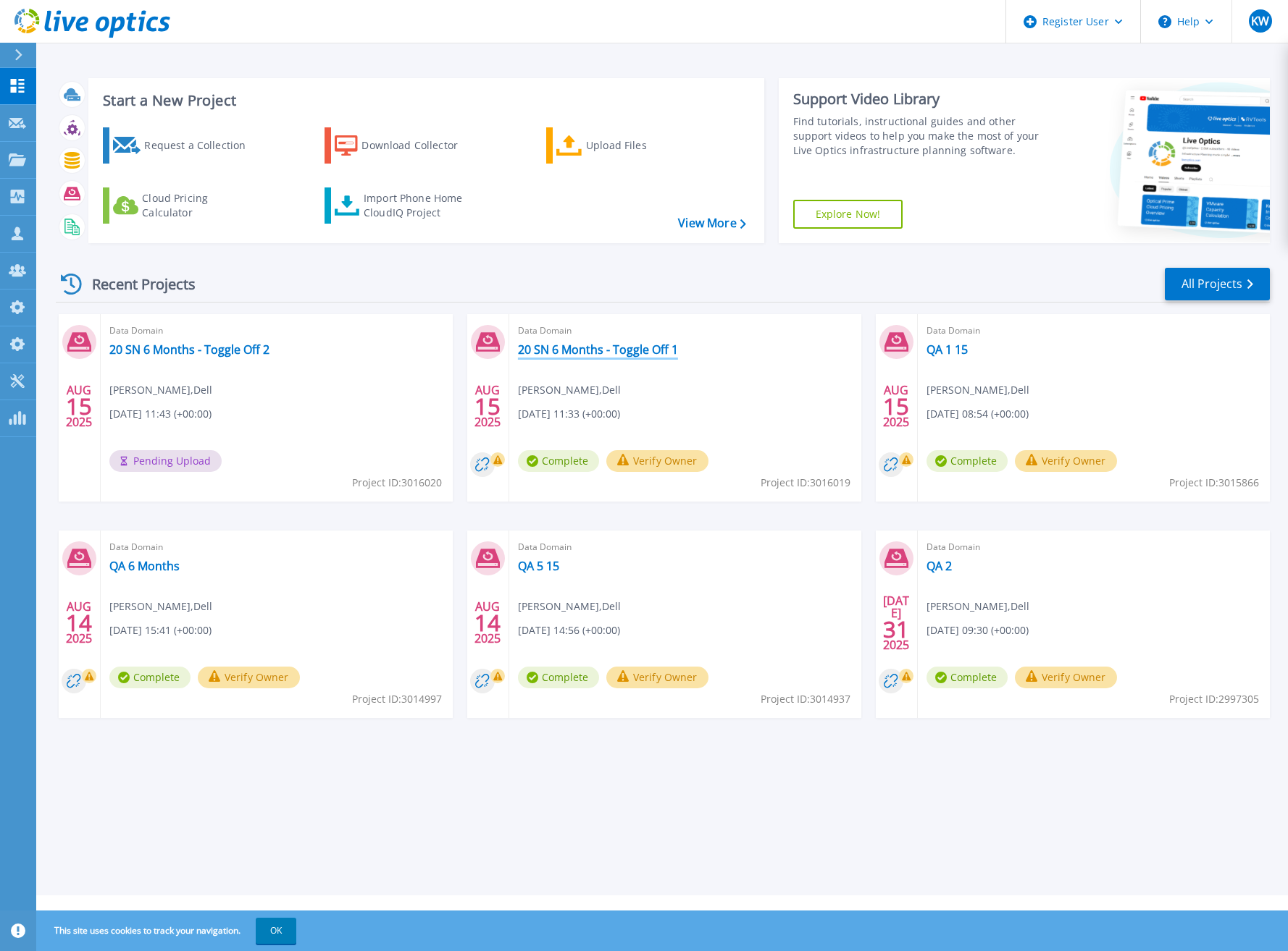
click at [604, 353] on link "20 SN 6 Months - Toggle Off 1" at bounding box center [598, 349] width 160 height 15
